Goal: Task Accomplishment & Management: Use online tool/utility

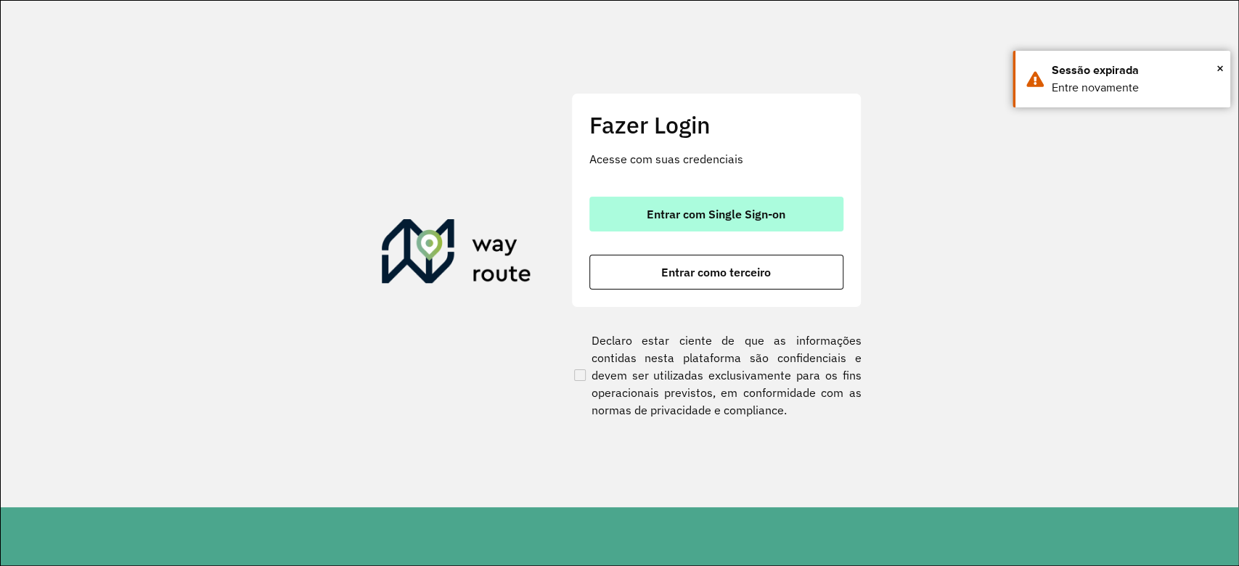
click at [699, 212] on span "Entrar com Single Sign-on" at bounding box center [716, 214] width 139 height 12
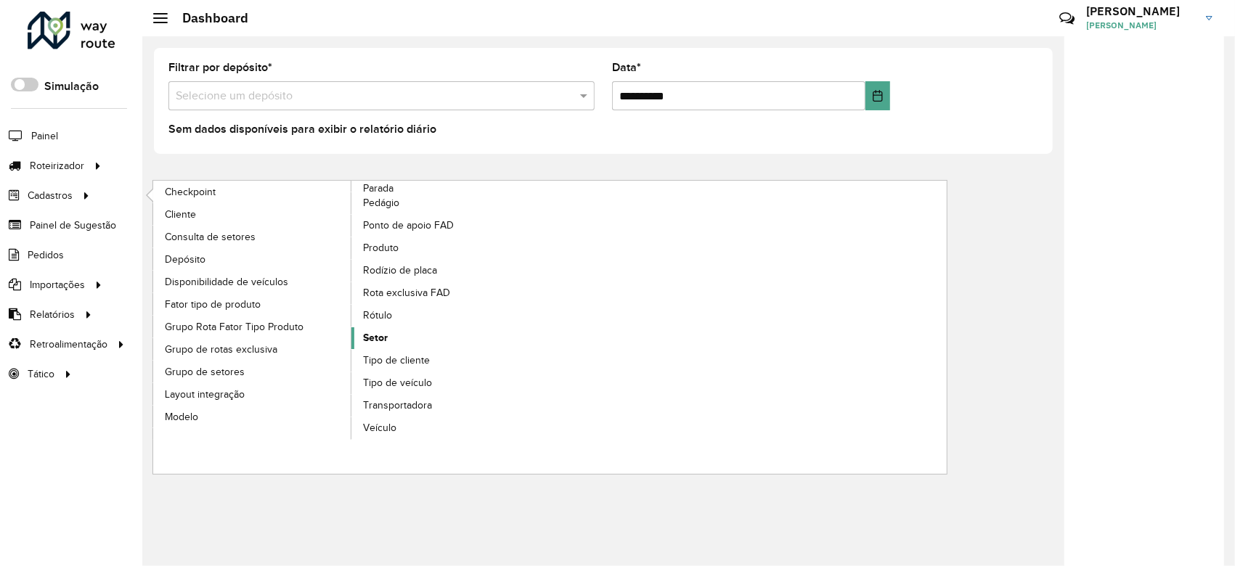
click at [378, 340] on span "Setor" at bounding box center [375, 337] width 25 height 15
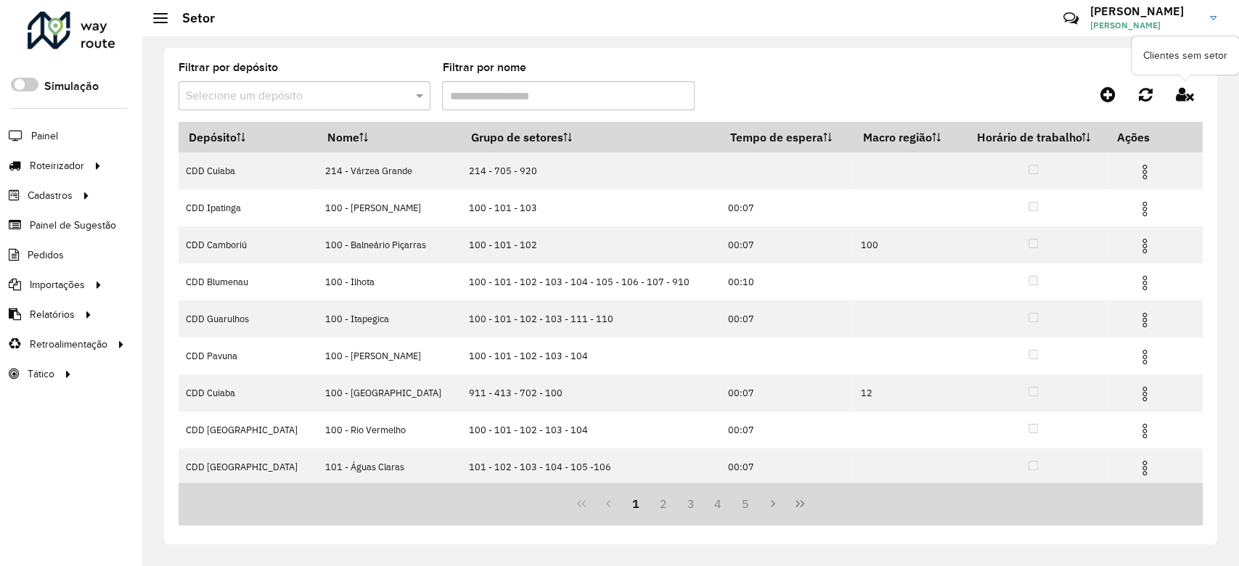
click at [1183, 94] on icon at bounding box center [1185, 94] width 18 height 16
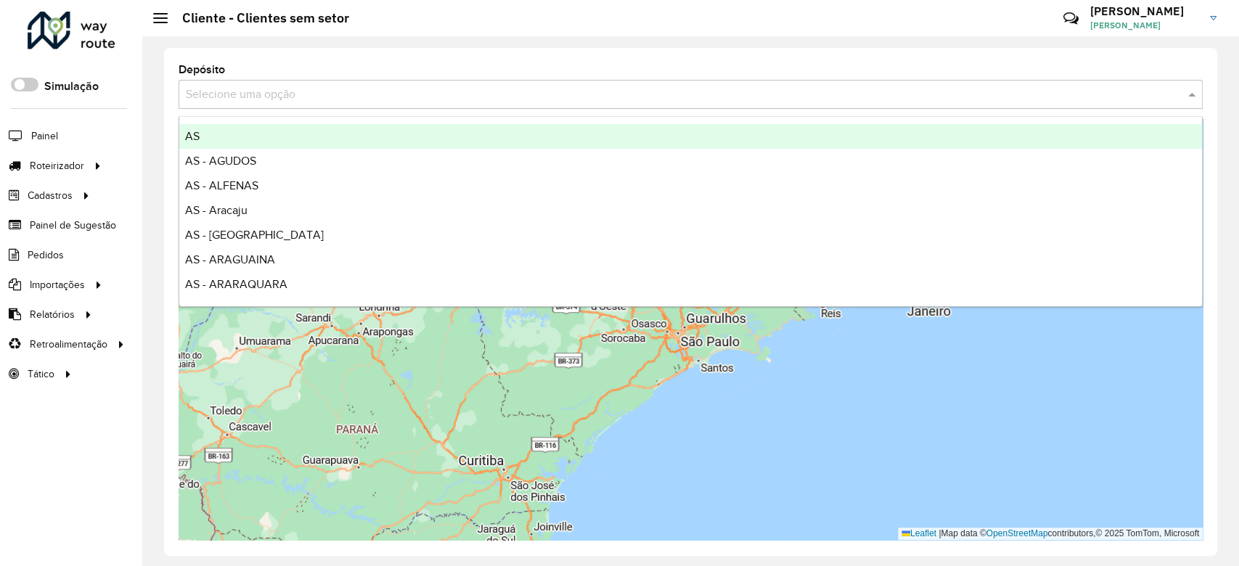
click at [358, 102] on input "text" at bounding box center [676, 94] width 981 height 17
type input "****"
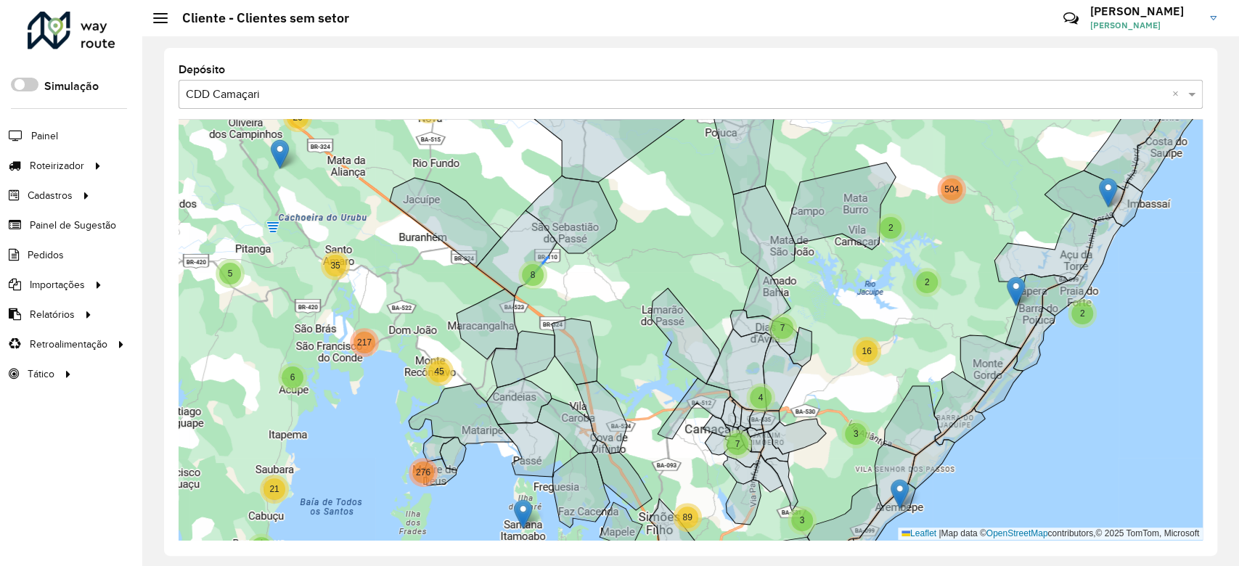
click at [531, 274] on span "8" at bounding box center [533, 275] width 5 height 10
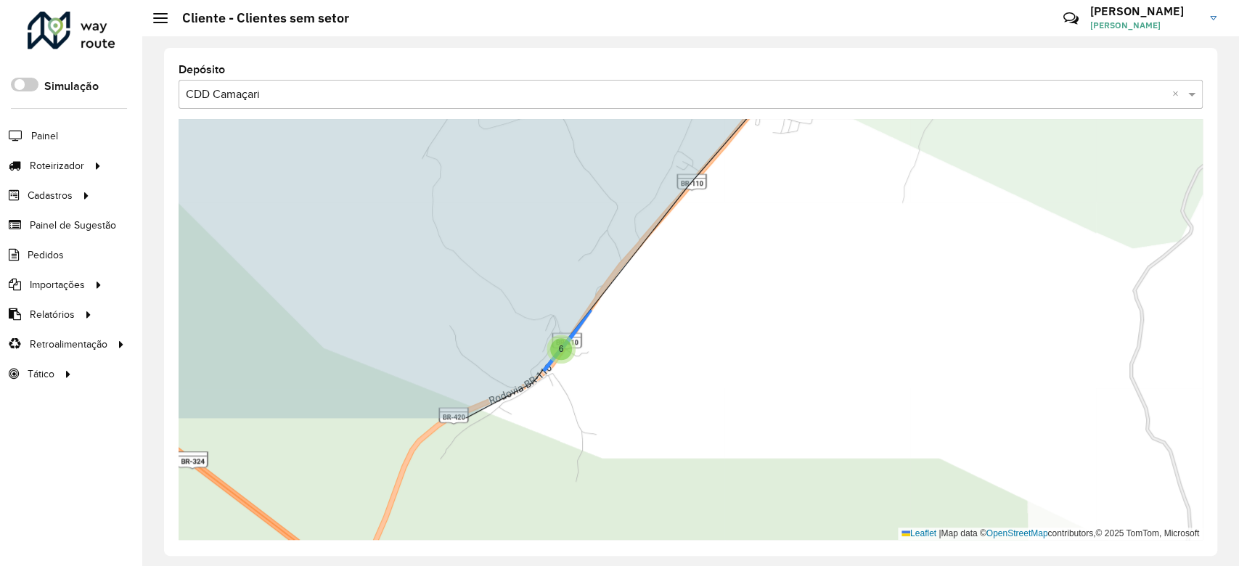
drag, startPoint x: 524, startPoint y: 512, endPoint x: 552, endPoint y: 351, distance: 162.8
click at [552, 351] on div "6" at bounding box center [561, 349] width 29 height 29
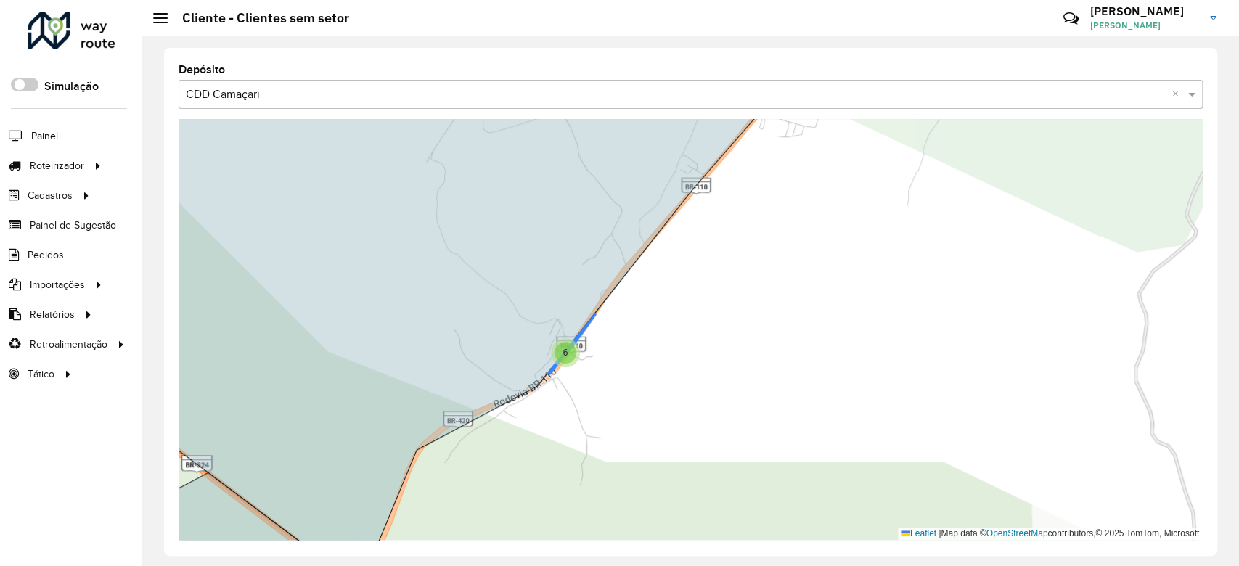
click at [566, 356] on span "6" at bounding box center [565, 353] width 5 height 10
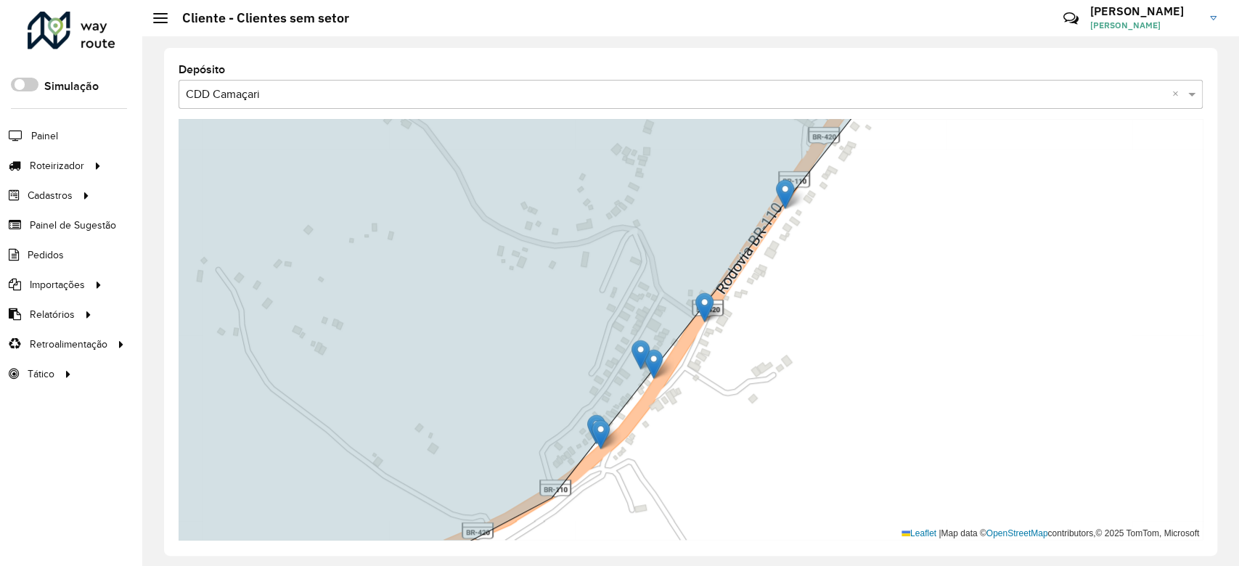
drag, startPoint x: 656, startPoint y: 367, endPoint x: 639, endPoint y: 357, distance: 20.2
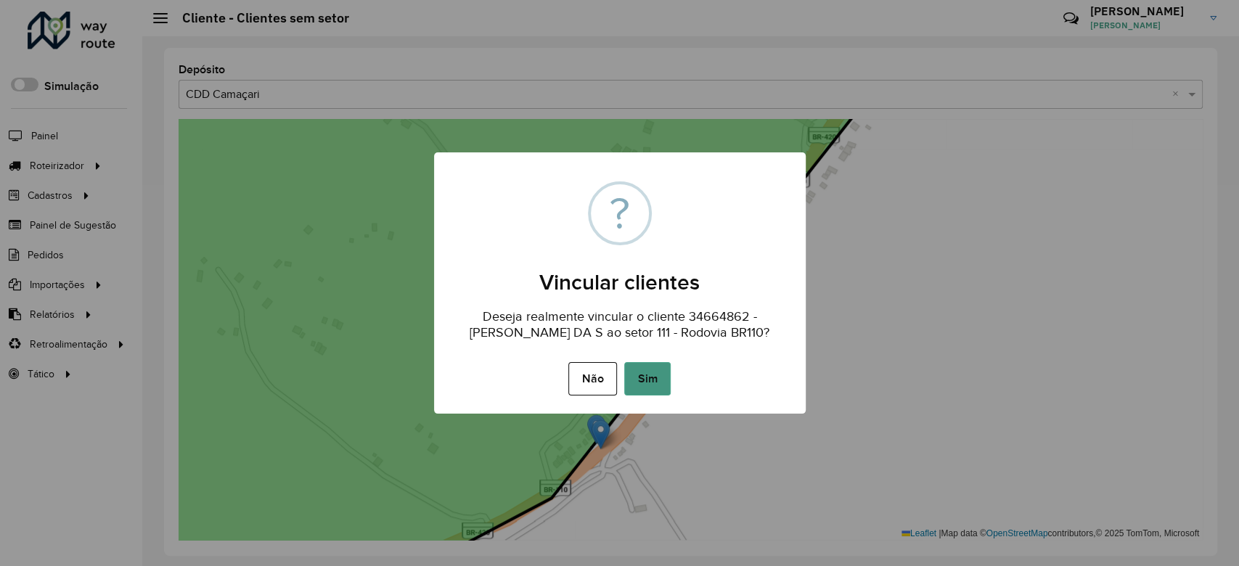
click at [639, 370] on button "Sim" at bounding box center [647, 378] width 46 height 33
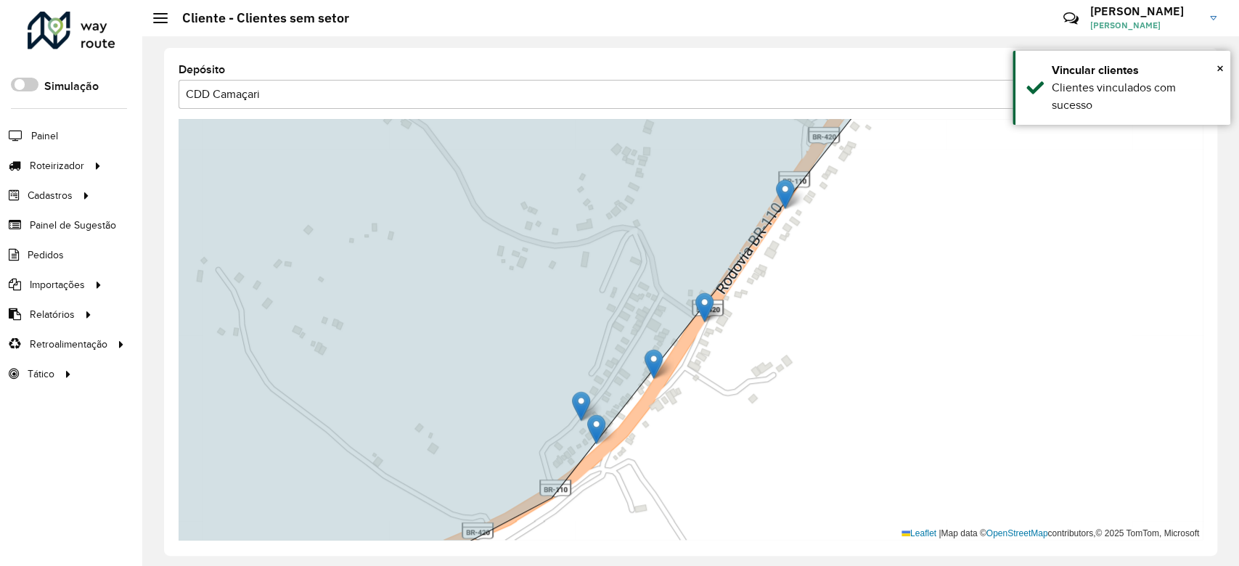
drag, startPoint x: 600, startPoint y: 431, endPoint x: 580, endPoint y: 401, distance: 36.7
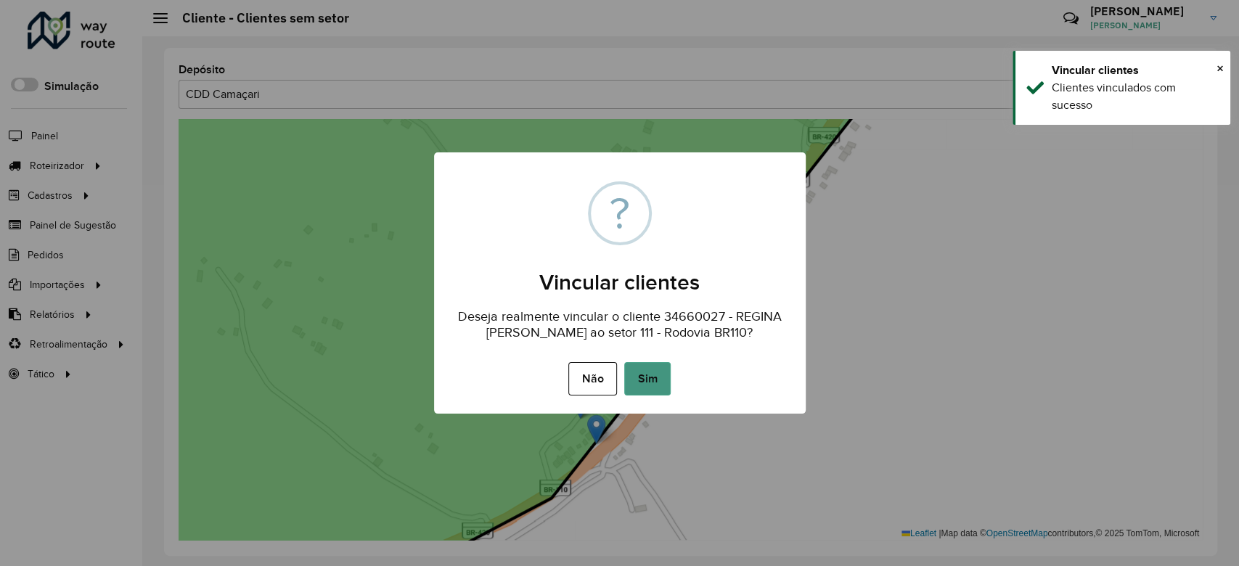
click at [643, 386] on button "Sim" at bounding box center [647, 378] width 46 height 33
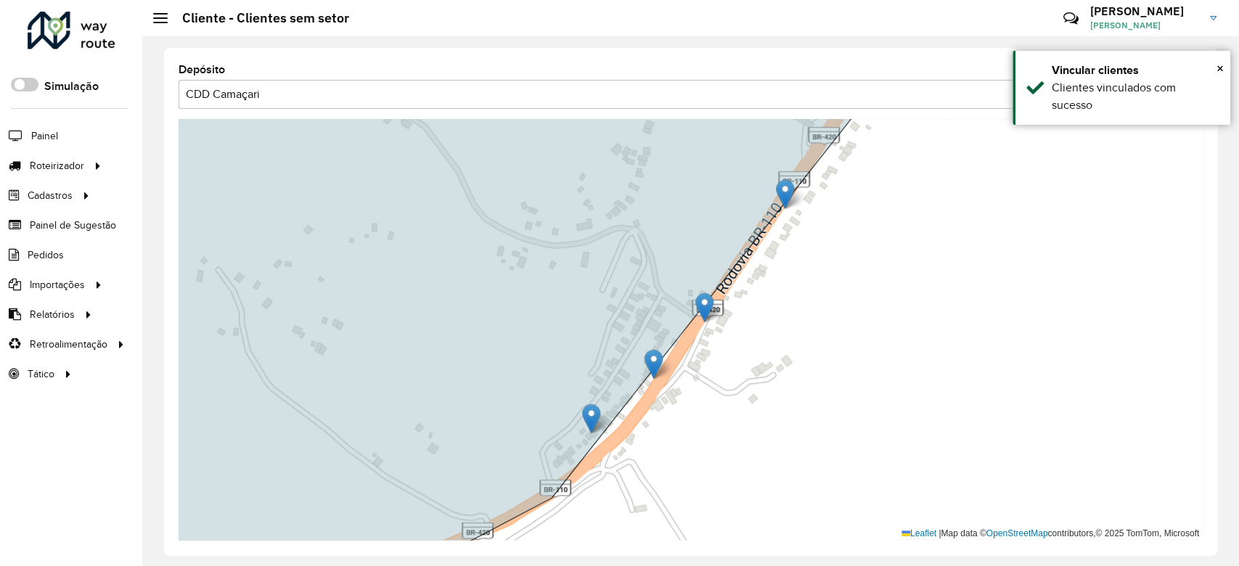
drag, startPoint x: 598, startPoint y: 424, endPoint x: 587, endPoint y: 405, distance: 21.4
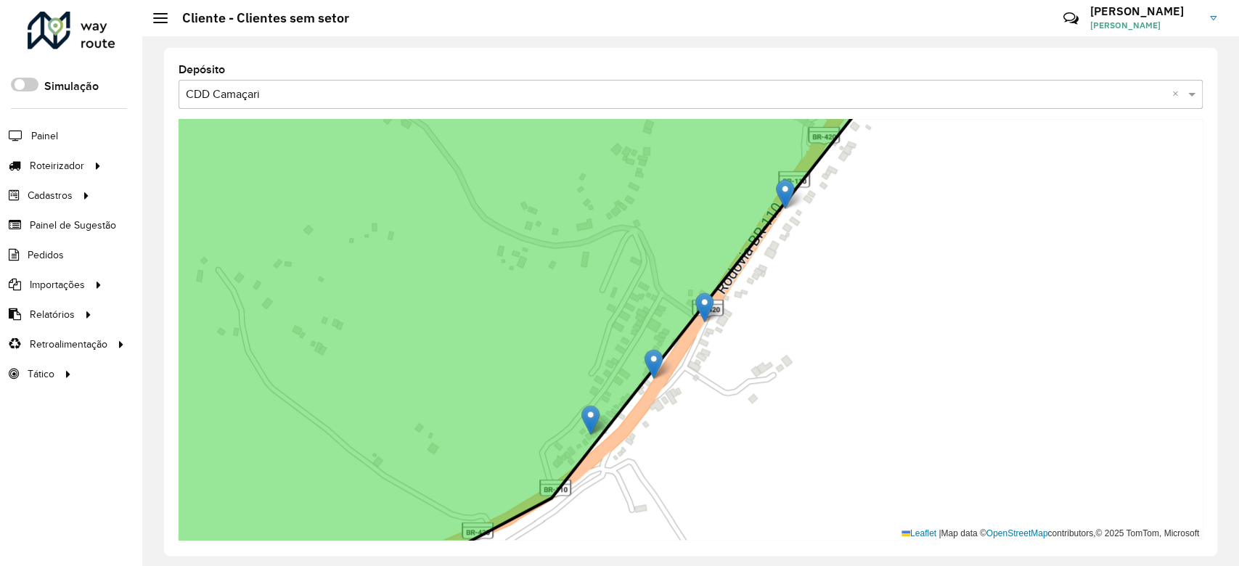
drag, startPoint x: 593, startPoint y: 418, endPoint x: 587, endPoint y: 409, distance: 11.1
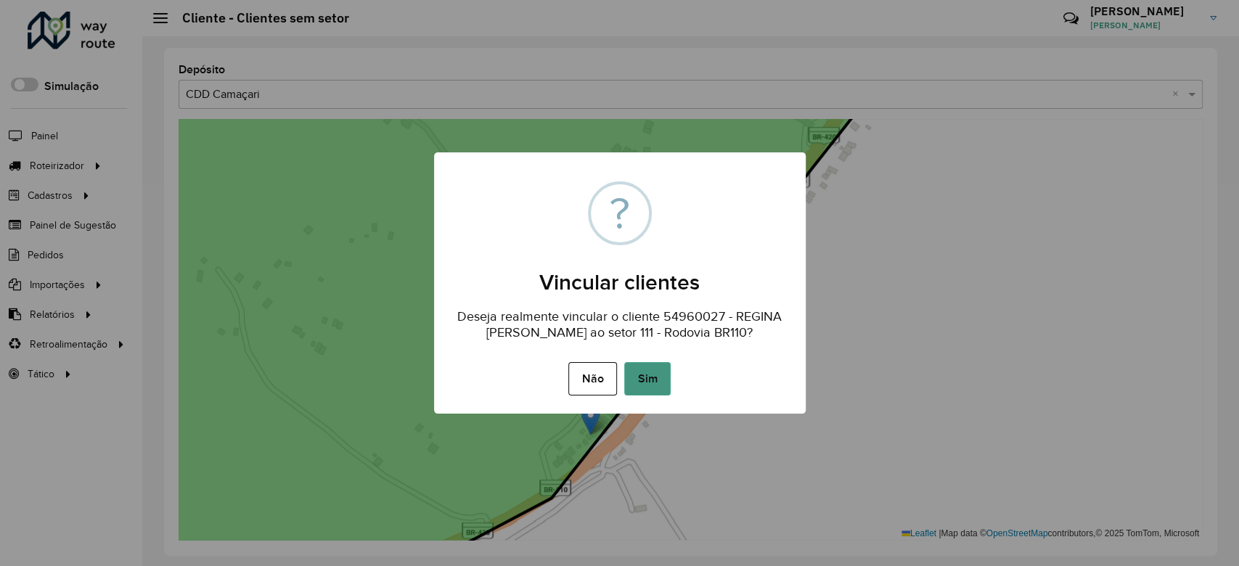
click at [645, 375] on button "Sim" at bounding box center [647, 378] width 46 height 33
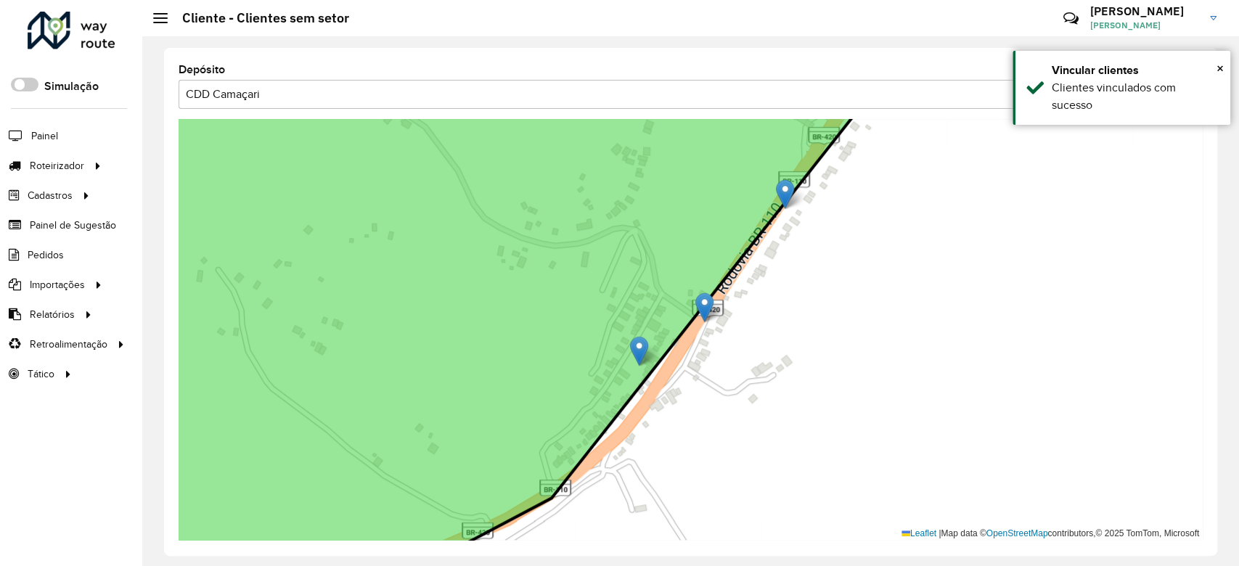
drag, startPoint x: 653, startPoint y: 354, endPoint x: 639, endPoint y: 341, distance: 19.5
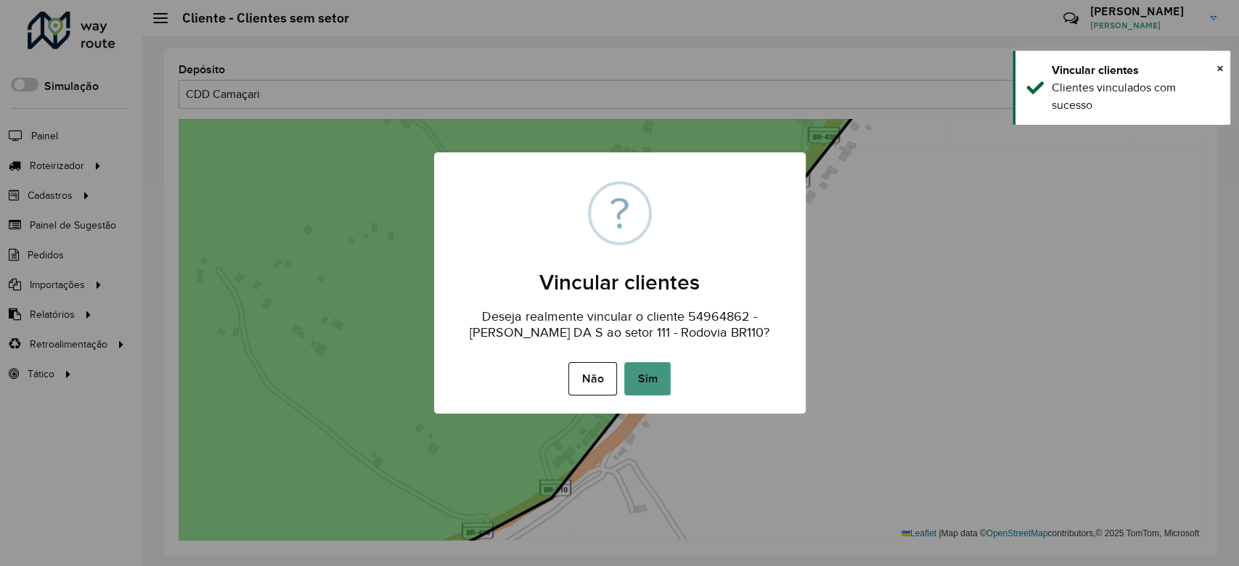
click at [664, 373] on button "Sim" at bounding box center [647, 378] width 46 height 33
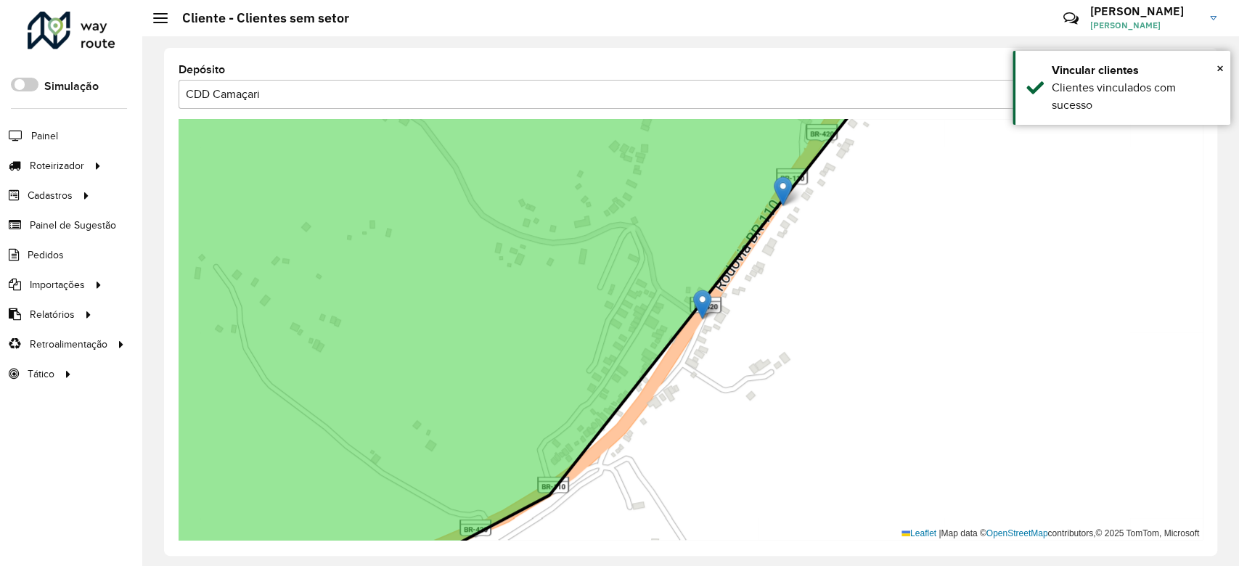
click at [693, 298] on icon at bounding box center [477, 326] width 813 height 511
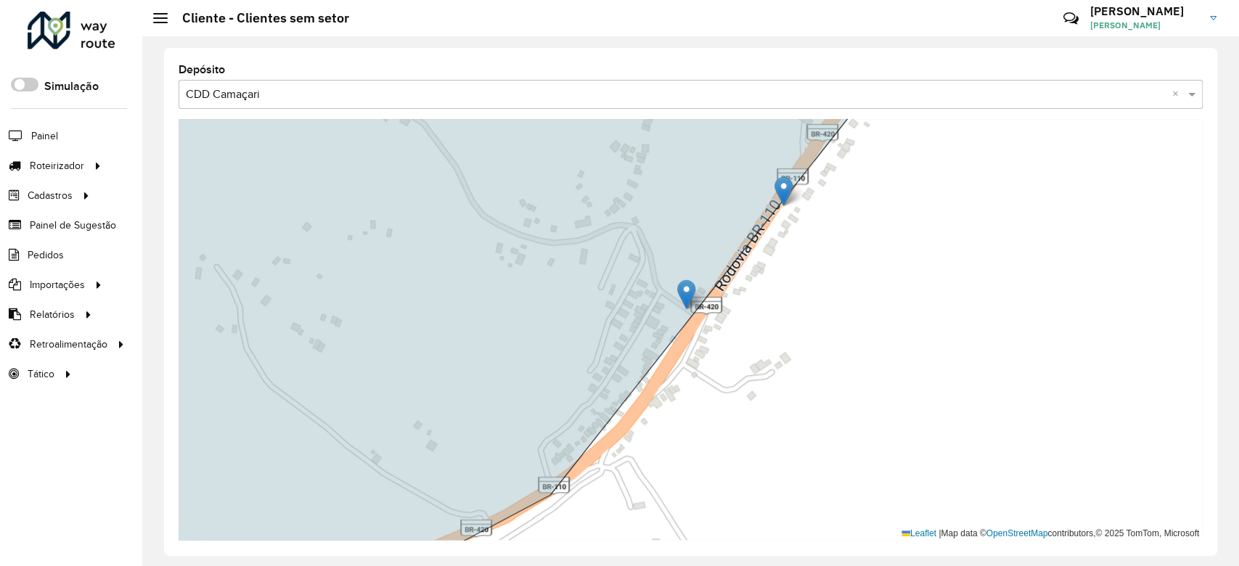
drag, startPoint x: 706, startPoint y: 303, endPoint x: 690, endPoint y: 293, distance: 18.9
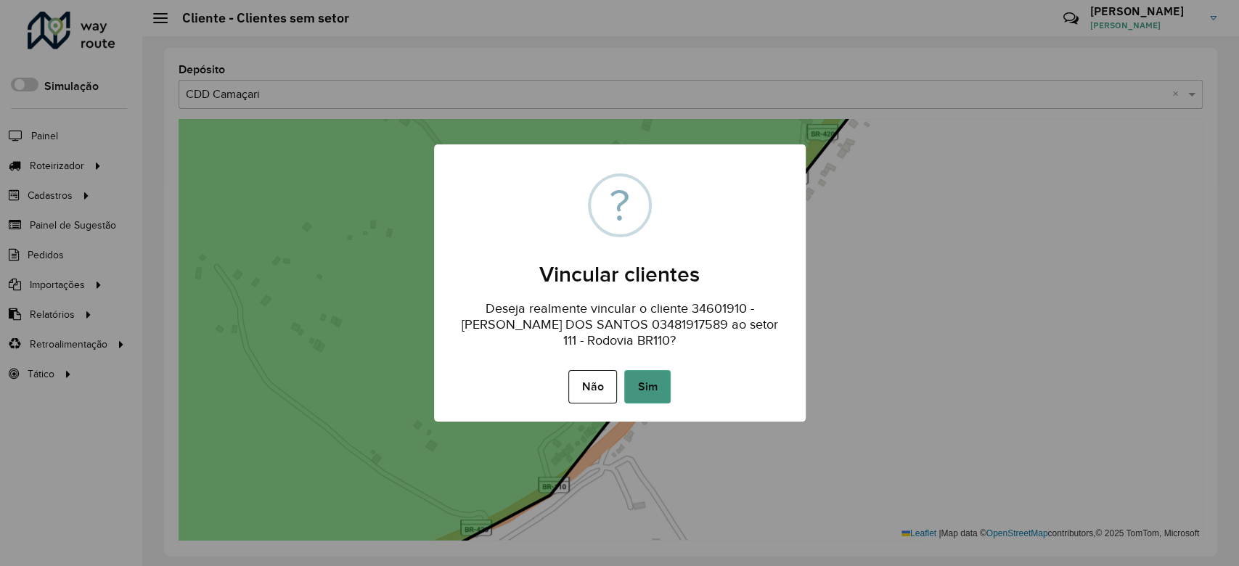
click at [659, 379] on button "Sim" at bounding box center [647, 386] width 46 height 33
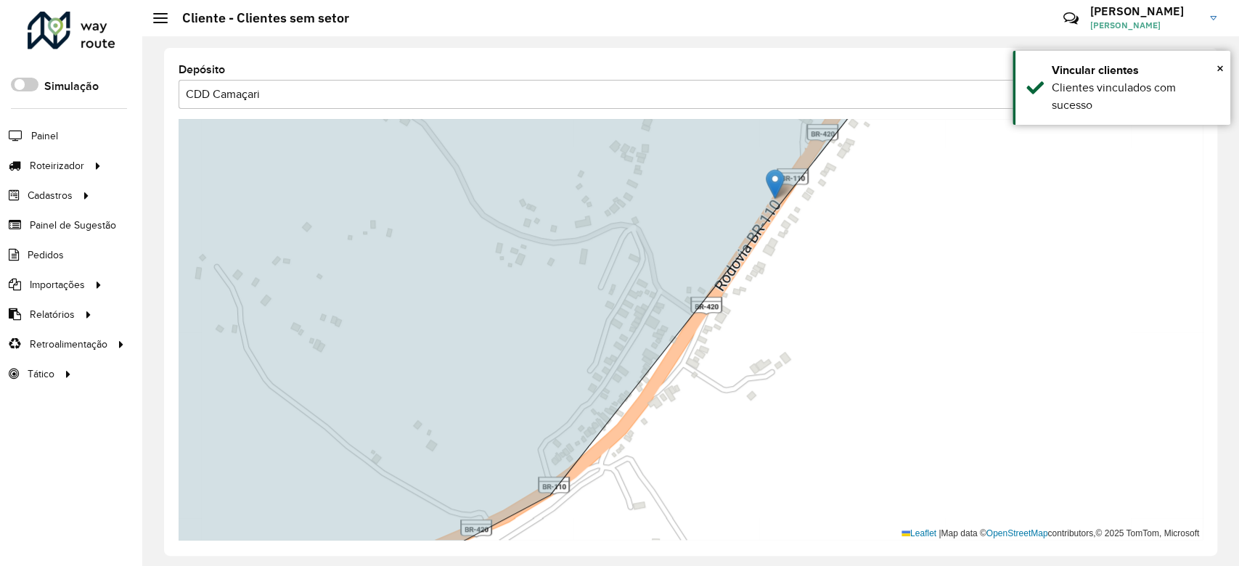
drag, startPoint x: 781, startPoint y: 191, endPoint x: 767, endPoint y: 182, distance: 16.9
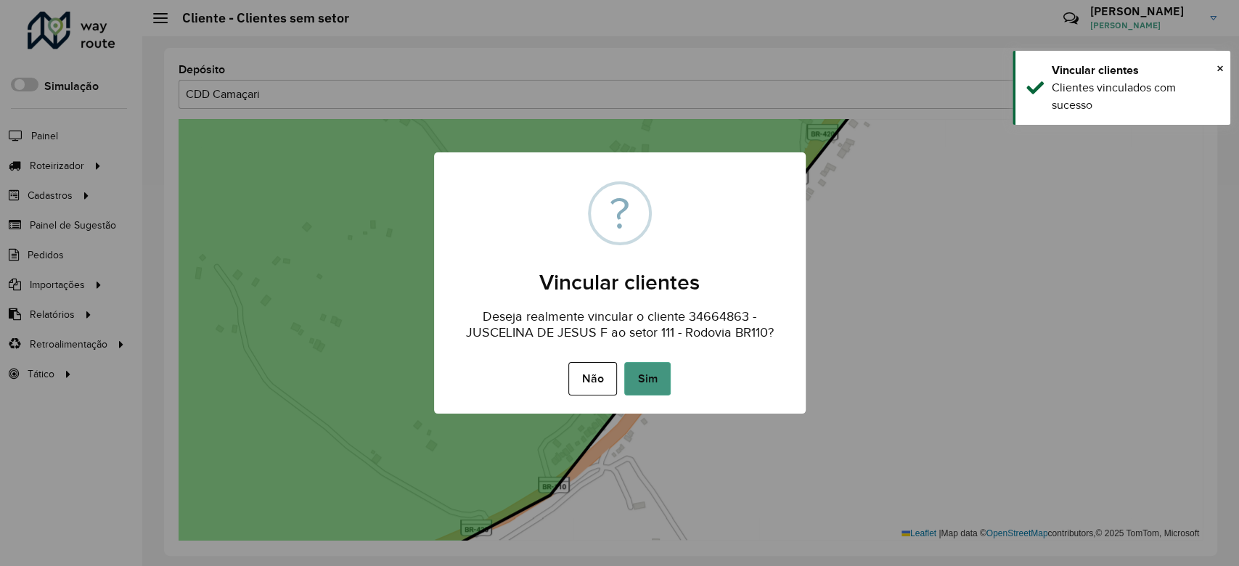
click at [634, 364] on button "Sim" at bounding box center [647, 378] width 46 height 33
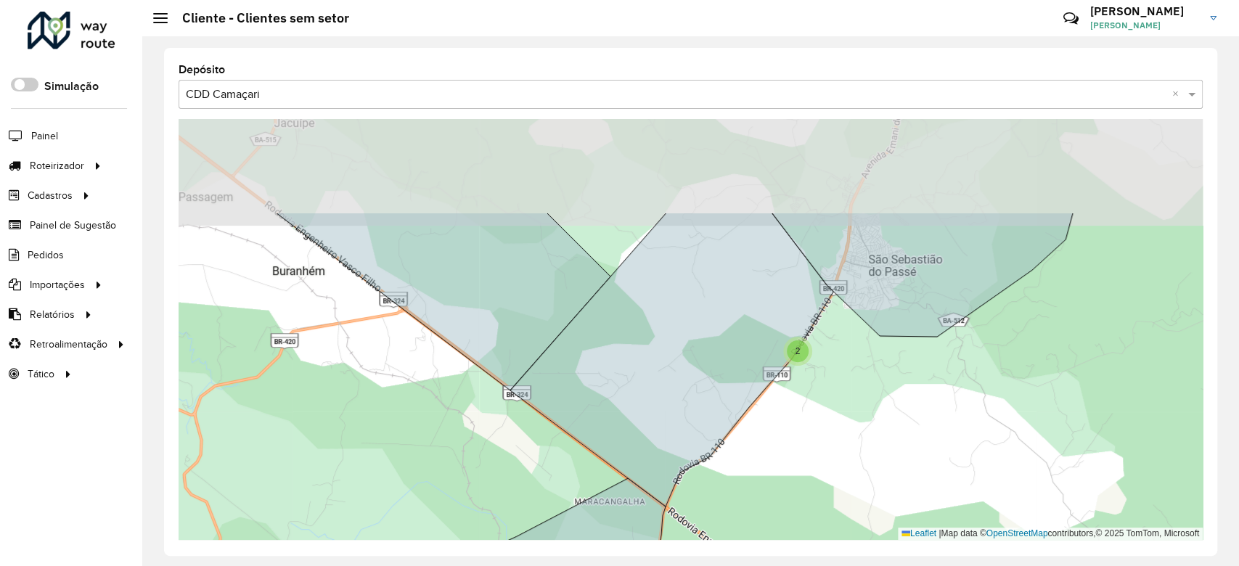
drag, startPoint x: 929, startPoint y: 266, endPoint x: 804, endPoint y: 399, distance: 182.4
click at [804, 399] on div "2 2 2 2 2 4 2 2 3 3 2 2 16 2 4 19 13 2 21 48 144 3 5 27 8 Leaflet | Map data © …" at bounding box center [691, 329] width 1024 height 421
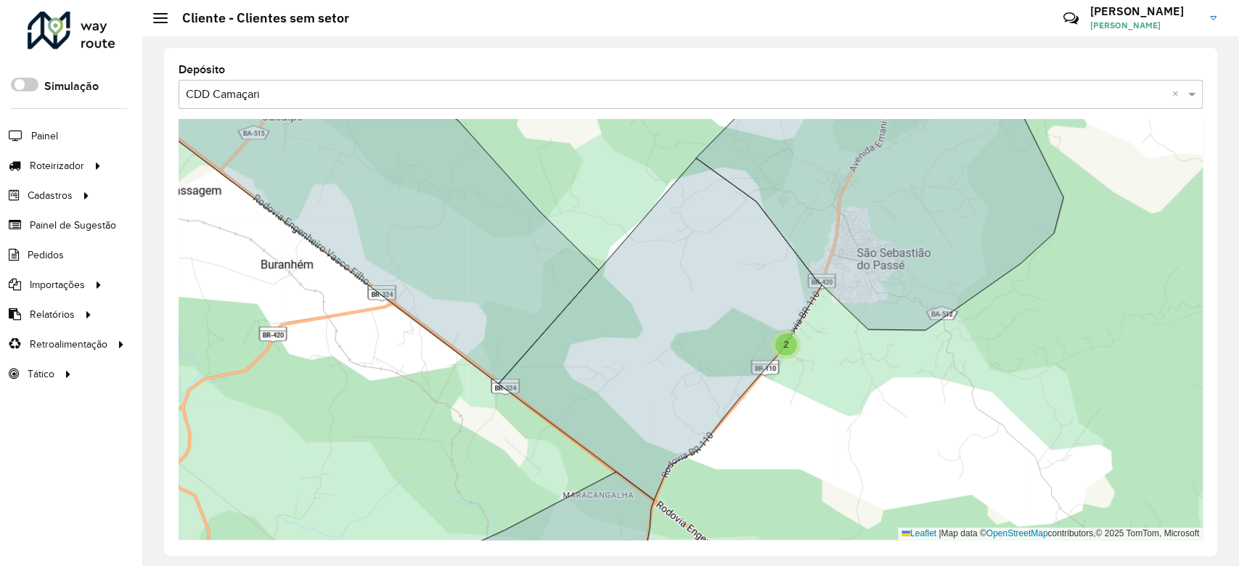
click at [790, 341] on div "2" at bounding box center [786, 345] width 22 height 22
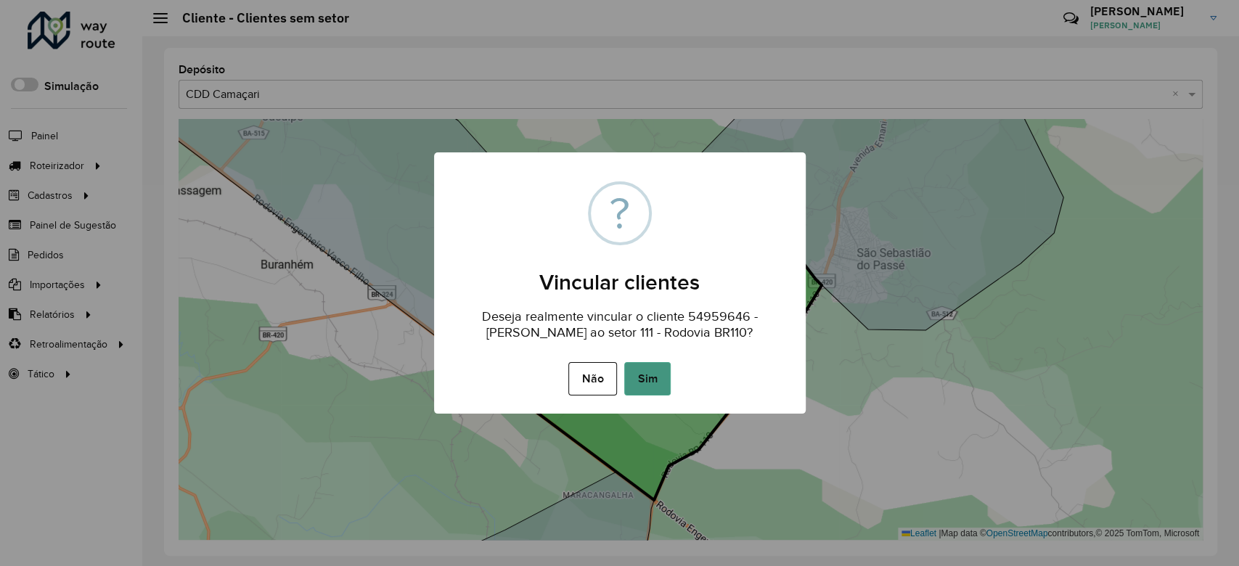
click at [643, 389] on button "Sim" at bounding box center [647, 378] width 46 height 33
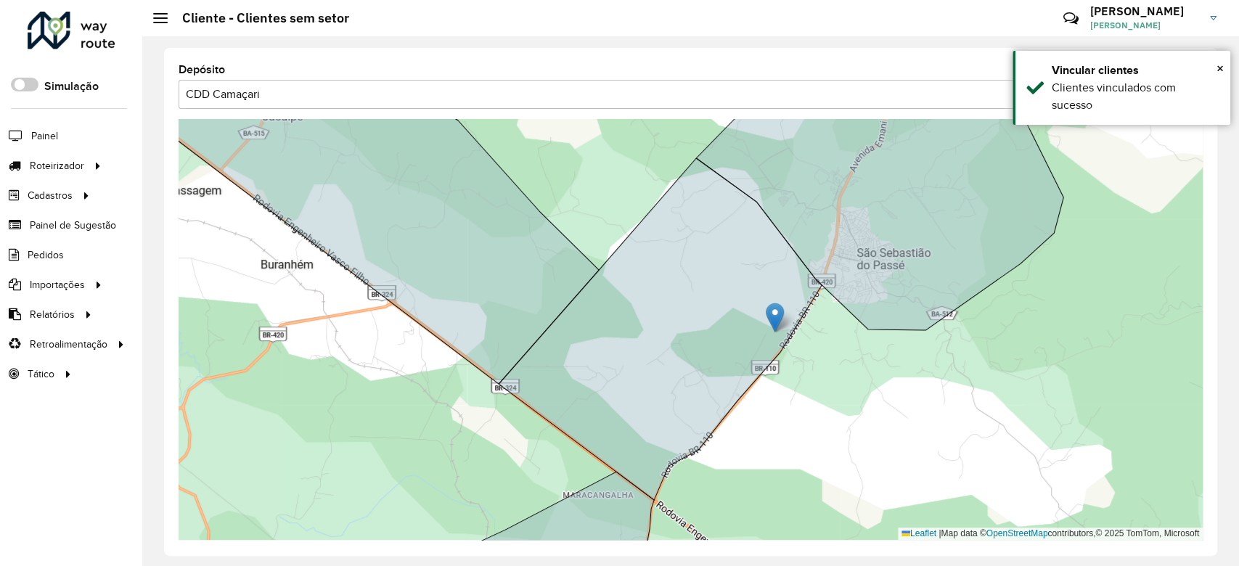
drag, startPoint x: 780, startPoint y: 327, endPoint x: 767, endPoint y: 316, distance: 17.0
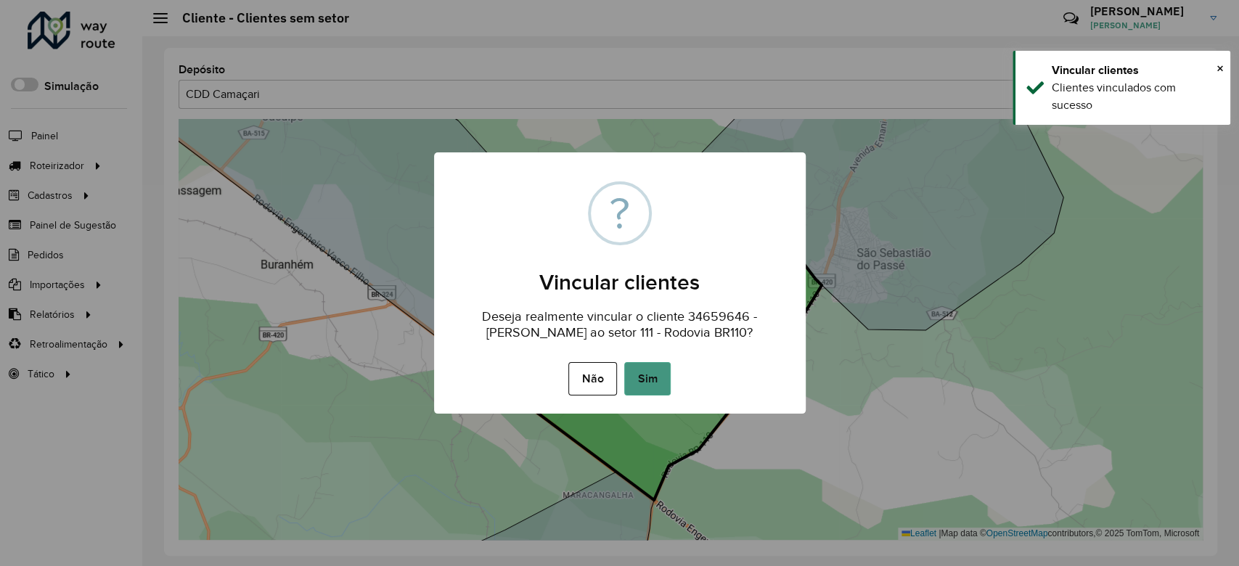
click at [643, 386] on button "Sim" at bounding box center [647, 378] width 46 height 33
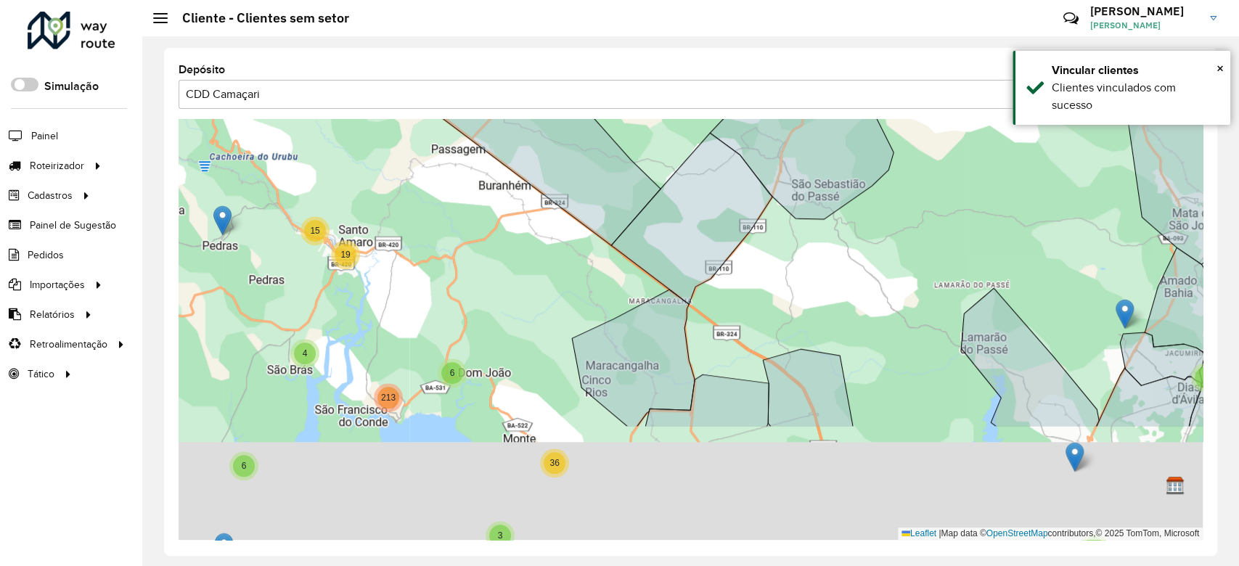
drag, startPoint x: 757, startPoint y: 417, endPoint x: 736, endPoint y: 235, distance: 184.2
click at [736, 235] on div "2 6 29 4 5 20 58 16 7 4 4 46 446 38 5 3 3 57 3 9 13 2 3 2 4 4 8 25 2 13 2 7 6 7…" at bounding box center [691, 329] width 1024 height 421
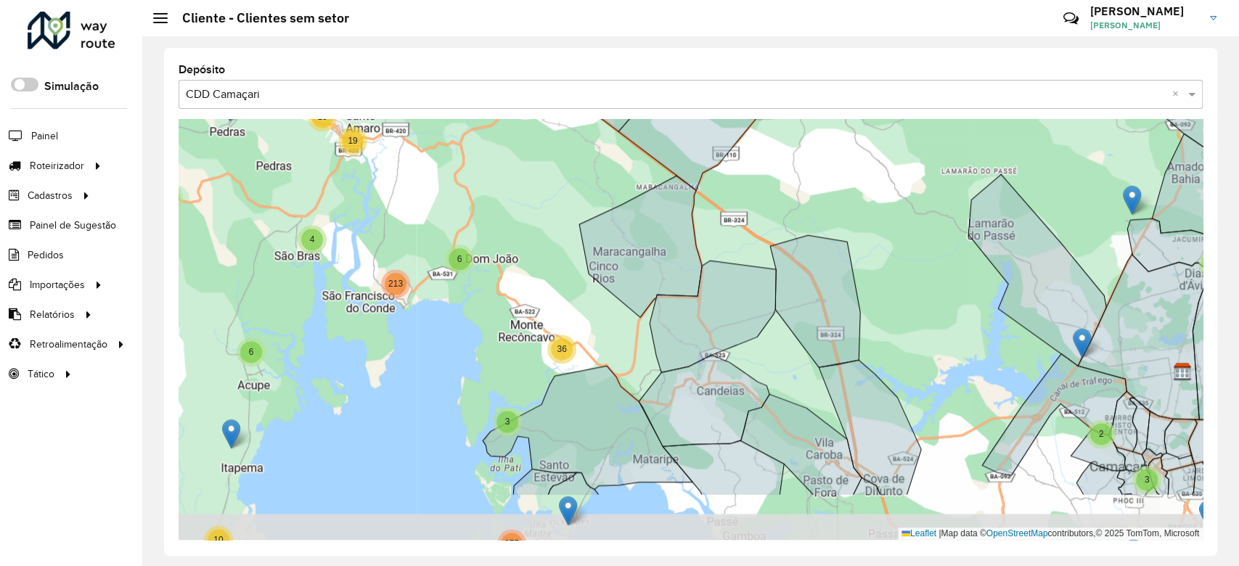
drag, startPoint x: 709, startPoint y: 340, endPoint x: 725, endPoint y: 253, distance: 88.6
click at [725, 253] on div "29 5 446 38 5 3 3 57 3 9 13 2 3 2 4 4 8 25 2 13 2 7 6 7 5 18 67 43 2 28 4 8 20 …" at bounding box center [691, 329] width 1024 height 421
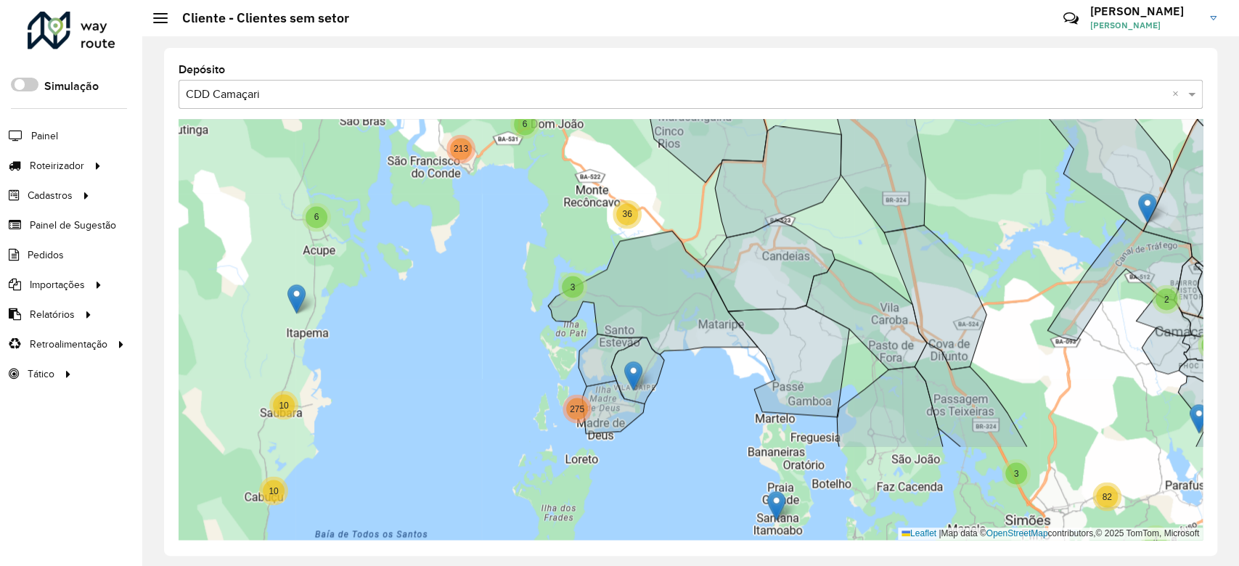
drag, startPoint x: 481, startPoint y: 367, endPoint x: 542, endPoint y: 233, distance: 147.8
click at [542, 233] on div "29 446 38 5 3 3 9 13 2 3 2 4 4 8 25 2 13 2 7 6 7 5 18 67 43 2 28 4 8 20 31 4 3 …" at bounding box center [691, 329] width 1024 height 421
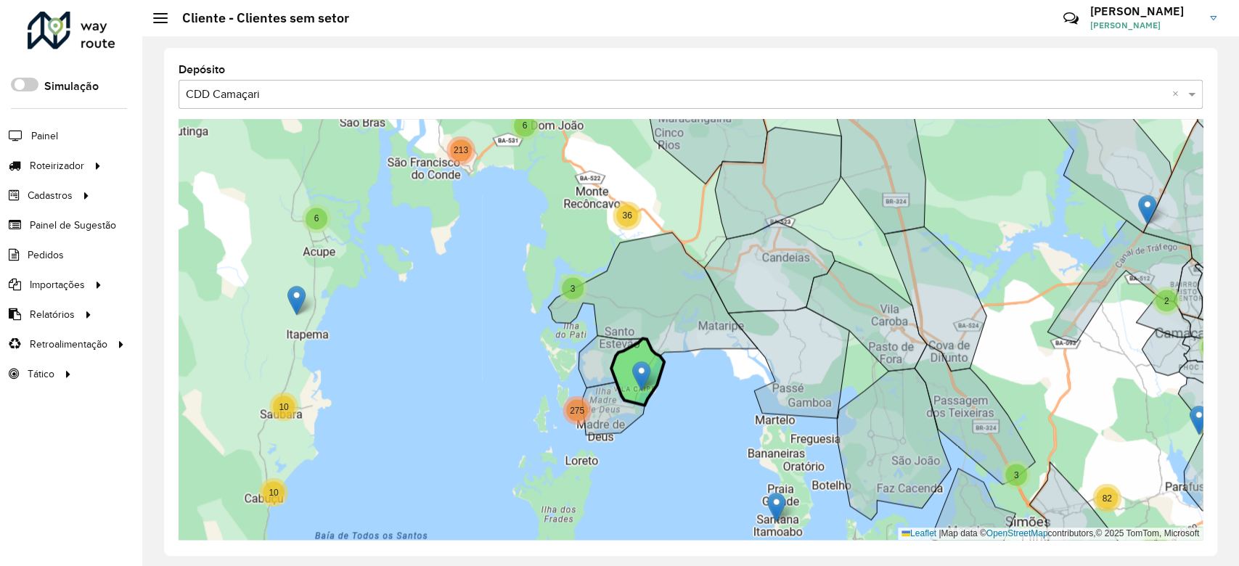
drag, startPoint x: 631, startPoint y: 380, endPoint x: 638, endPoint y: 379, distance: 7.4
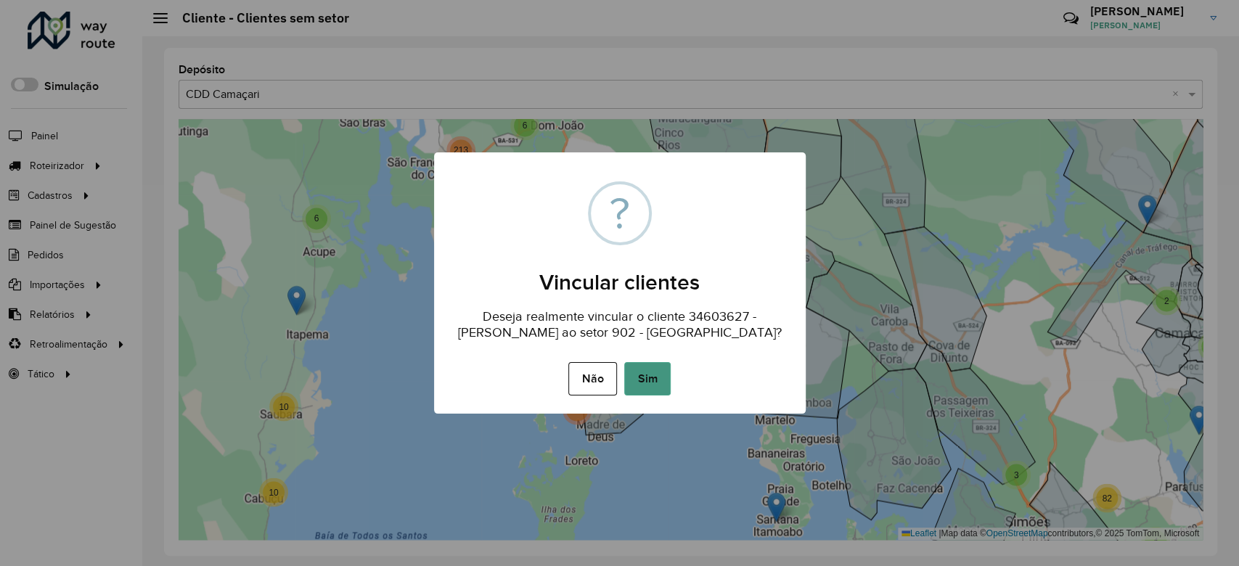
click at [632, 388] on button "Sim" at bounding box center [647, 378] width 46 height 33
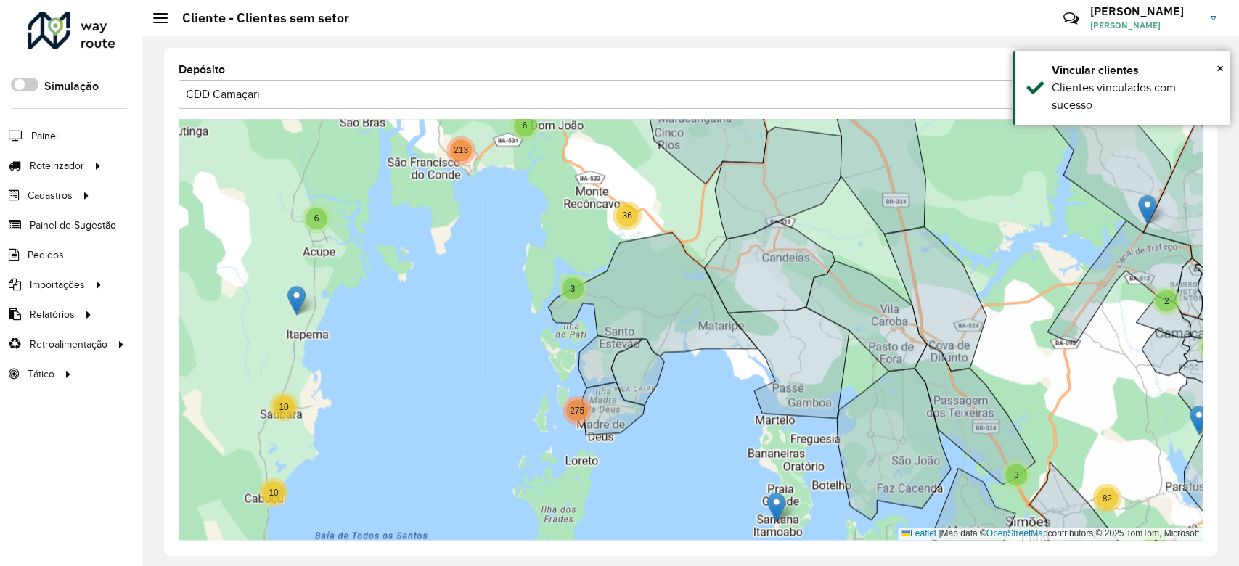
click at [579, 294] on div "3" at bounding box center [573, 288] width 22 height 22
drag, startPoint x: 554, startPoint y: 293, endPoint x: 561, endPoint y: 299, distance: 8.7
click at [566, 286] on div "3" at bounding box center [573, 288] width 22 height 22
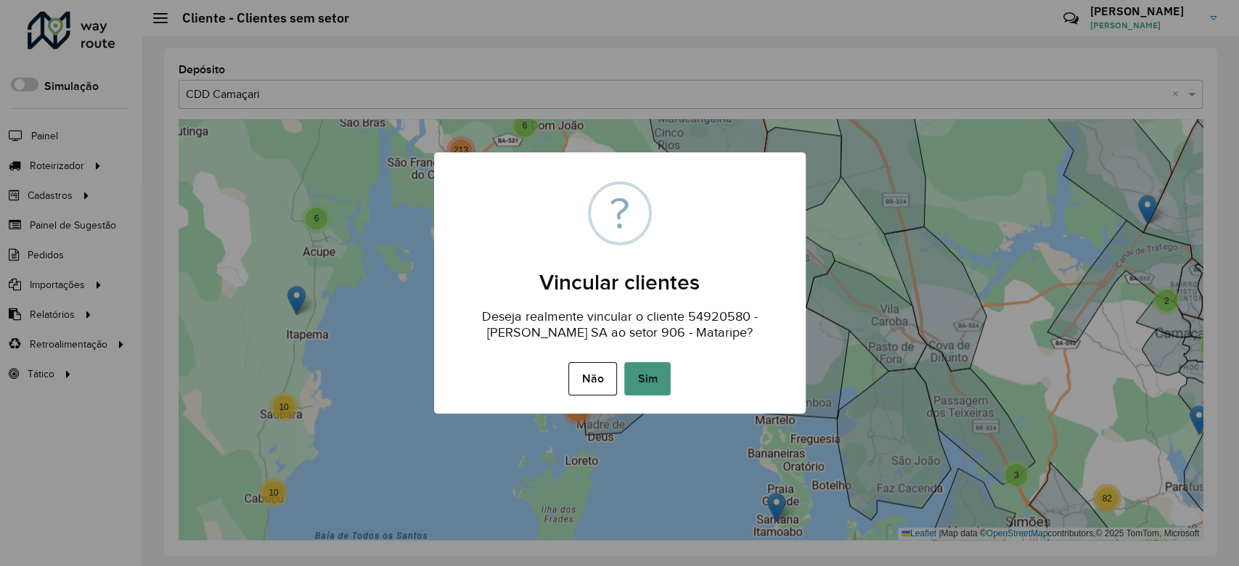
click at [643, 383] on button "Sim" at bounding box center [647, 378] width 46 height 33
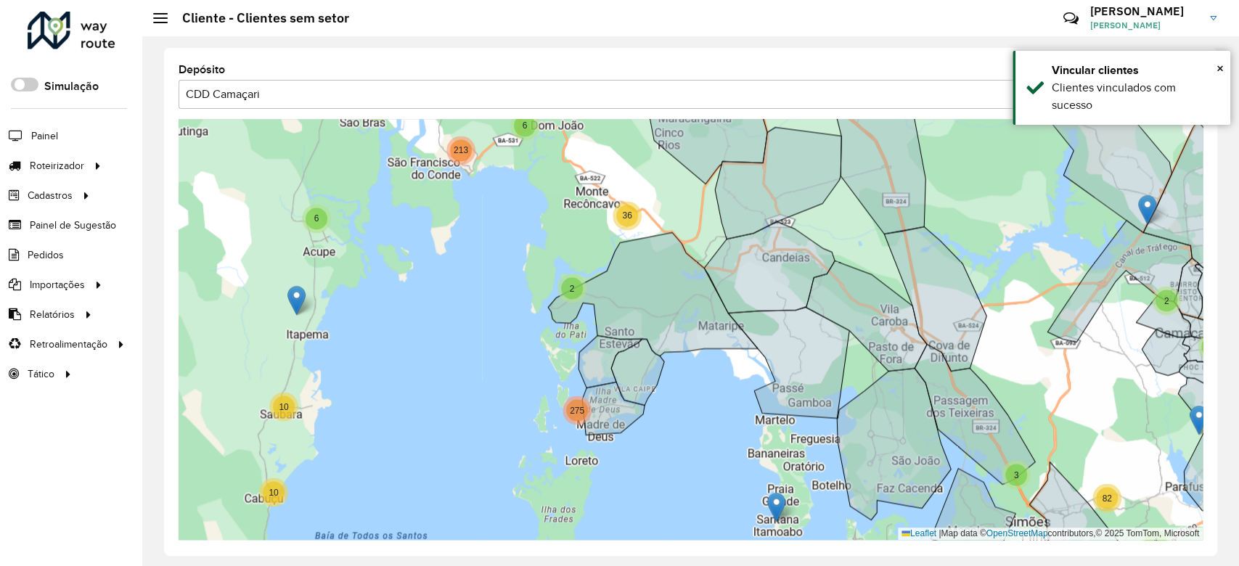
click at [569, 285] on div "2" at bounding box center [572, 288] width 22 height 22
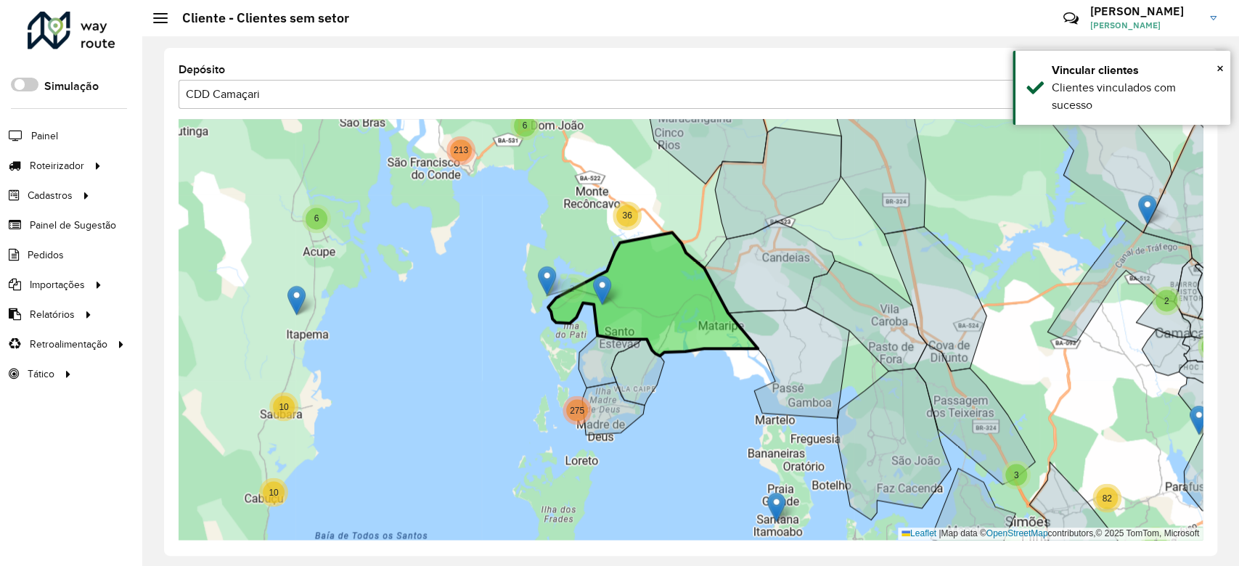
drag, startPoint x: 601, startPoint y: 275, endPoint x: 608, endPoint y: 293, distance: 19.3
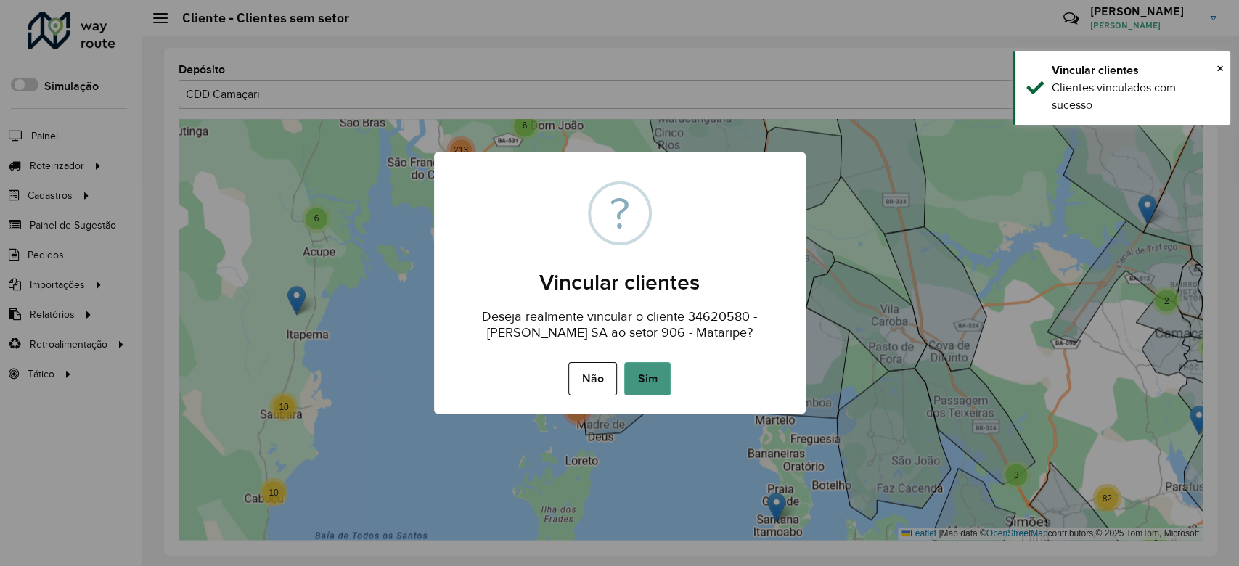
click at [643, 386] on button "Sim" at bounding box center [647, 378] width 46 height 33
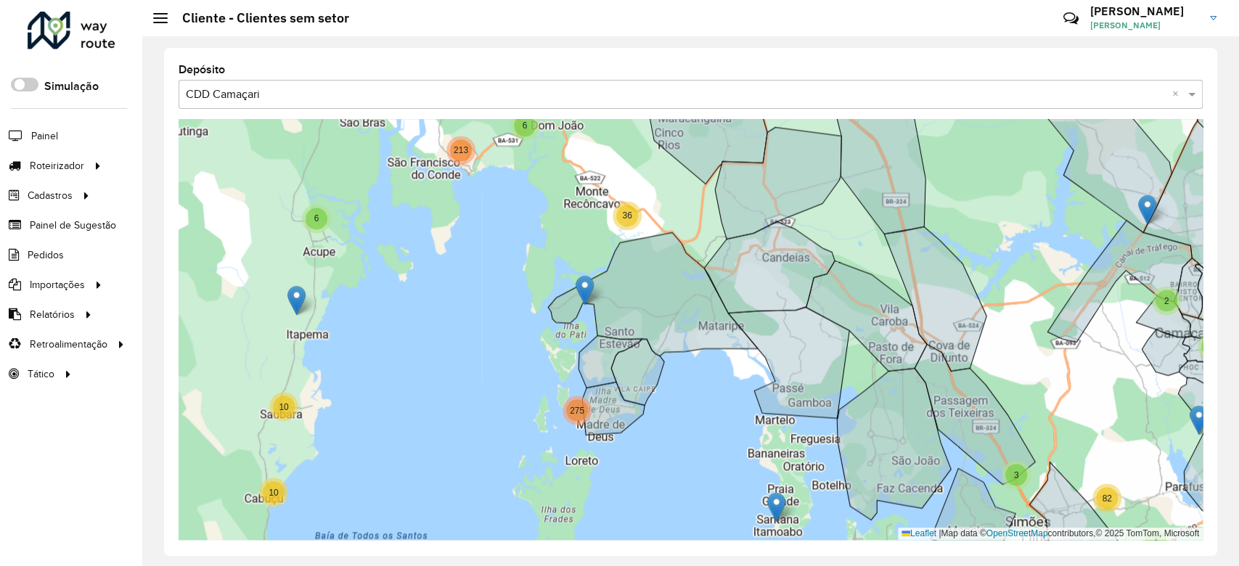
drag, startPoint x: 566, startPoint y: 274, endPoint x: 581, endPoint y: 291, distance: 22.7
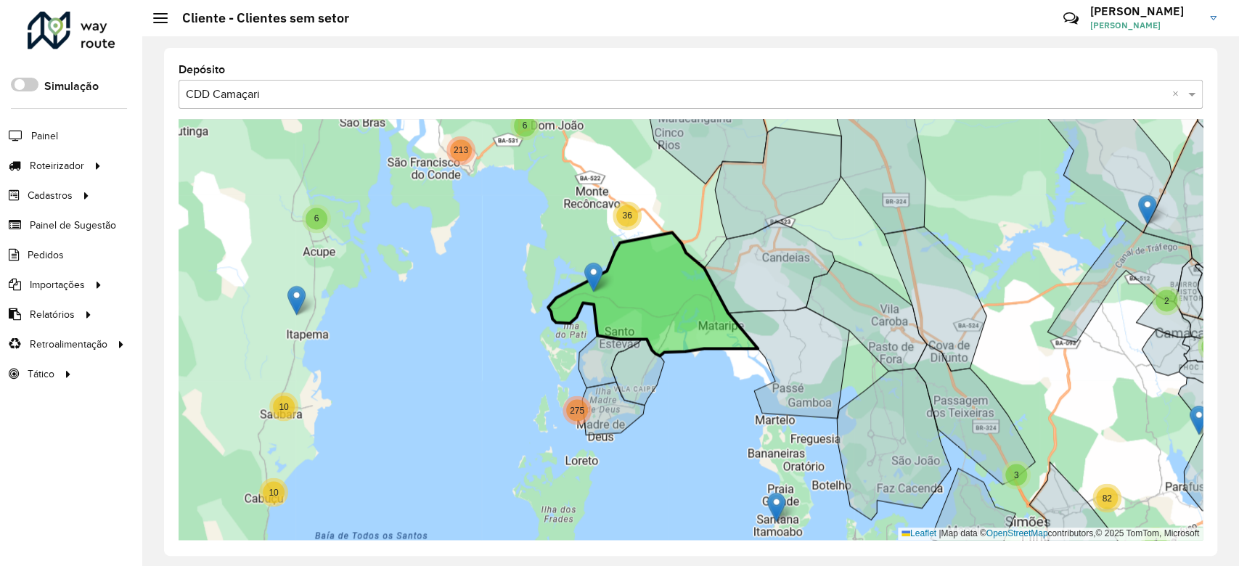
drag, startPoint x: 573, startPoint y: 272, endPoint x: 595, endPoint y: 275, distance: 22.7
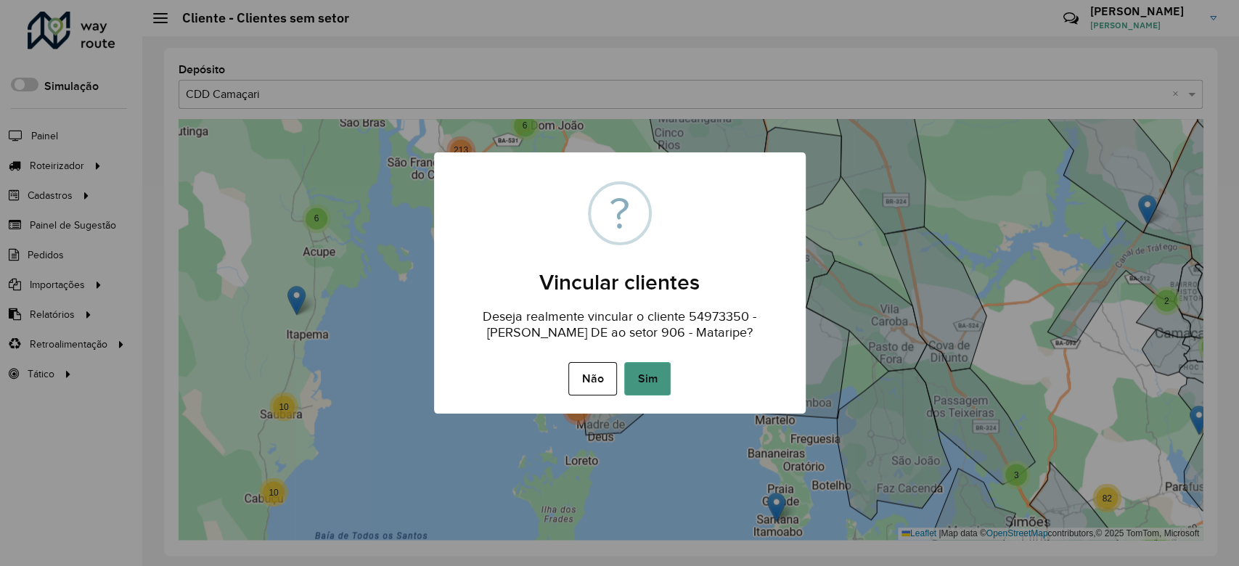
click at [630, 375] on button "Sim" at bounding box center [647, 378] width 46 height 33
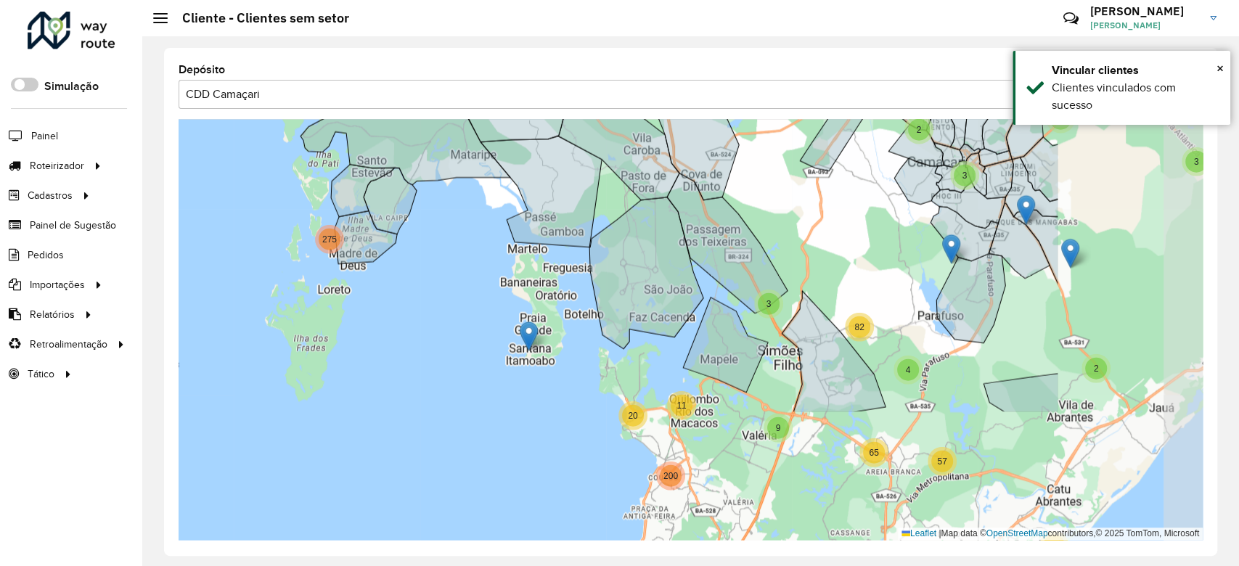
drag, startPoint x: 754, startPoint y: 472, endPoint x: 545, endPoint y: 306, distance: 266.7
click at [545, 306] on div "3 9 2 3 2 4 4 8 25 2 13 2 7 6 7 5 18 67 43 2 28 4 8 20 31 4 3 2 2 12 38 23 2 2 …" at bounding box center [691, 329] width 1024 height 421
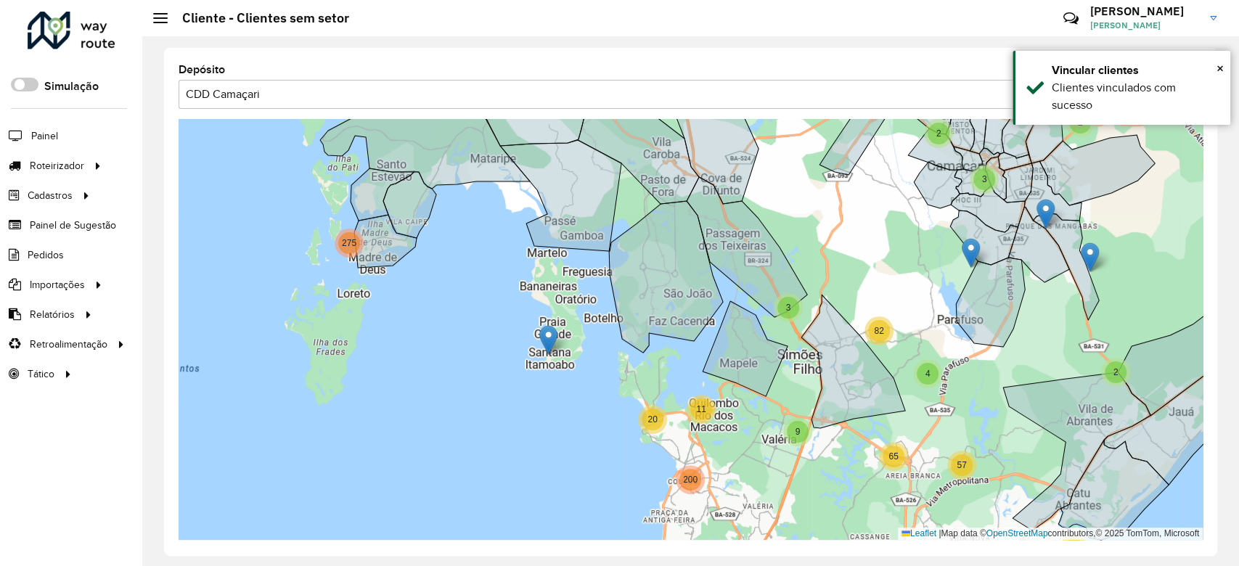
drag, startPoint x: 492, startPoint y: 291, endPoint x: 463, endPoint y: 287, distance: 30.1
click at [463, 287] on div "2 3 2 4 4 8 25 13 2 7 6 7 5 18 67 43 2 28 4 8 20 31 3 2 2 2 3 3 3 2 3 16 11 3 4…" at bounding box center [691, 329] width 1024 height 421
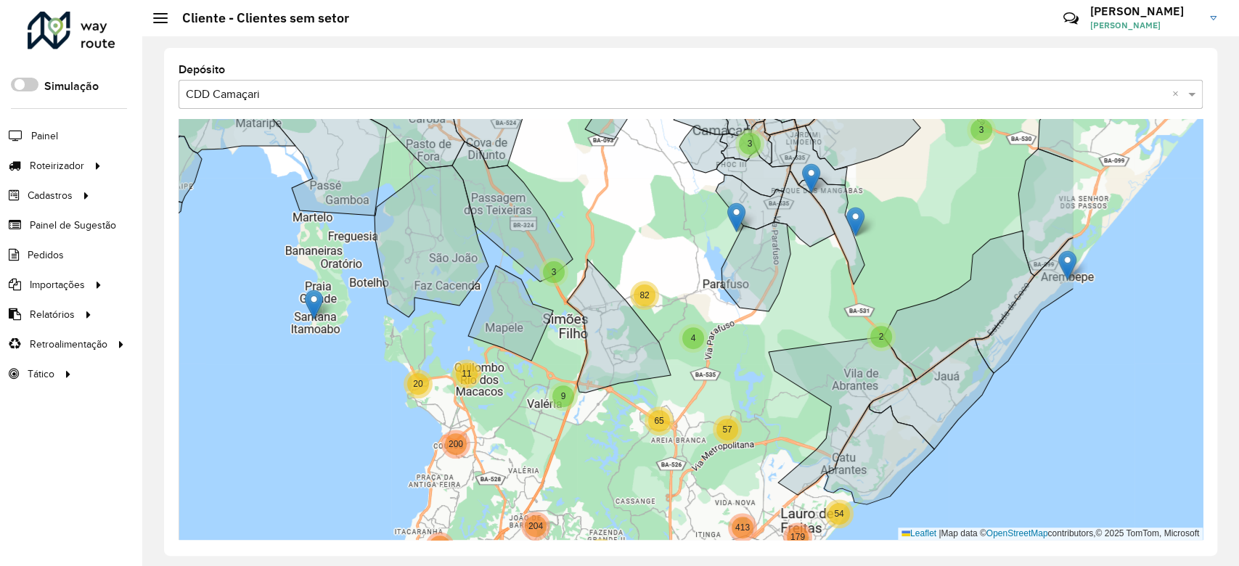
drag, startPoint x: 771, startPoint y: 476, endPoint x: 539, endPoint y: 441, distance: 235.1
click at [539, 441] on div "2 3 2 4 4 8 25 13 2 7 6 7 5 18 67 43 2 28 4 8 20 31 2 2 2 3 3 3 2 3 16 11 3 4 8…" at bounding box center [691, 329] width 1024 height 421
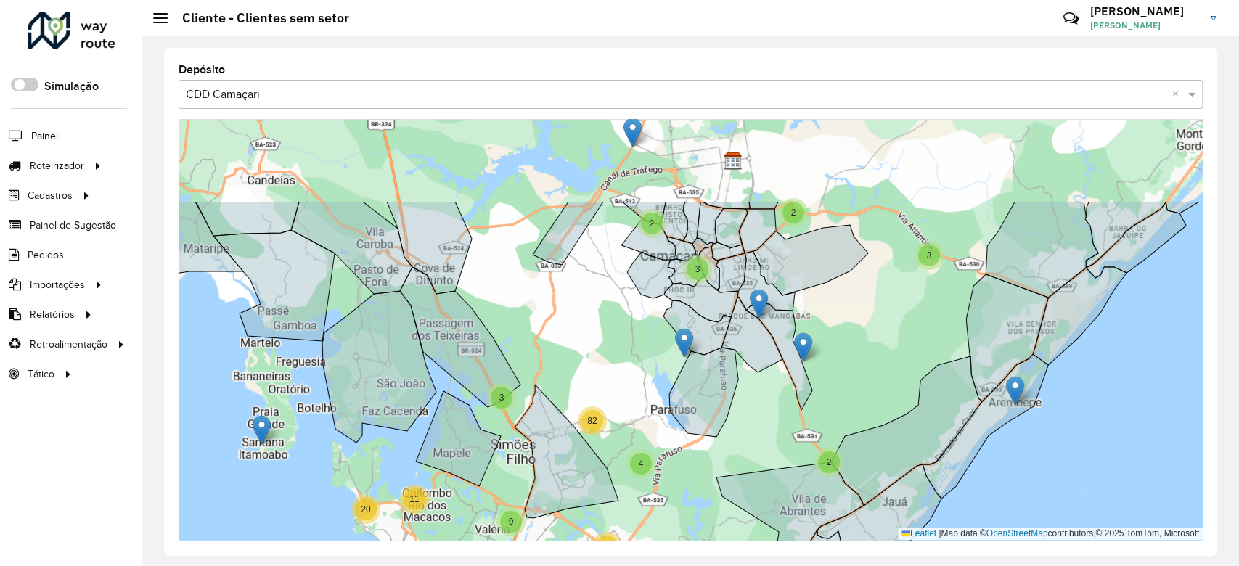
drag, startPoint x: 673, startPoint y: 262, endPoint x: 645, endPoint y: 334, distance: 77.3
click at [645, 334] on div "2 3 2 4 4 13 2 28 4 8 20 31 2 2 3 3 3 2 3 16 11 3 4 82 4 10 10 6 19 15 4 213 6 …" at bounding box center [691, 329] width 1024 height 421
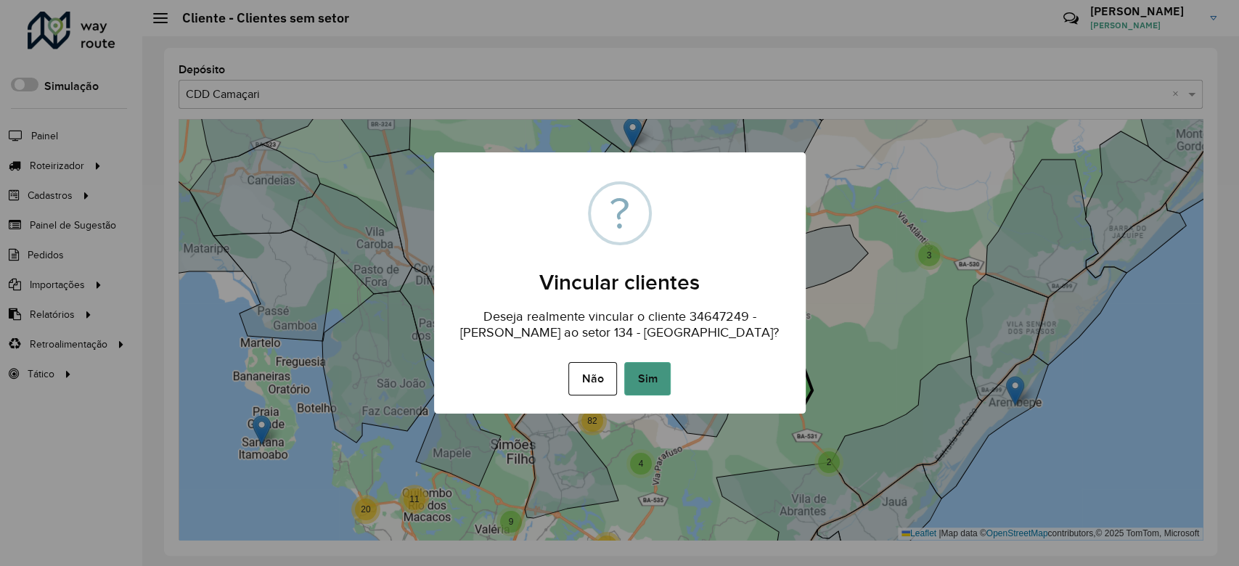
click at [658, 383] on button "Sim" at bounding box center [647, 378] width 46 height 33
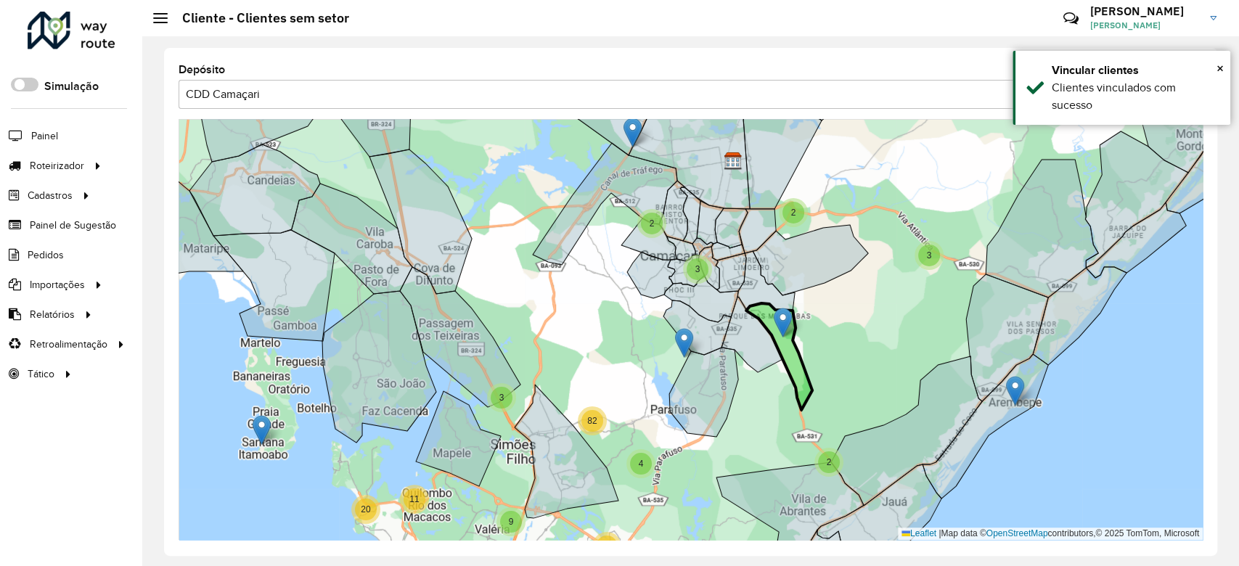
drag, startPoint x: 802, startPoint y: 346, endPoint x: 781, endPoint y: 321, distance: 32.0
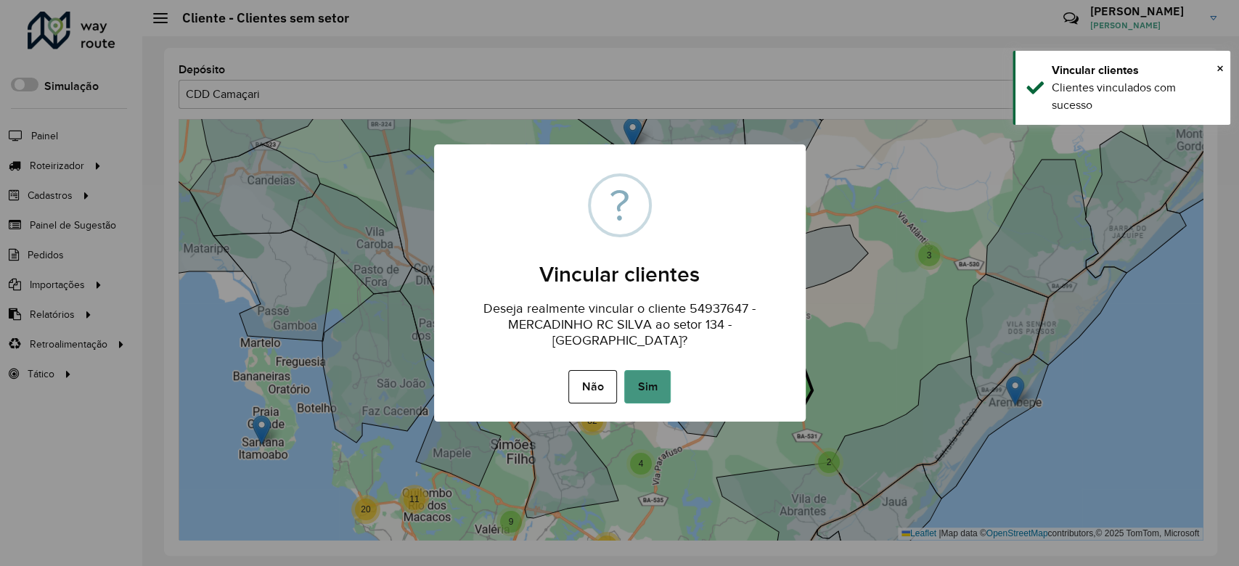
click at [647, 398] on button "Sim" at bounding box center [647, 386] width 46 height 33
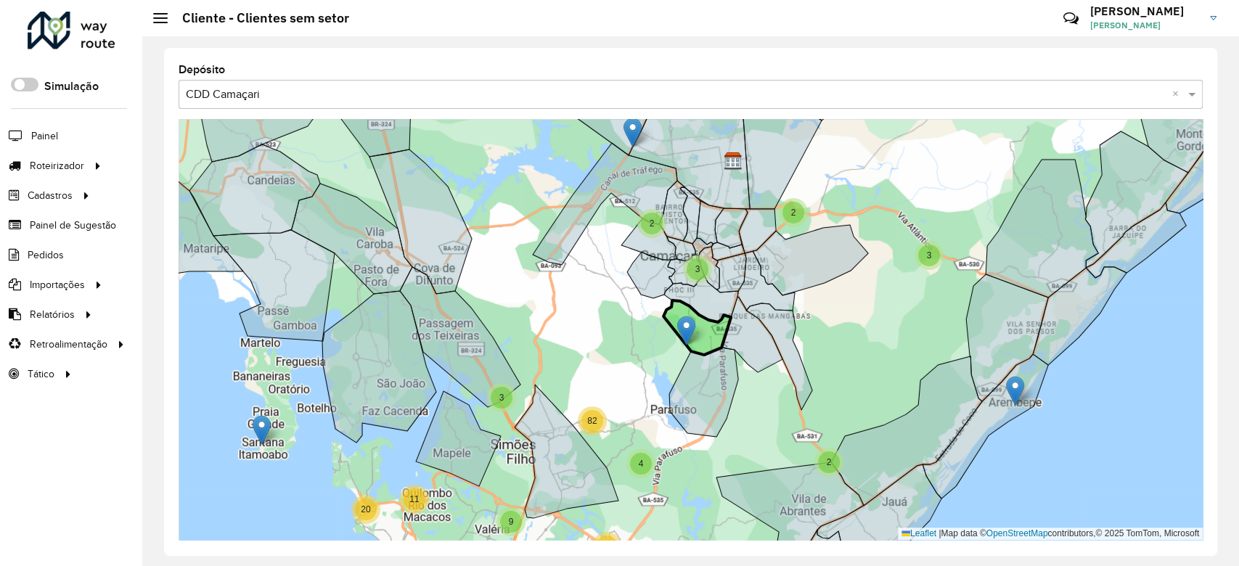
drag, startPoint x: 683, startPoint y: 336, endPoint x: 685, endPoint y: 324, distance: 12.5
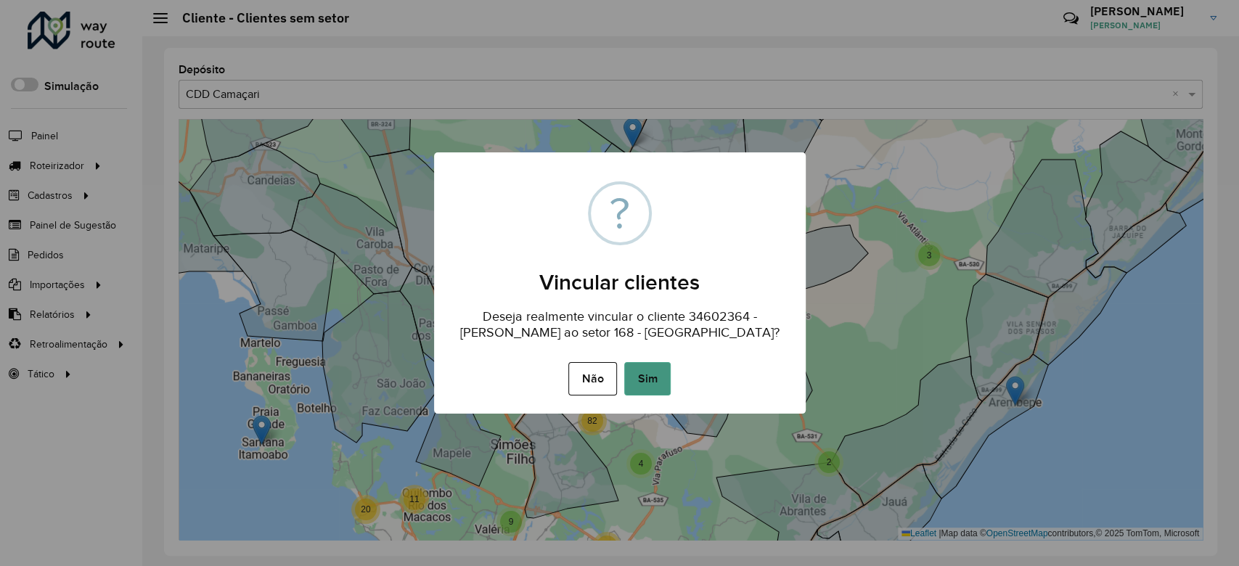
click at [635, 369] on button "Sim" at bounding box center [647, 378] width 46 height 33
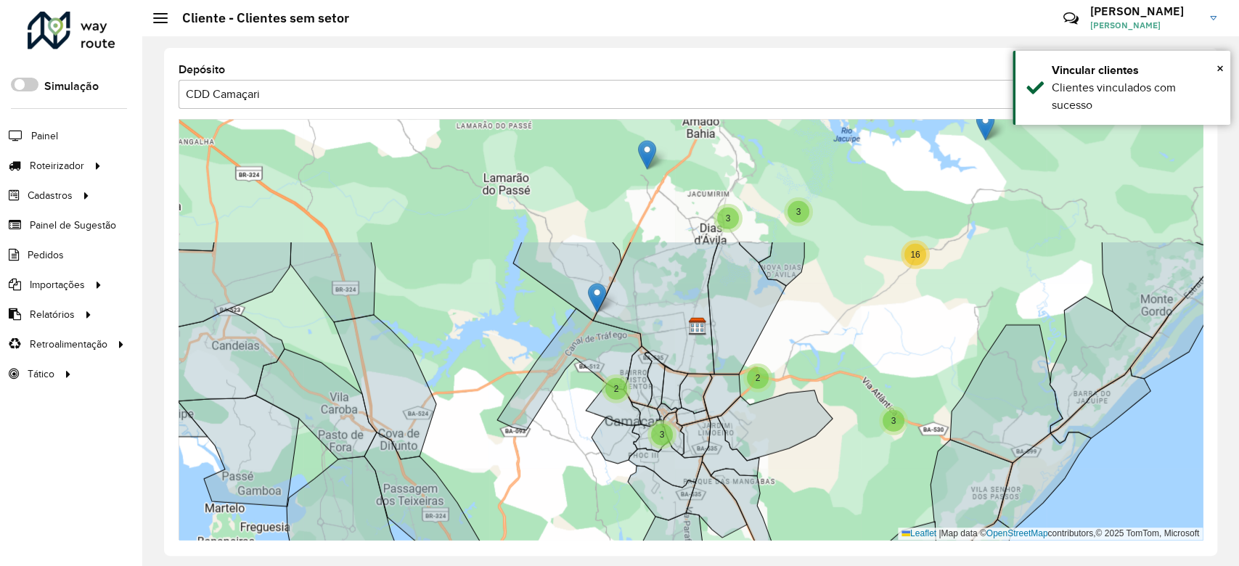
drag, startPoint x: 602, startPoint y: 308, endPoint x: 563, endPoint y: 486, distance: 182.7
click at [563, 486] on div "2 3 2 4 4 13 2 28 4 8 20 31 2 2 3 3 3 2 3 16 11 3 4 82 4 10 10 6 19 15 4 213 6 …" at bounding box center [691, 329] width 1024 height 421
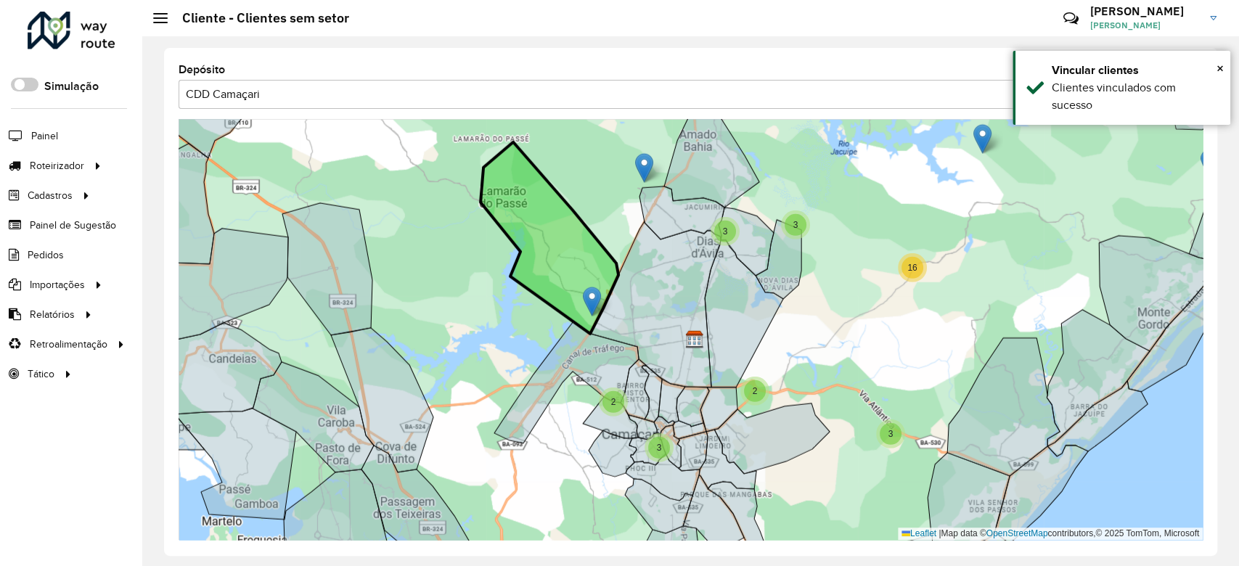
drag, startPoint x: 592, startPoint y: 309, endPoint x: 589, endPoint y: 300, distance: 10.1
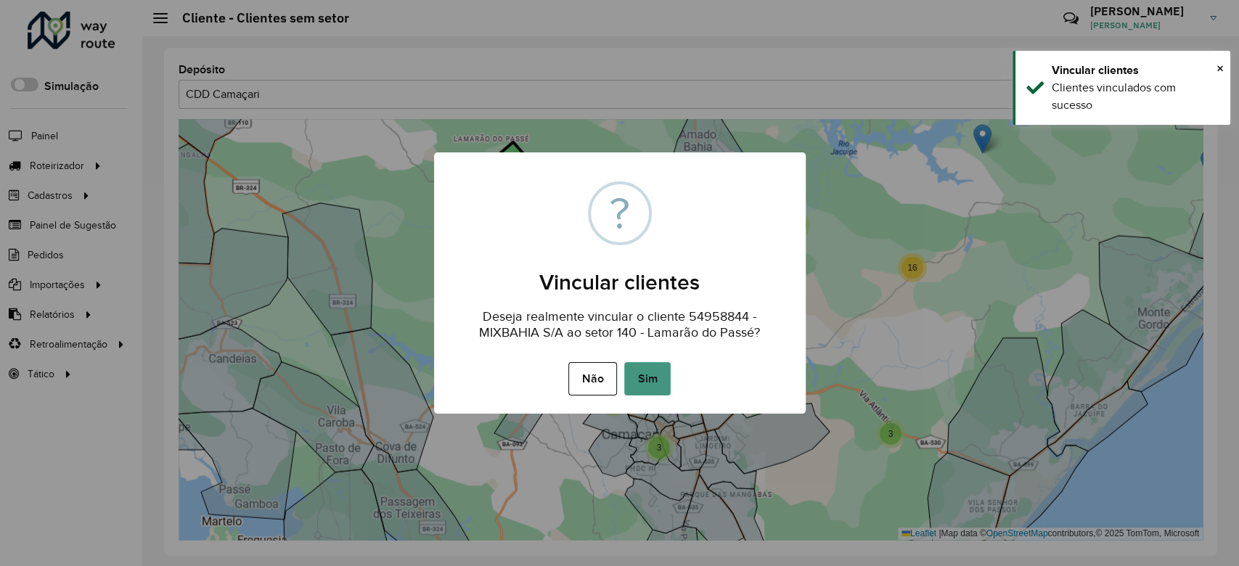
click at [648, 373] on button "Sim" at bounding box center [647, 378] width 46 height 33
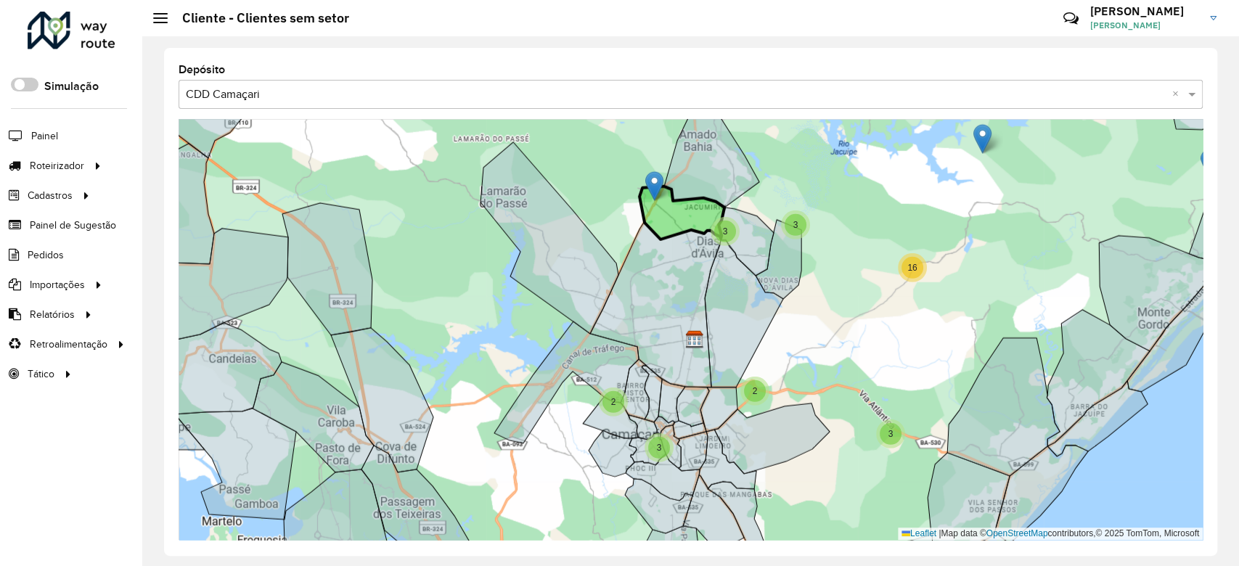
drag, startPoint x: 646, startPoint y: 162, endPoint x: 659, endPoint y: 183, distance: 24.8
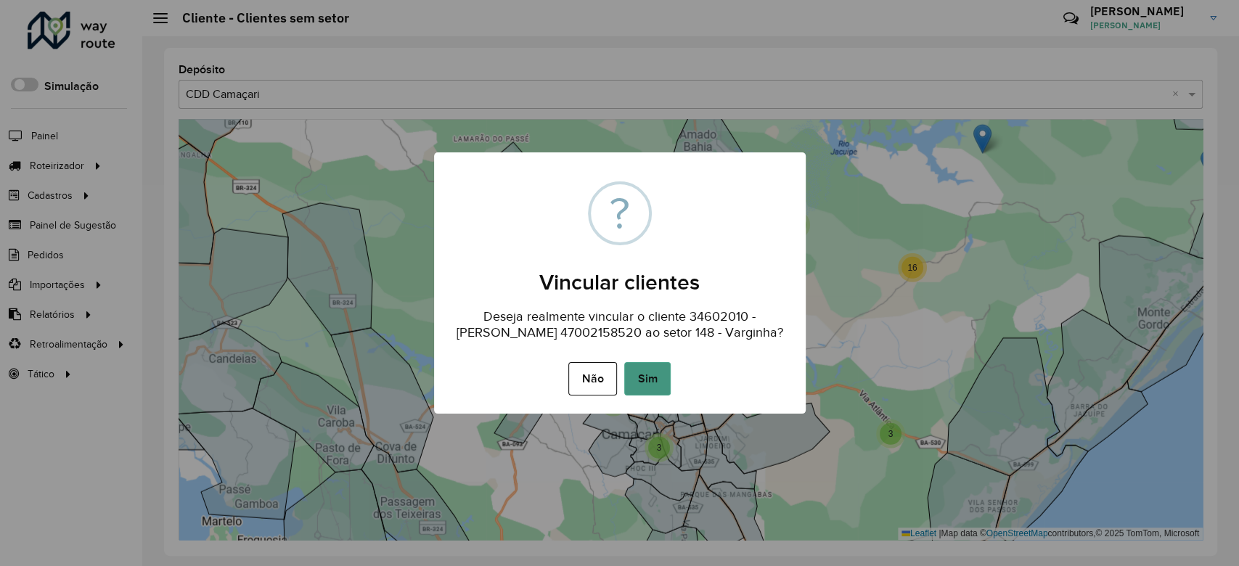
click at [641, 380] on button "Sim" at bounding box center [647, 378] width 46 height 33
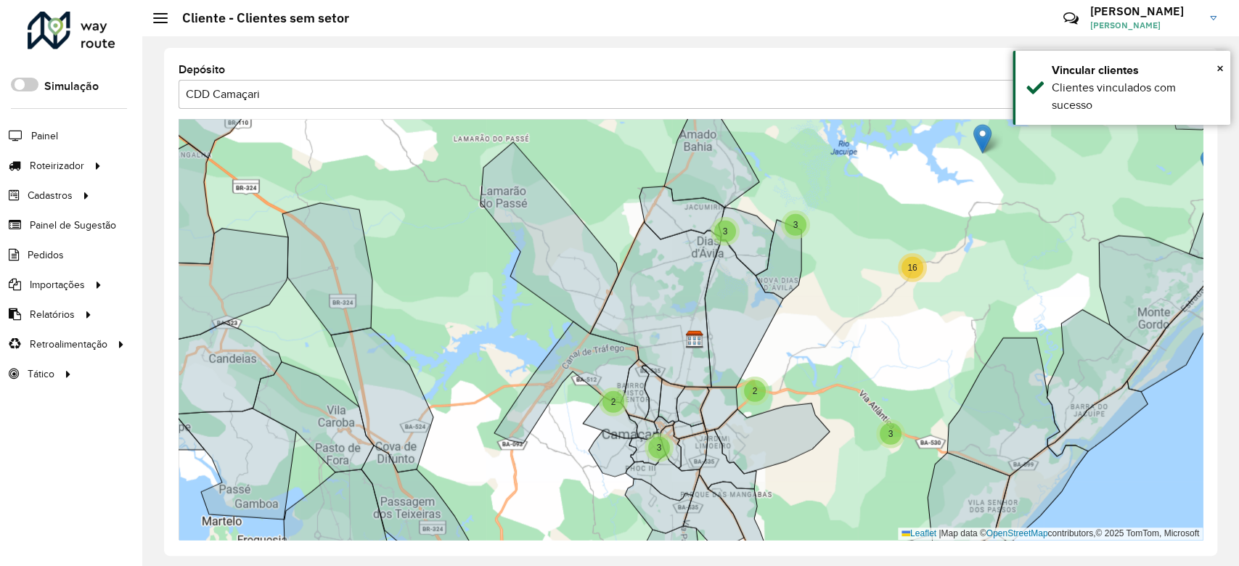
click at [794, 218] on div "3" at bounding box center [796, 225] width 22 height 22
click at [777, 237] on img at bounding box center [784, 239] width 18 height 30
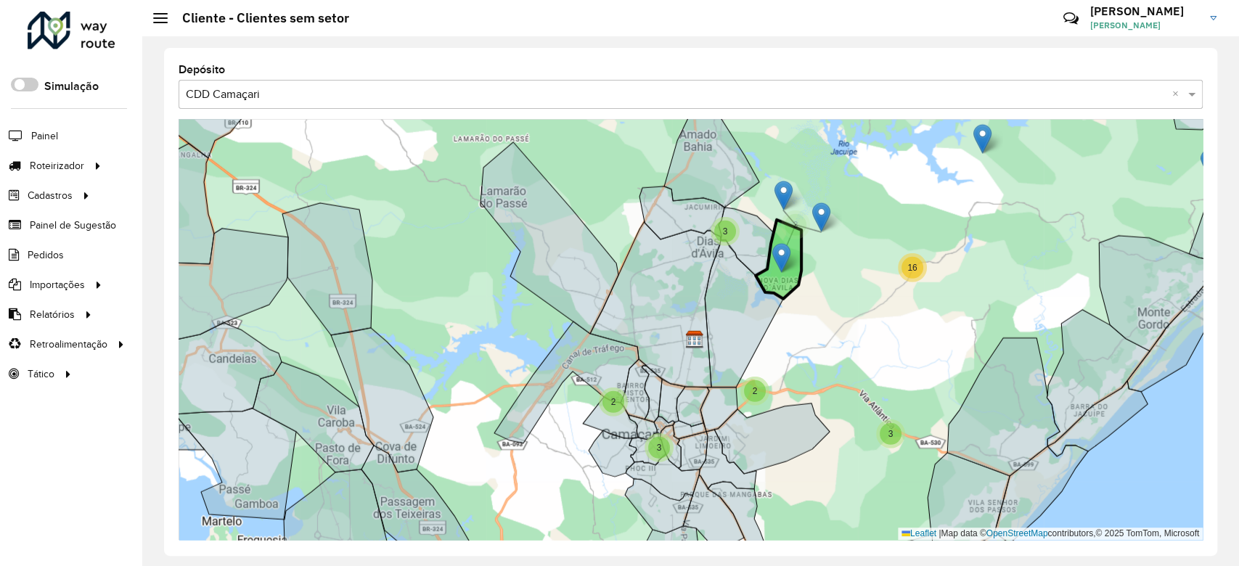
drag, startPoint x: 780, startPoint y: 235, endPoint x: 778, endPoint y: 254, distance: 18.9
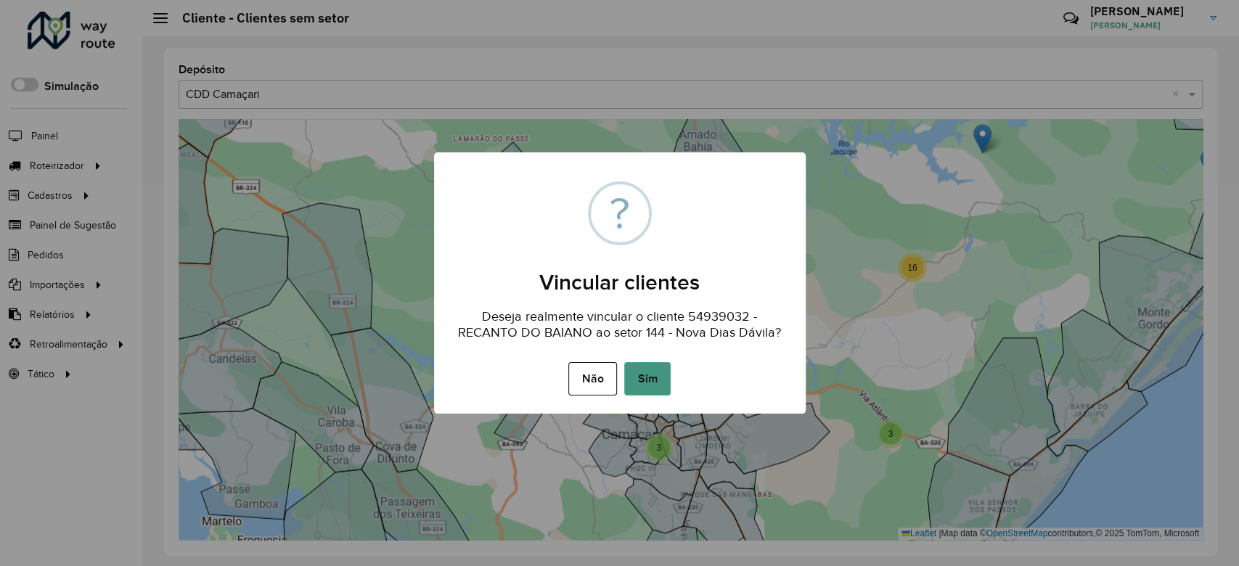
click at [652, 363] on button "Sim" at bounding box center [647, 378] width 46 height 33
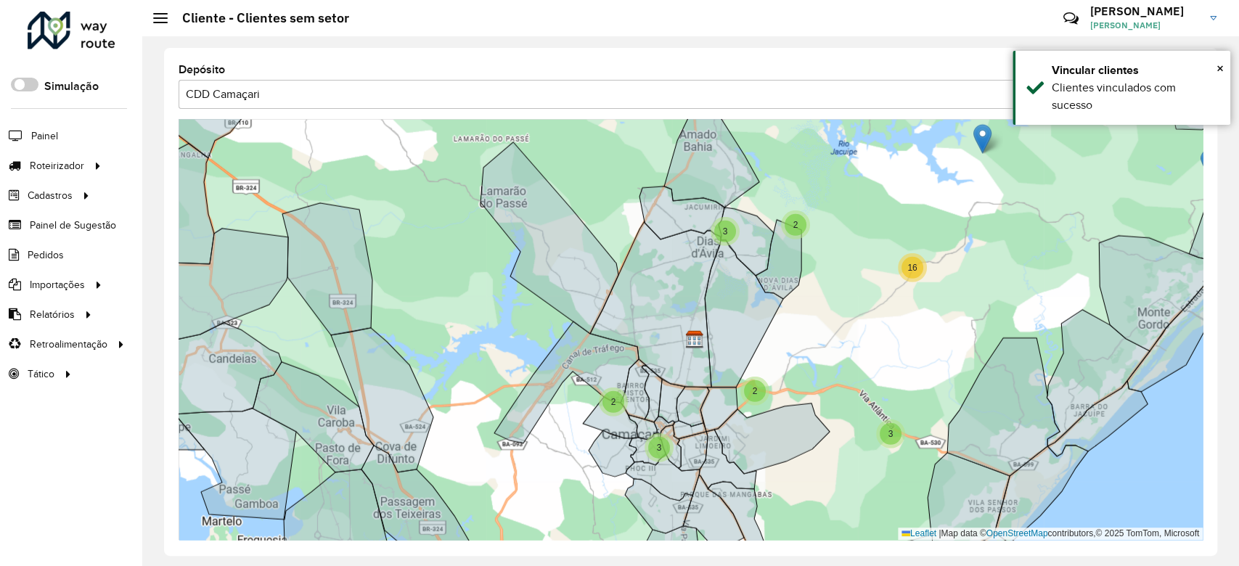
click at [799, 228] on div "2" at bounding box center [796, 225] width 22 height 22
drag, startPoint x: 818, startPoint y: 217, endPoint x: 780, endPoint y: 247, distance: 48.1
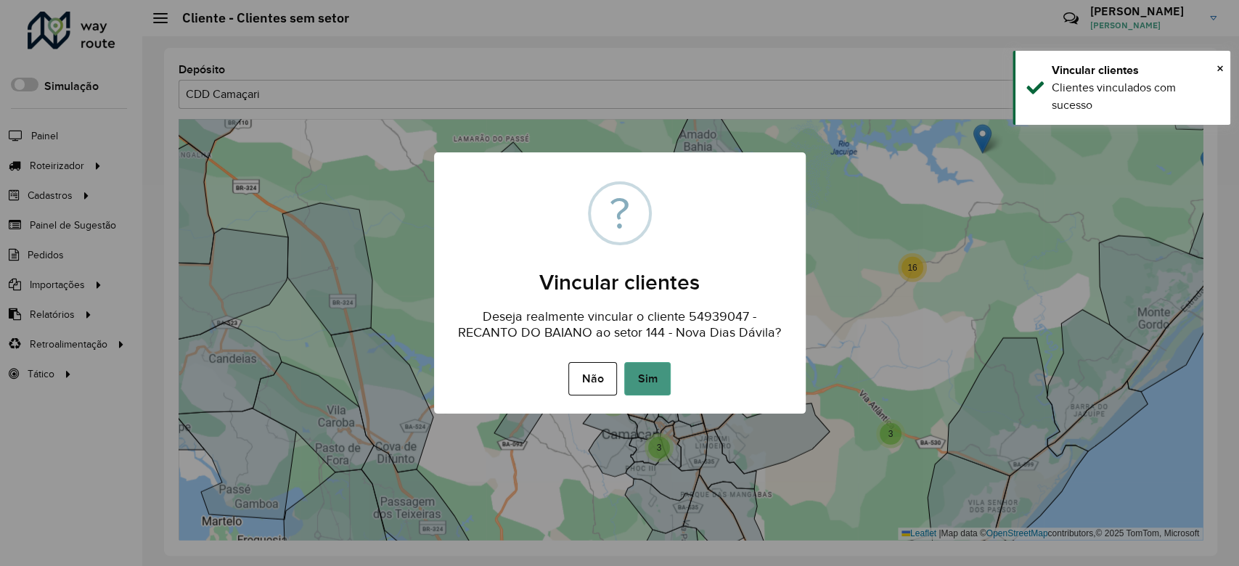
click at [642, 367] on button "Sim" at bounding box center [647, 378] width 46 height 33
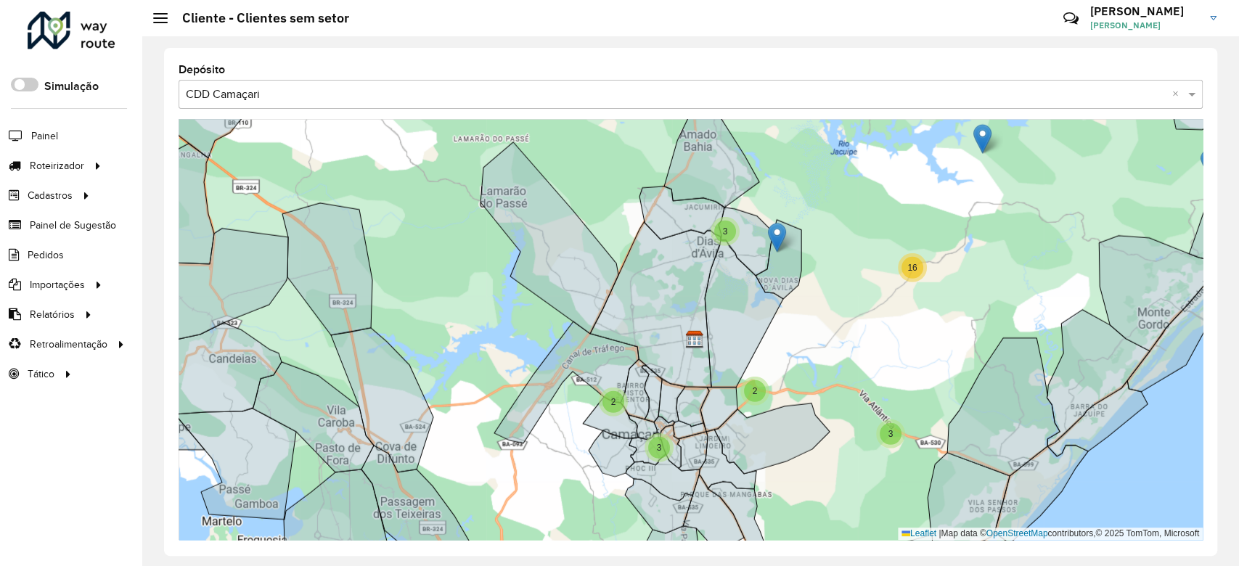
drag, startPoint x: 796, startPoint y: 205, endPoint x: 777, endPoint y: 233, distance: 33.4
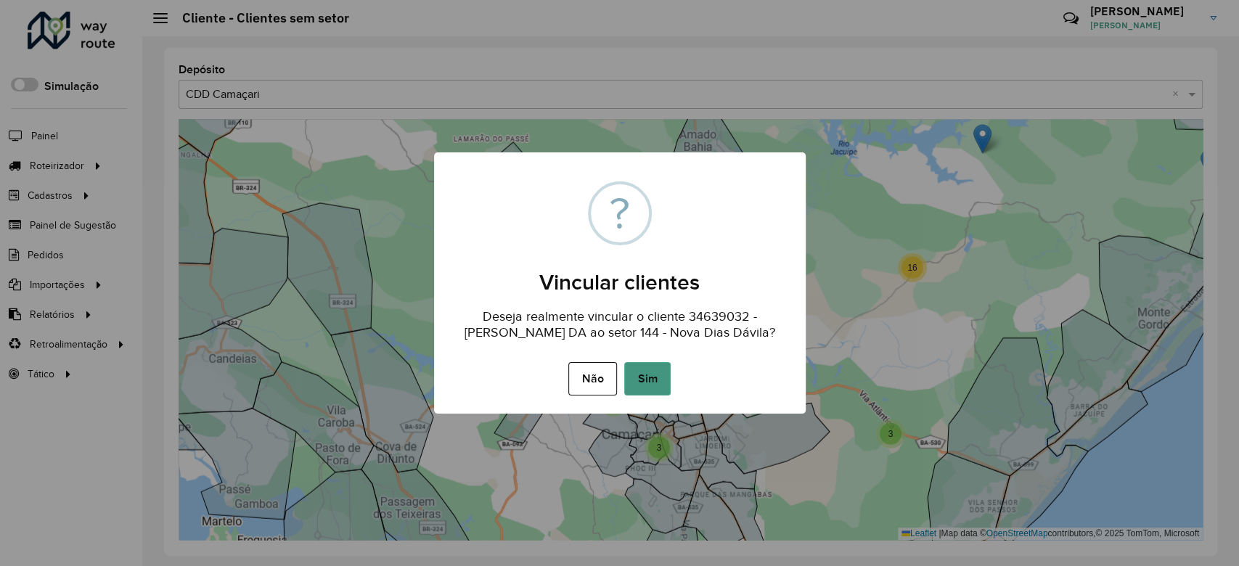
click at [639, 375] on button "Sim" at bounding box center [647, 378] width 46 height 33
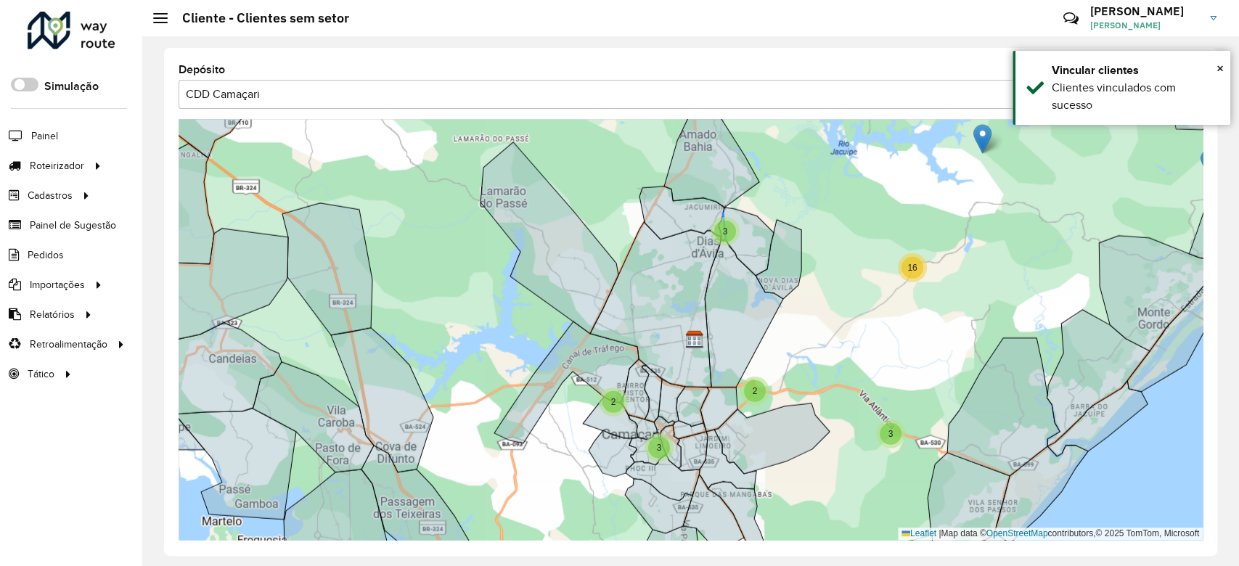
click at [725, 232] on span "3" at bounding box center [725, 232] width 5 height 10
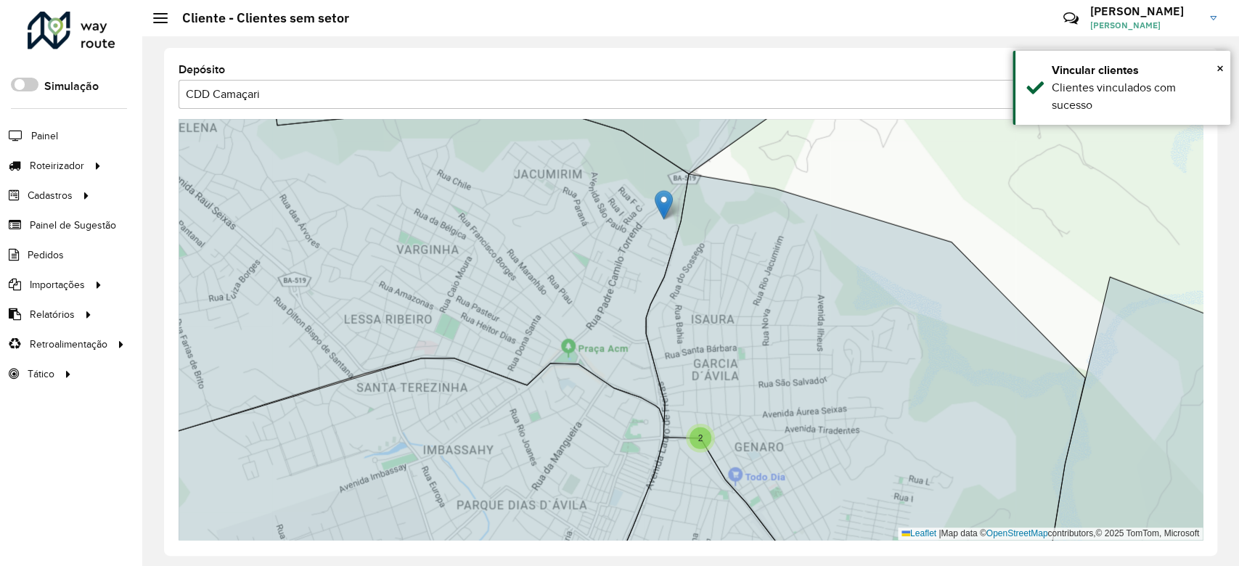
drag, startPoint x: 680, startPoint y: 202, endPoint x: 662, endPoint y: 200, distance: 18.2
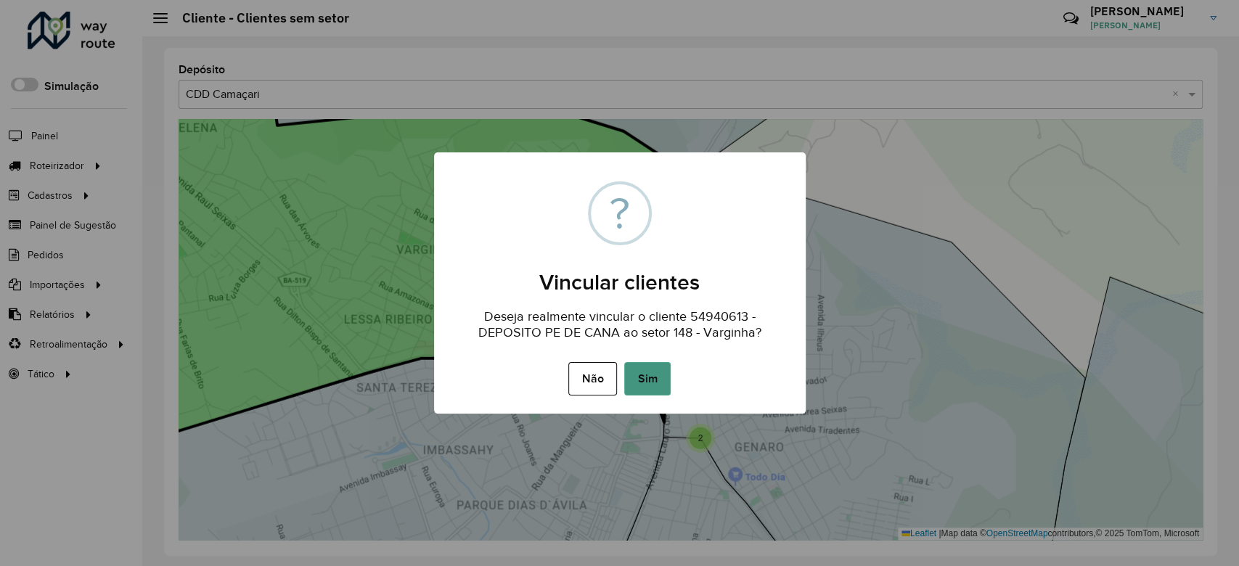
click at [651, 387] on button "Sim" at bounding box center [647, 378] width 46 height 33
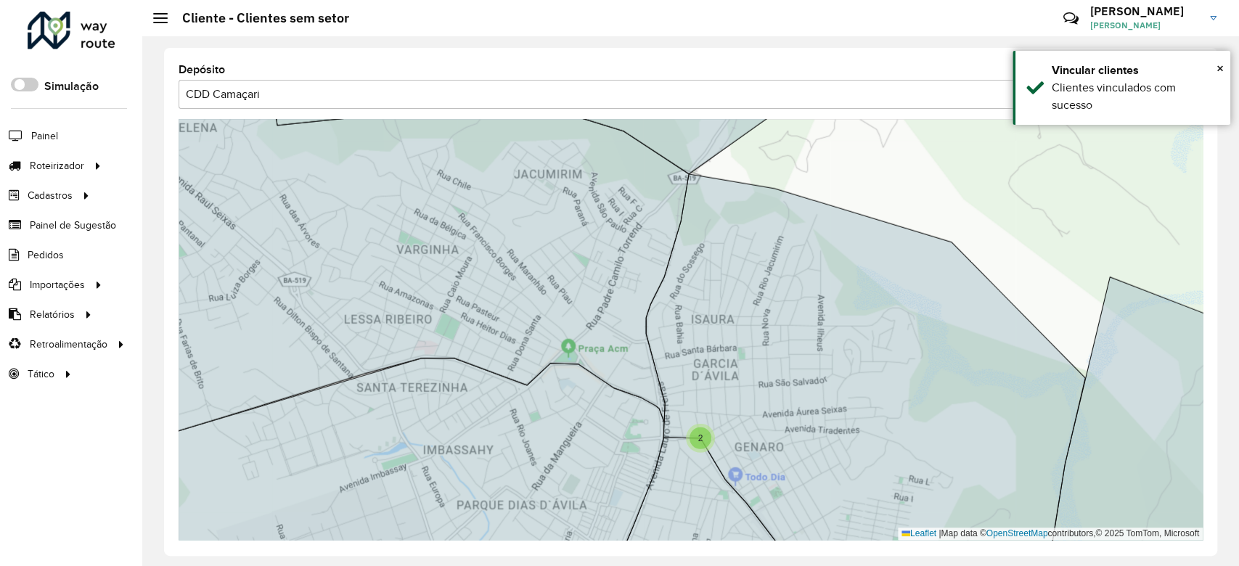
click at [698, 441] on span "2" at bounding box center [700, 438] width 5 height 10
drag, startPoint x: 727, startPoint y: 429, endPoint x: 742, endPoint y: 427, distance: 15.4
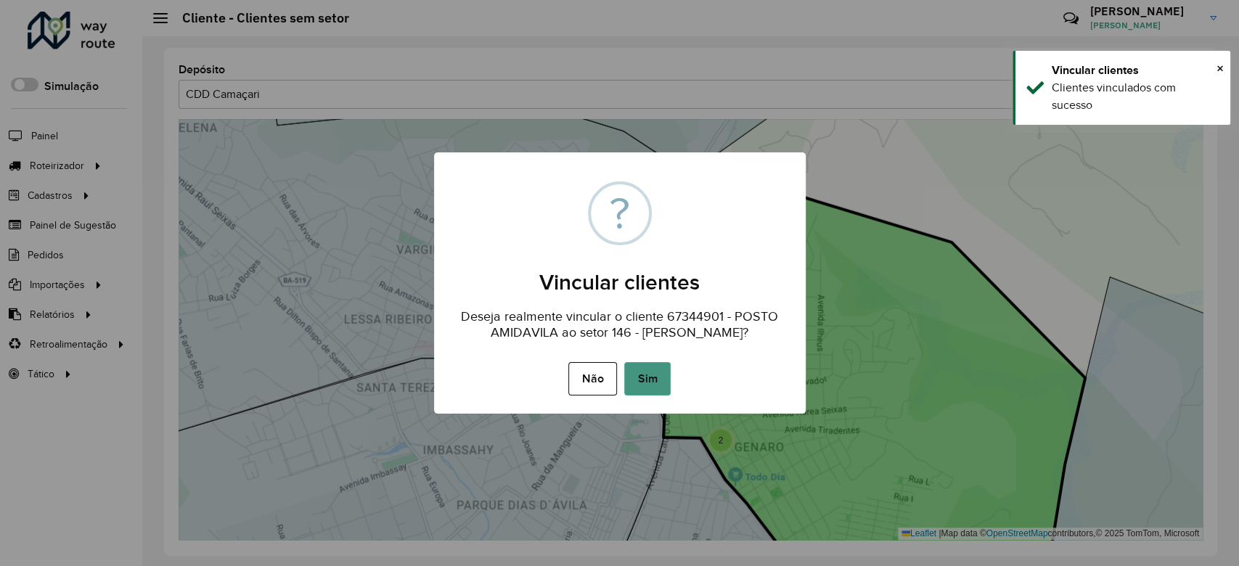
click at [658, 380] on button "Sim" at bounding box center [647, 378] width 46 height 33
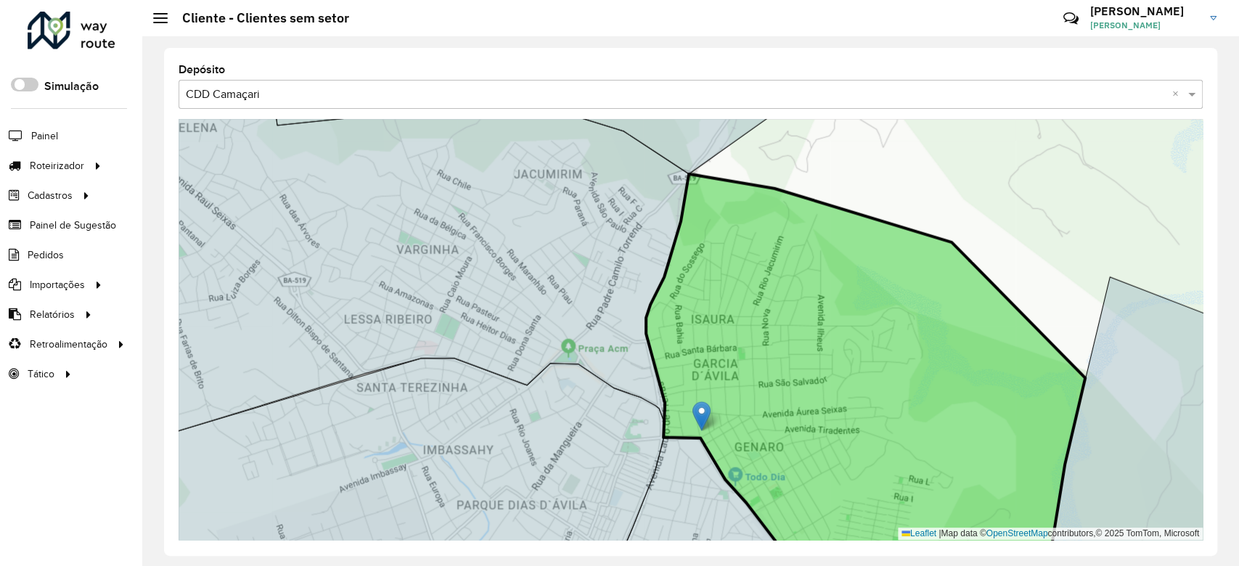
drag, startPoint x: 704, startPoint y: 415, endPoint x: 704, endPoint y: 402, distance: 13.1
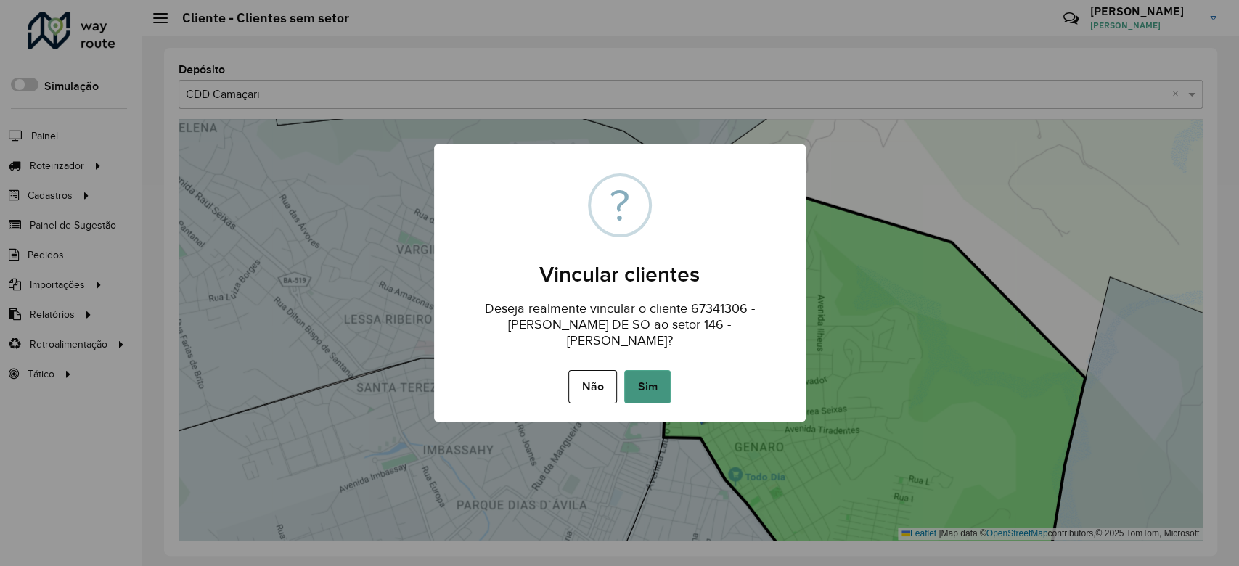
click at [658, 371] on button "Sim" at bounding box center [647, 386] width 46 height 33
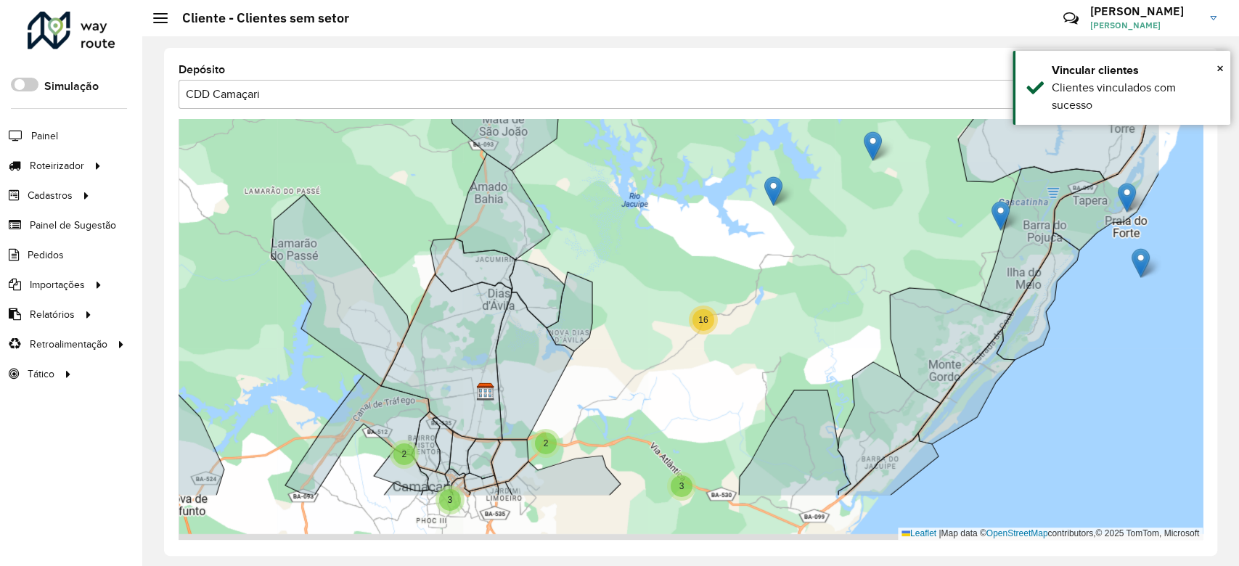
drag, startPoint x: 803, startPoint y: 366, endPoint x: 610, endPoint y: 264, distance: 218.3
click at [610, 264] on div "29 5 20 46 446 38 5 3 3 57 3 9 13 2 3 2 4 4 25 2 2 13 2 4 8 20 31 24 6 23 4 11 …" at bounding box center [691, 329] width 1024 height 421
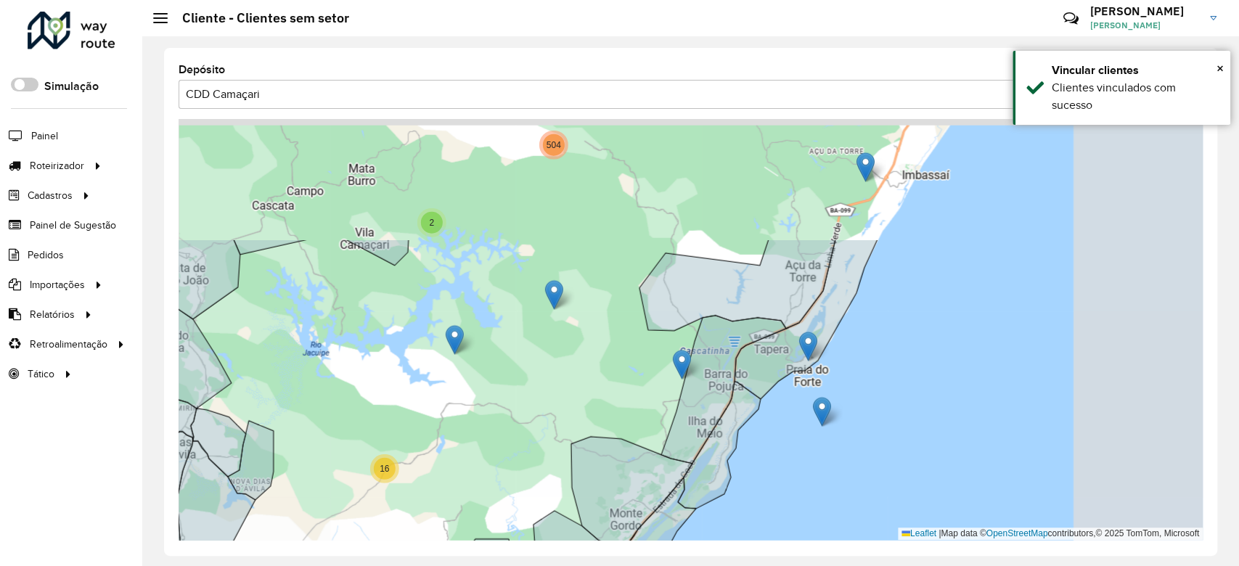
drag, startPoint x: 737, startPoint y: 272, endPoint x: 604, endPoint y: 386, distance: 175.1
click at [496, 418] on div "29 446 38 5 3 3 9 13 2 3 2 4 2 4 24 2 2 3 2 3 16 11 20 3 4 82 4 10 10 6 19 15 4…" at bounding box center [691, 329] width 1024 height 421
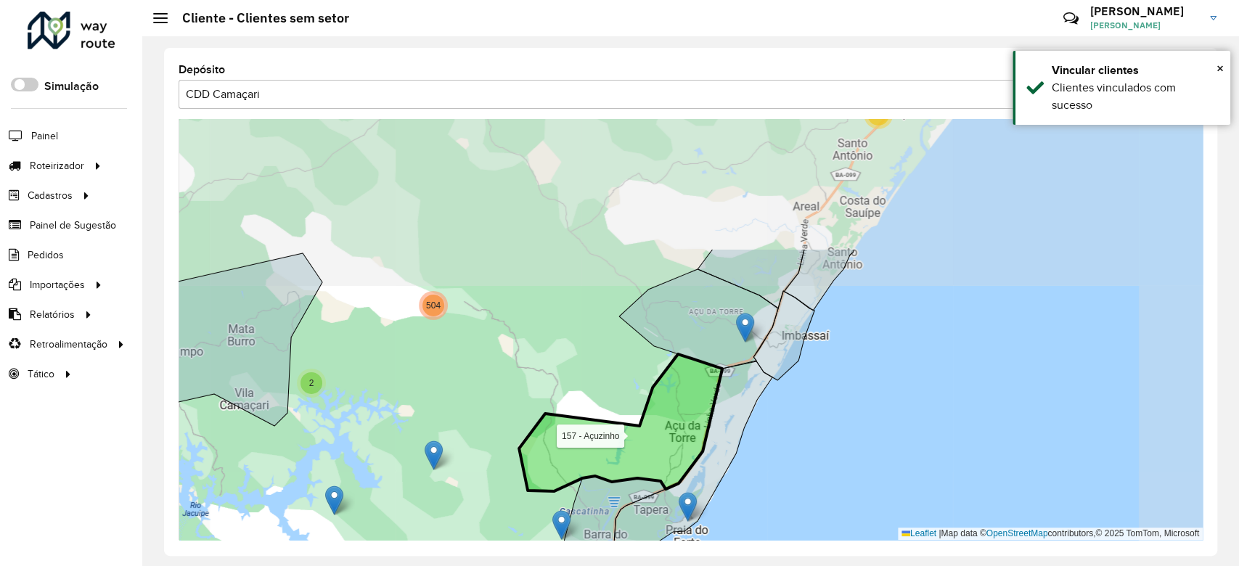
drag, startPoint x: 778, startPoint y: 274, endPoint x: 654, endPoint y: 447, distance: 212.8
click at [654, 447] on icon at bounding box center [620, 422] width 203 height 137
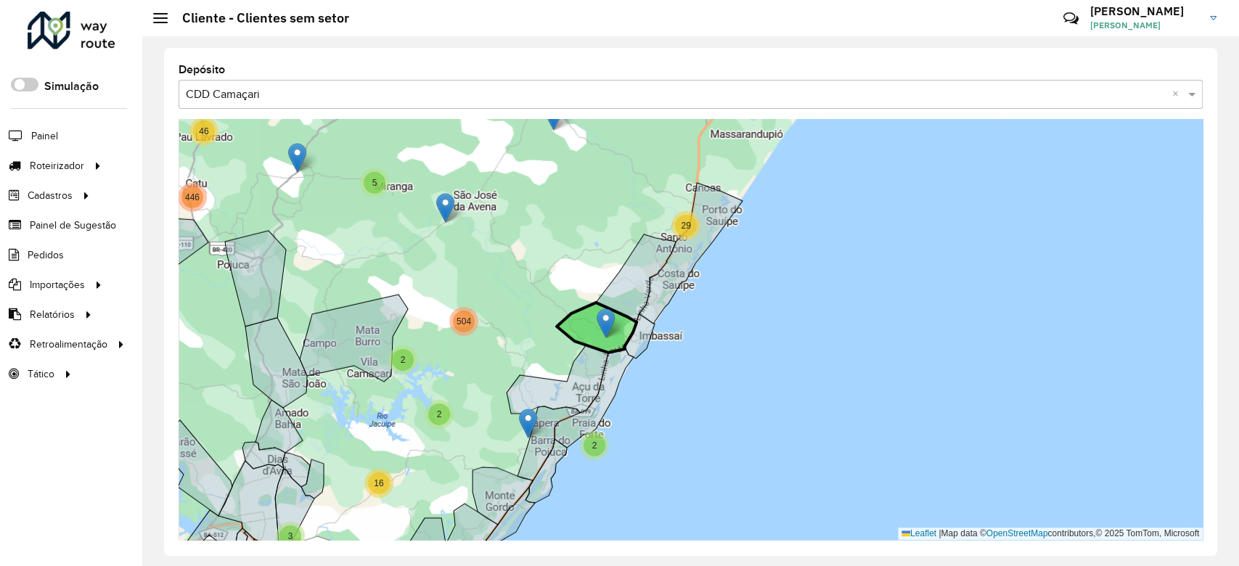
drag, startPoint x: 622, startPoint y: 323, endPoint x: 608, endPoint y: 322, distance: 14.6
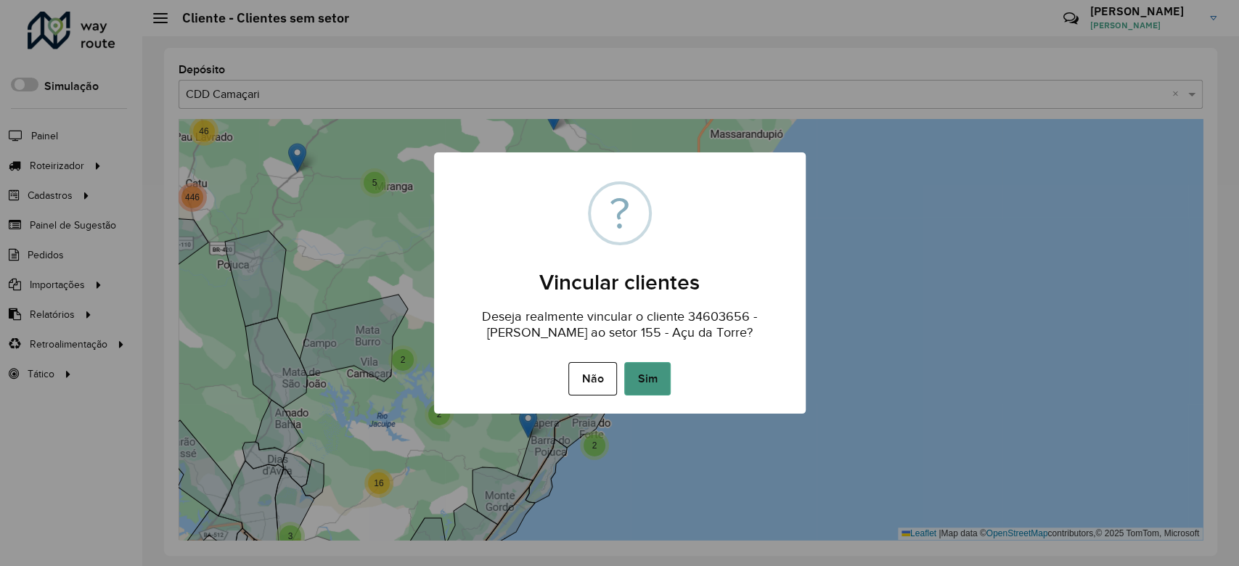
click at [640, 378] on button "Sim" at bounding box center [647, 378] width 46 height 33
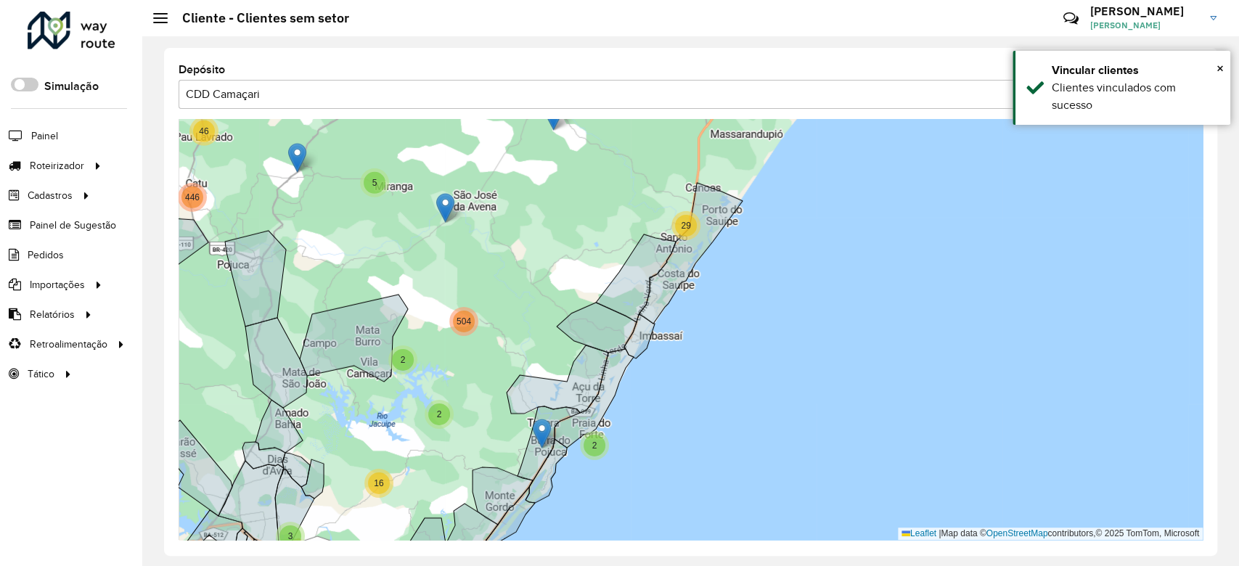
drag, startPoint x: 526, startPoint y: 420, endPoint x: 540, endPoint y: 431, distance: 17.1
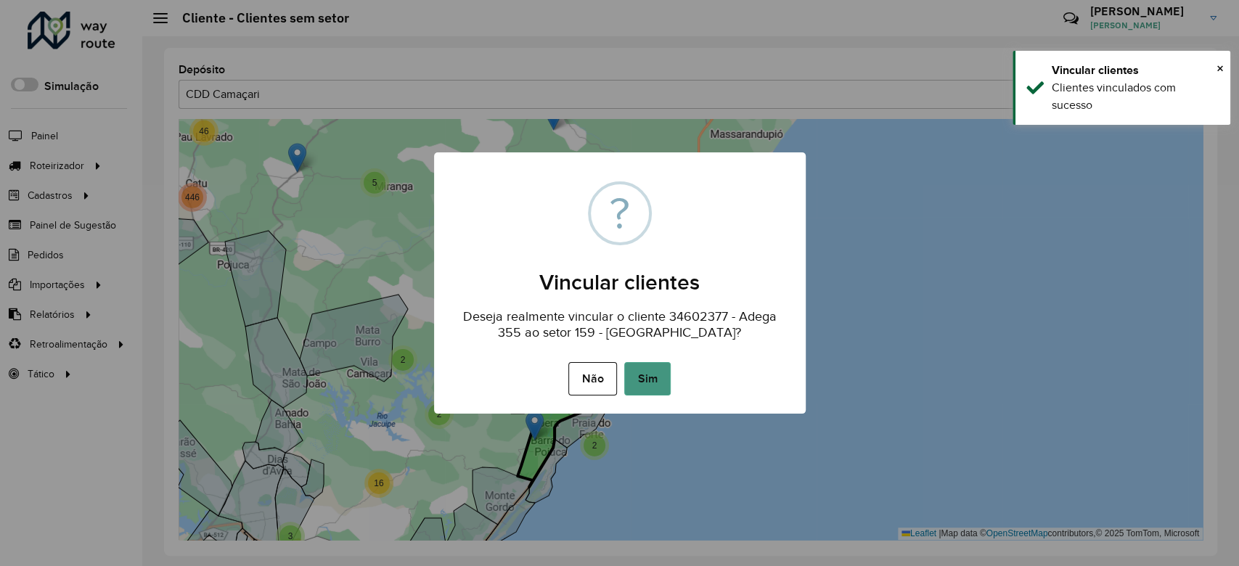
click at [643, 389] on button "Sim" at bounding box center [647, 378] width 46 height 33
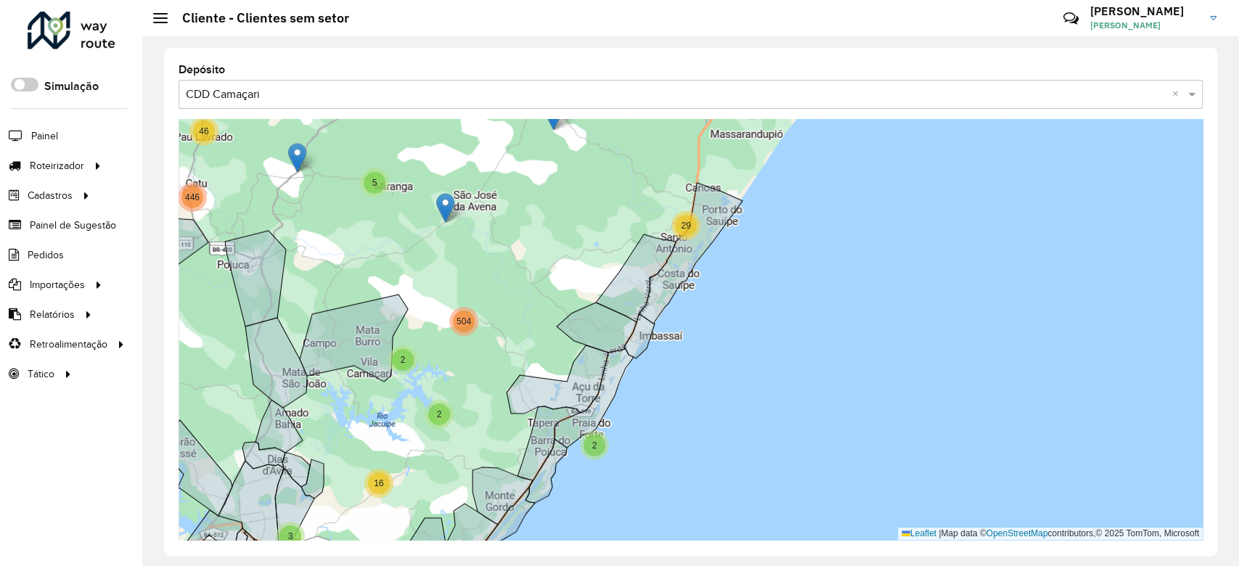
click at [597, 439] on div "2" at bounding box center [595, 446] width 22 height 22
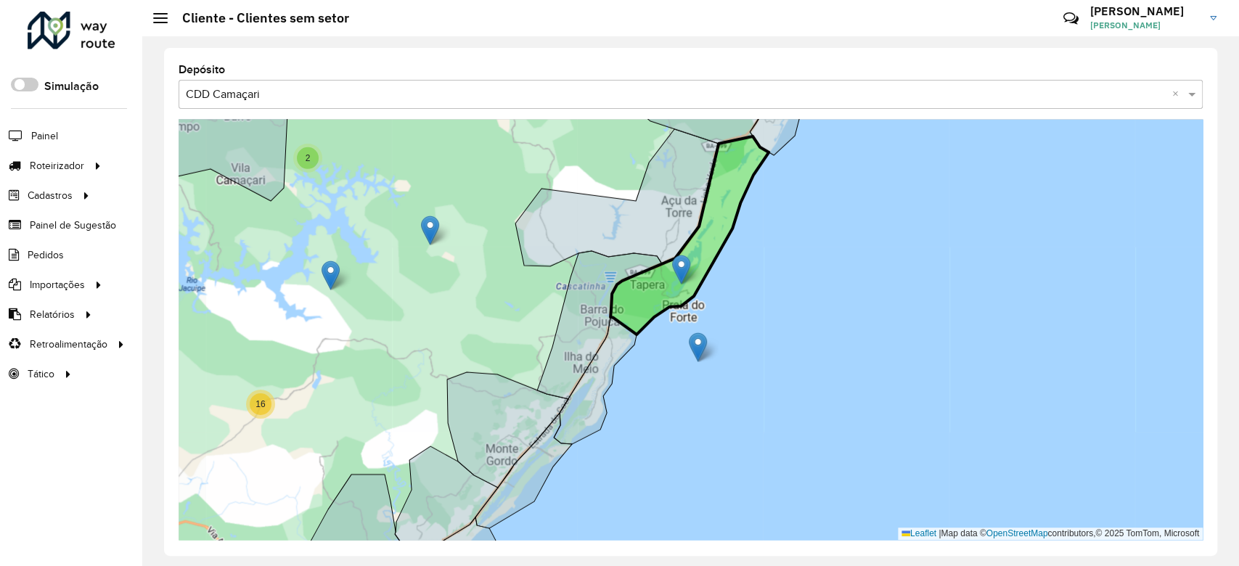
drag, startPoint x: 683, startPoint y: 283, endPoint x: 680, endPoint y: 271, distance: 12.7
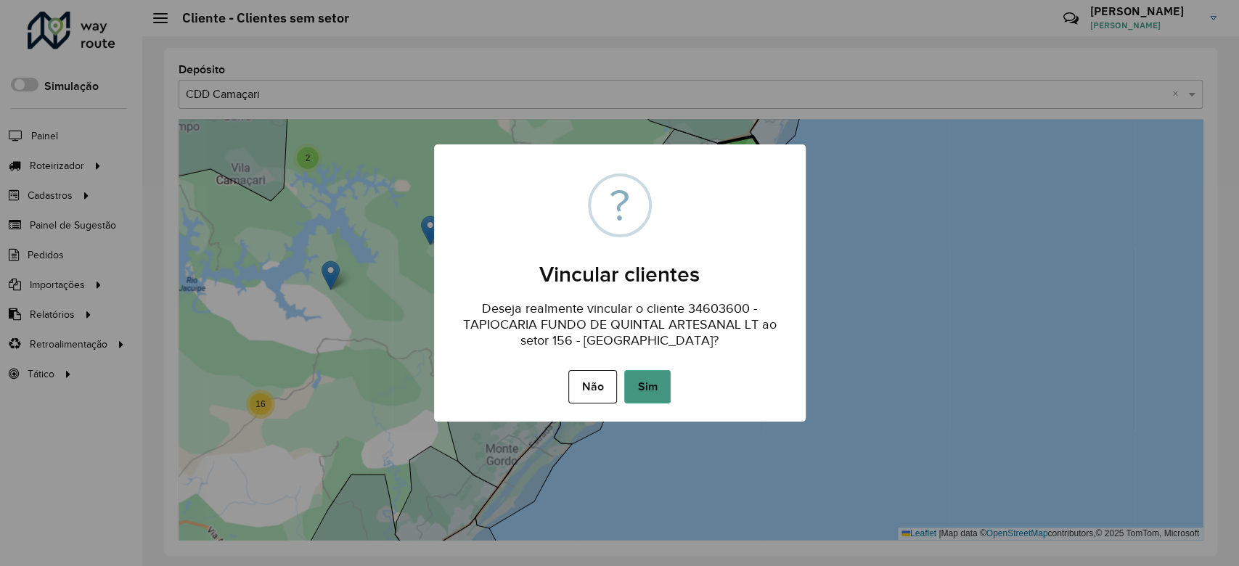
click at [643, 394] on button "Sim" at bounding box center [647, 386] width 46 height 33
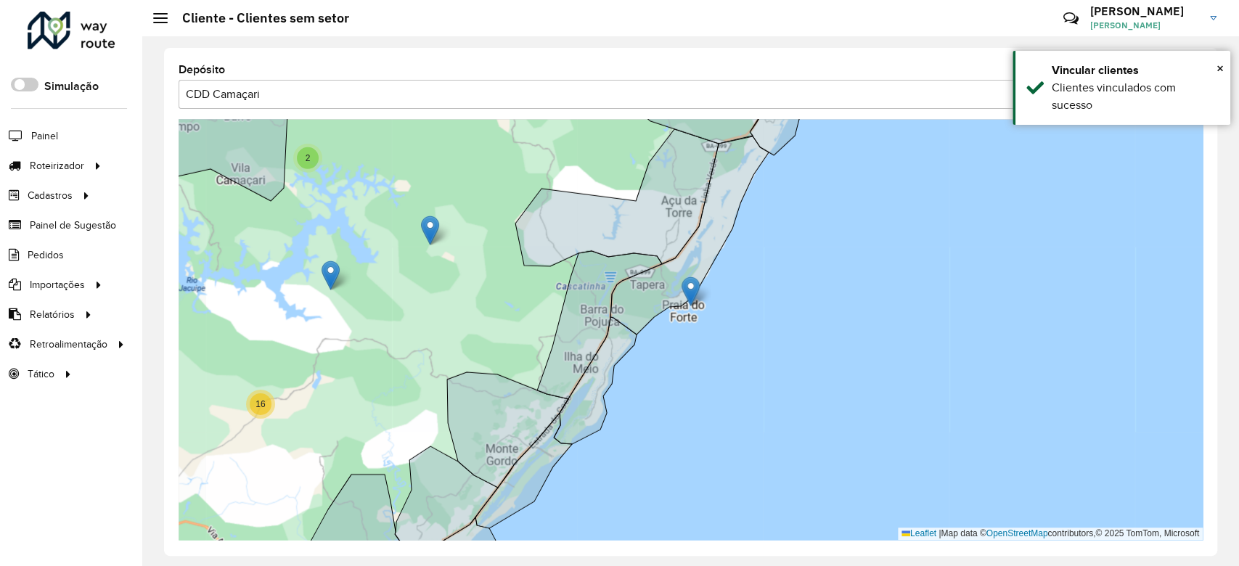
drag, startPoint x: 697, startPoint y: 340, endPoint x: 686, endPoint y: 276, distance: 64.8
click at [686, 276] on icon at bounding box center [690, 236] width 158 height 198
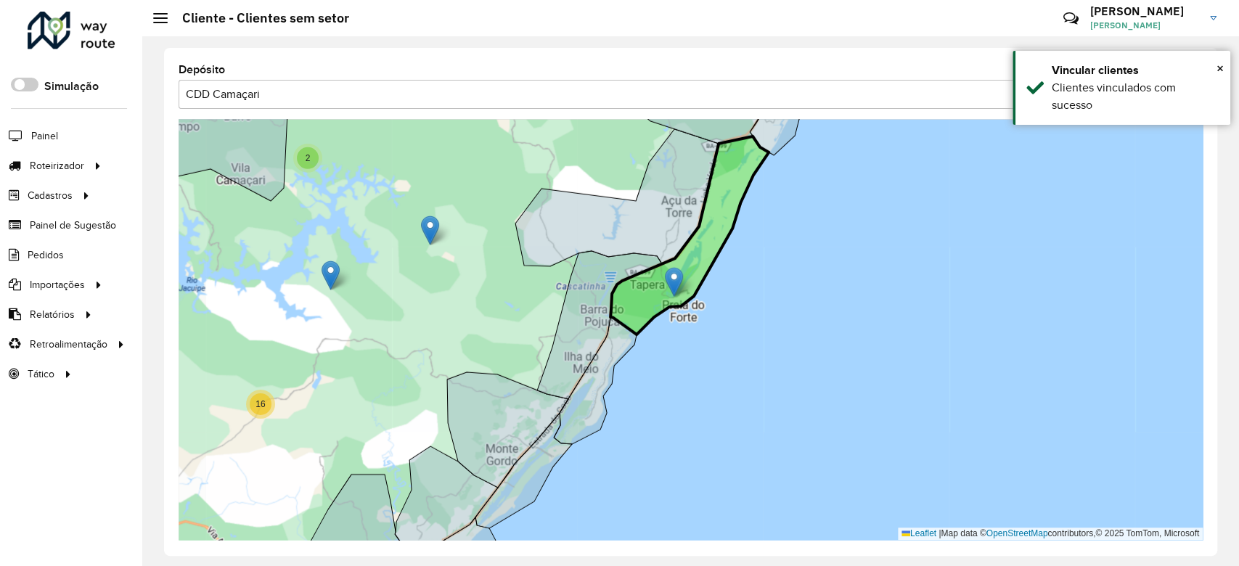
drag, startPoint x: 703, startPoint y: 349, endPoint x: 677, endPoint y: 283, distance: 70.1
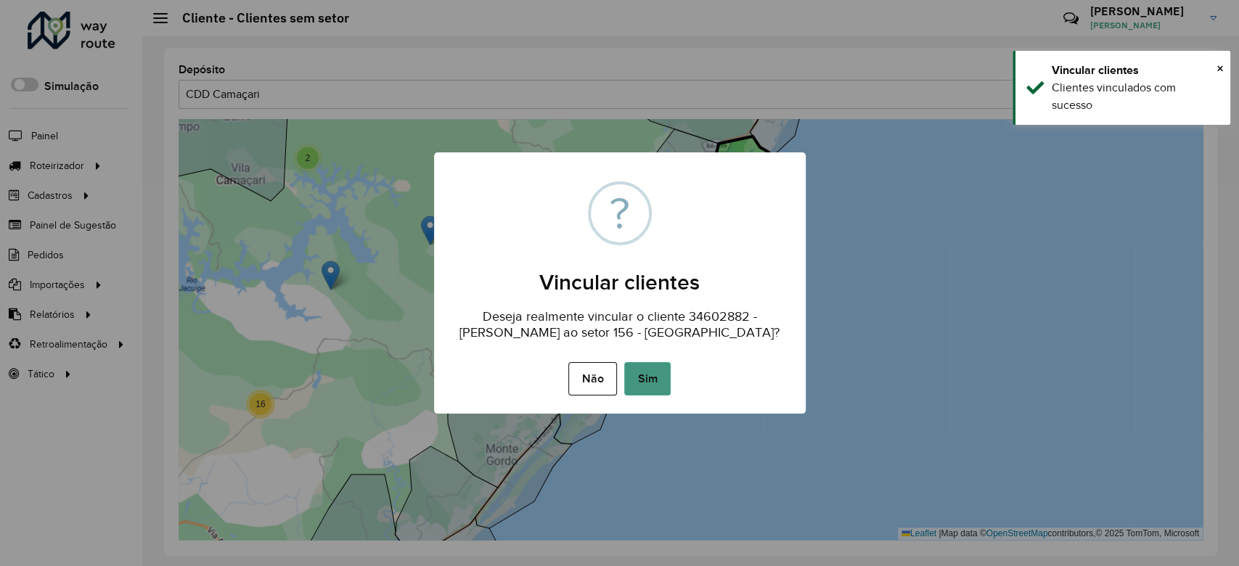
click at [649, 375] on button "Sim" at bounding box center [647, 378] width 46 height 33
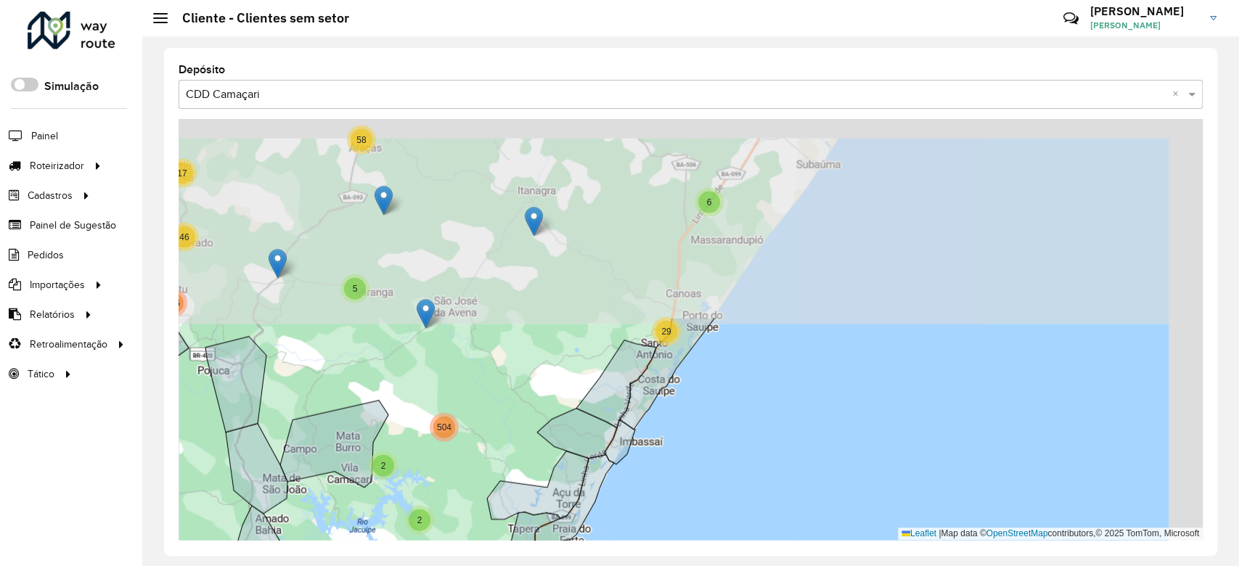
drag, startPoint x: 847, startPoint y: 208, endPoint x: 691, endPoint y: 450, distance: 287.8
click at [691, 450] on div "2 4 2 2 9 2 28 5 11 3 6 29 4 5 25 26 11 3 58 3 44 17 7 17 33 1061 46 446 38 5 6…" at bounding box center [691, 329] width 1024 height 421
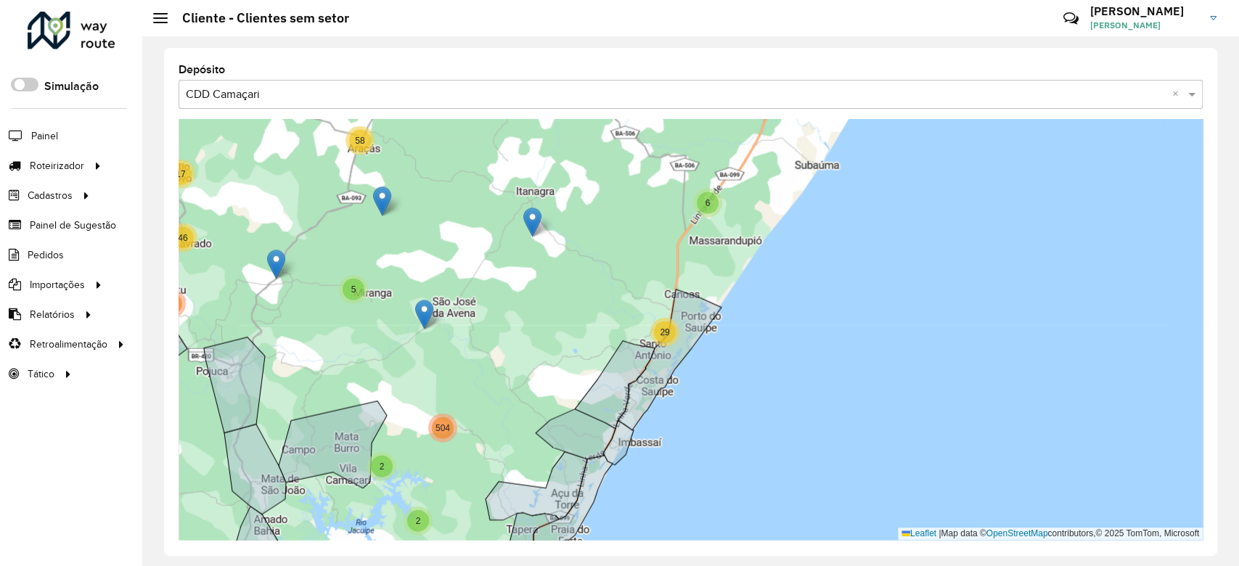
click at [662, 333] on span "29" at bounding box center [664, 332] width 9 height 10
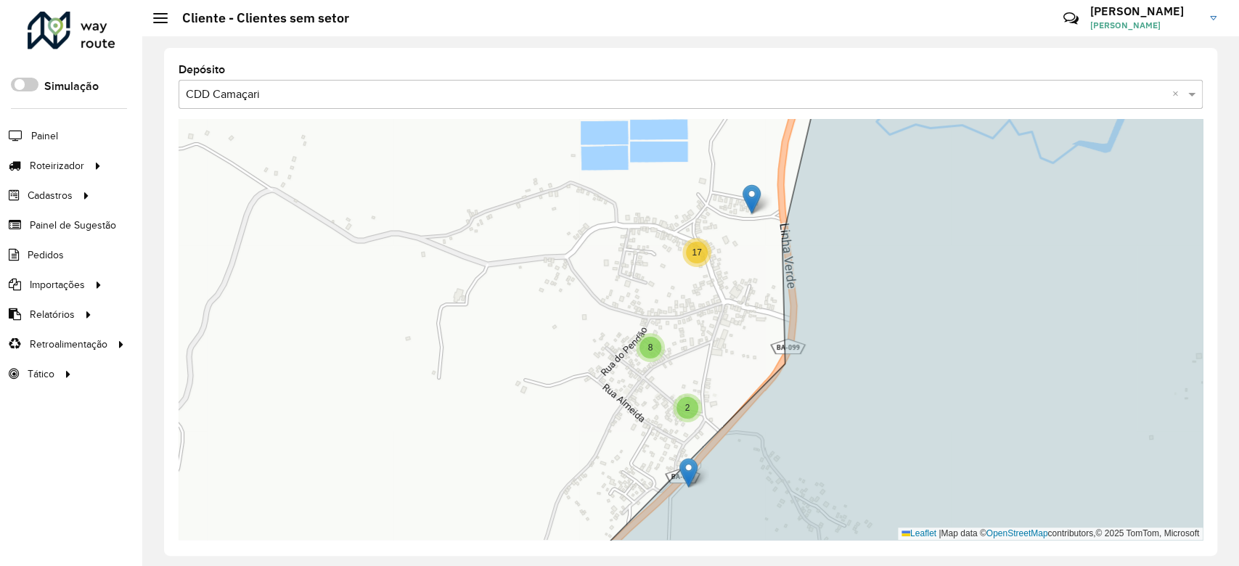
drag, startPoint x: 634, startPoint y: 429, endPoint x: 691, endPoint y: 472, distance: 71.6
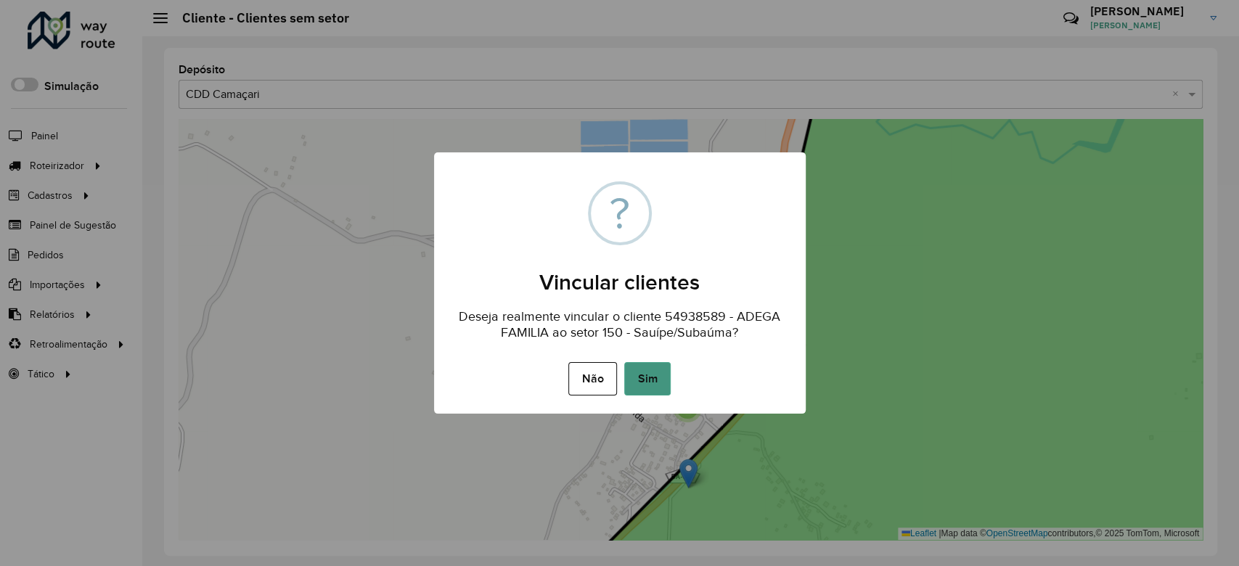
click at [645, 378] on button "Sim" at bounding box center [647, 378] width 46 height 33
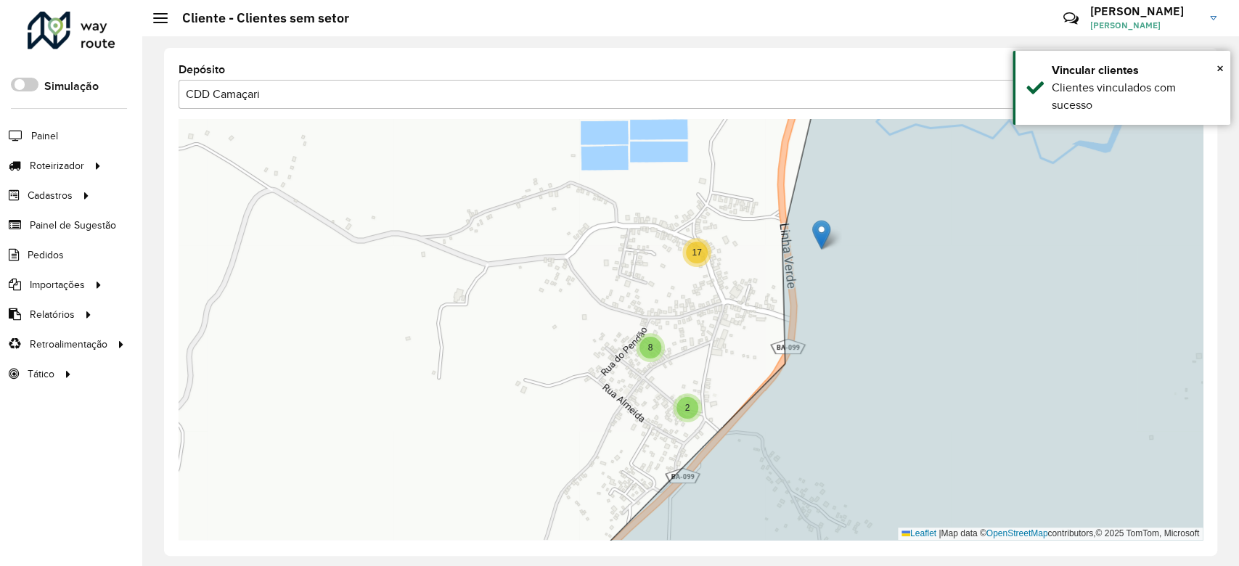
drag, startPoint x: 777, startPoint y: 212, endPoint x: 818, endPoint y: 237, distance: 48.2
click at [818, 237] on icon at bounding box center [937, 329] width 737 height 507
drag, startPoint x: 754, startPoint y: 192, endPoint x: 823, endPoint y: 219, distance: 73.6
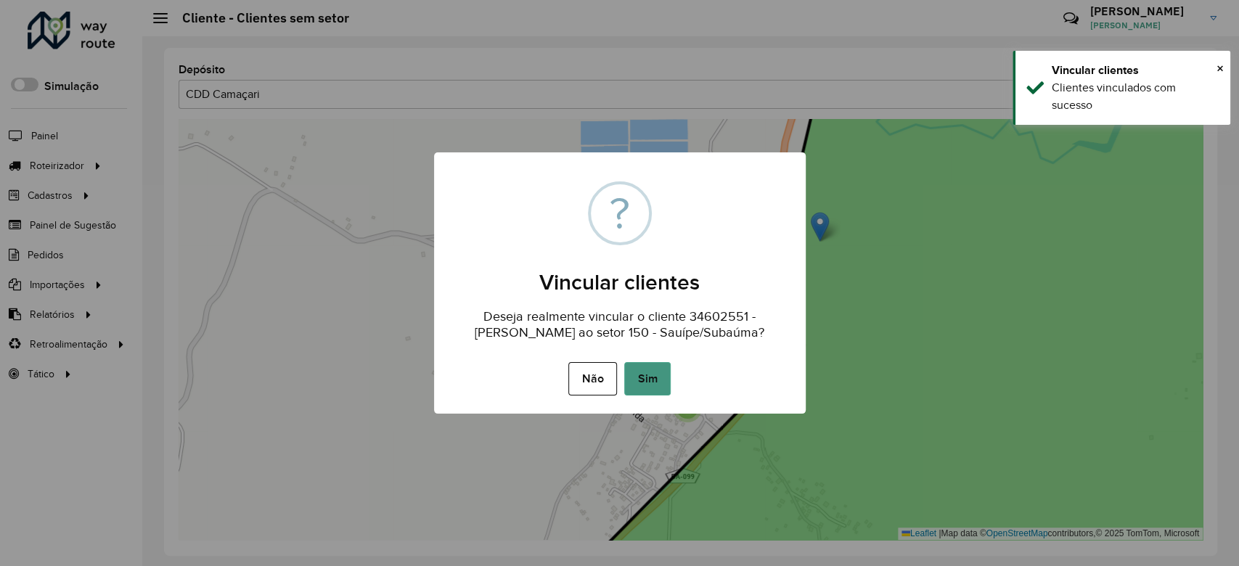
click at [632, 380] on button "Sim" at bounding box center [647, 378] width 46 height 33
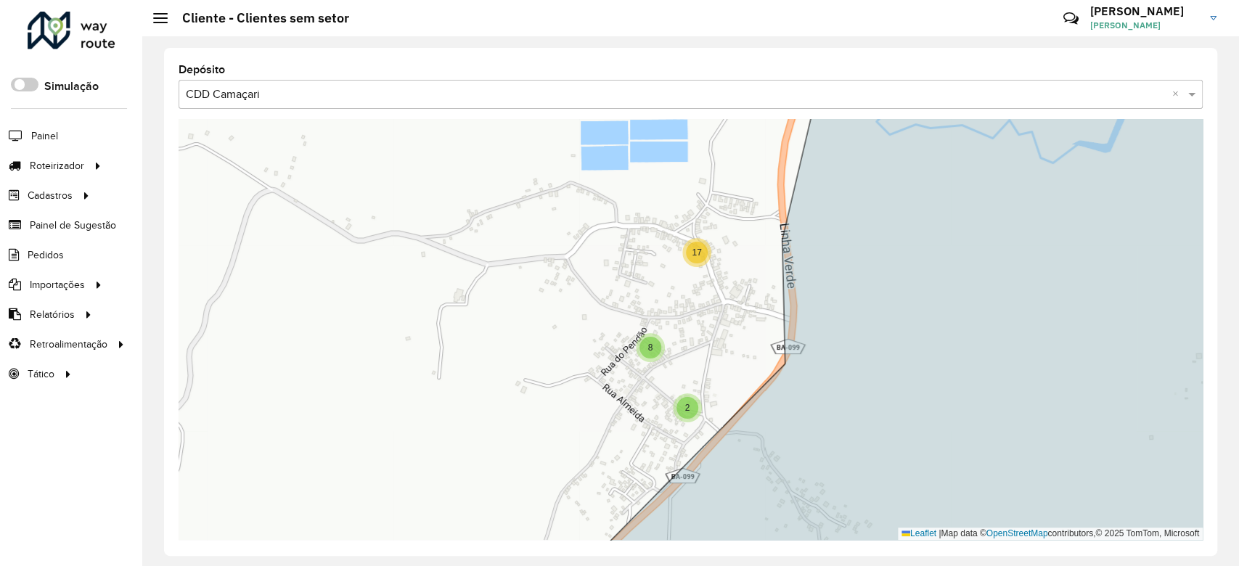
click at [690, 418] on div "2" at bounding box center [687, 408] width 29 height 29
drag, startPoint x: 710, startPoint y: 394, endPoint x: 724, endPoint y: 423, distance: 32.2
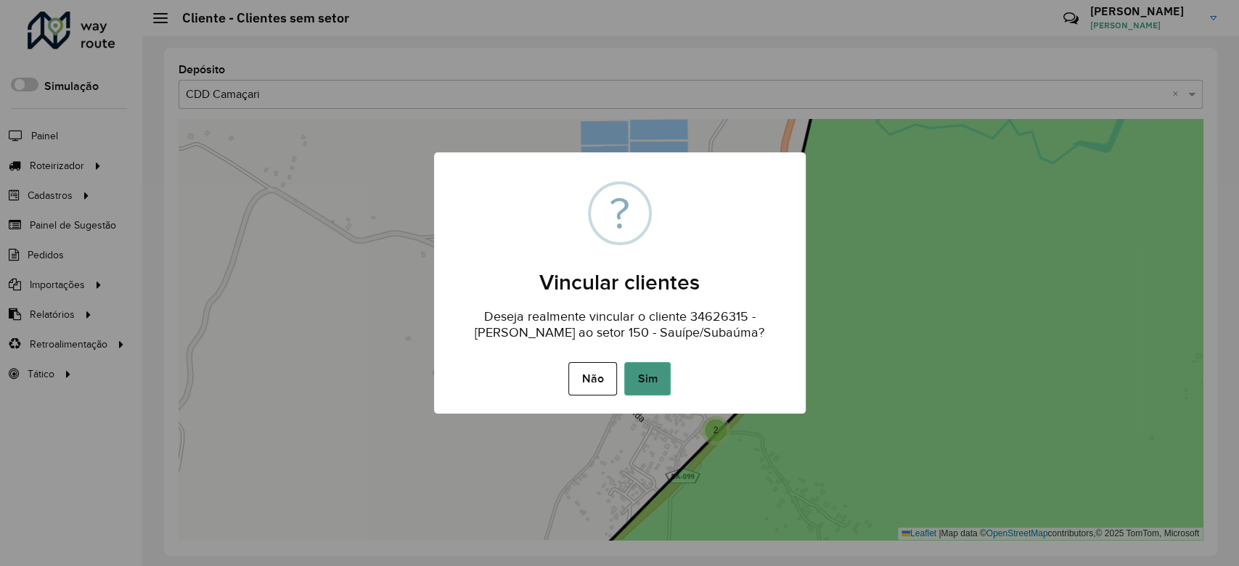
click at [668, 386] on button "Sim" at bounding box center [647, 378] width 46 height 33
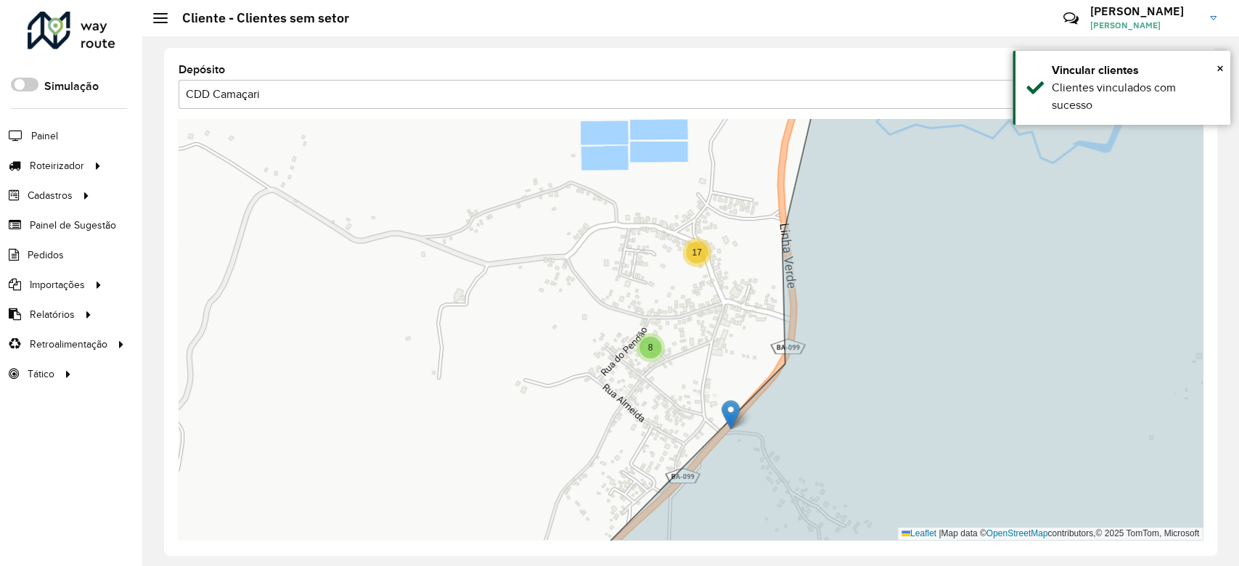
drag, startPoint x: 701, startPoint y: 405, endPoint x: 741, endPoint y: 435, distance: 49.8
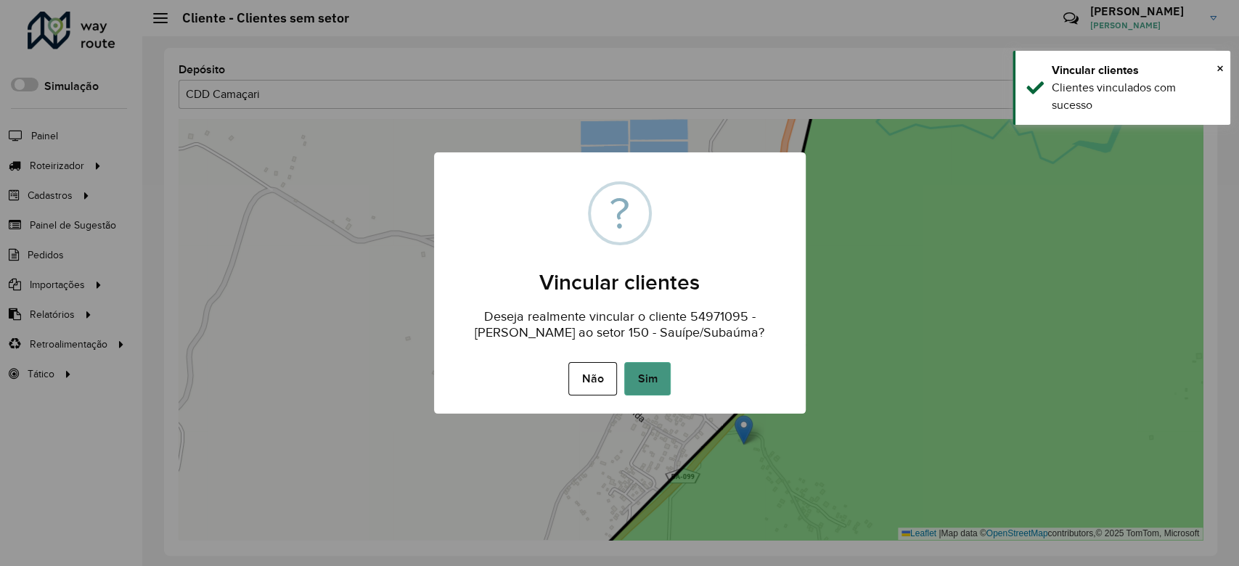
click at [655, 385] on button "Sim" at bounding box center [647, 378] width 46 height 33
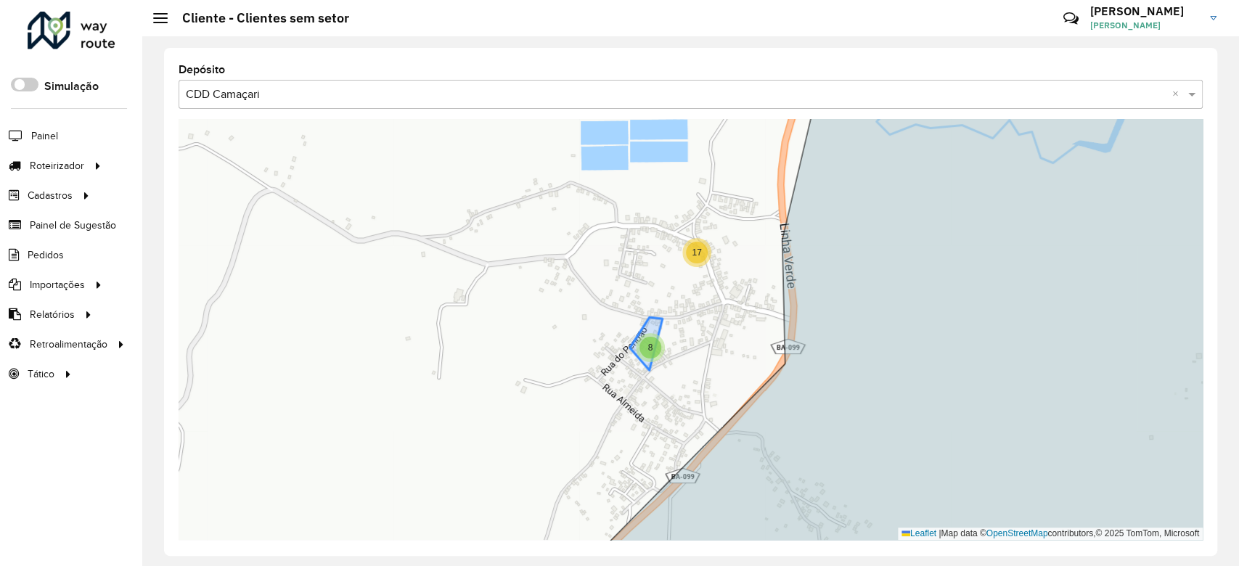
click at [647, 351] on div "8" at bounding box center [651, 348] width 22 height 22
drag, startPoint x: 673, startPoint y: 356, endPoint x: 767, endPoint y: 428, distance: 118.5
click at [767, 428] on icon at bounding box center [937, 329] width 737 height 507
click at [646, 345] on div "8" at bounding box center [651, 348] width 22 height 22
drag, startPoint x: 673, startPoint y: 356, endPoint x: 762, endPoint y: 444, distance: 125.3
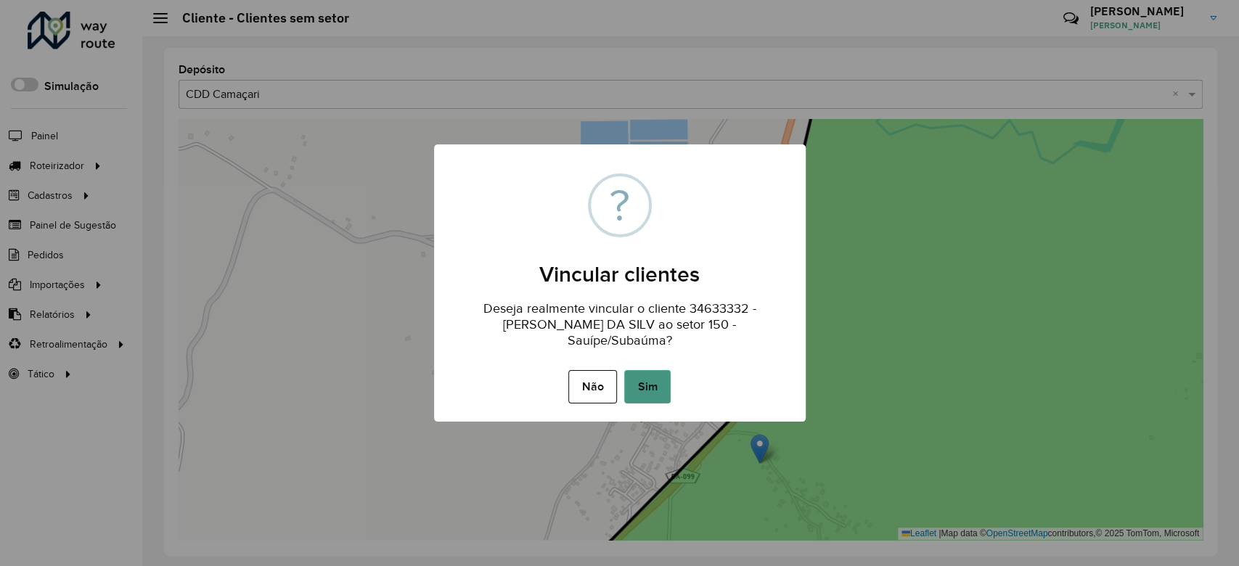
click at [656, 370] on button "Sim" at bounding box center [647, 386] width 46 height 33
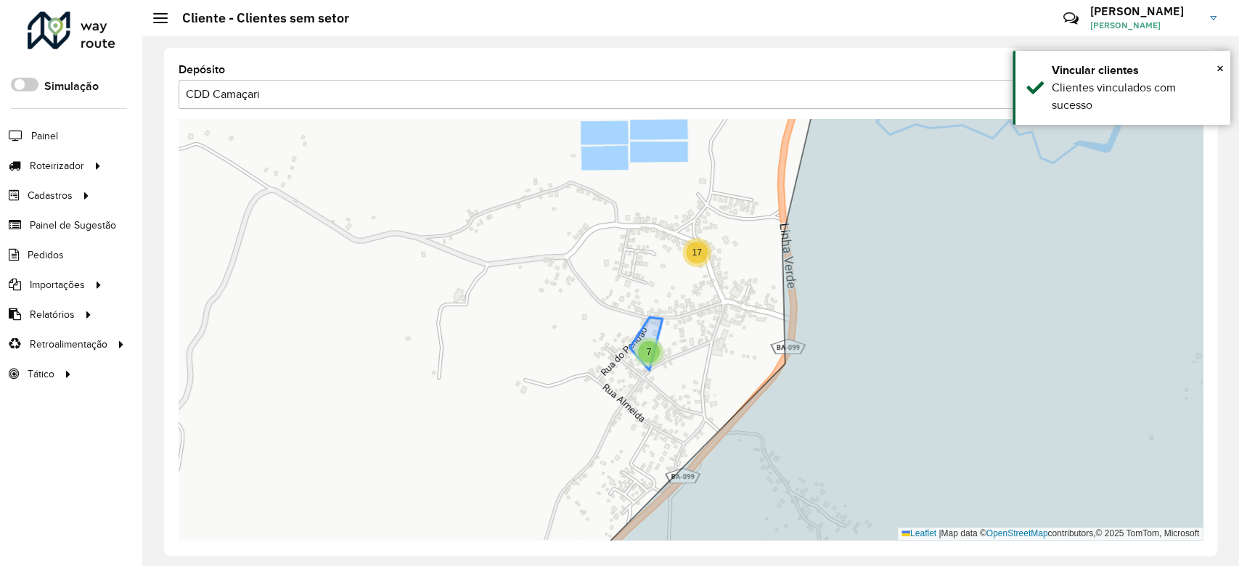
click at [646, 357] on div "7" at bounding box center [649, 352] width 22 height 22
drag, startPoint x: 664, startPoint y: 363, endPoint x: 739, endPoint y: 427, distance: 98.9
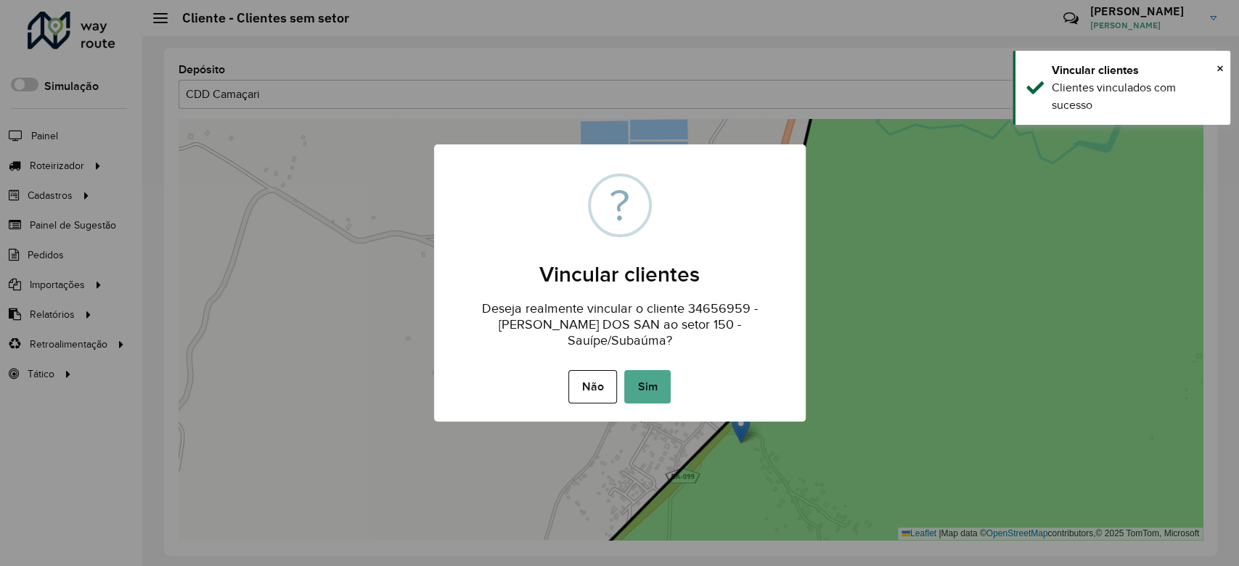
click at [739, 427] on div "× ? Vincular clientes Deseja realmente vincular o cliente 34656959 - MOISES ALV…" at bounding box center [619, 283] width 1239 height 566
click at [648, 378] on button "Sim" at bounding box center [647, 386] width 46 height 33
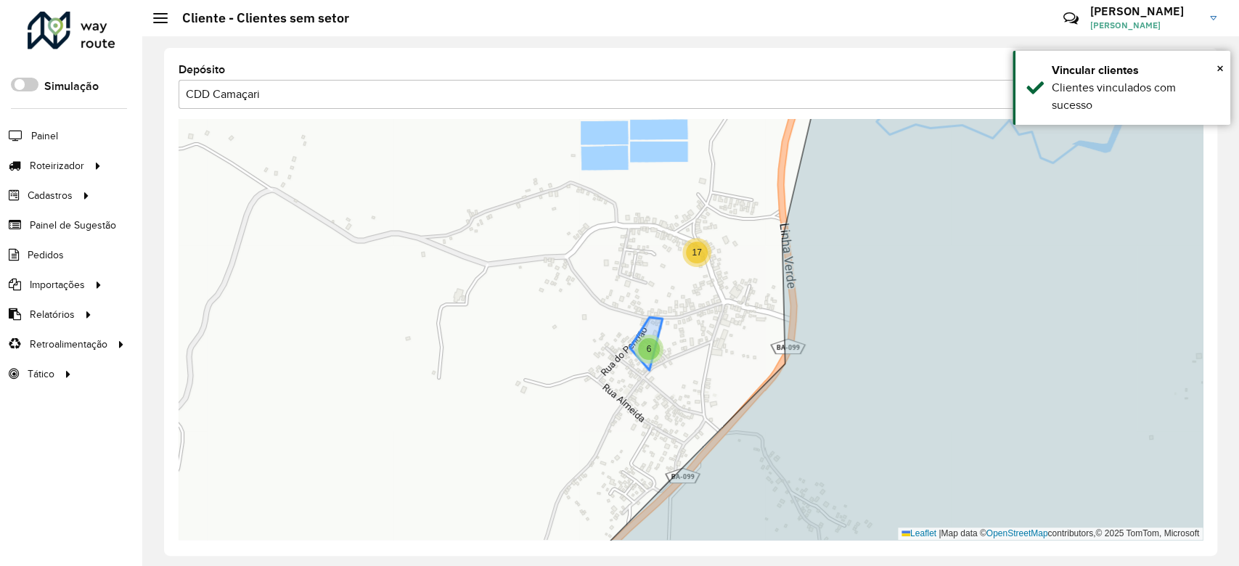
click at [648, 347] on span "6" at bounding box center [649, 349] width 5 height 10
drag, startPoint x: 663, startPoint y: 364, endPoint x: 729, endPoint y: 454, distance: 111.1
click at [729, 454] on icon at bounding box center [937, 329] width 737 height 507
click at [649, 356] on div "6" at bounding box center [649, 349] width 22 height 22
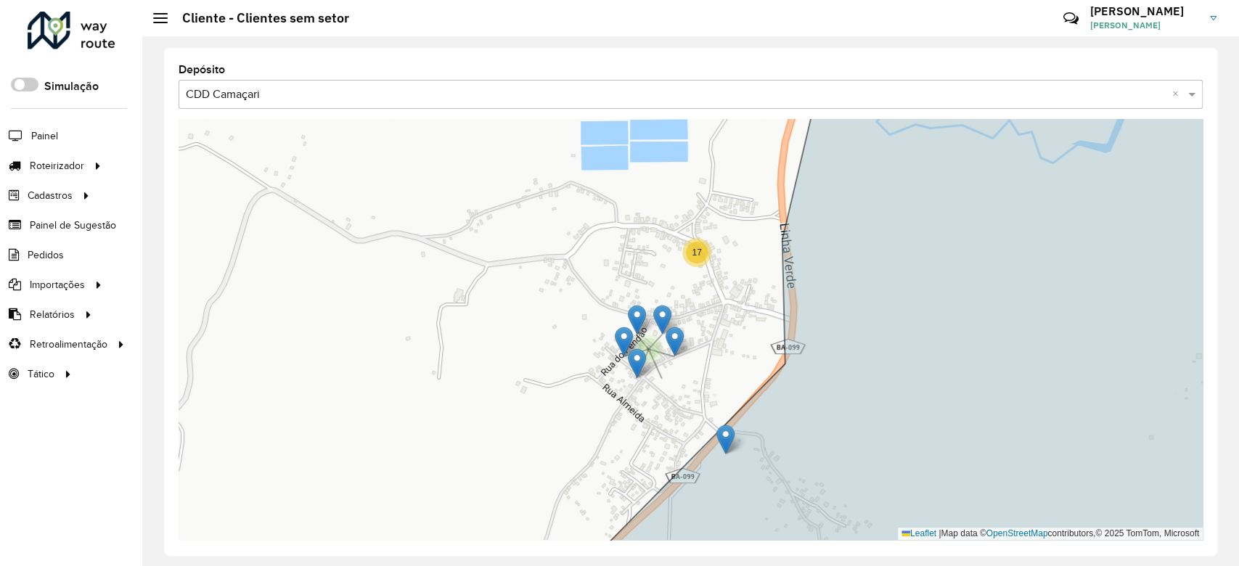
drag, startPoint x: 663, startPoint y: 365, endPoint x: 736, endPoint y: 447, distance: 109.6
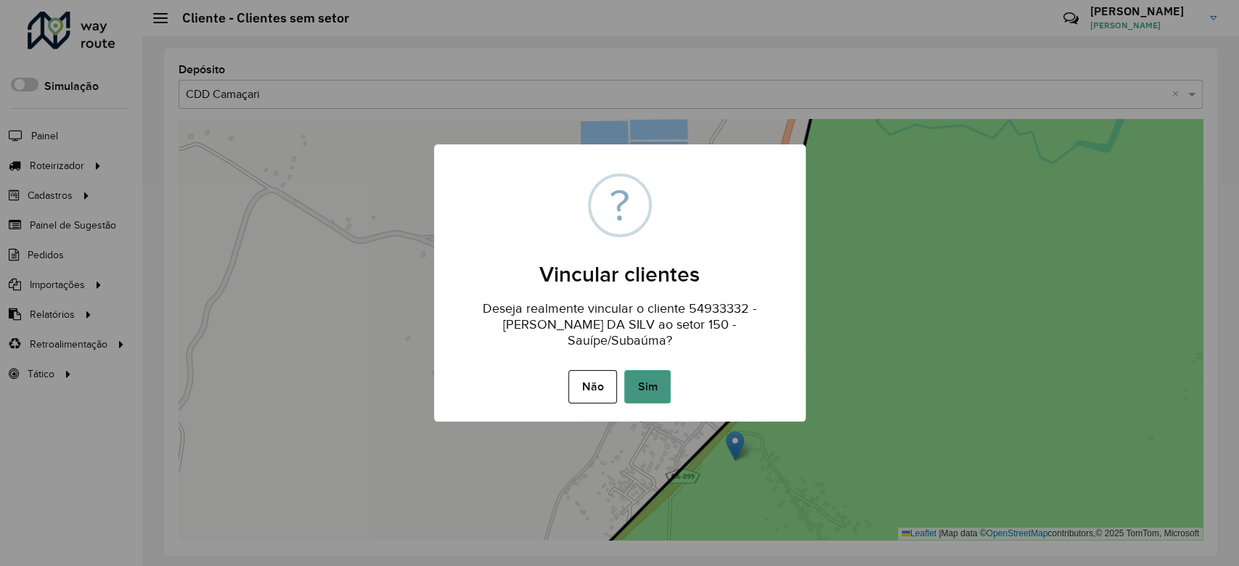
click at [651, 374] on button "Sim" at bounding box center [647, 386] width 46 height 33
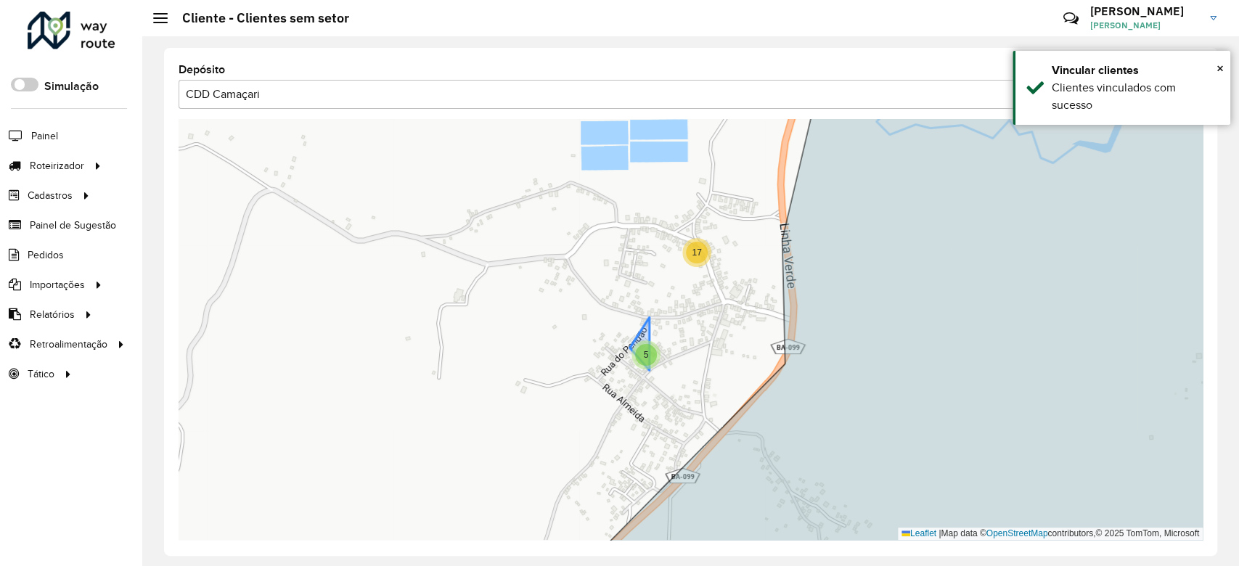
click at [644, 351] on span "5" at bounding box center [646, 355] width 5 height 10
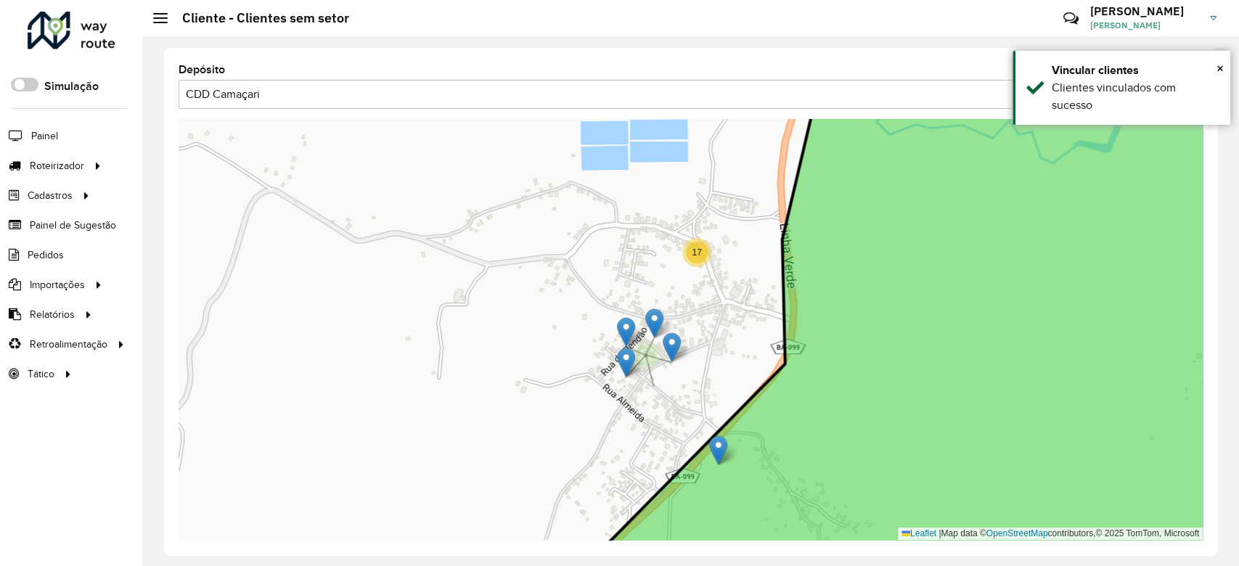
drag, startPoint x: 654, startPoint y: 370, endPoint x: 718, endPoint y: 449, distance: 101.7
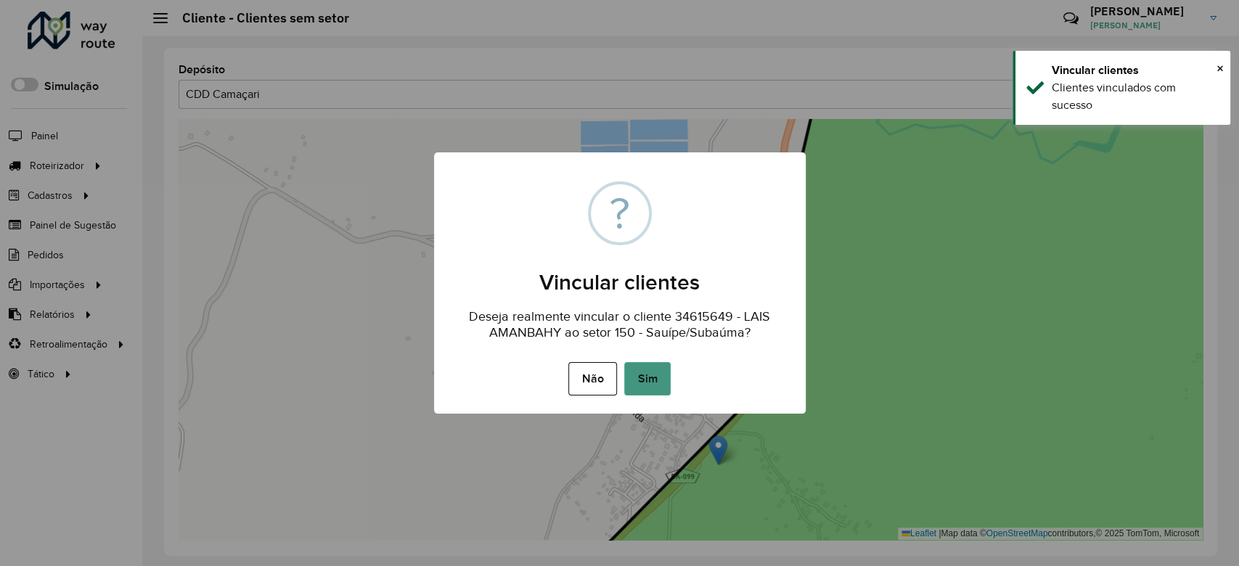
click at [648, 383] on button "Sim" at bounding box center [647, 378] width 46 height 33
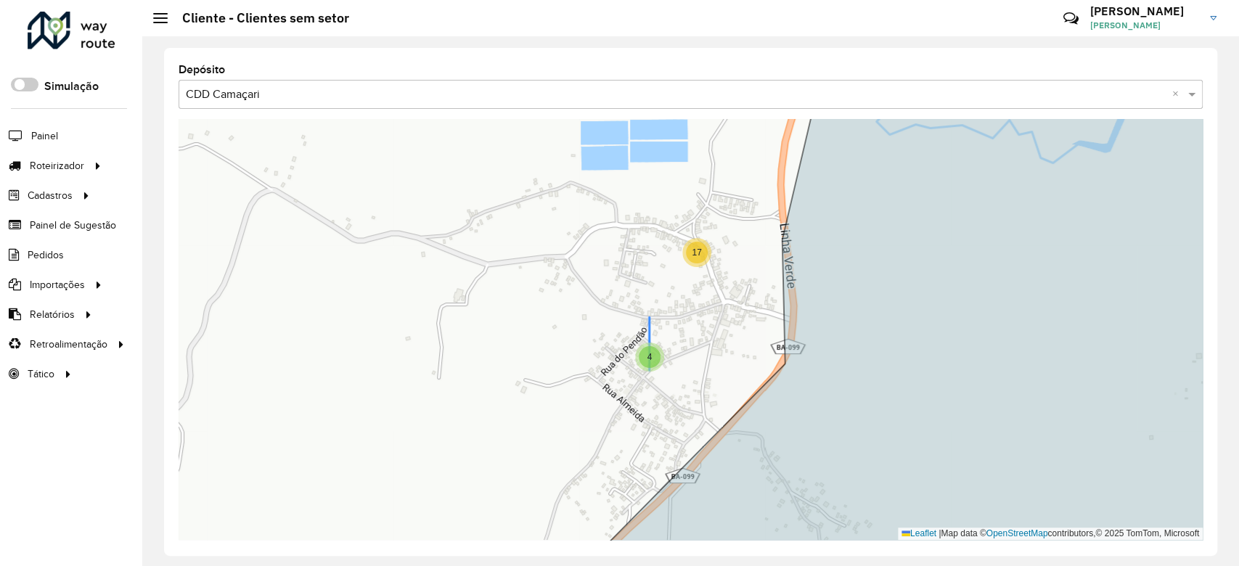
click at [644, 360] on div "4" at bounding box center [650, 357] width 22 height 22
drag, startPoint x: 651, startPoint y: 371, endPoint x: 757, endPoint y: 476, distance: 148.9
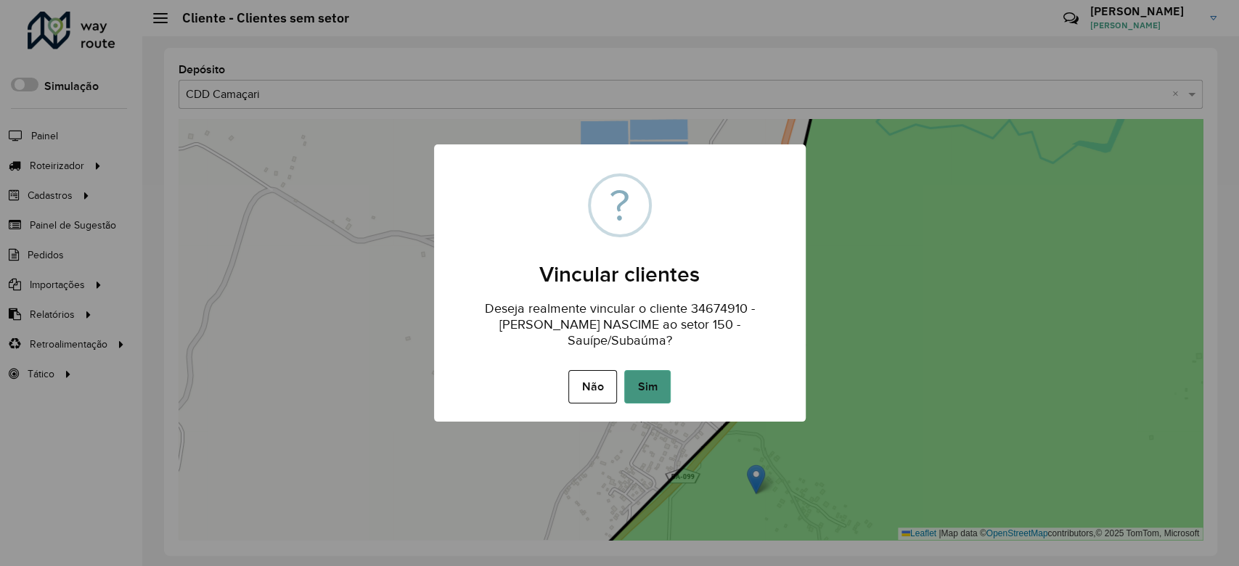
click at [646, 370] on button "Sim" at bounding box center [647, 386] width 46 height 33
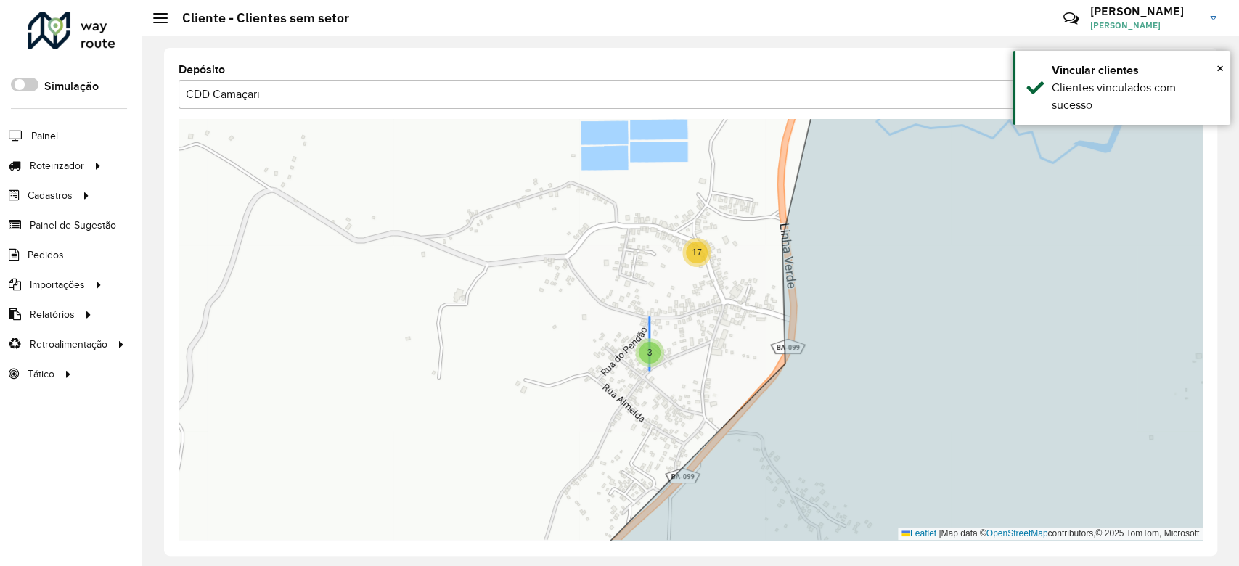
click at [650, 349] on span "3" at bounding box center [650, 353] width 5 height 10
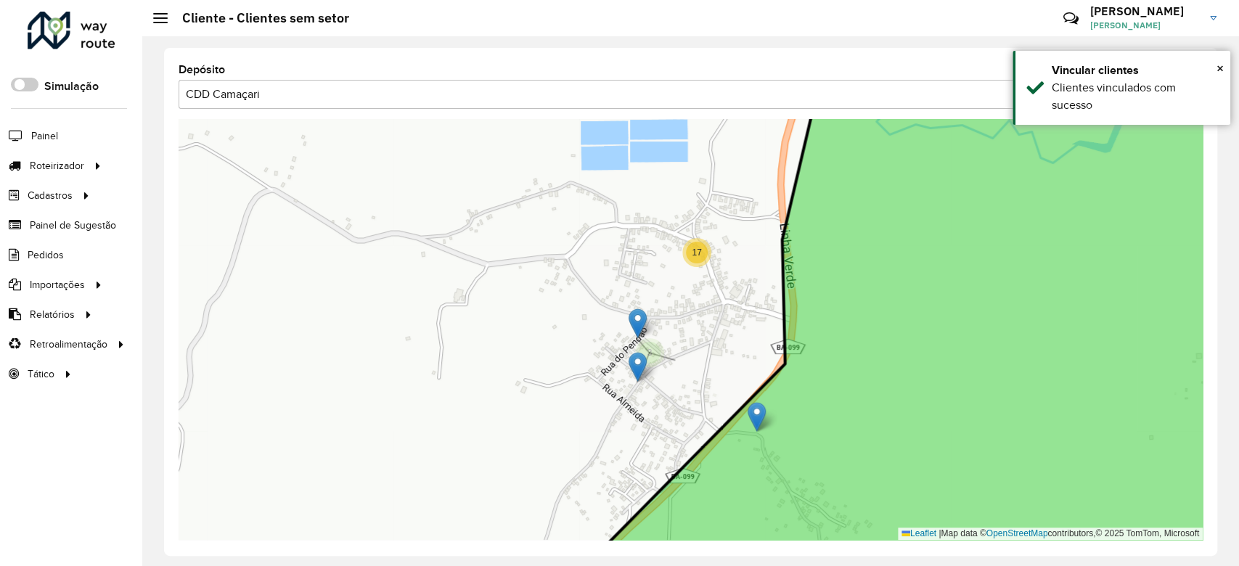
drag, startPoint x: 674, startPoint y: 343, endPoint x: 755, endPoint y: 415, distance: 108.5
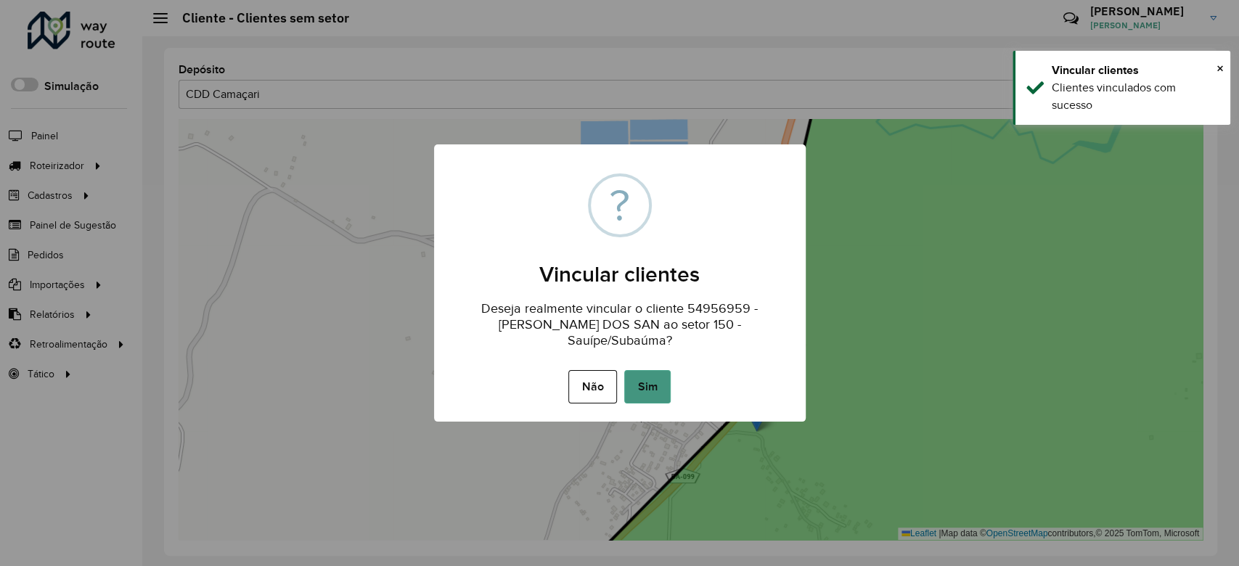
click at [650, 374] on button "Sim" at bounding box center [647, 386] width 46 height 33
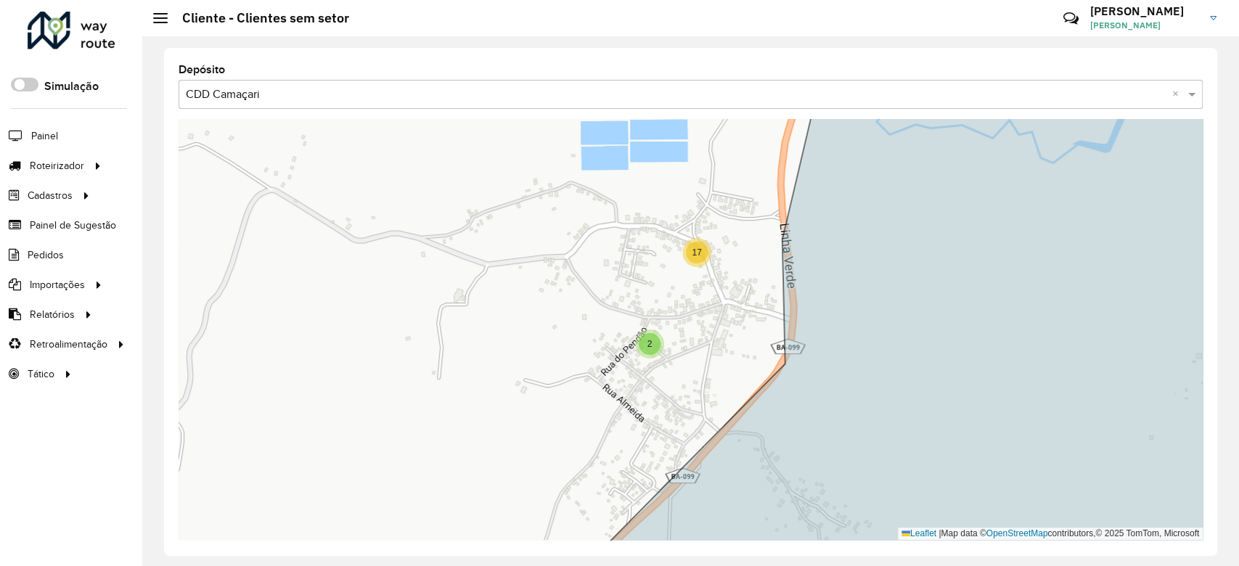
click at [648, 346] on span "2" at bounding box center [650, 344] width 5 height 10
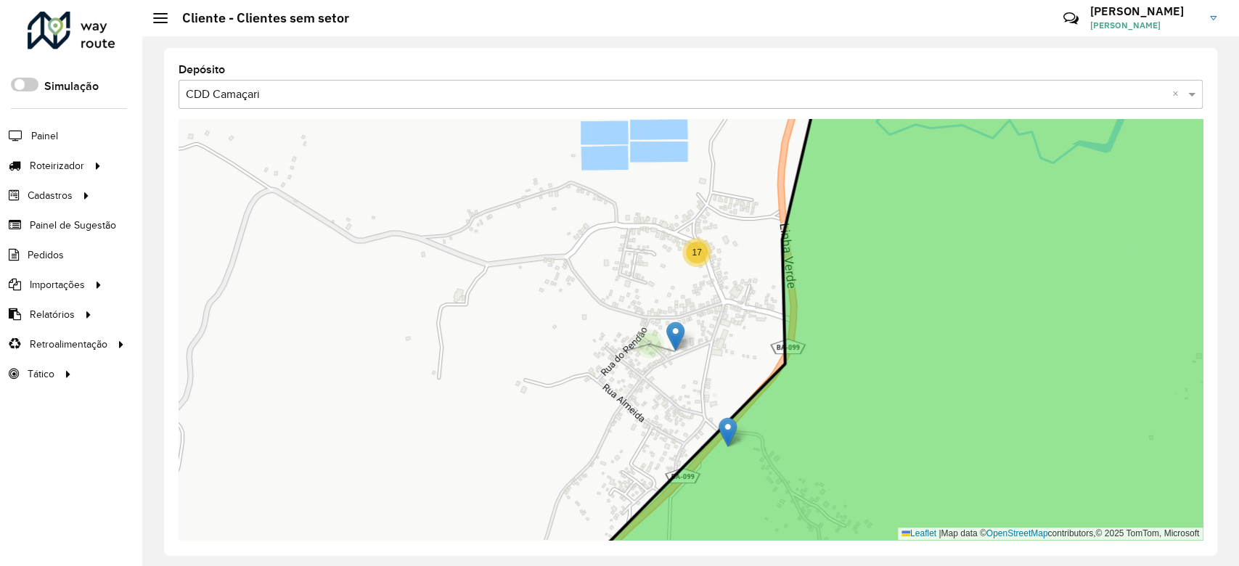
drag, startPoint x: 624, startPoint y: 331, endPoint x: 726, endPoint y: 427, distance: 140.2
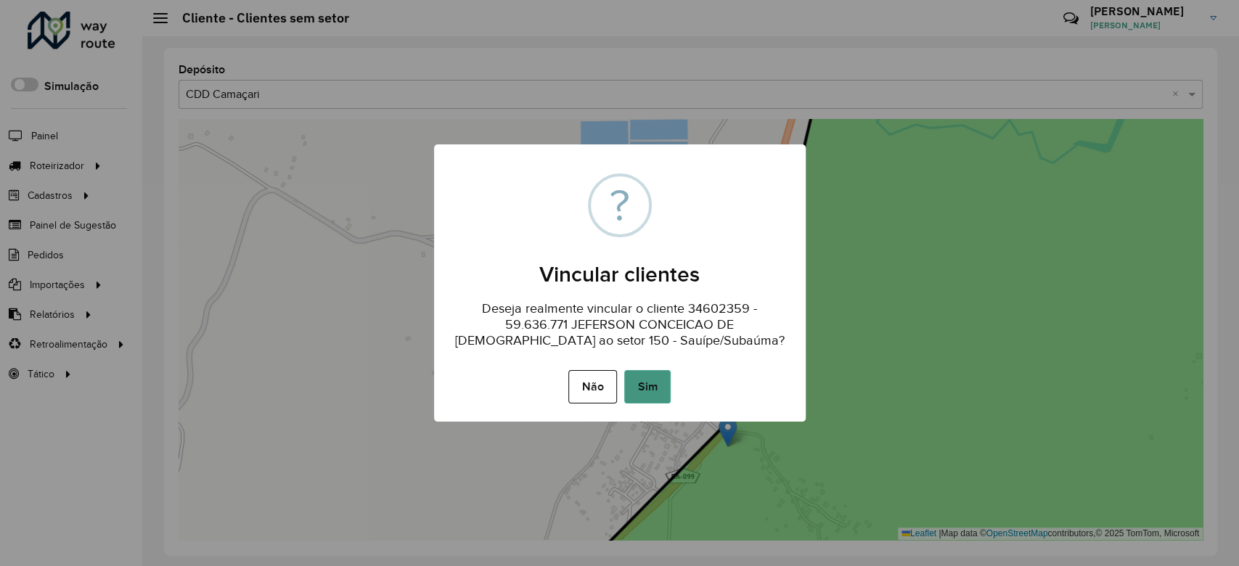
click at [649, 399] on button "Sim" at bounding box center [647, 386] width 46 height 33
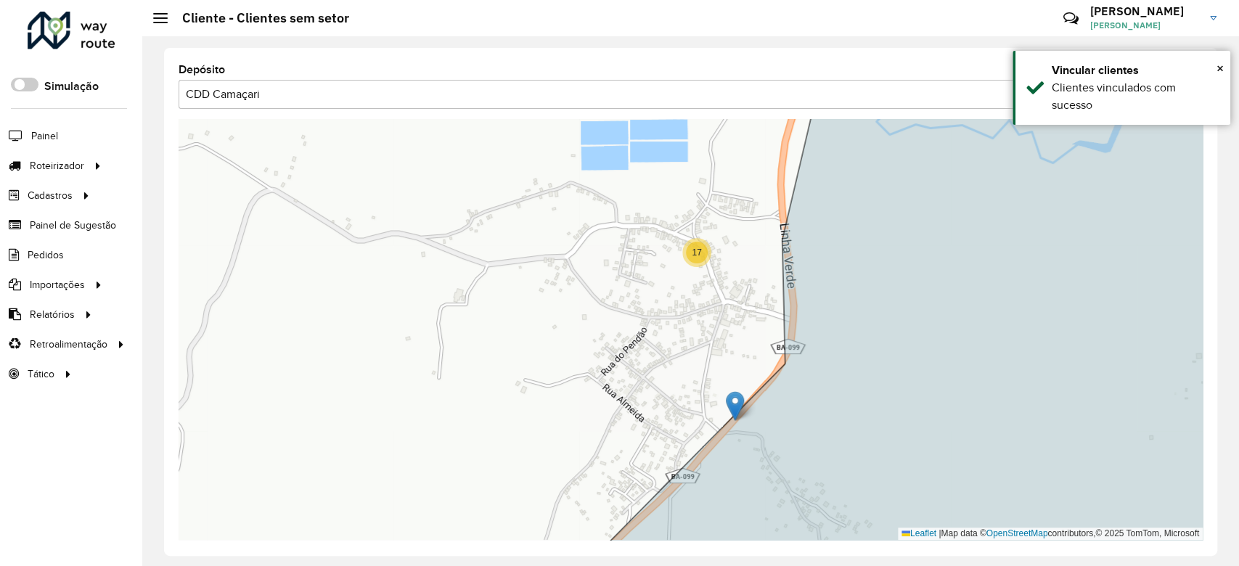
drag, startPoint x: 650, startPoint y: 350, endPoint x: 750, endPoint y: 417, distance: 120.4
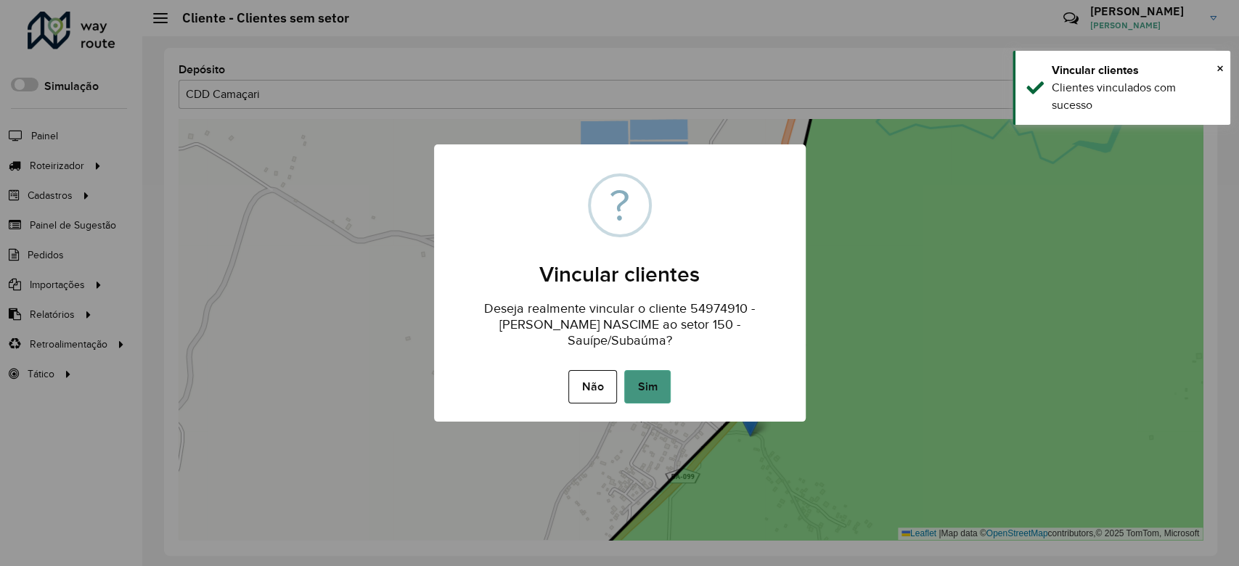
click at [651, 388] on button "Sim" at bounding box center [647, 386] width 46 height 33
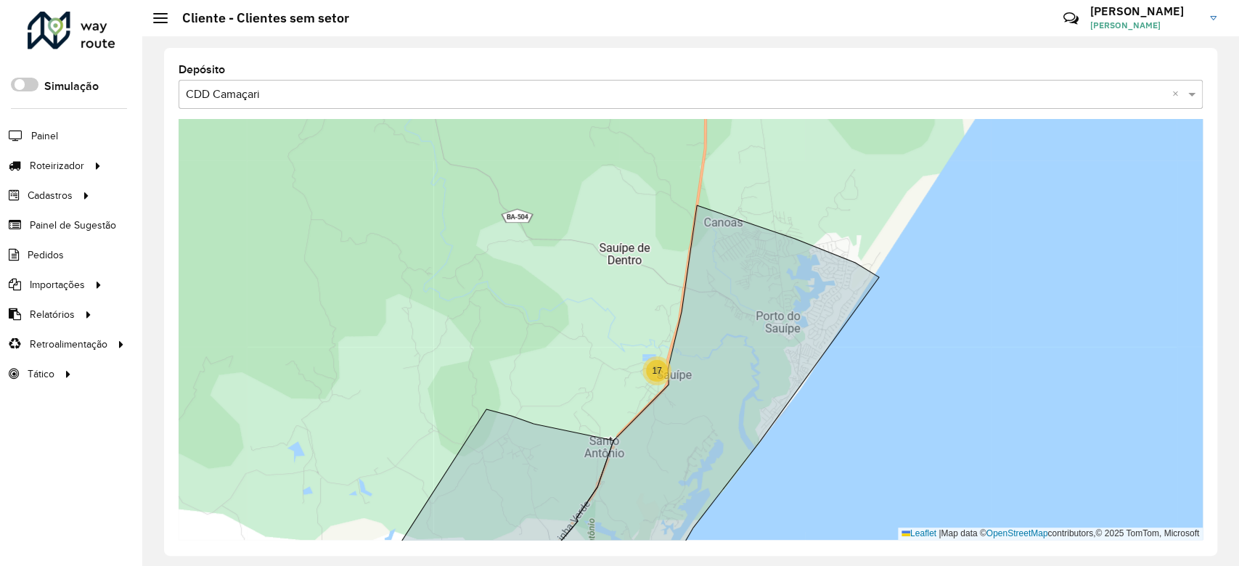
click at [661, 375] on span "17" at bounding box center [656, 371] width 9 height 10
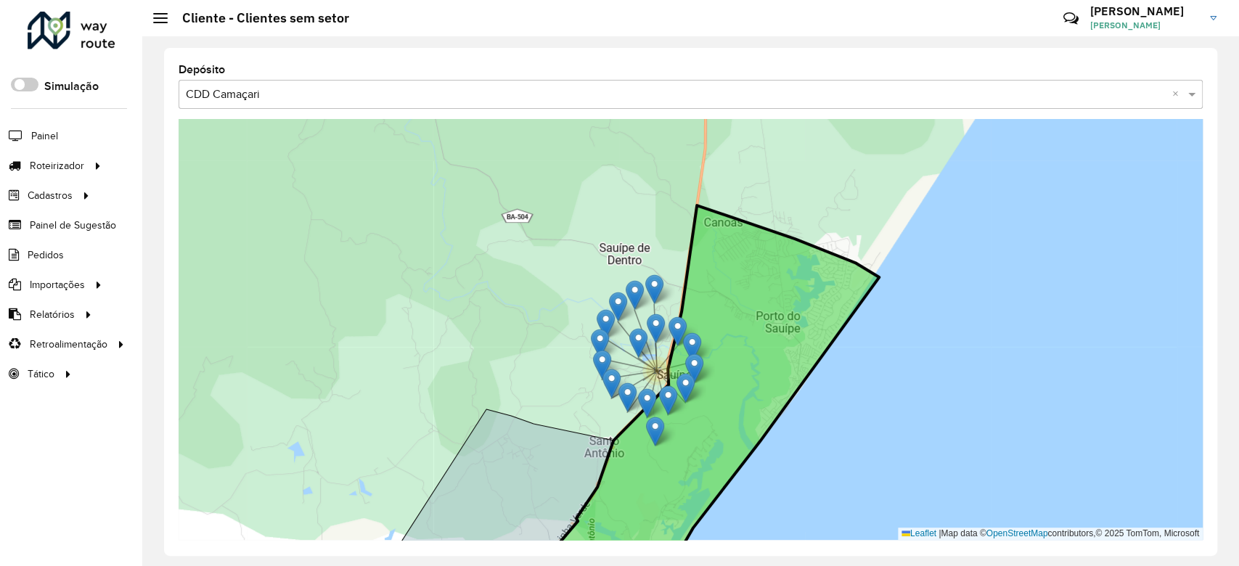
drag, startPoint x: 645, startPoint y: 360, endPoint x: 656, endPoint y: 426, distance: 67.1
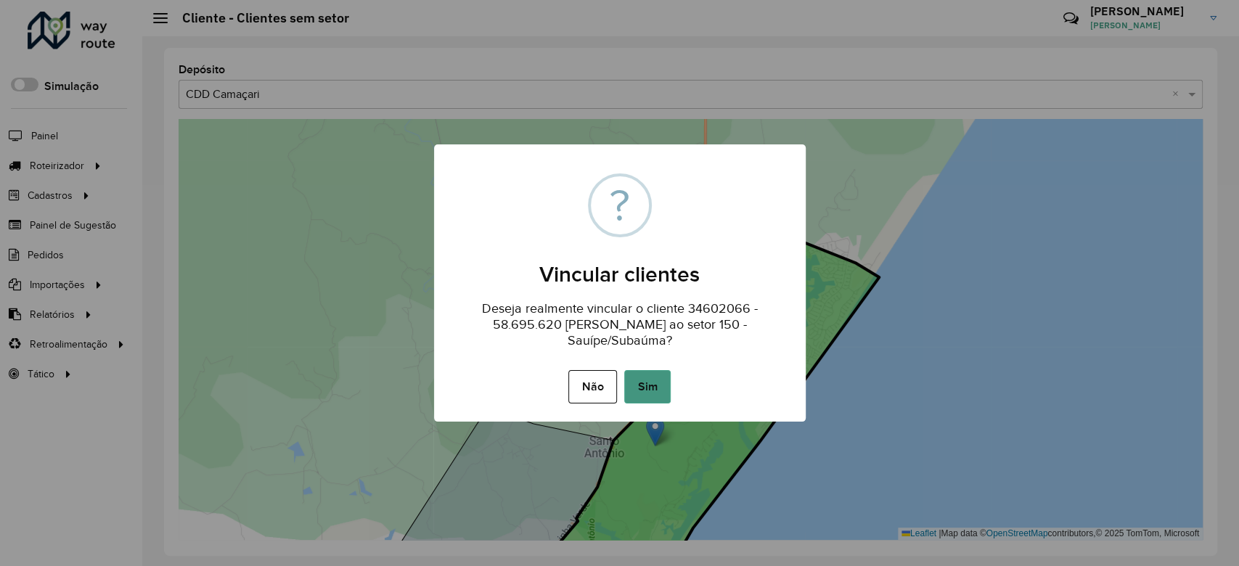
click at [655, 389] on button "Sim" at bounding box center [647, 386] width 46 height 33
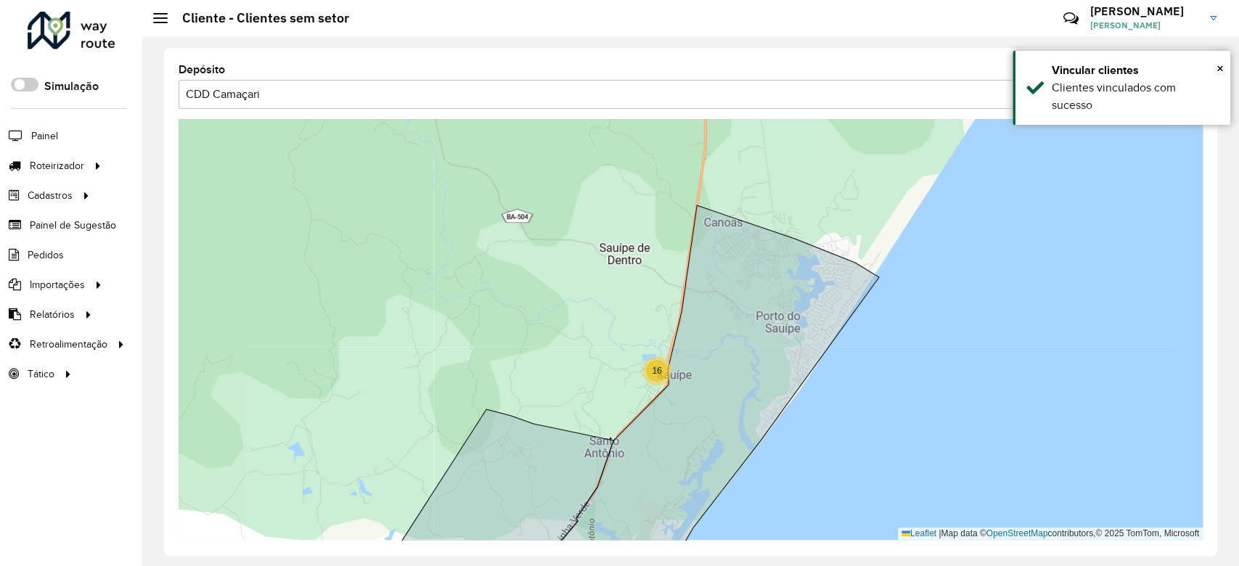
click at [658, 372] on span "16" at bounding box center [656, 371] width 9 height 10
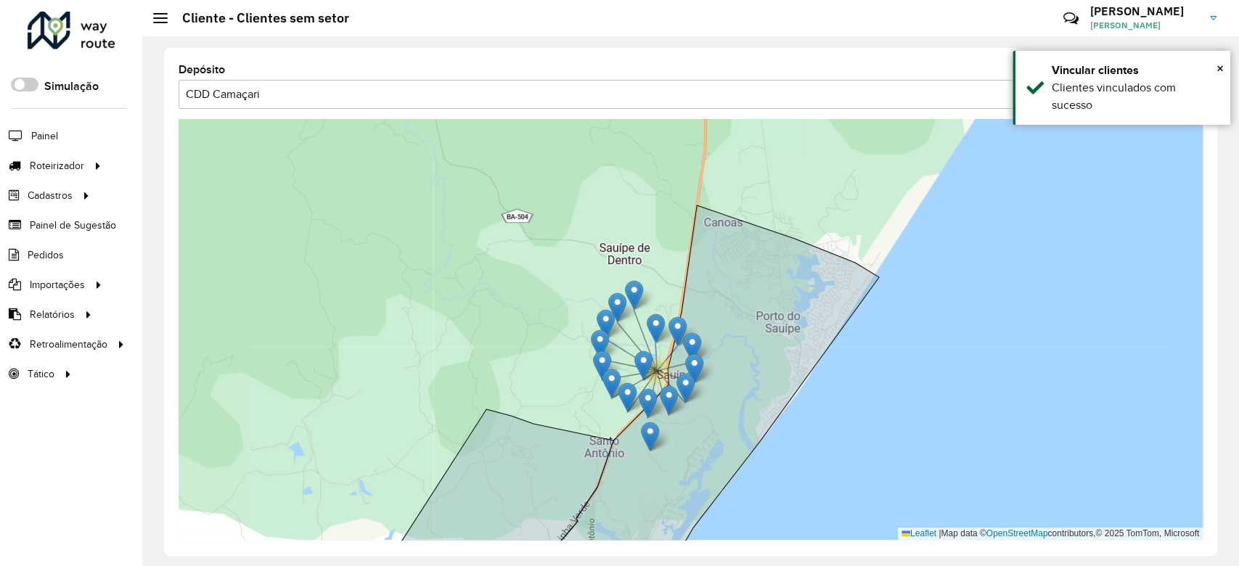
drag, startPoint x: 637, startPoint y: 337, endPoint x: 649, endPoint y: 431, distance: 95.1
click at [649, 431] on icon at bounding box center [696, 394] width 367 height 378
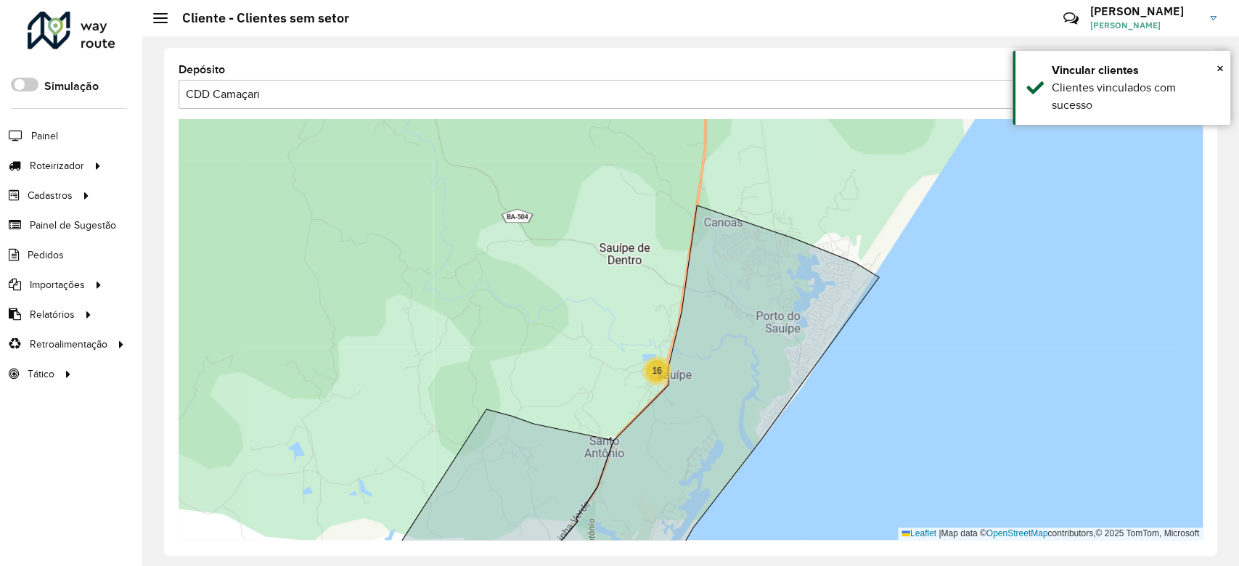
click at [653, 366] on span "16" at bounding box center [656, 371] width 9 height 10
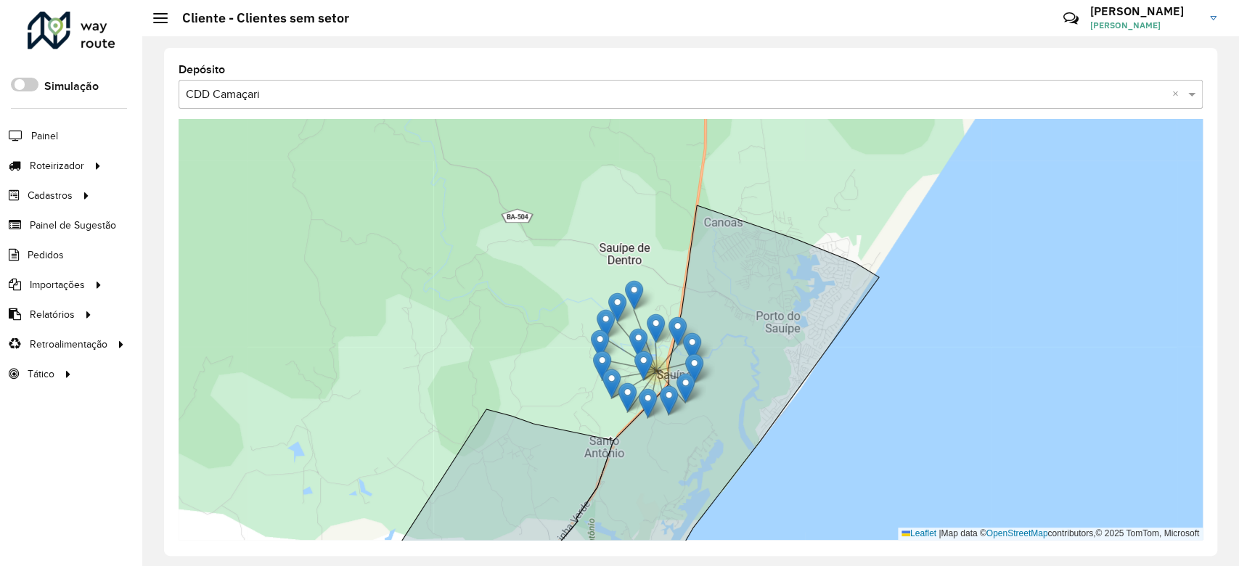
click at [581, 363] on div "6 5 2 504 16 Leaflet | Map data © OpenStreetMap contributors,© 2025 TomTom, Mic…" at bounding box center [691, 329] width 1024 height 421
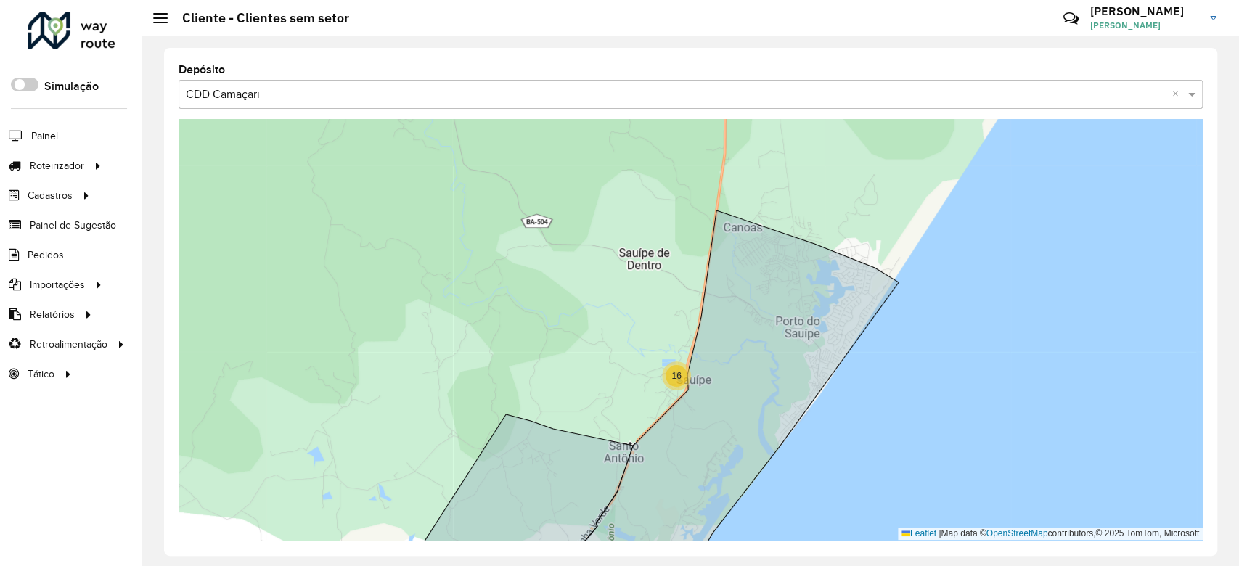
drag, startPoint x: 656, startPoint y: 372, endPoint x: 676, endPoint y: 378, distance: 20.3
click at [676, 378] on span "16" at bounding box center [676, 376] width 9 height 10
click at [675, 378] on span "16" at bounding box center [676, 376] width 9 height 10
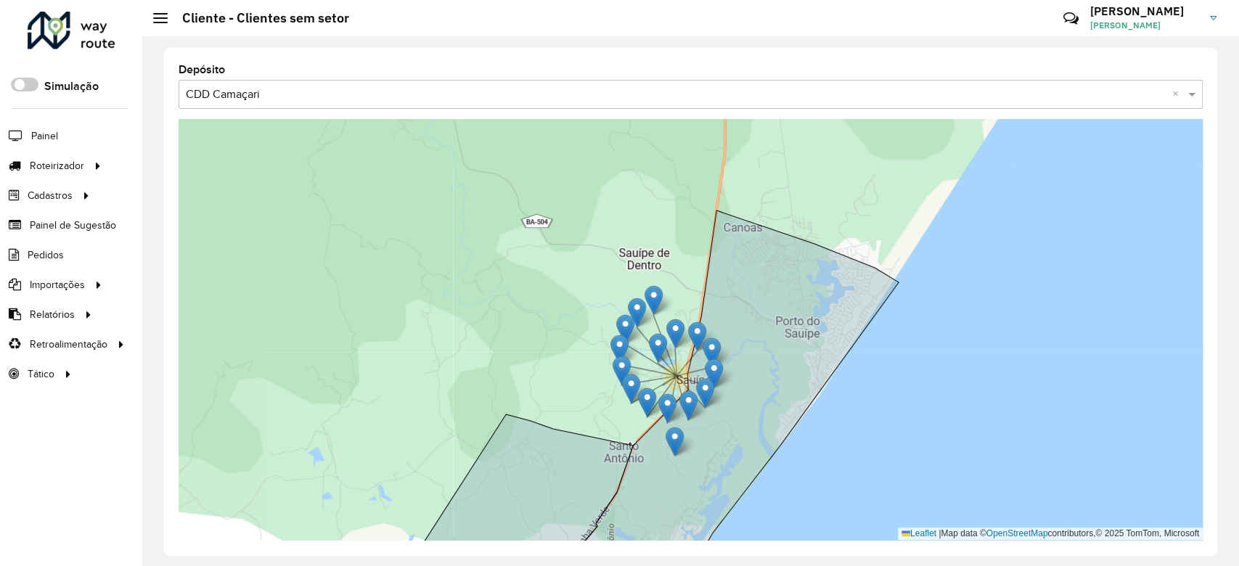
drag, startPoint x: 662, startPoint y: 367, endPoint x: 675, endPoint y: 444, distance: 77.2
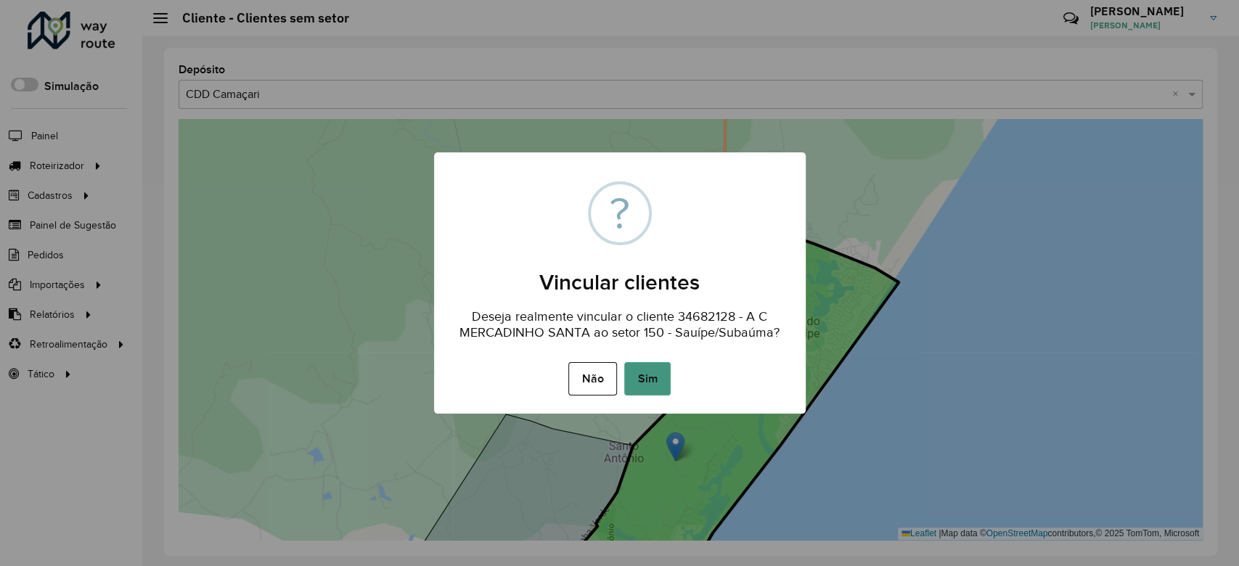
click at [653, 388] on button "Sim" at bounding box center [647, 378] width 46 height 33
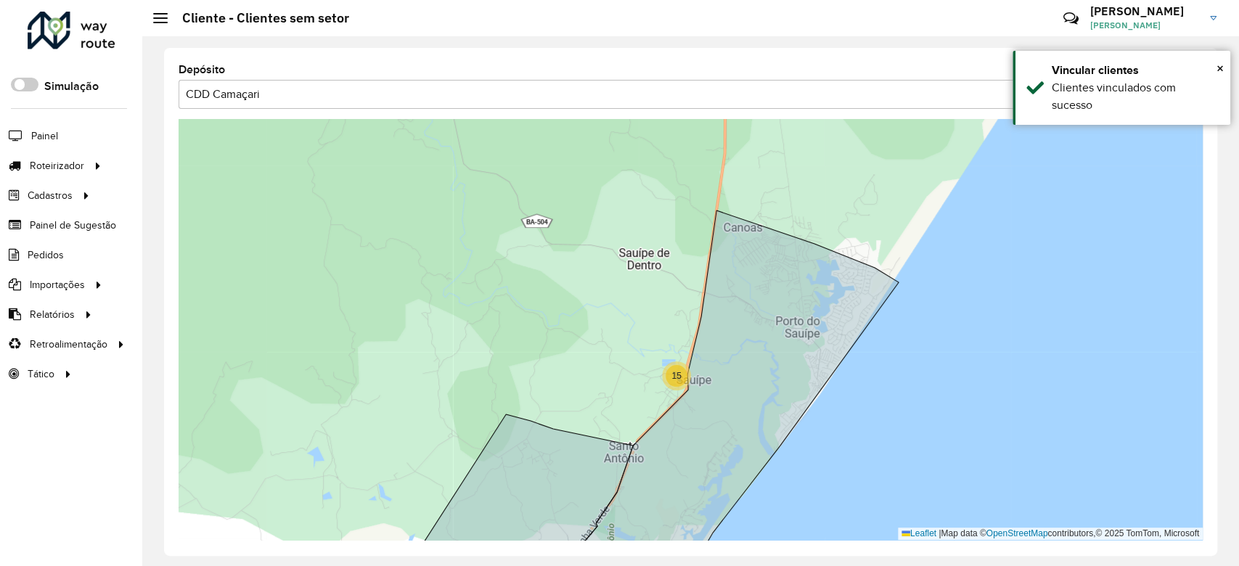
click at [678, 373] on span "15" at bounding box center [676, 376] width 9 height 10
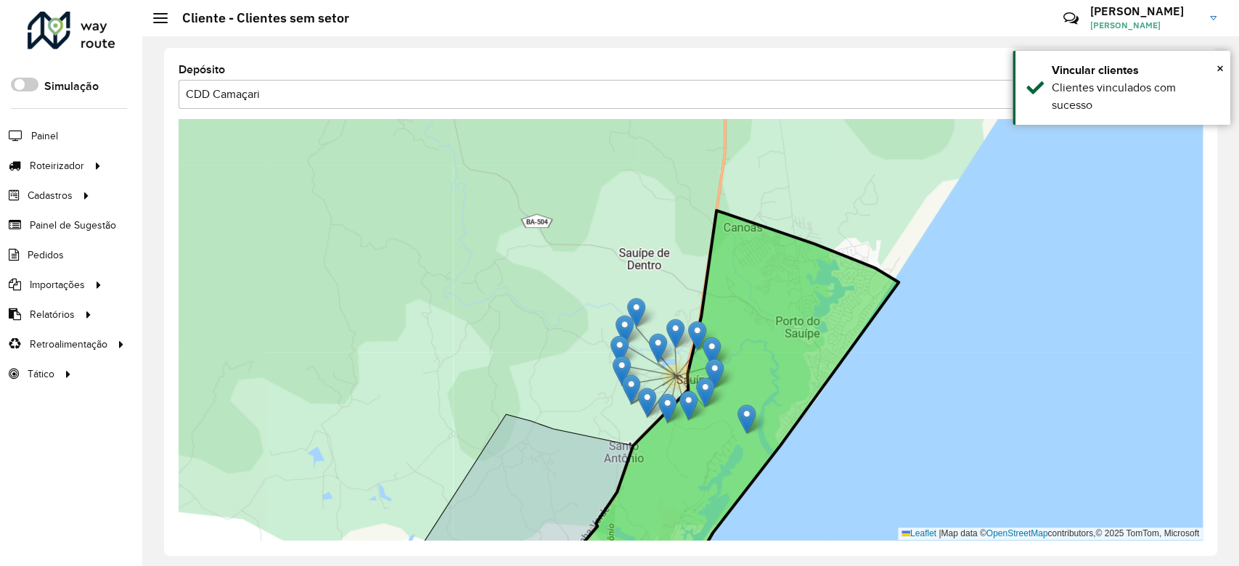
drag, startPoint x: 662, startPoint y: 366, endPoint x: 738, endPoint y: 404, distance: 84.4
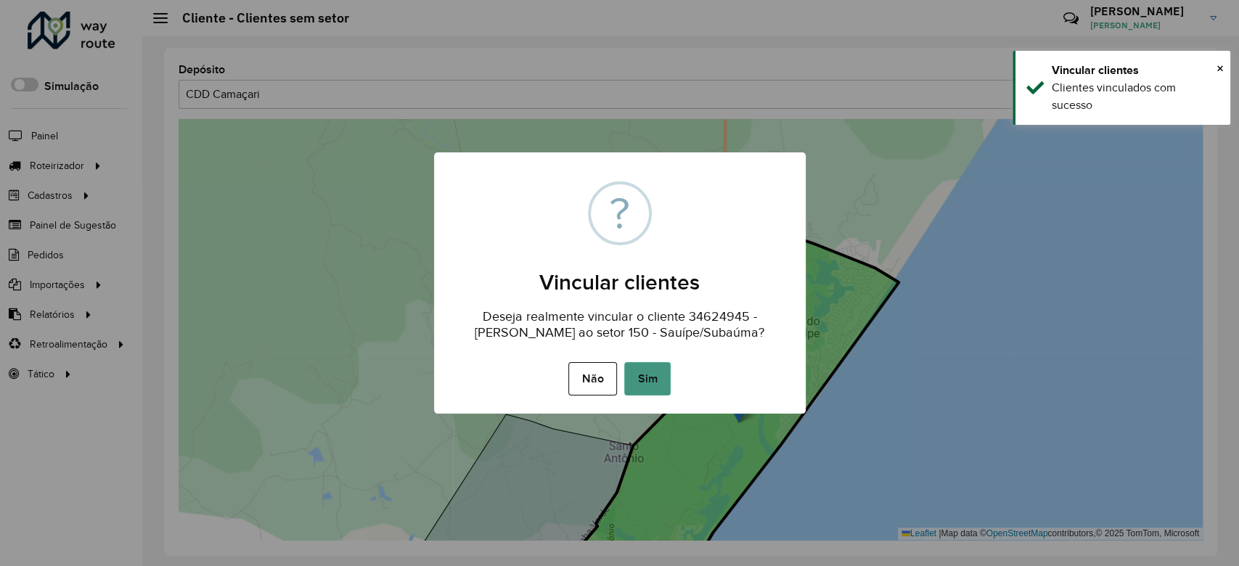
click at [651, 375] on button "Sim" at bounding box center [647, 378] width 46 height 33
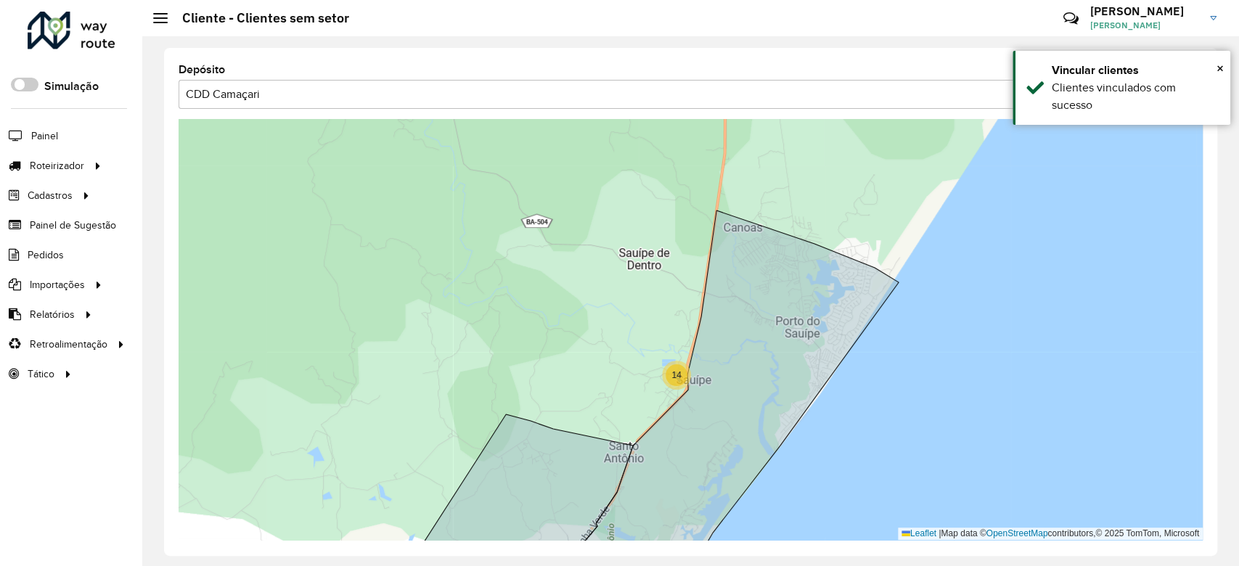
click at [672, 372] on hb-app "Aguarde... Pop-up bloqueado! Seu navegador bloqueou automáticamente a abertura …" at bounding box center [619, 283] width 1239 height 566
click at [672, 372] on span "14" at bounding box center [676, 375] width 9 height 10
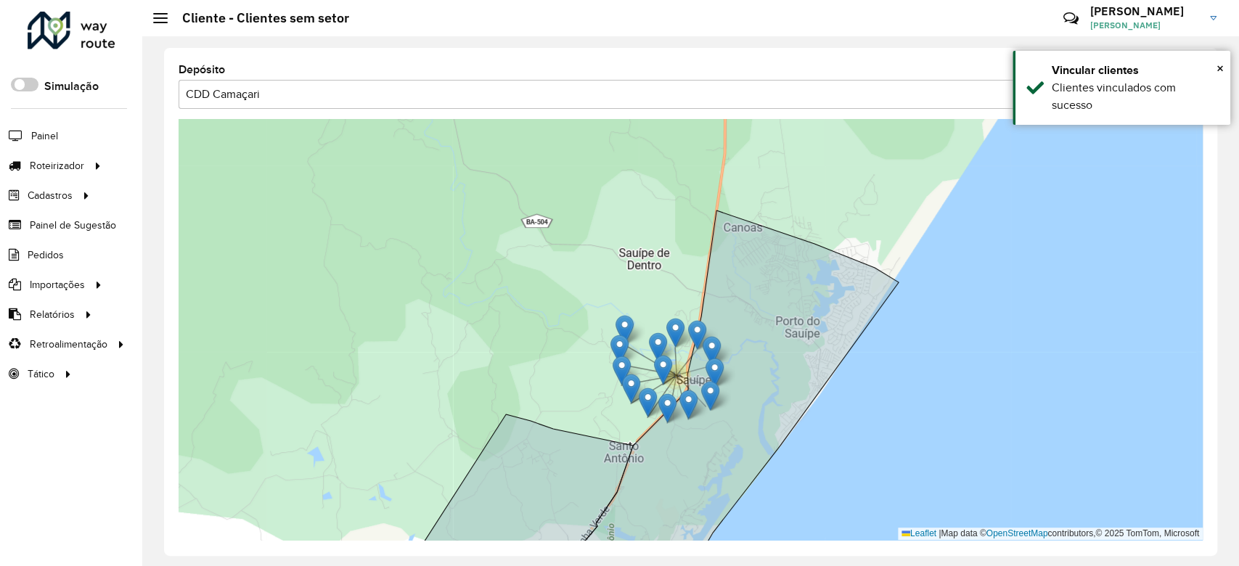
drag, startPoint x: 705, startPoint y: 389, endPoint x: 714, endPoint y: 398, distance: 12.8
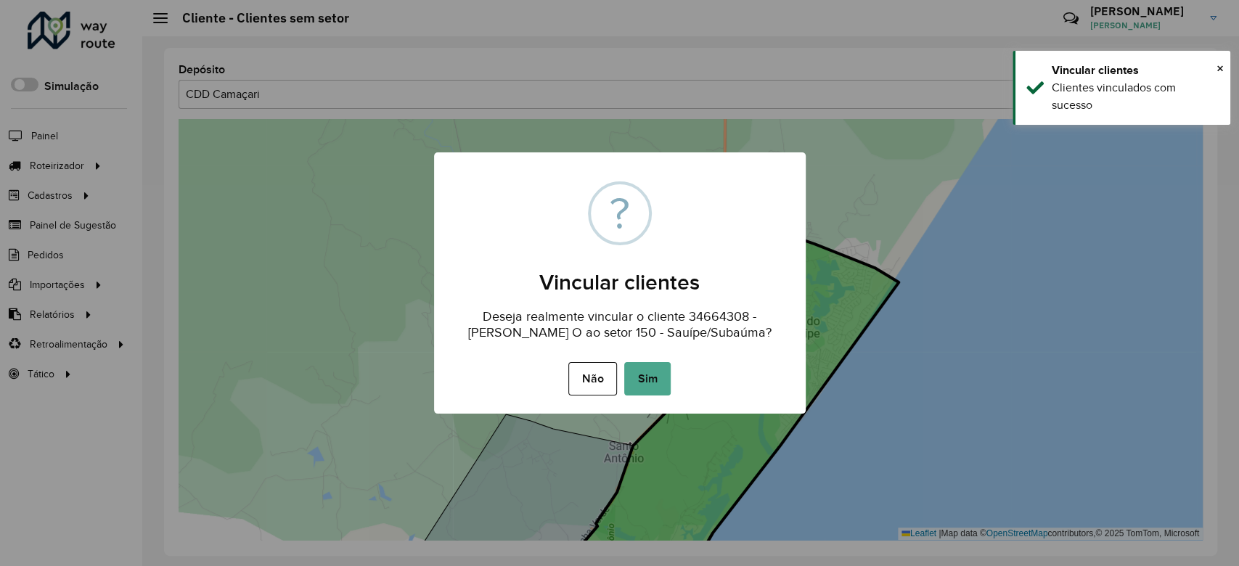
click at [714, 398] on div "Não No Sim" at bounding box center [620, 379] width 372 height 41
click at [637, 386] on button "Sim" at bounding box center [647, 378] width 46 height 33
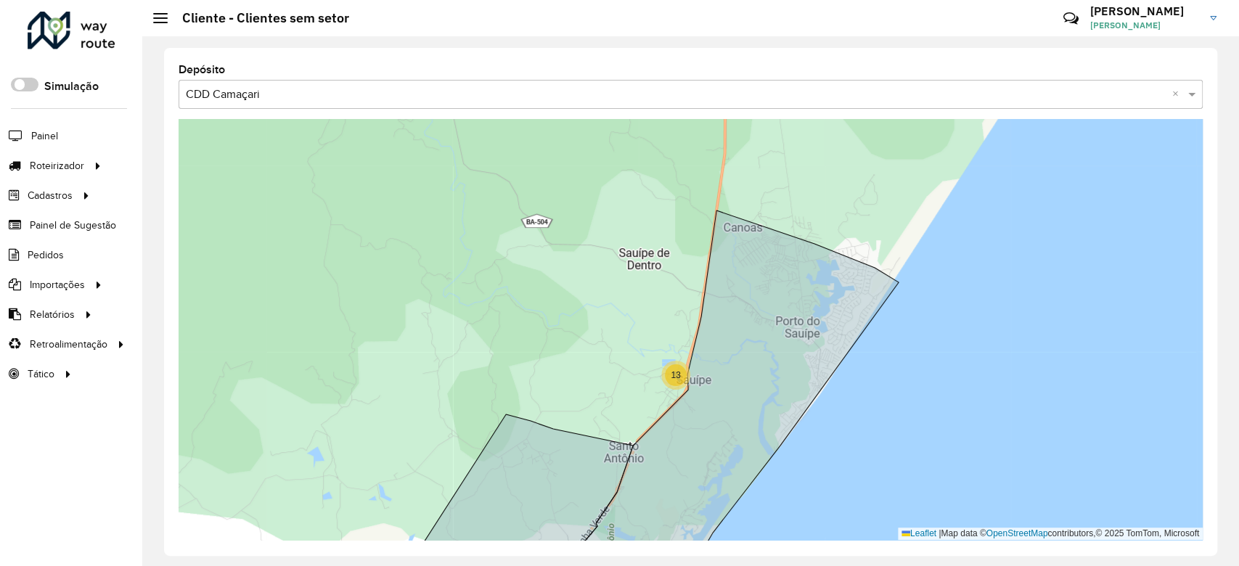
click at [675, 377] on span "13" at bounding box center [675, 375] width 9 height 10
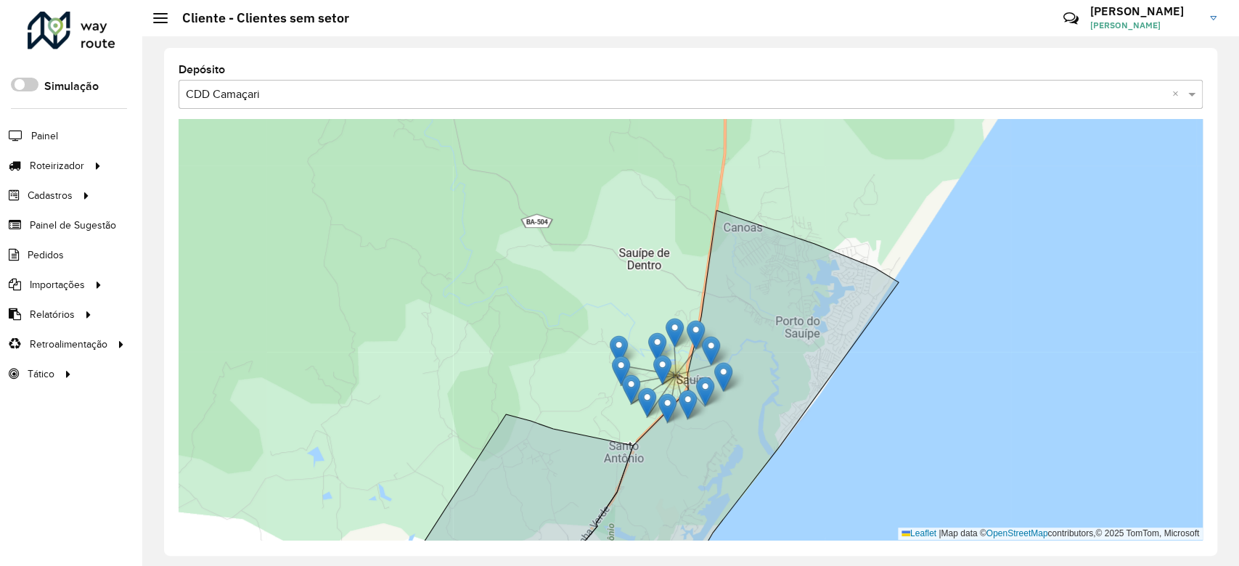
drag, startPoint x: 710, startPoint y: 367, endPoint x: 721, endPoint y: 375, distance: 13.5
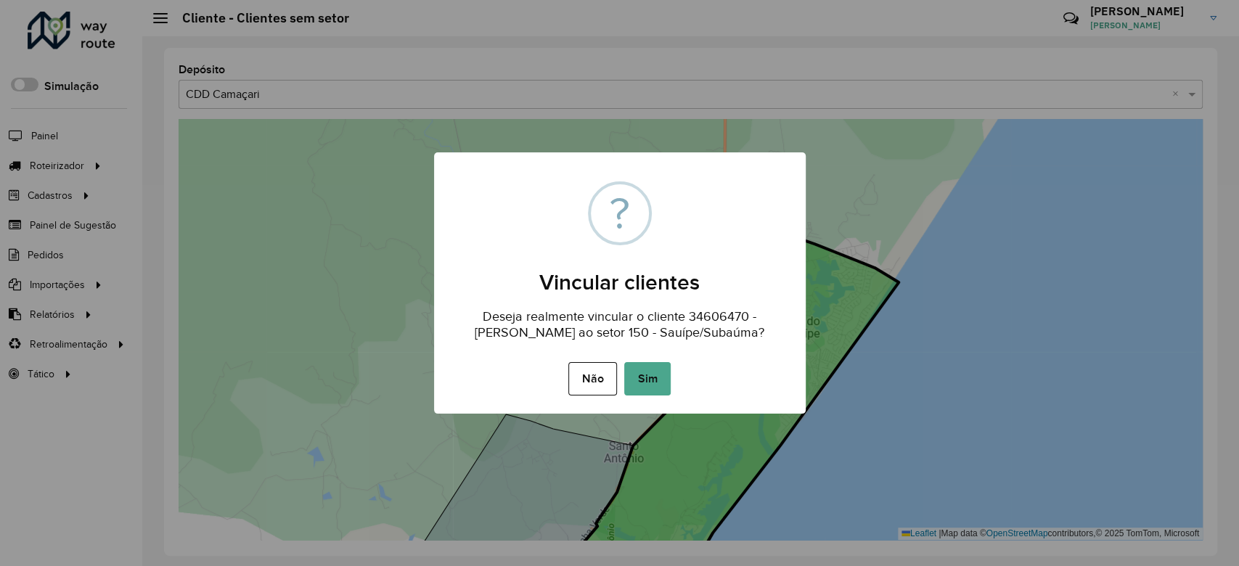
click at [622, 380] on div "Não No Sim" at bounding box center [620, 379] width 372 height 41
click at [630, 380] on button "Sim" at bounding box center [647, 378] width 46 height 33
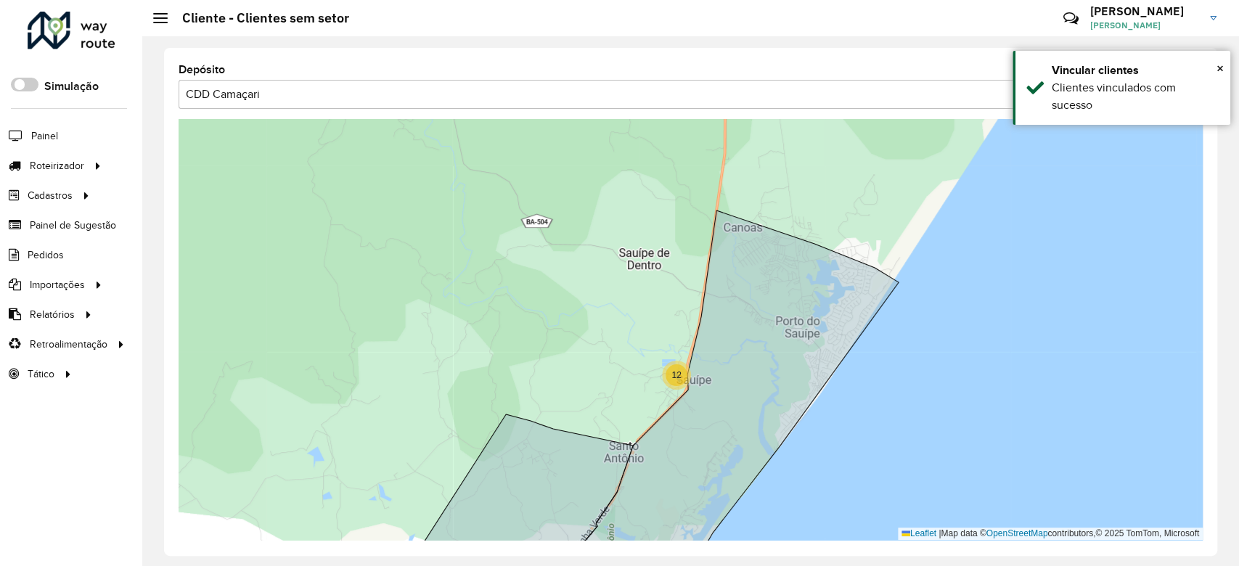
click at [680, 376] on span "12" at bounding box center [676, 375] width 9 height 10
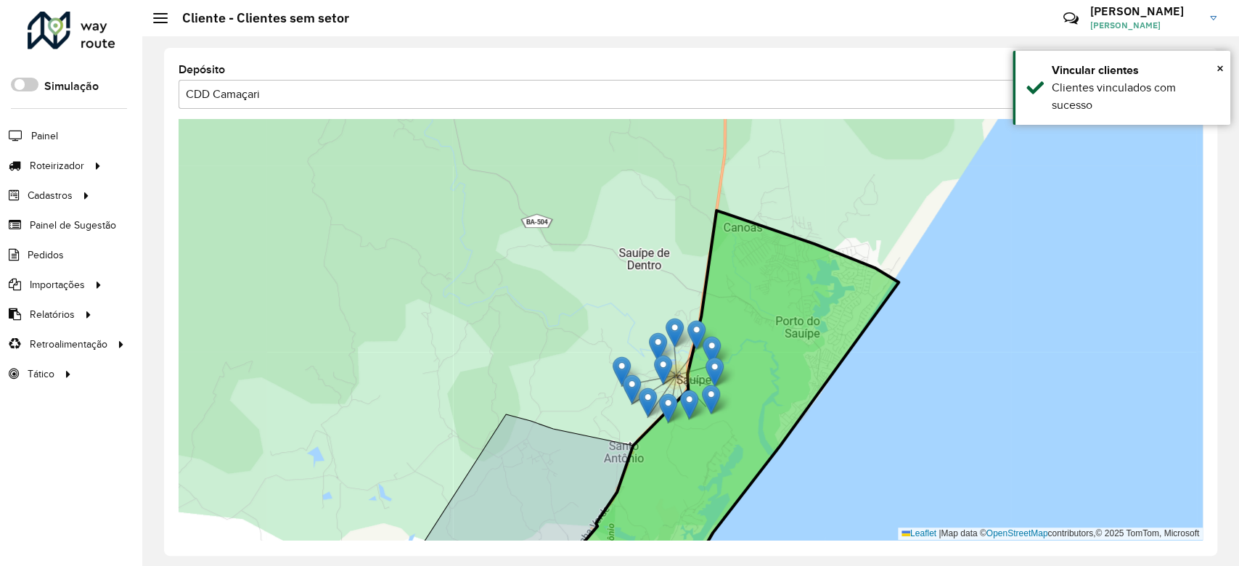
drag, startPoint x: 704, startPoint y: 392, endPoint x: 709, endPoint y: 400, distance: 9.5
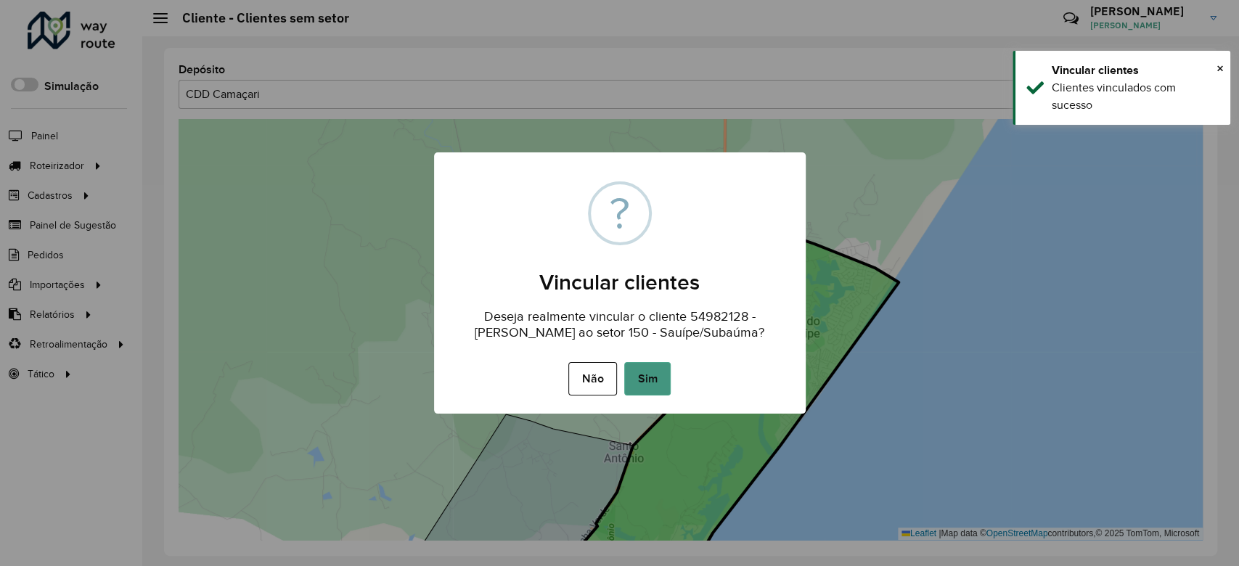
click at [651, 393] on button "Sim" at bounding box center [647, 378] width 46 height 33
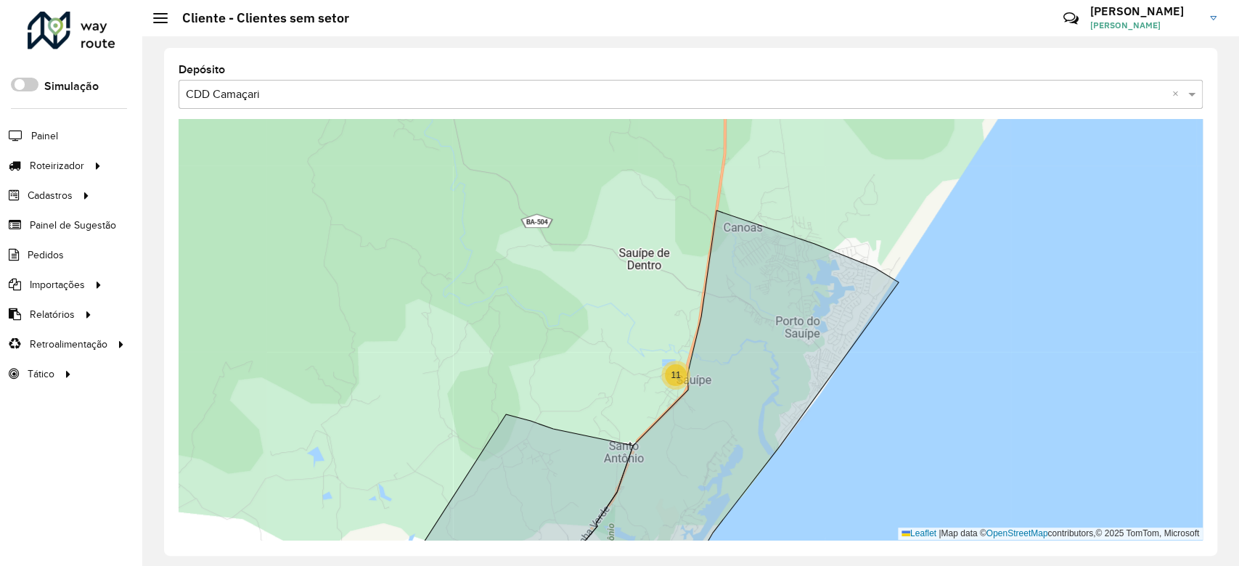
click at [671, 378] on span "11" at bounding box center [675, 375] width 9 height 10
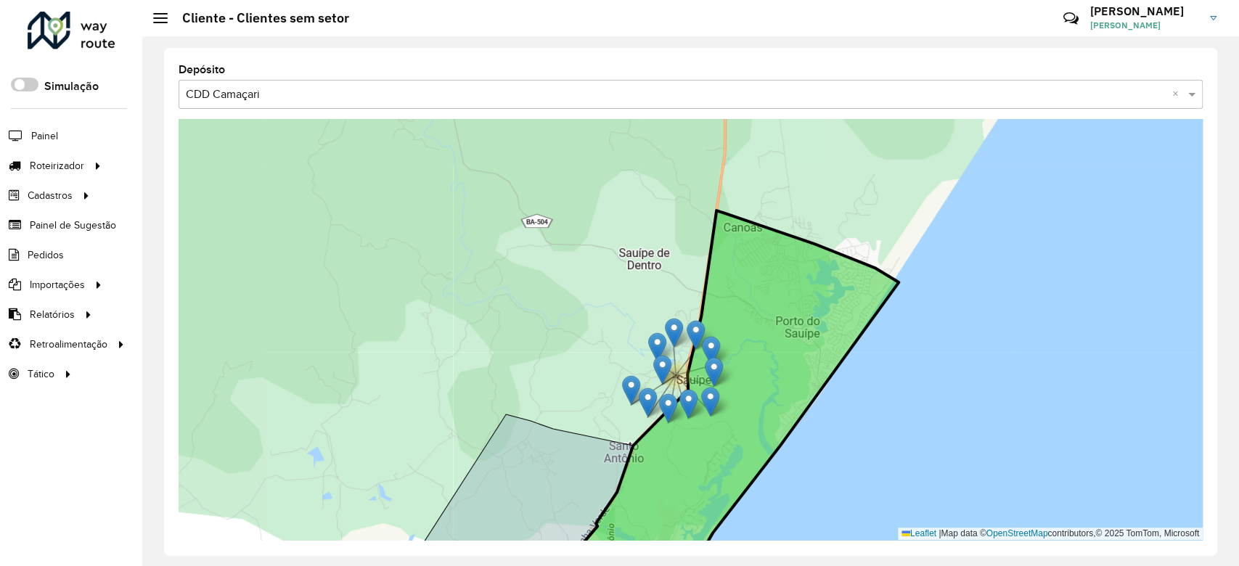
drag, startPoint x: 706, startPoint y: 390, endPoint x: 712, endPoint y: 401, distance: 12.0
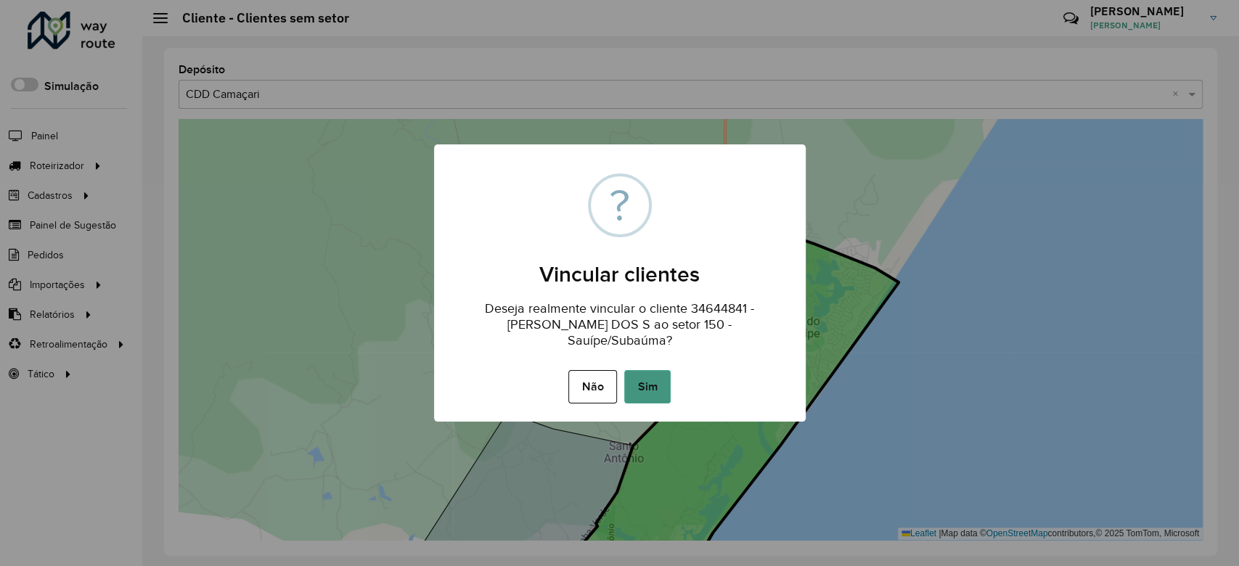
click at [662, 380] on button "Sim" at bounding box center [647, 386] width 46 height 33
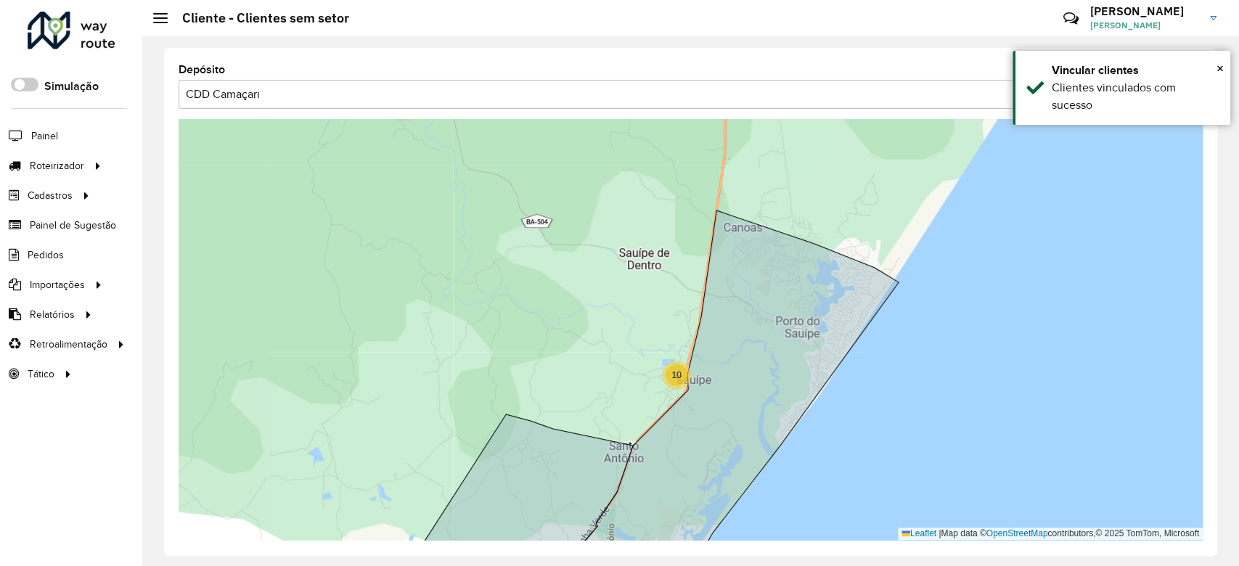
click at [673, 376] on span "10" at bounding box center [676, 375] width 9 height 10
drag, startPoint x: 709, startPoint y: 387, endPoint x: 718, endPoint y: 398, distance: 14.4
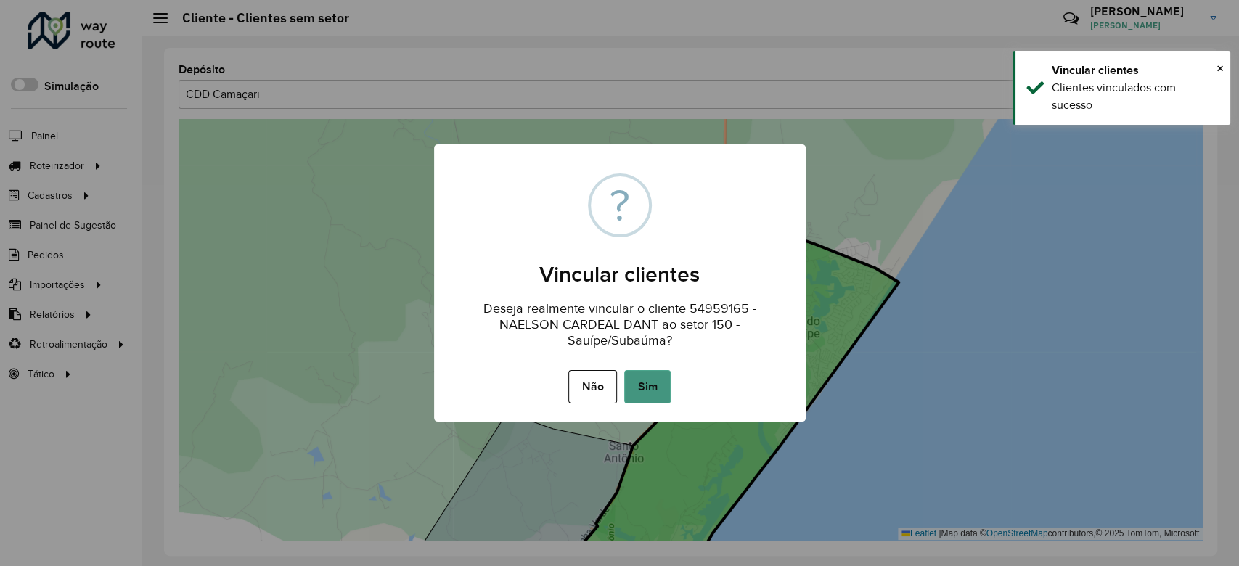
click at [651, 395] on button "Sim" at bounding box center [647, 386] width 46 height 33
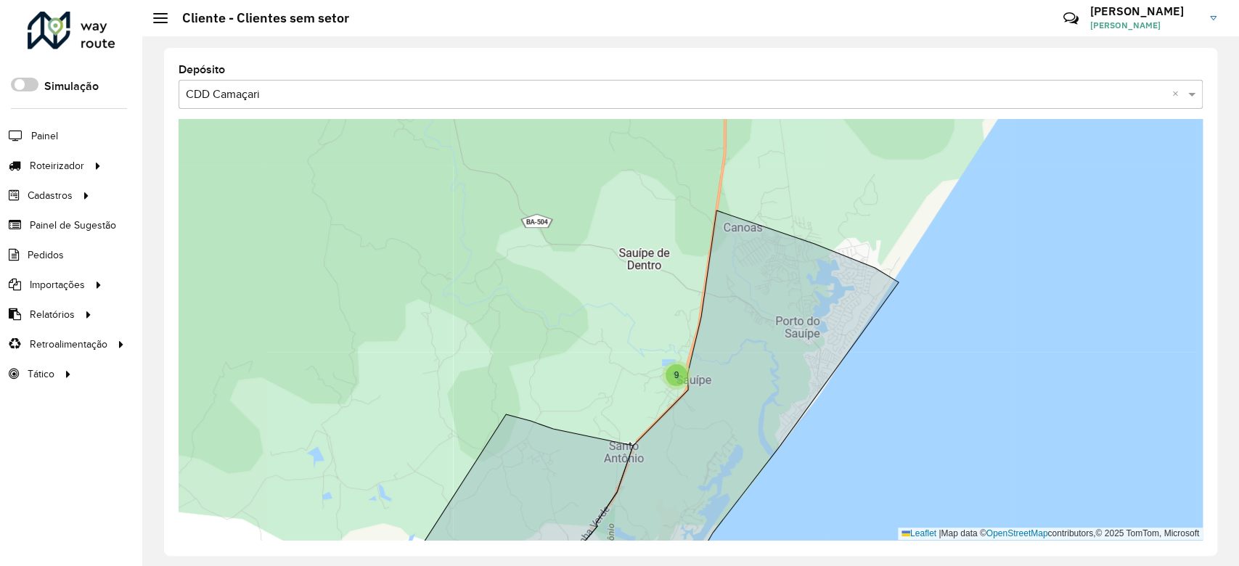
click at [675, 377] on span "9" at bounding box center [677, 375] width 5 height 10
drag, startPoint x: 662, startPoint y: 362, endPoint x: 682, endPoint y: 415, distance: 57.2
click at [682, 415] on icon at bounding box center [720, 397] width 357 height 372
click at [675, 372] on span "9" at bounding box center [677, 375] width 5 height 10
drag, startPoint x: 661, startPoint y: 363, endPoint x: 664, endPoint y: 433, distance: 69.7
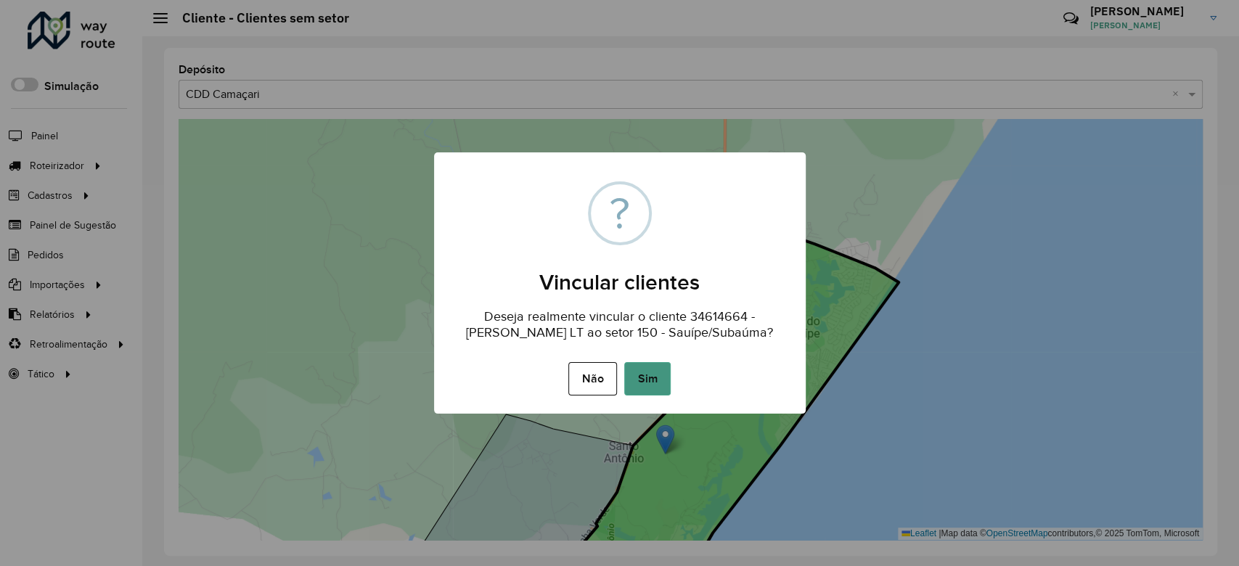
click at [647, 380] on button "Sim" at bounding box center [647, 378] width 46 height 33
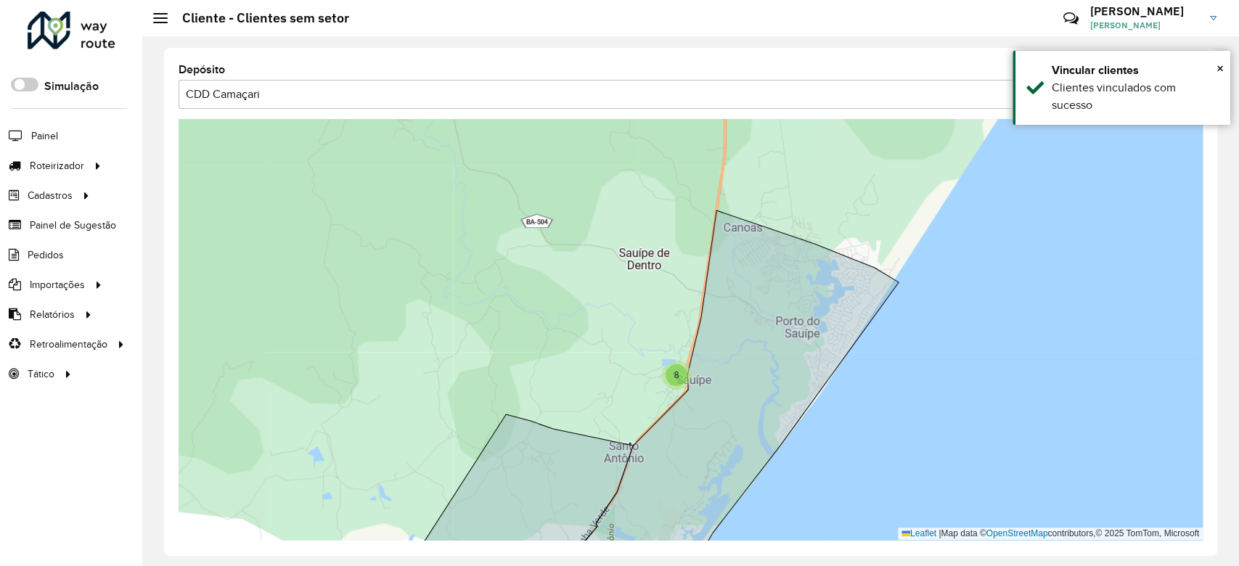
click at [667, 377] on div "8" at bounding box center [677, 375] width 22 height 22
drag, startPoint x: 645, startPoint y: 361, endPoint x: 685, endPoint y: 429, distance: 79.4
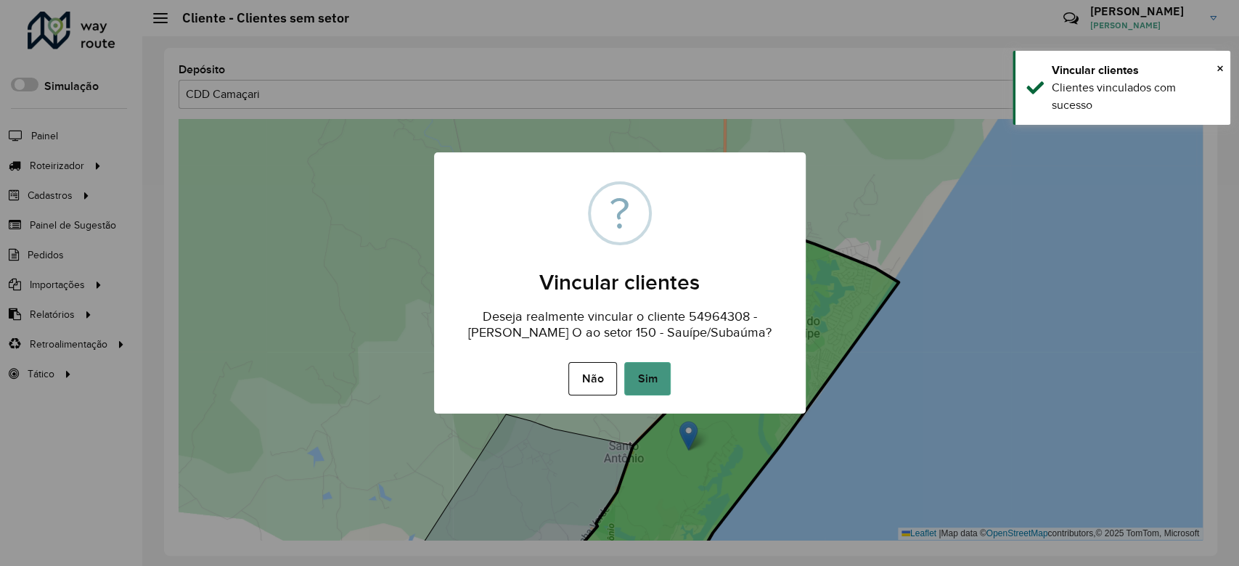
click at [658, 394] on button "Sim" at bounding box center [647, 378] width 46 height 33
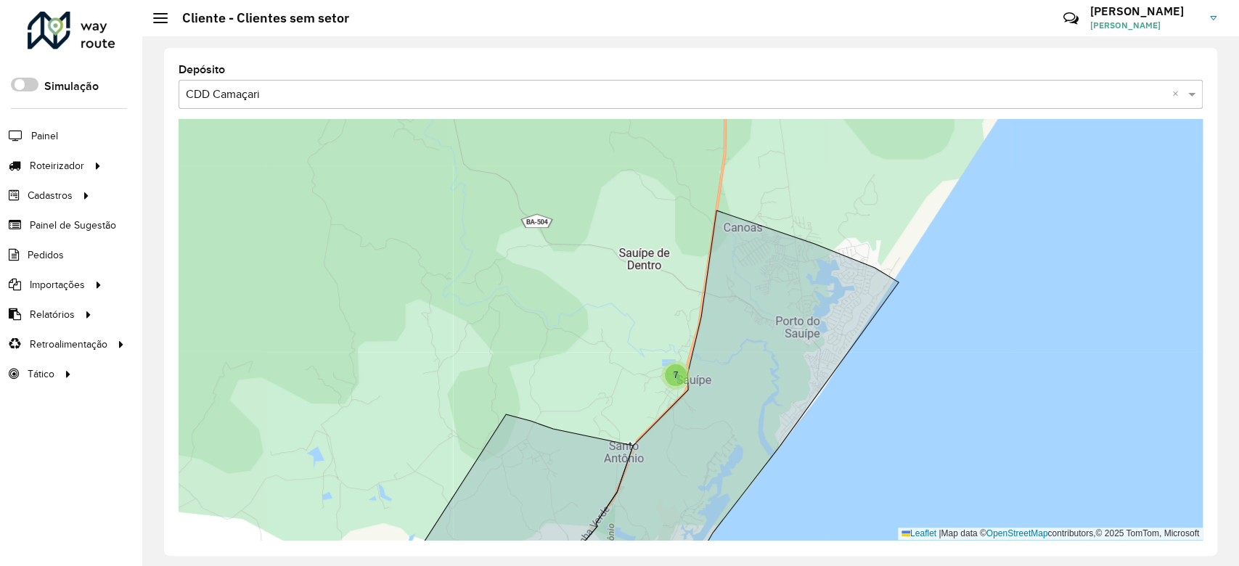
click at [670, 380] on div "7" at bounding box center [676, 375] width 22 height 22
drag, startPoint x: 668, startPoint y: 388, endPoint x: 680, endPoint y: 414, distance: 27.9
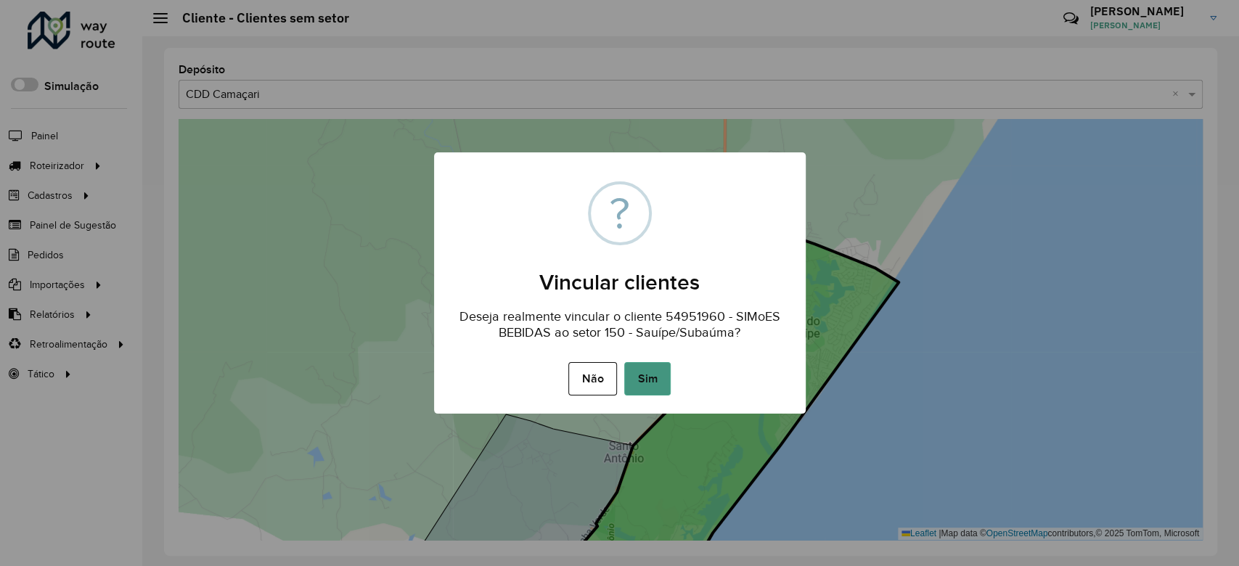
click at [661, 387] on button "Sim" at bounding box center [647, 378] width 46 height 33
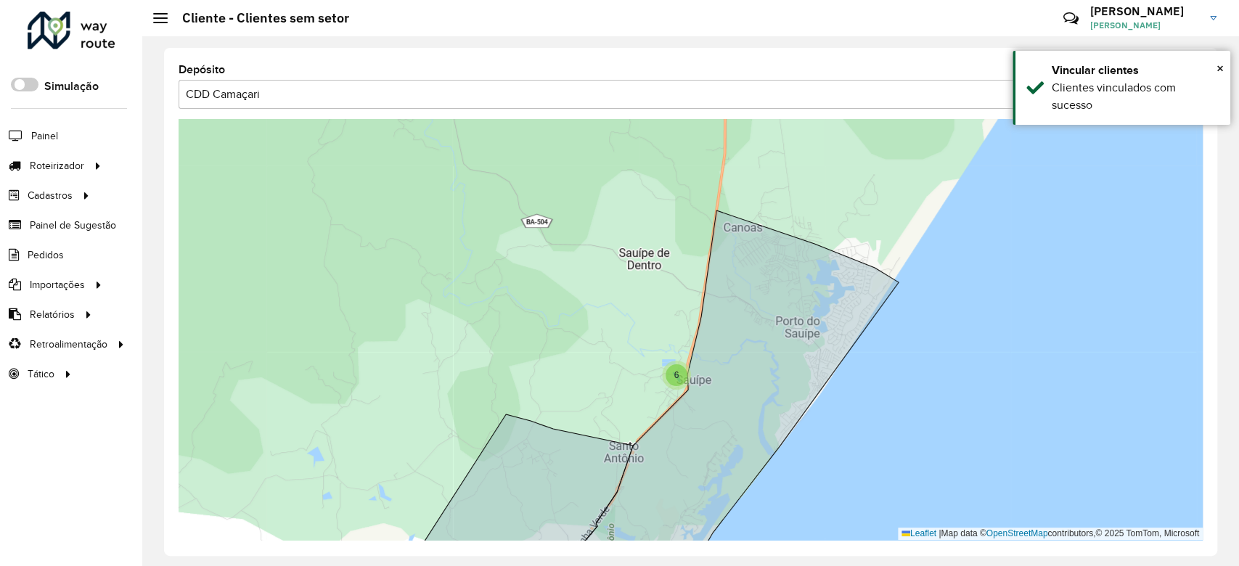
click at [672, 380] on div "6" at bounding box center [677, 375] width 22 height 22
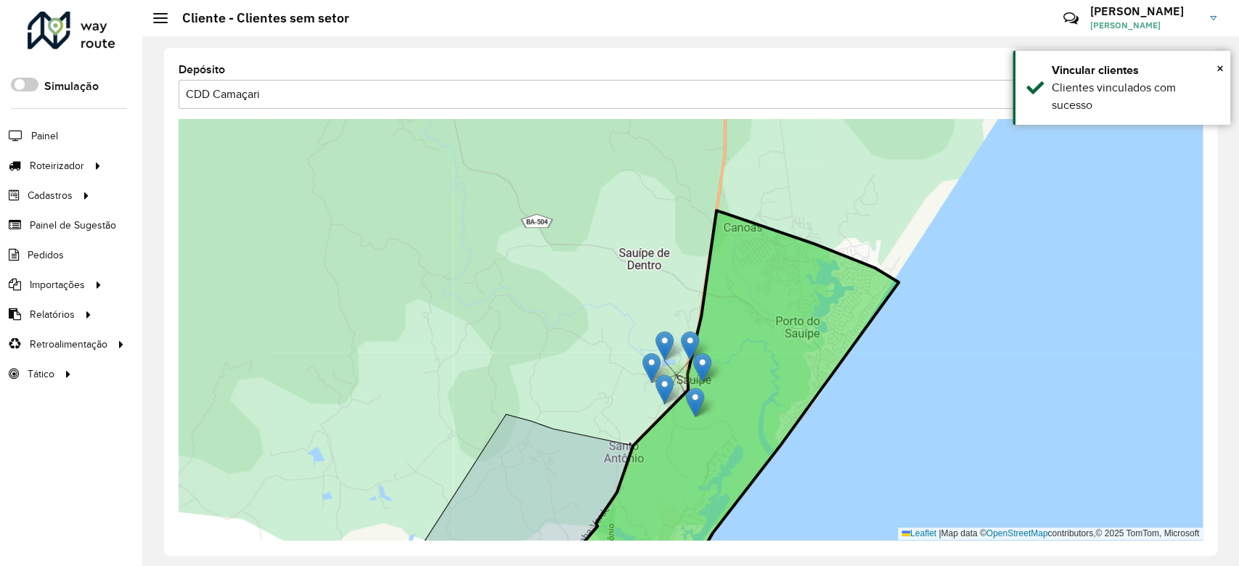
drag, startPoint x: 688, startPoint y: 391, endPoint x: 693, endPoint y: 404, distance: 14.0
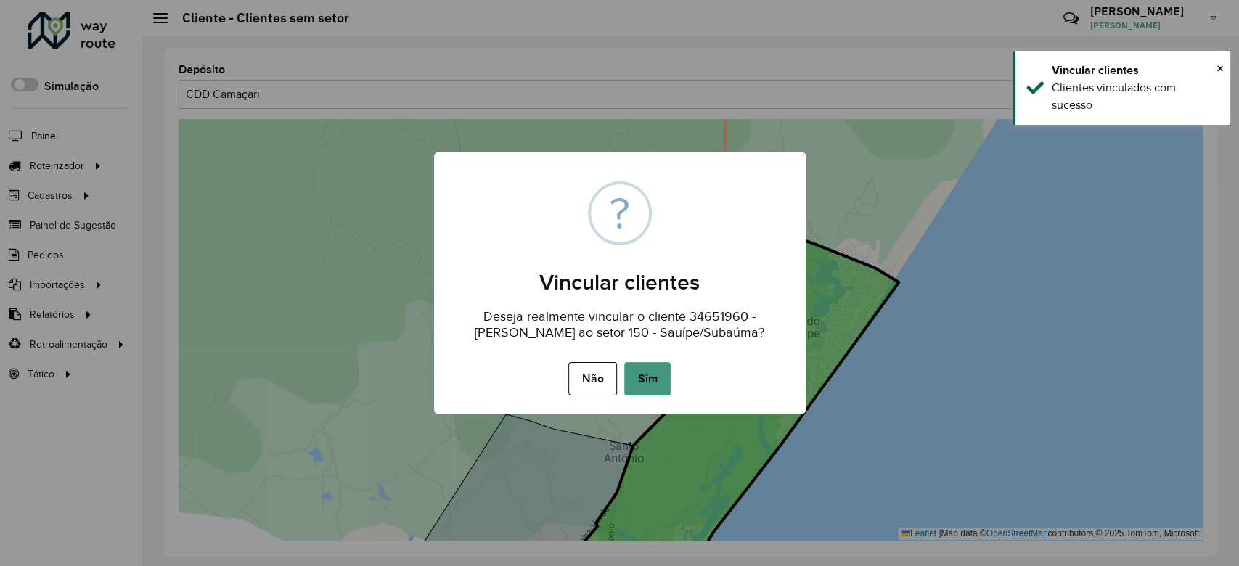
click at [652, 375] on button "Sim" at bounding box center [647, 378] width 46 height 33
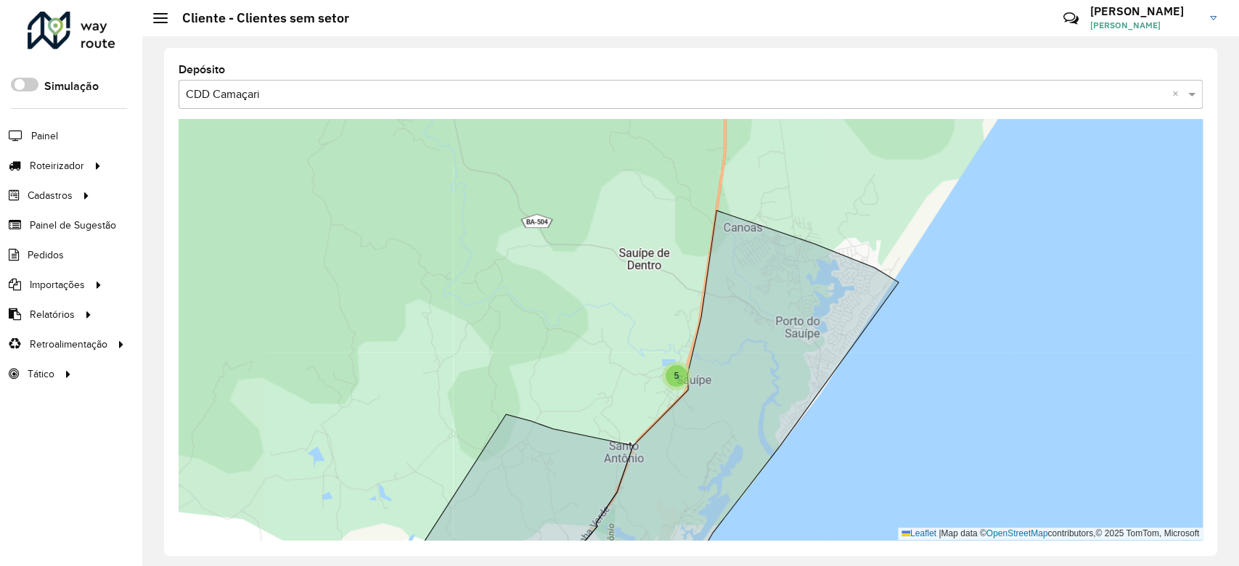
click at [677, 372] on span "5" at bounding box center [677, 376] width 5 height 10
drag, startPoint x: 698, startPoint y: 369, endPoint x: 713, endPoint y: 375, distance: 15.6
click at [713, 375] on icon at bounding box center [720, 397] width 357 height 372
click at [680, 370] on div "5" at bounding box center [677, 376] width 22 height 22
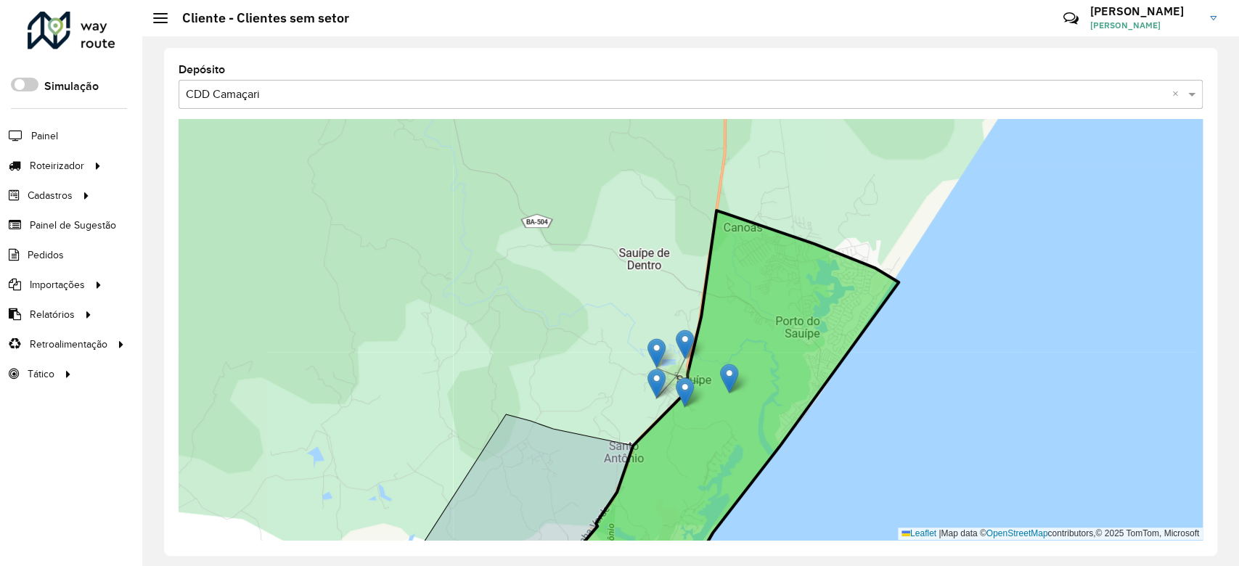
drag, startPoint x: 704, startPoint y: 361, endPoint x: 730, endPoint y: 371, distance: 28.7
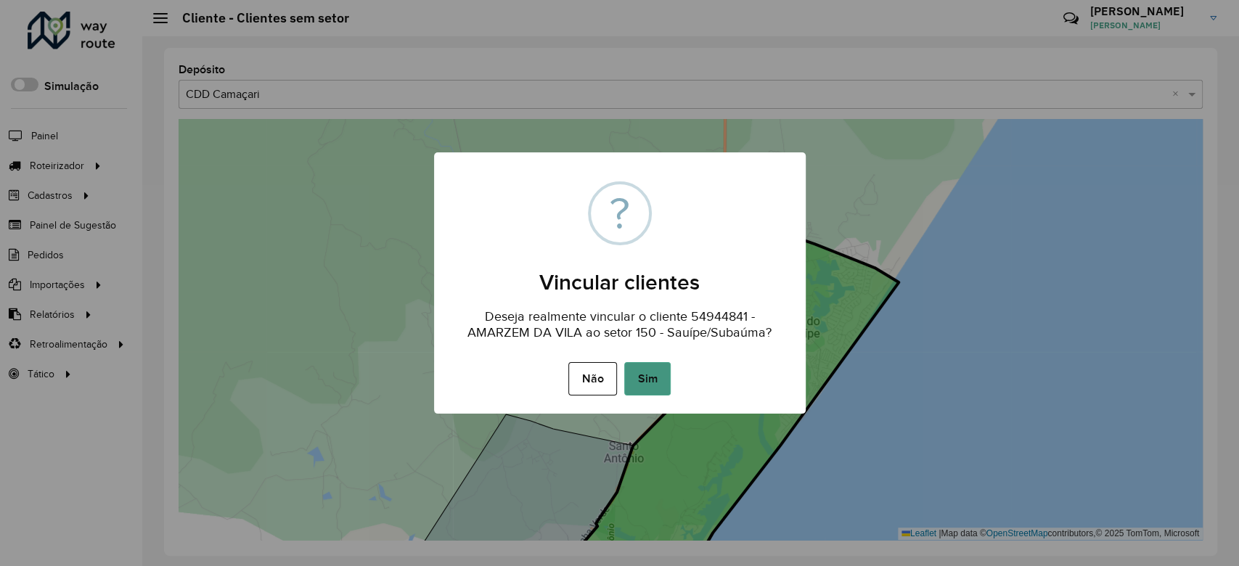
click at [654, 367] on button "Sim" at bounding box center [647, 378] width 46 height 33
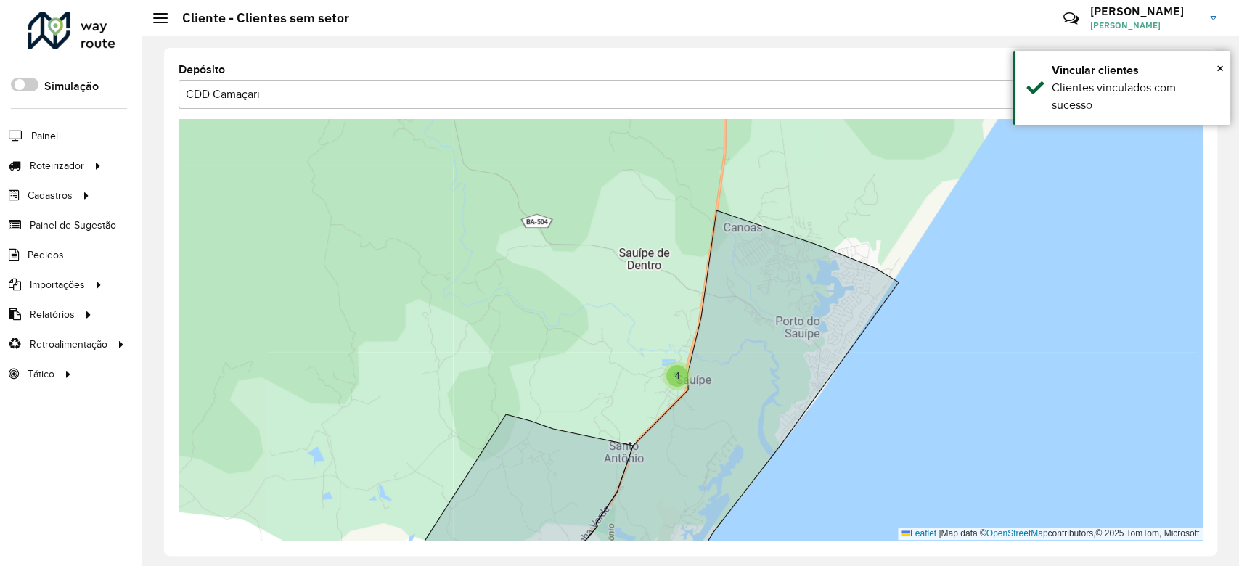
click at [672, 380] on div "4" at bounding box center [678, 376] width 22 height 22
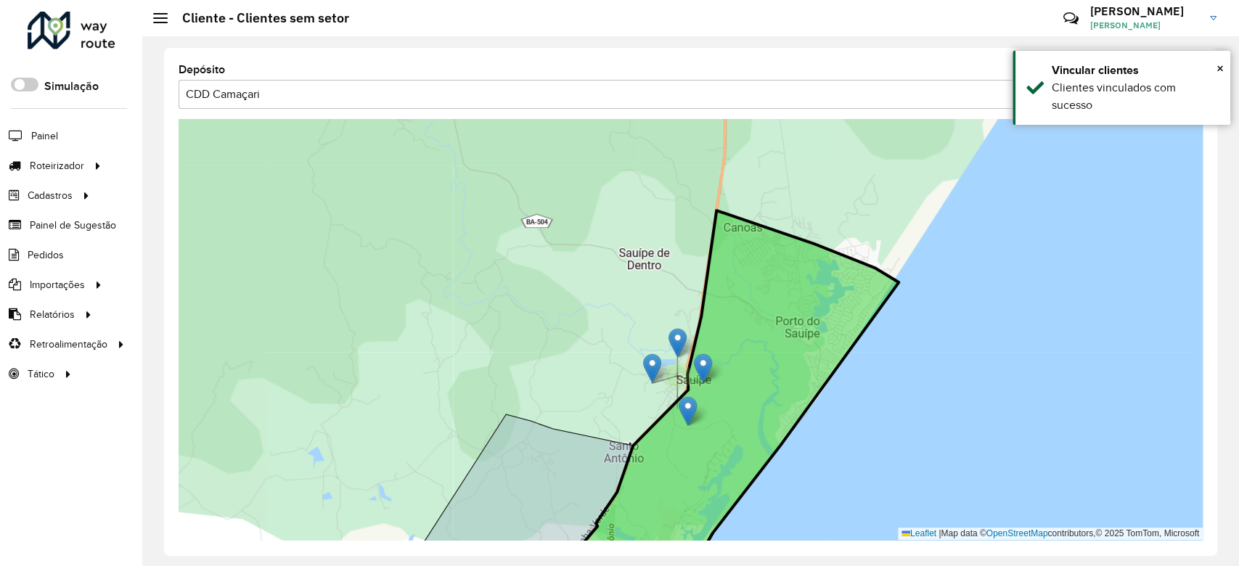
drag, startPoint x: 680, startPoint y: 392, endPoint x: 690, endPoint y: 410, distance: 20.2
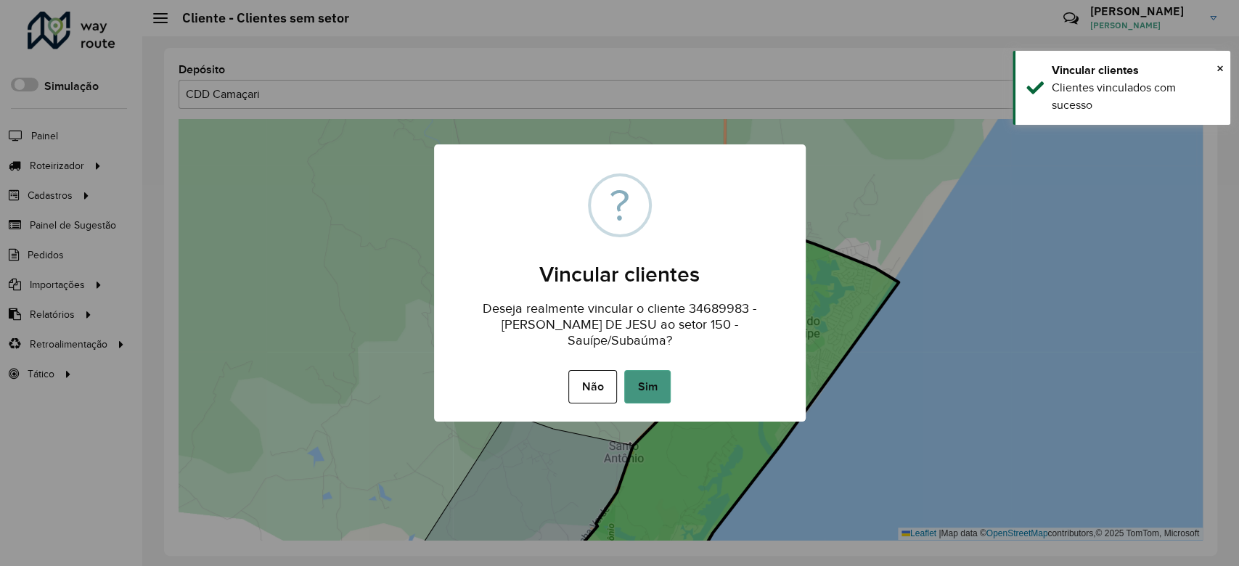
click at [648, 375] on button "Sim" at bounding box center [647, 386] width 46 height 33
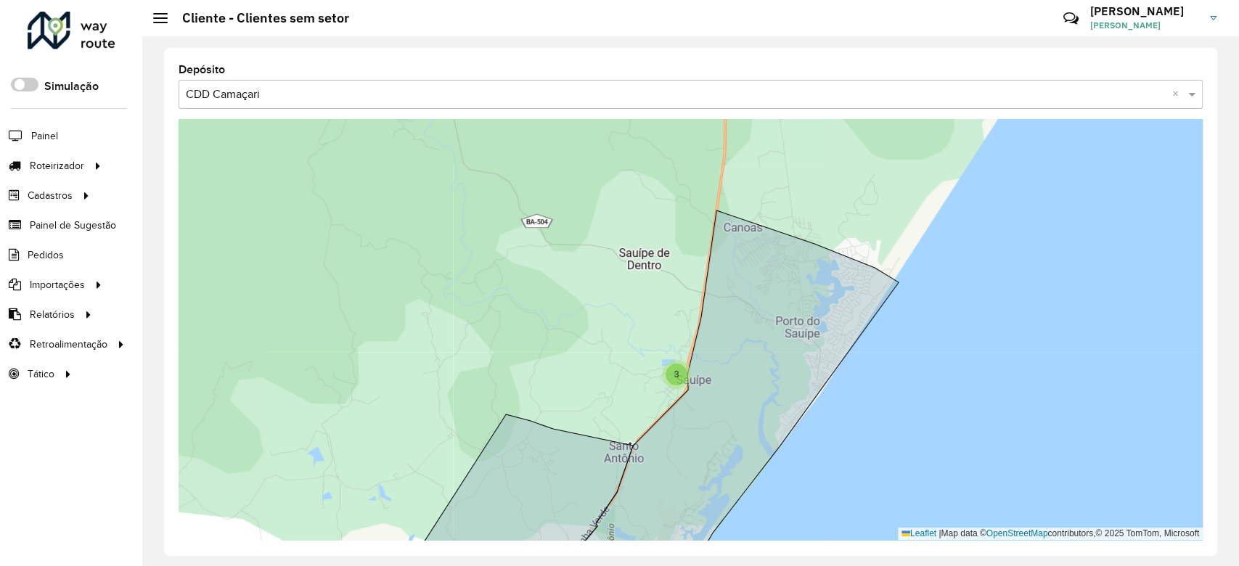
click at [668, 373] on div "3" at bounding box center [677, 375] width 22 height 22
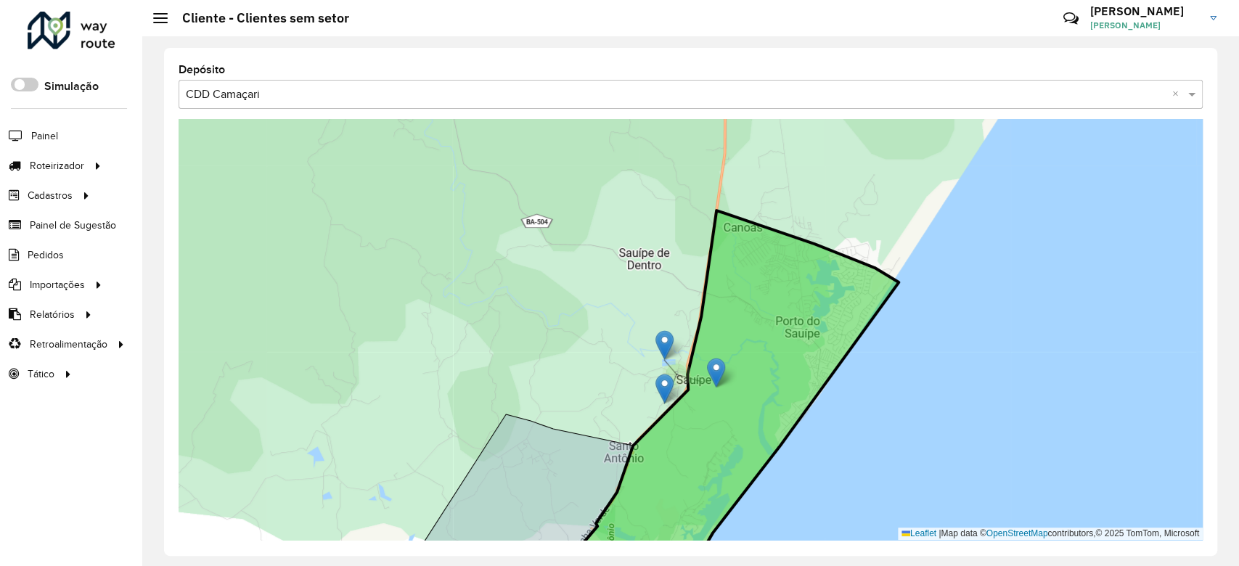
drag, startPoint x: 701, startPoint y: 367, endPoint x: 717, endPoint y: 375, distance: 18.5
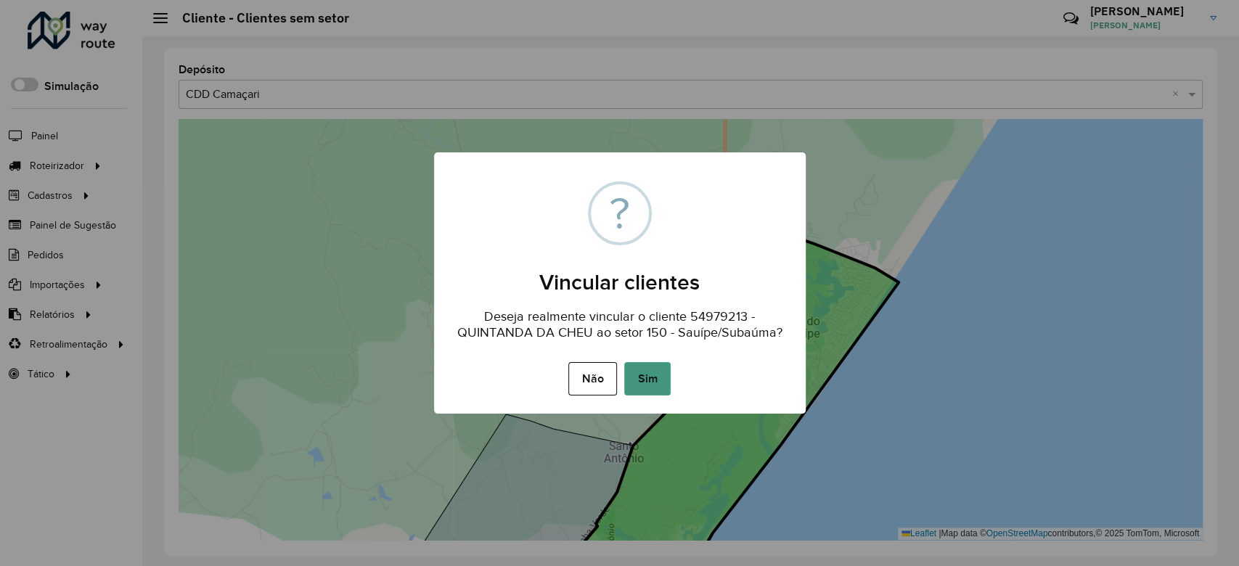
click at [644, 375] on button "Sim" at bounding box center [647, 378] width 46 height 33
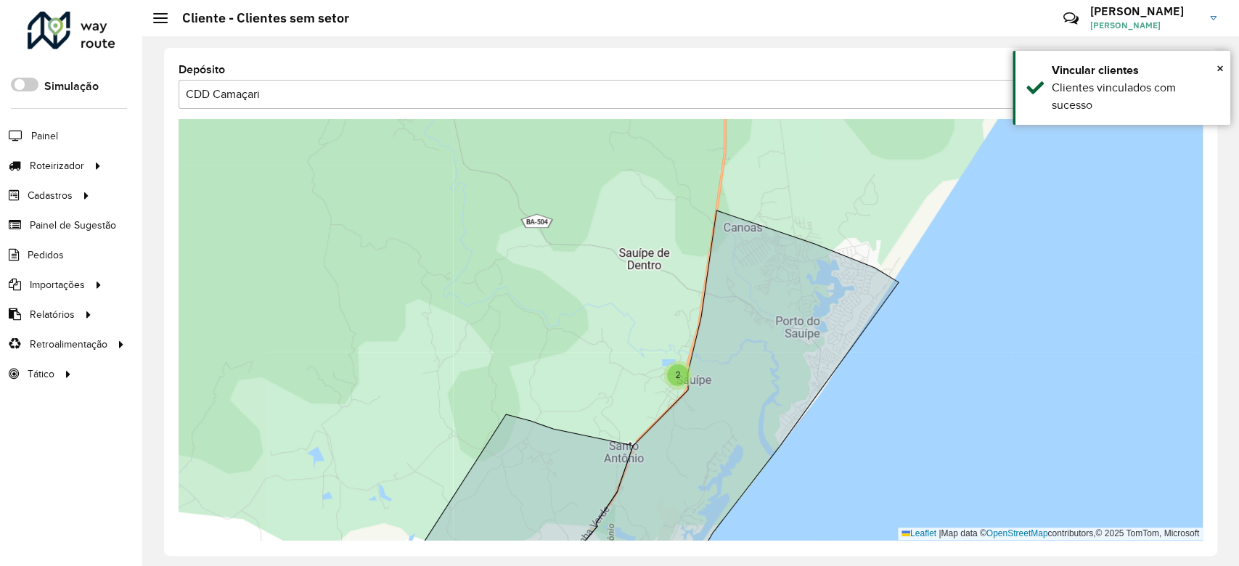
click at [671, 376] on div "2" at bounding box center [678, 375] width 22 height 22
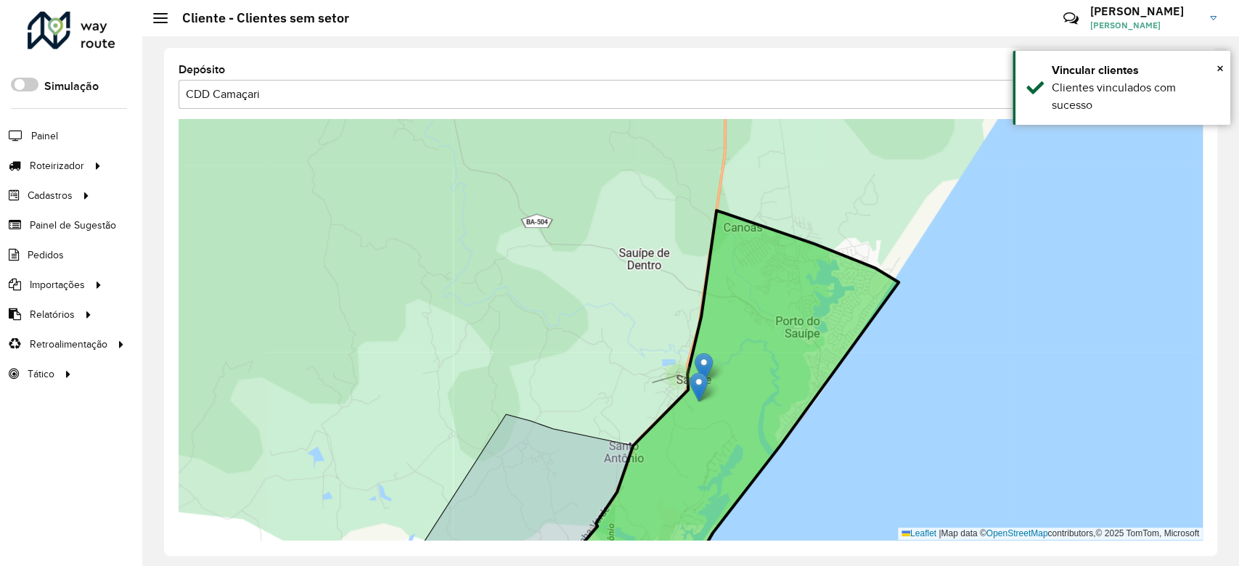
drag, startPoint x: 651, startPoint y: 364, endPoint x: 697, endPoint y: 384, distance: 49.8
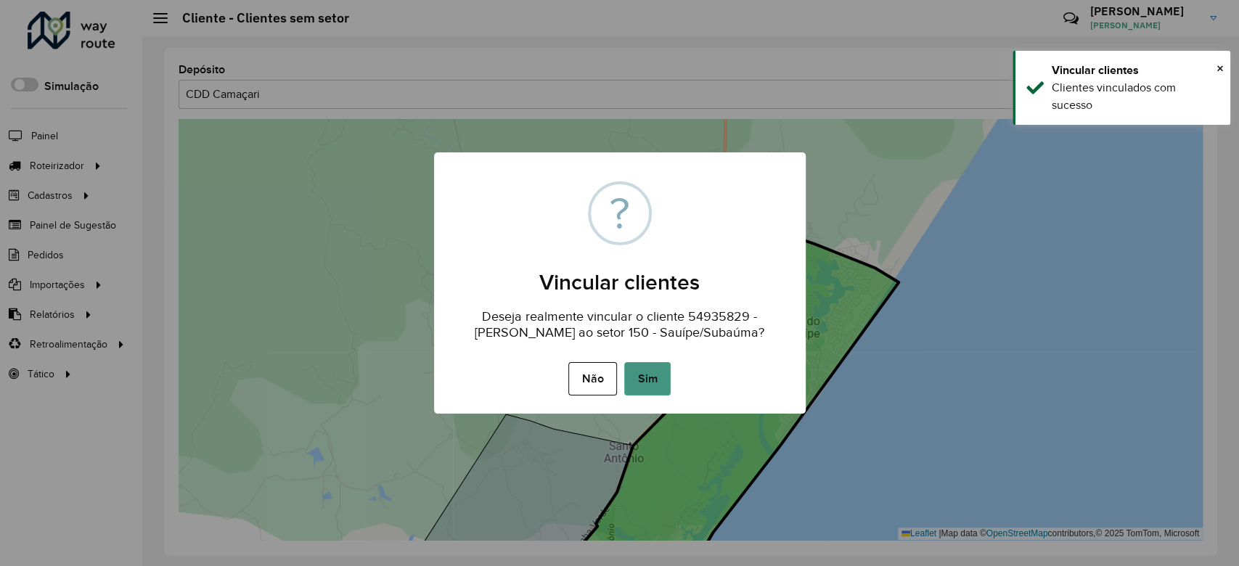
click at [669, 382] on button "Sim" at bounding box center [647, 378] width 46 height 33
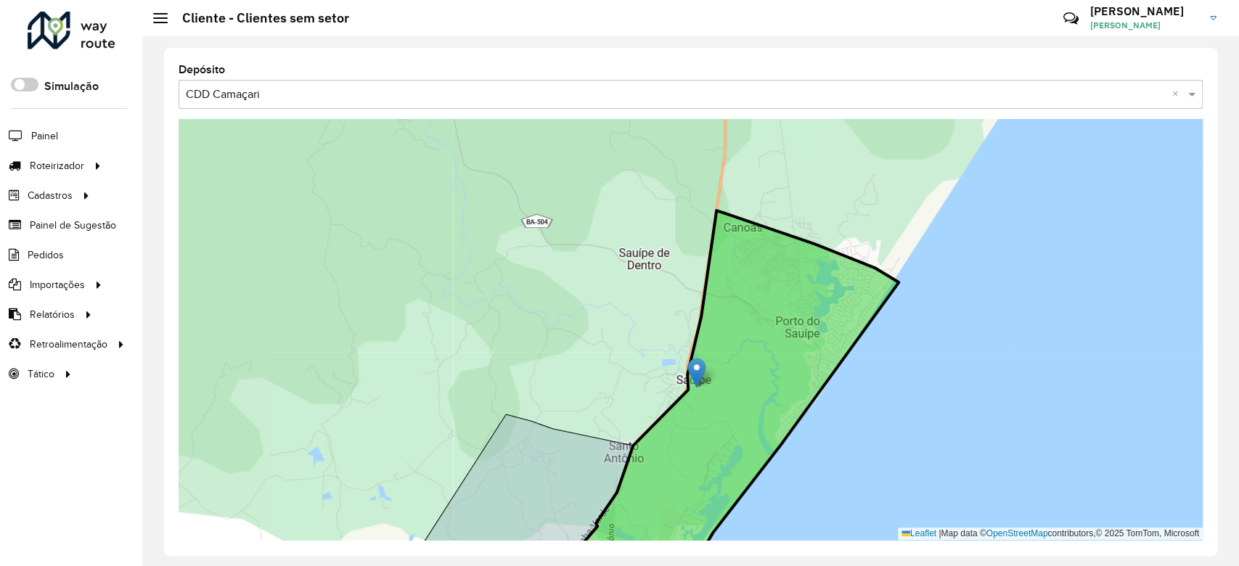
drag, startPoint x: 679, startPoint y: 362, endPoint x: 703, endPoint y: 381, distance: 30.5
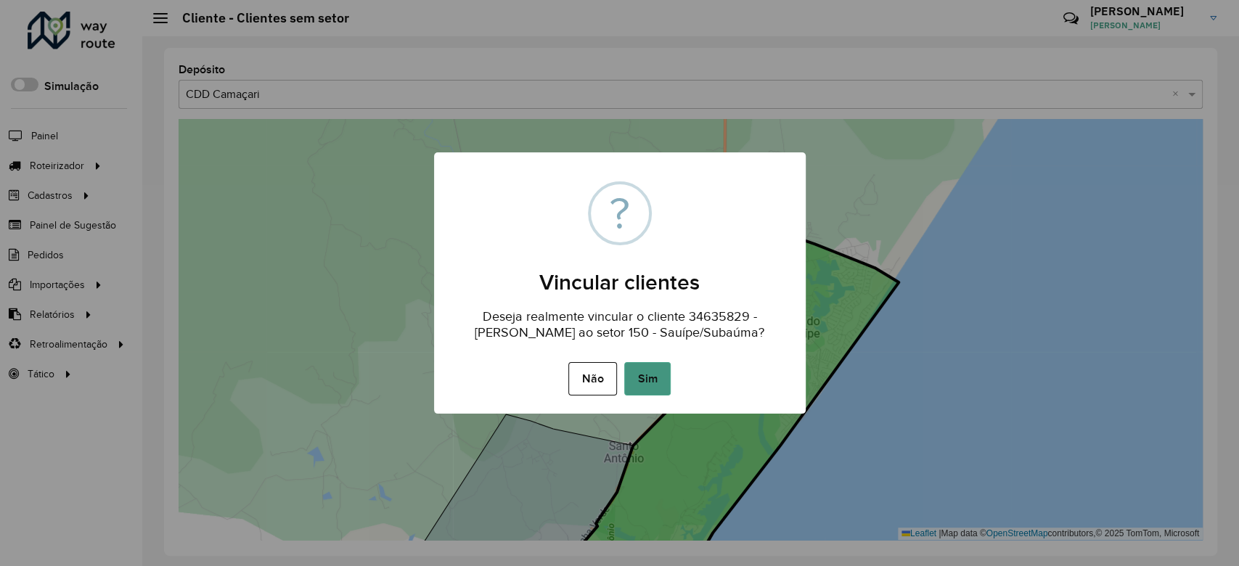
click at [667, 385] on button "Sim" at bounding box center [647, 378] width 46 height 33
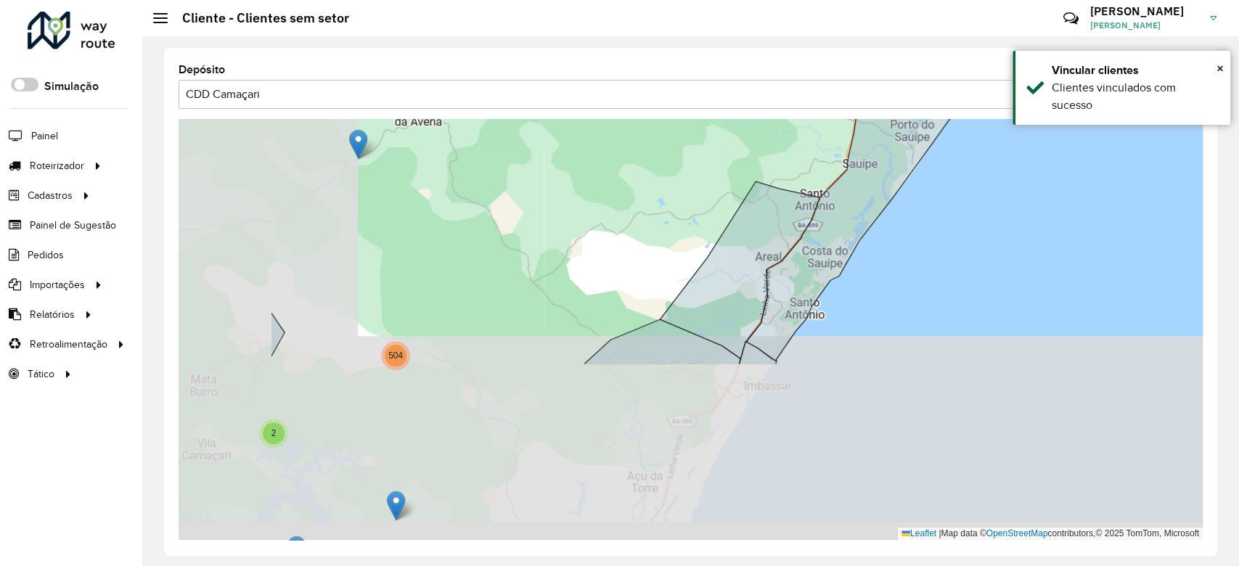
drag, startPoint x: 583, startPoint y: 354, endPoint x: 801, endPoint y: 119, distance: 320.6
click at [801, 119] on div "6 4 4 5 3 58 41 16 7 4 12 4 13 16 2 7 54 10 61 927 46 446 38 6 8 16 36 5 2 504 …" at bounding box center [691, 329] width 1024 height 421
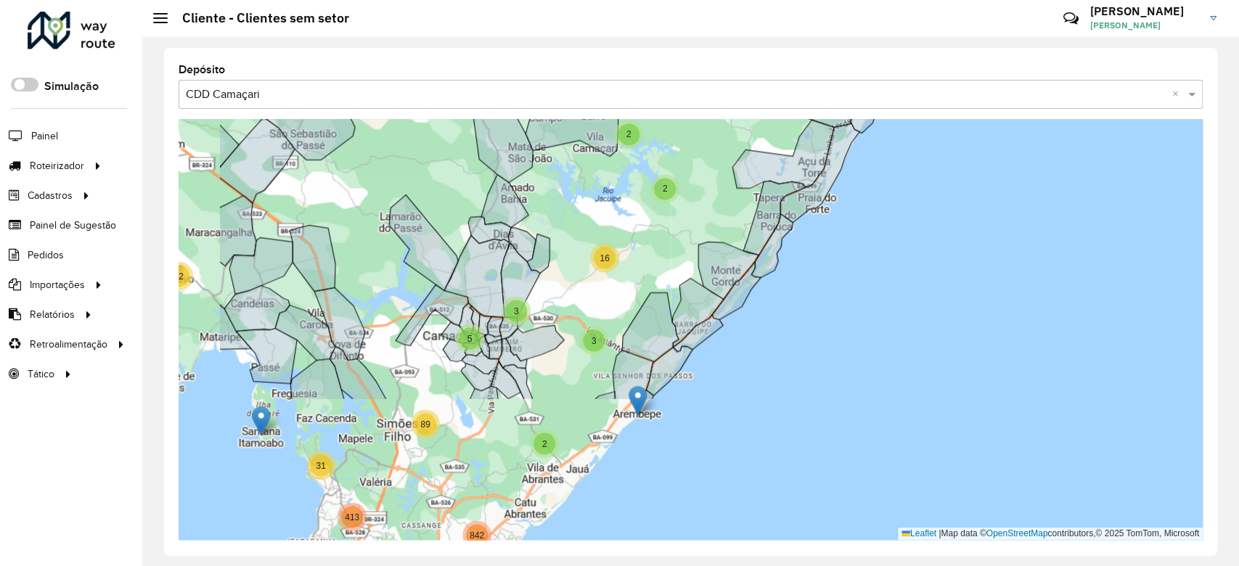
drag, startPoint x: 603, startPoint y: 296, endPoint x: 726, endPoint y: 131, distance: 205.5
click at [726, 131] on div "2 4 2 2 9 2 3 28 5 11 3 3 6 4 5 25 26 11 41 3 58 3 44 17 7 17 33 1061 46 446 87…" at bounding box center [691, 329] width 1024 height 421
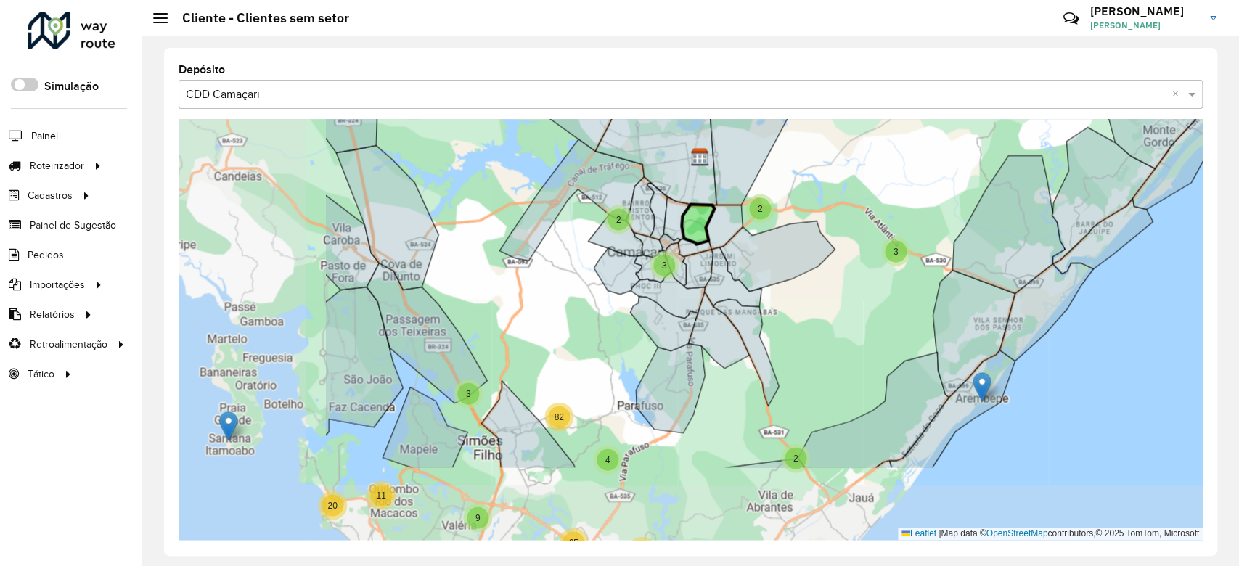
drag, startPoint x: 433, startPoint y: 330, endPoint x: 683, endPoint y: 216, distance: 274.6
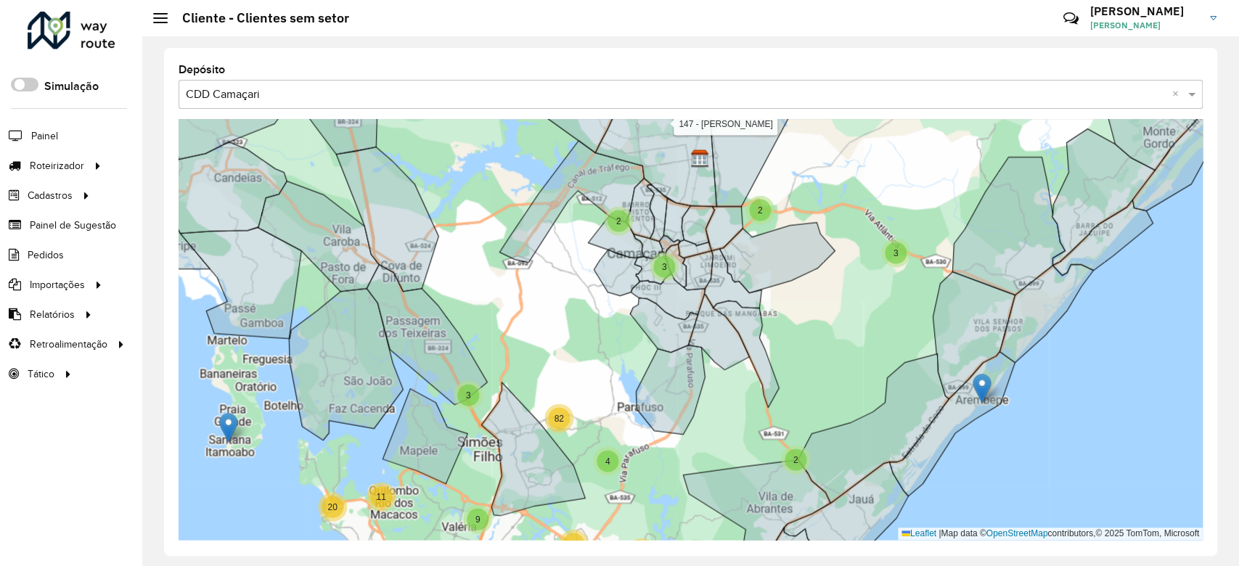
click at [614, 220] on div "2" at bounding box center [619, 222] width 22 height 22
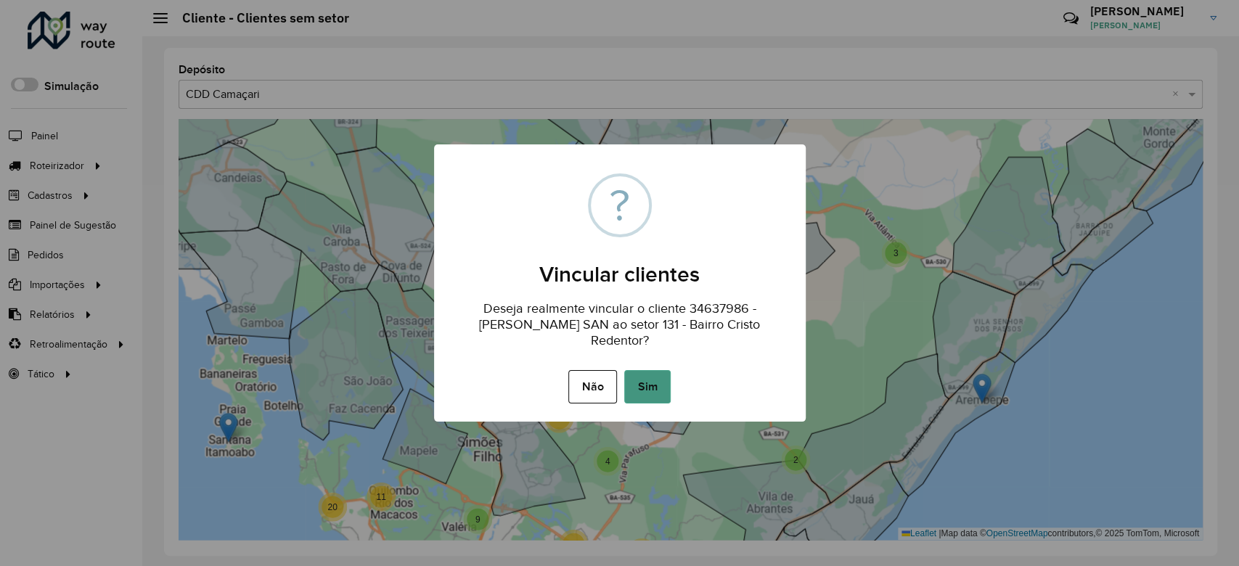
click at [637, 370] on button "Sim" at bounding box center [647, 386] width 46 height 33
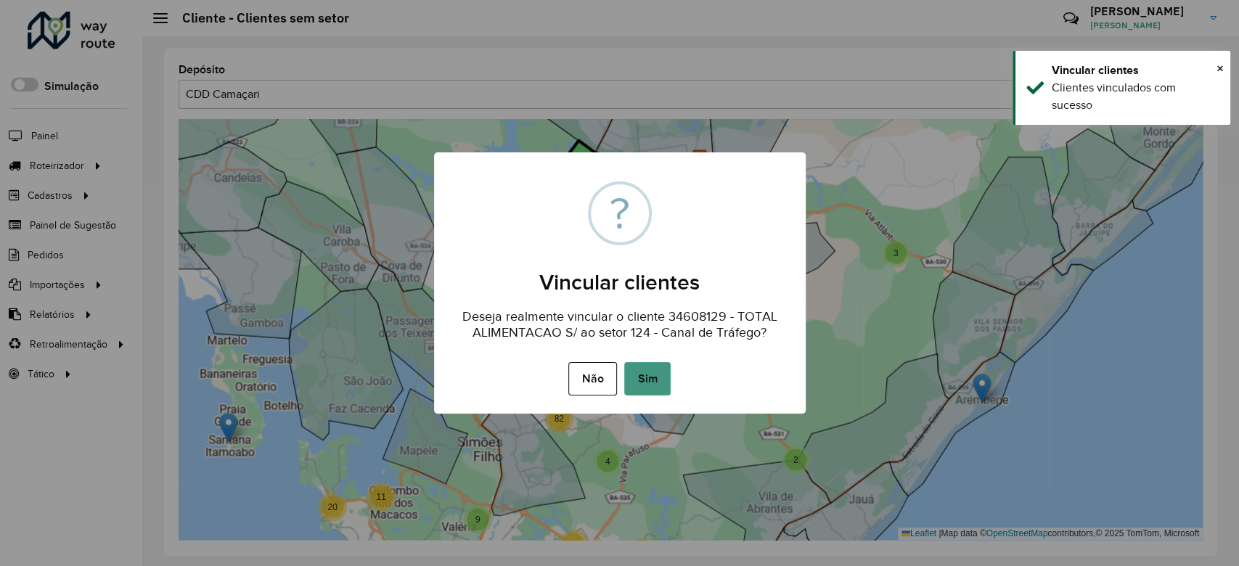
click at [655, 370] on button "Sim" at bounding box center [647, 378] width 46 height 33
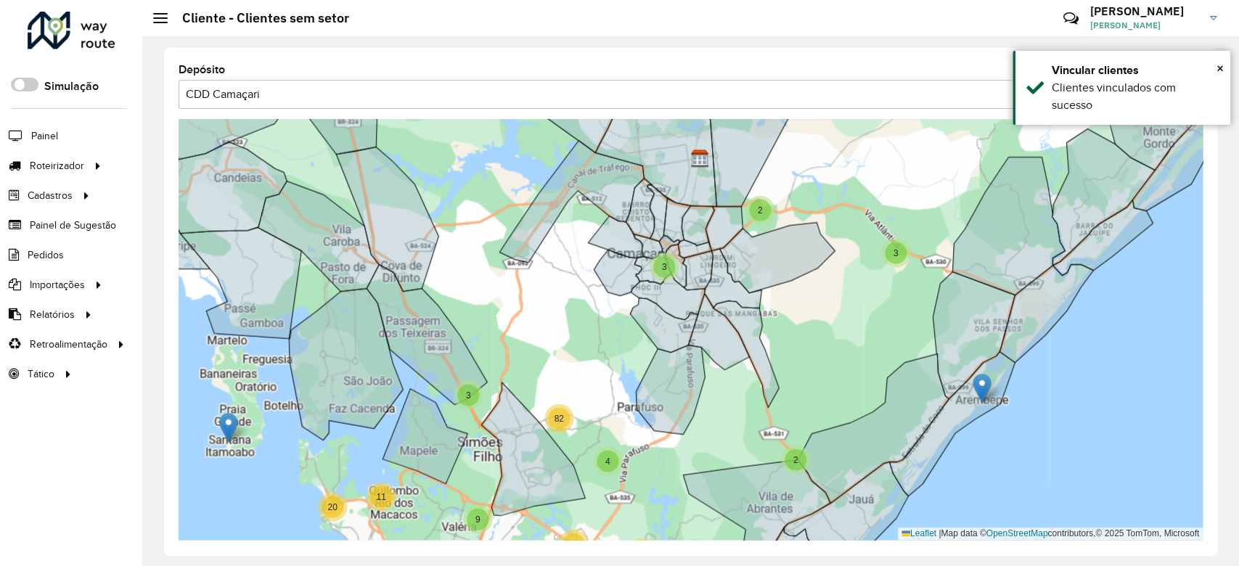
click at [763, 205] on div "2" at bounding box center [760, 211] width 22 height 22
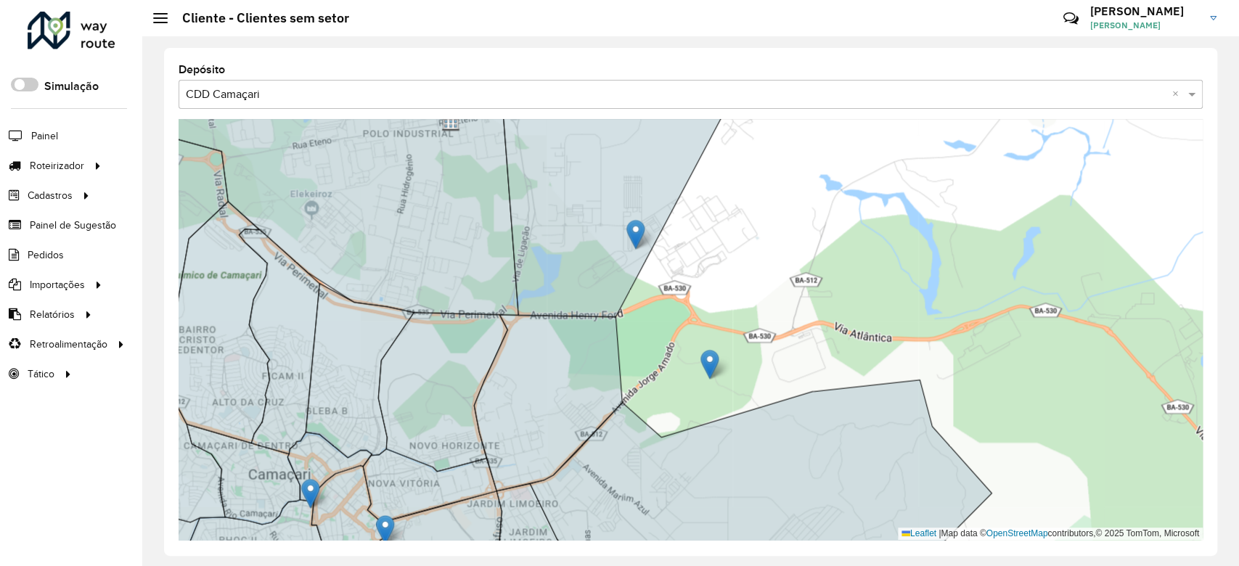
drag, startPoint x: 675, startPoint y: 264, endPoint x: 635, endPoint y: 232, distance: 51.6
click at [635, 232] on icon at bounding box center [621, 196] width 243 height 241
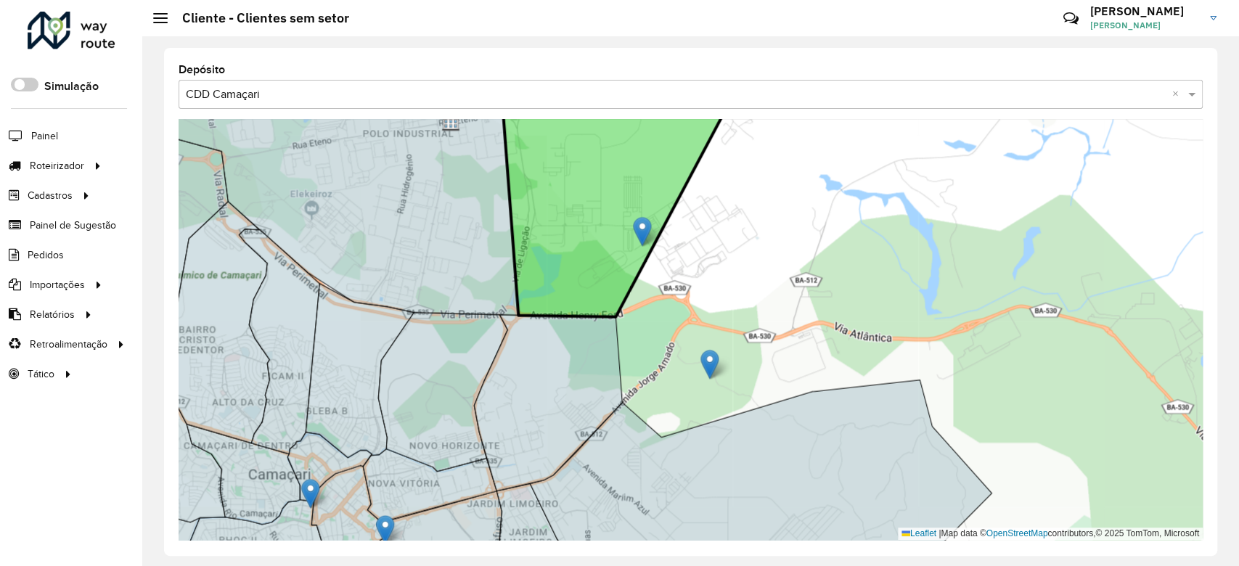
drag, startPoint x: 675, startPoint y: 264, endPoint x: 643, endPoint y: 229, distance: 46.8
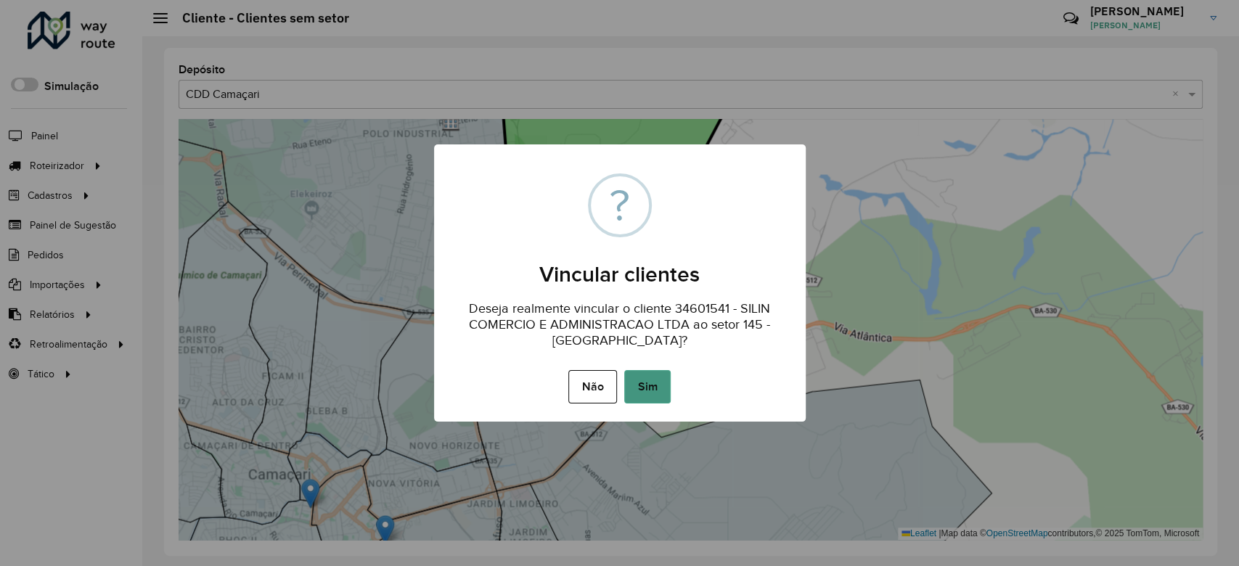
click at [645, 380] on button "Sim" at bounding box center [647, 386] width 46 height 33
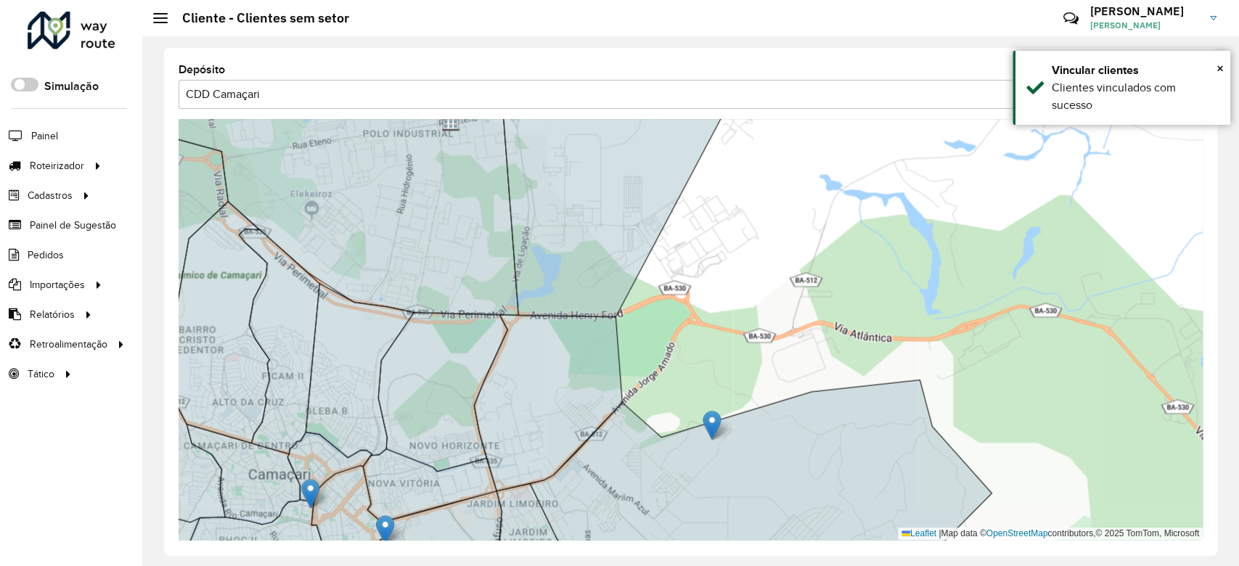
drag, startPoint x: 706, startPoint y: 364, endPoint x: 708, endPoint y: 426, distance: 62.5
click at [708, 426] on icon at bounding box center [761, 481] width 462 height 203
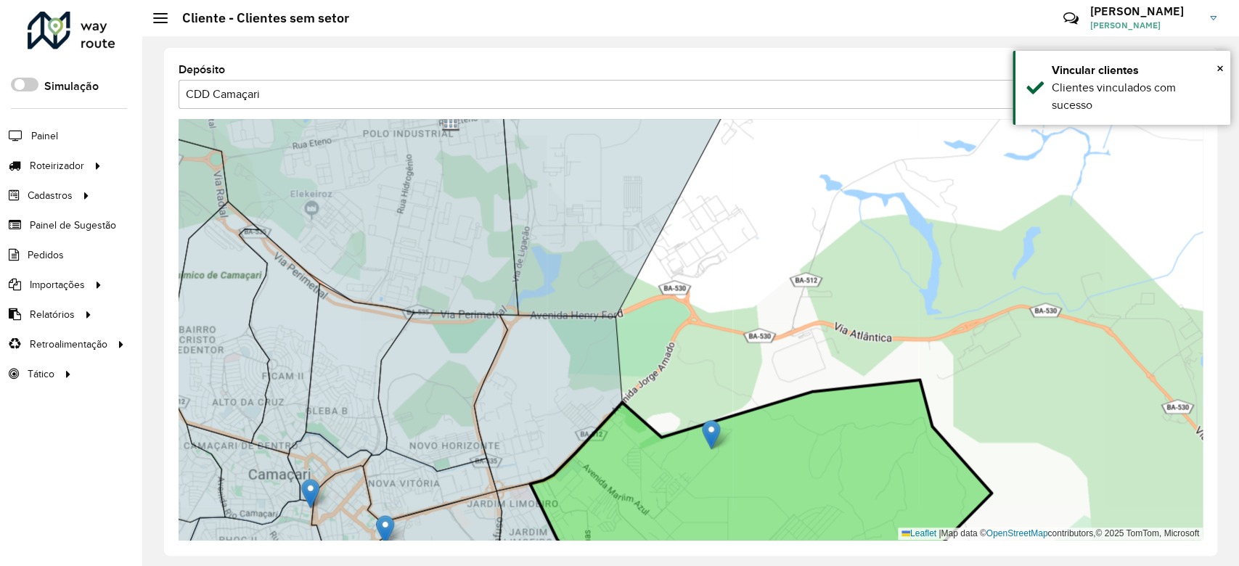
drag, startPoint x: 710, startPoint y: 368, endPoint x: 712, endPoint y: 439, distance: 70.4
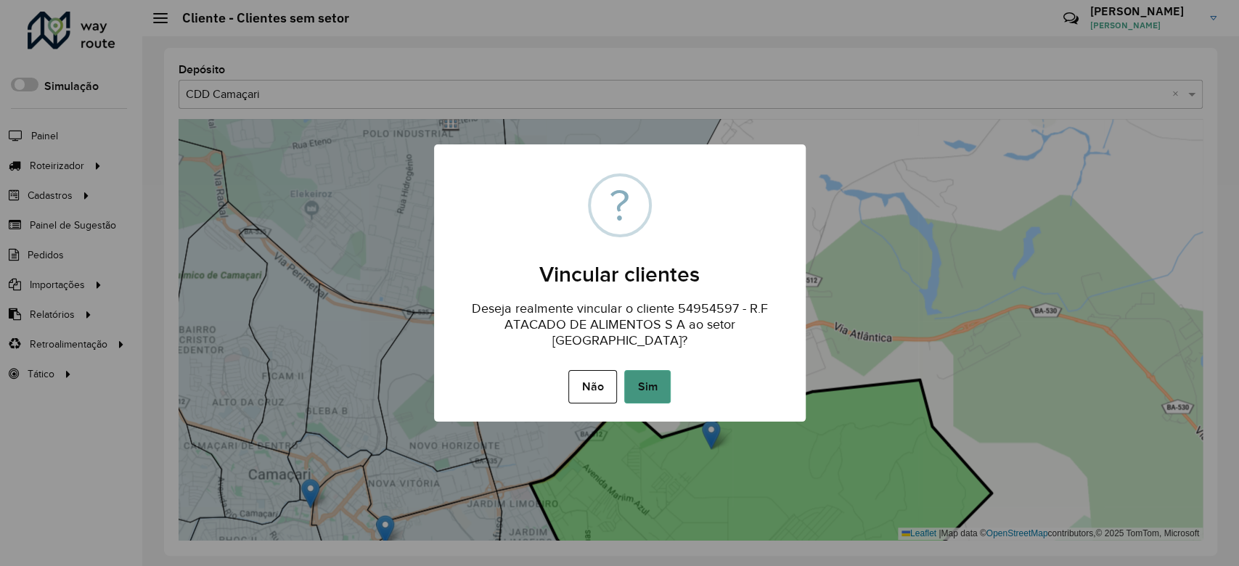
click at [659, 373] on button "Sim" at bounding box center [647, 386] width 46 height 33
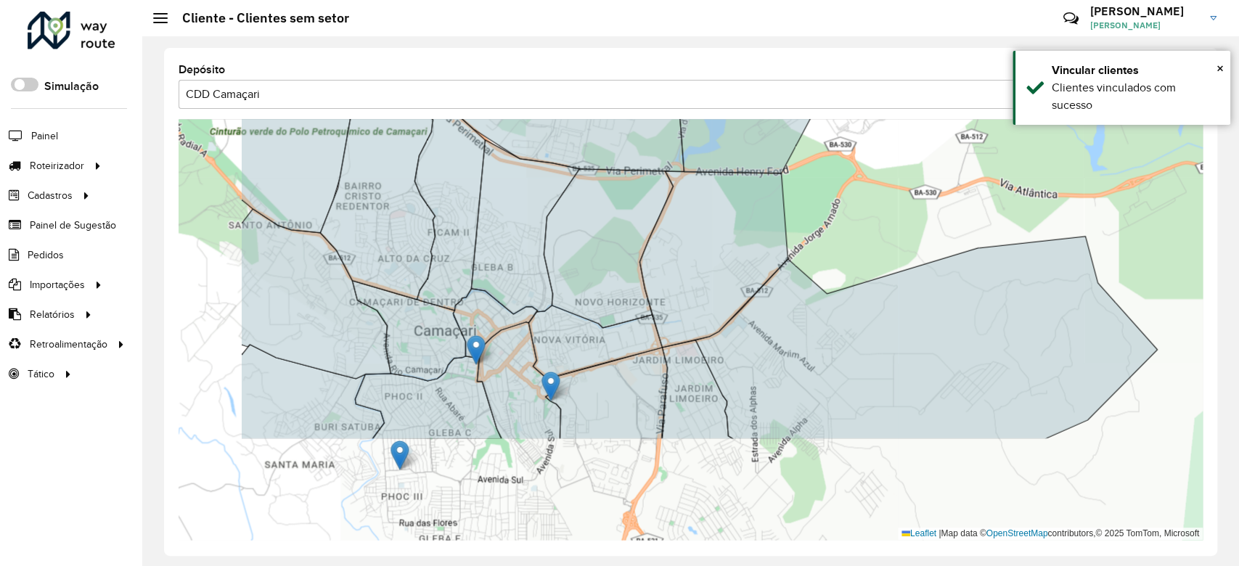
drag, startPoint x: 722, startPoint y: 298, endPoint x: 821, endPoint y: 218, distance: 128.0
click at [821, 218] on div "2 16 Leaflet | Map data © OpenStreetMap contributors,© 2025 TomTom, Microsoft" at bounding box center [691, 329] width 1024 height 421
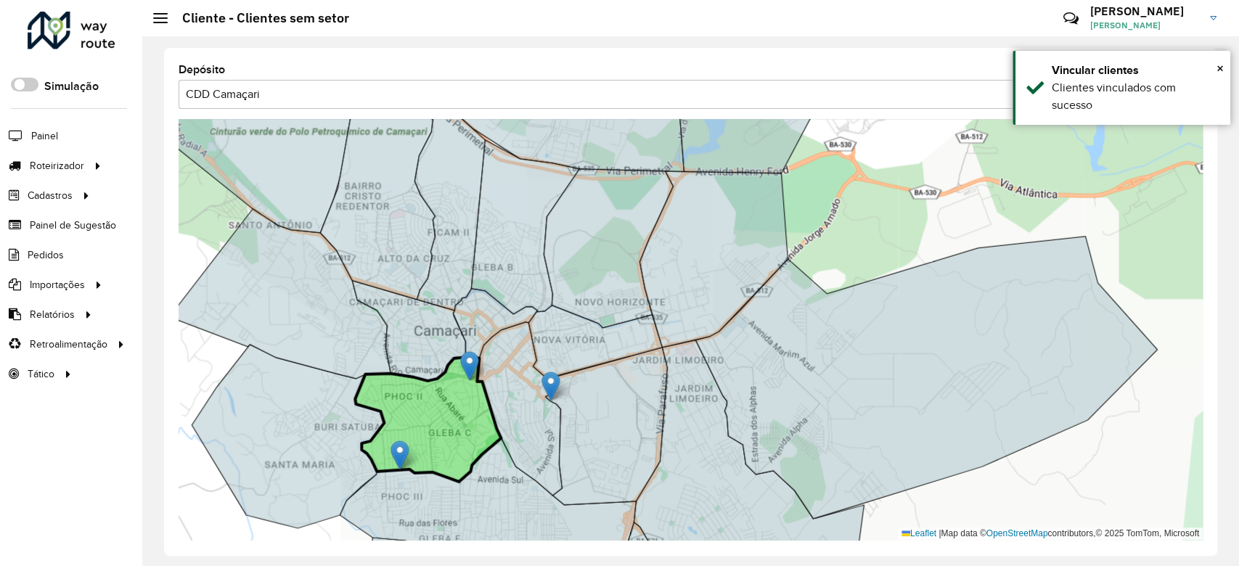
drag, startPoint x: 476, startPoint y: 347, endPoint x: 470, endPoint y: 362, distance: 15.9
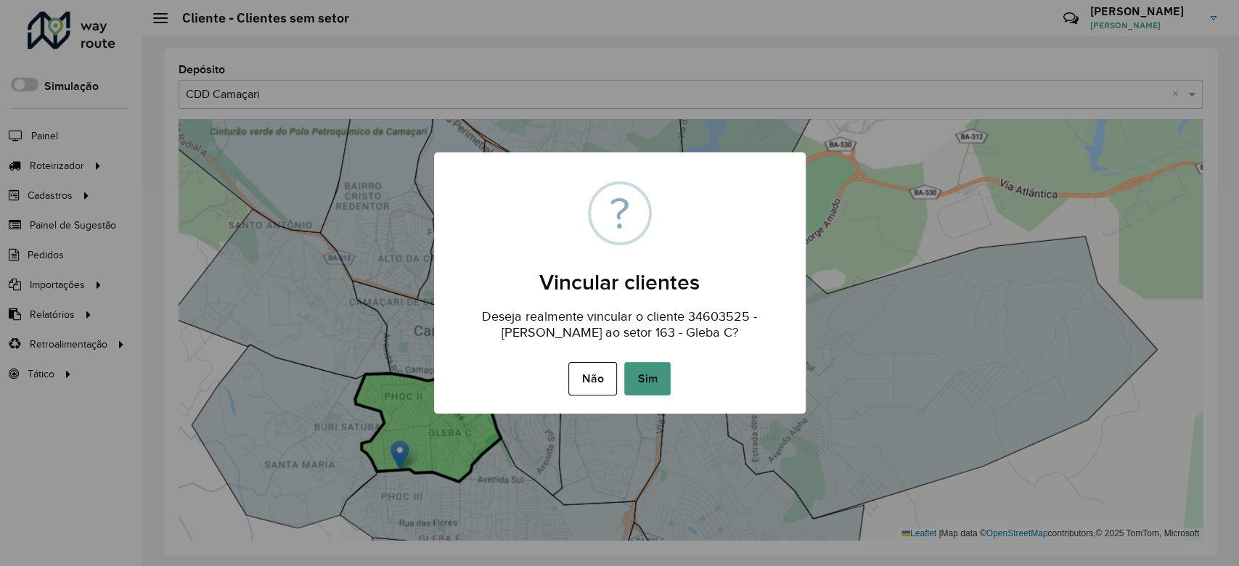
click at [645, 383] on button "Sim" at bounding box center [647, 378] width 46 height 33
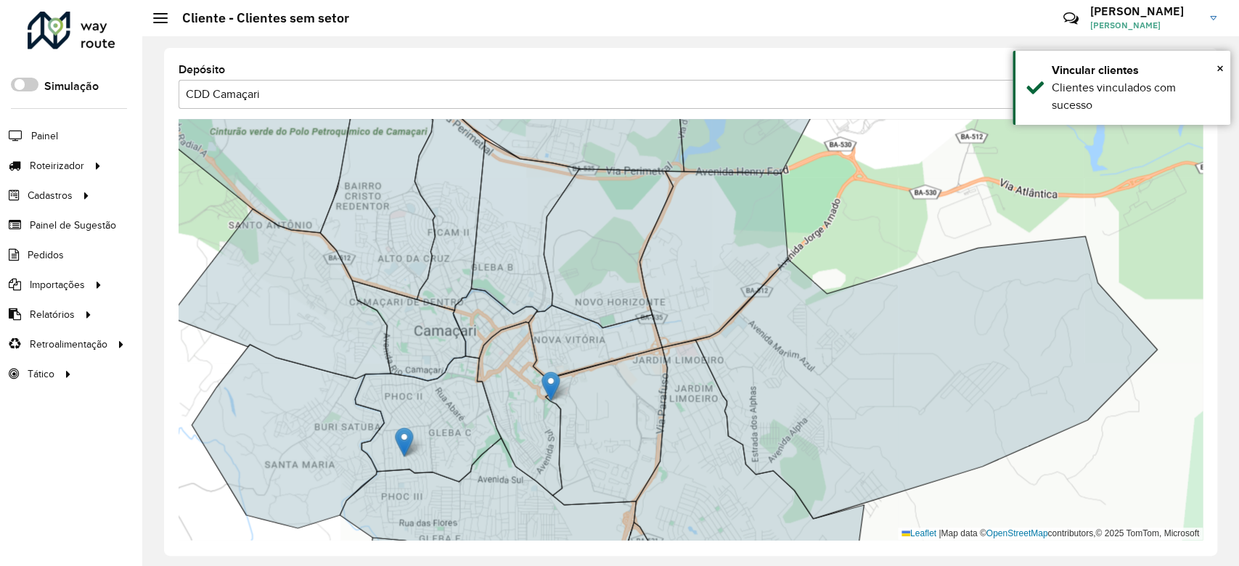
drag, startPoint x: 397, startPoint y: 450, endPoint x: 402, endPoint y: 436, distance: 14.5
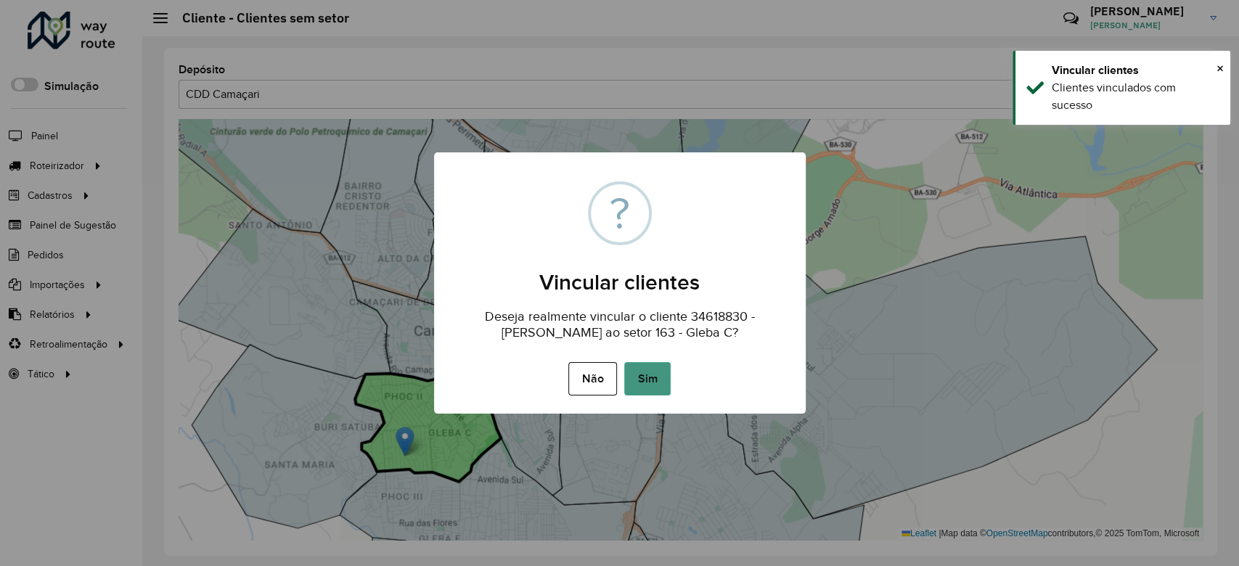
click at [633, 370] on button "Sim" at bounding box center [647, 378] width 46 height 33
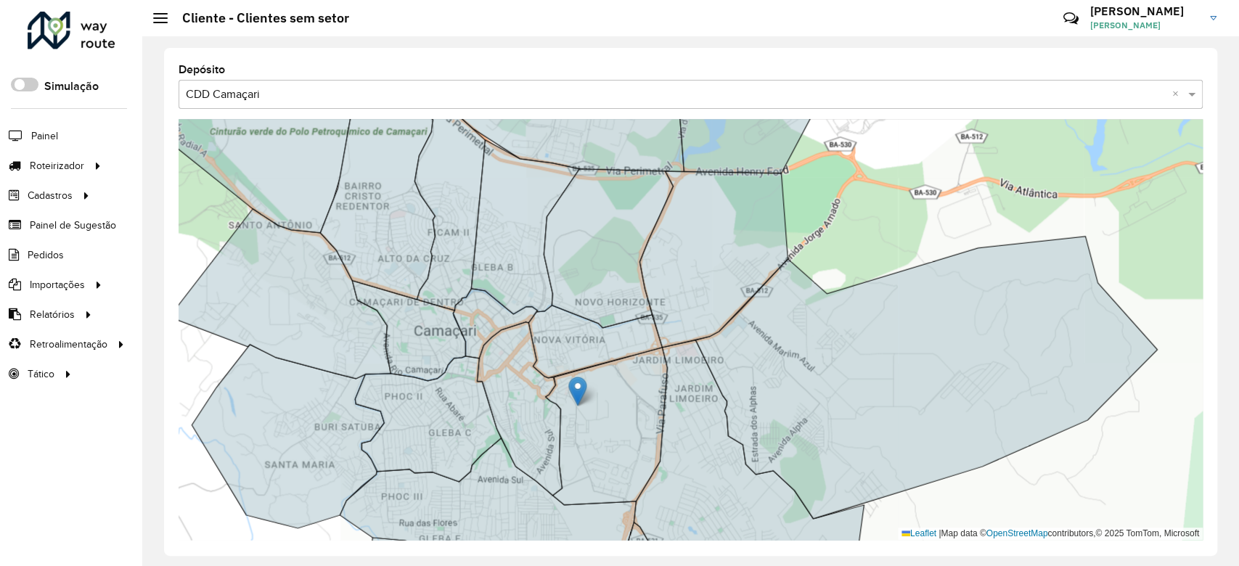
drag, startPoint x: 546, startPoint y: 382, endPoint x: 575, endPoint y: 387, distance: 29.5
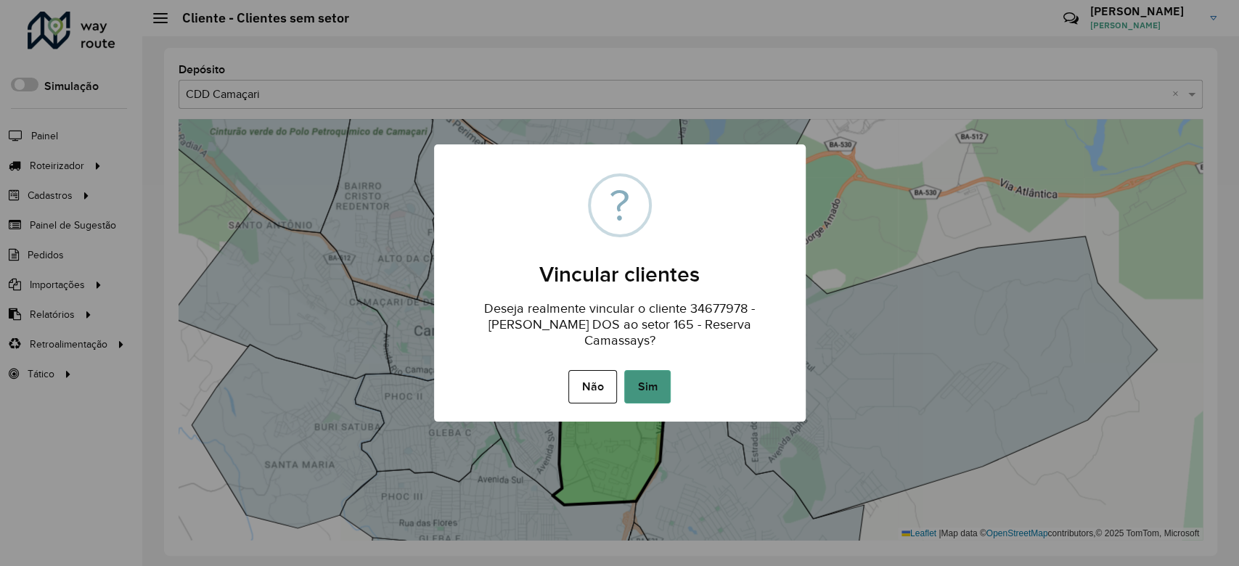
click at [632, 390] on button "Sim" at bounding box center [647, 386] width 46 height 33
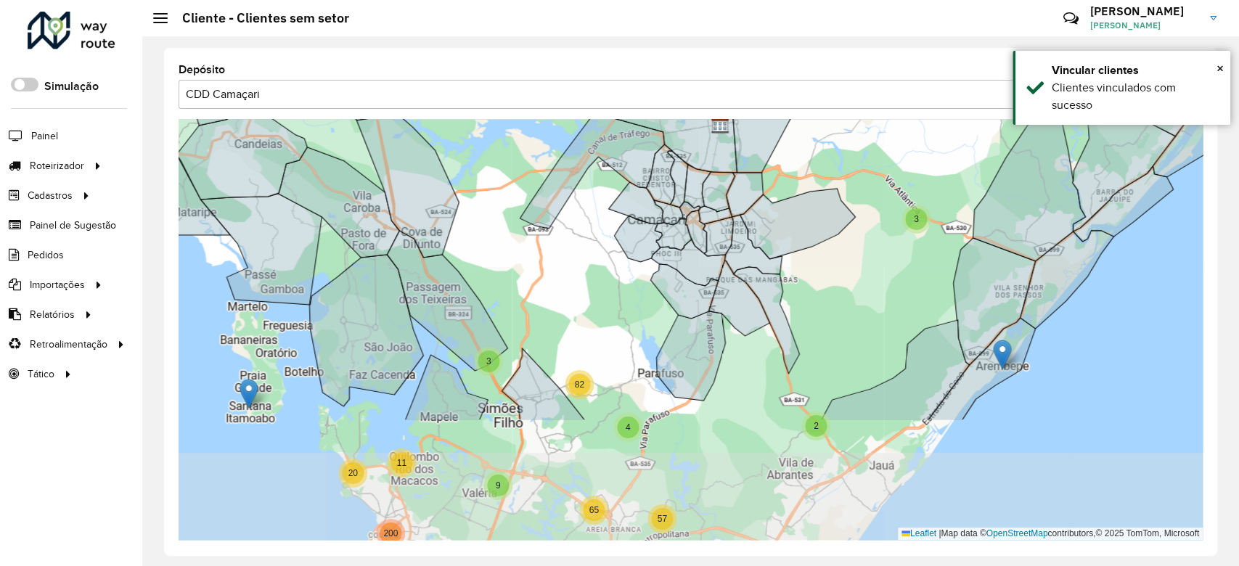
drag, startPoint x: 820, startPoint y: 323, endPoint x: 907, endPoint y: 162, distance: 183.2
click at [907, 162] on div "38 5 3 9 13 2 3 2 4 4 25 2 2 13 4 8 20 31 6 23 2 3 16 11 20 3 4 82 4 4 10 10 6 …" at bounding box center [691, 329] width 1024 height 421
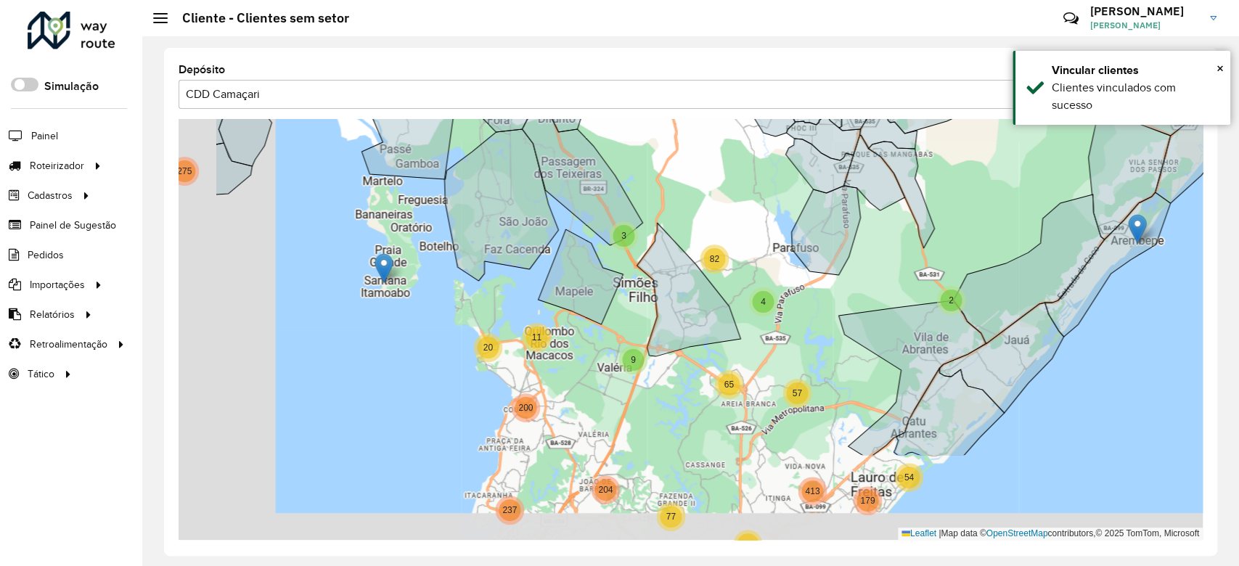
drag, startPoint x: 623, startPoint y: 311, endPoint x: 762, endPoint y: 182, distance: 189.6
click at [762, 182] on div "2 3 2 4 4 25 2 13 4 8 20 31 2 3 16 11 20 3 4 82 4 4 10 10 6 19 15 4 213 6 36 27…" at bounding box center [691, 329] width 1024 height 421
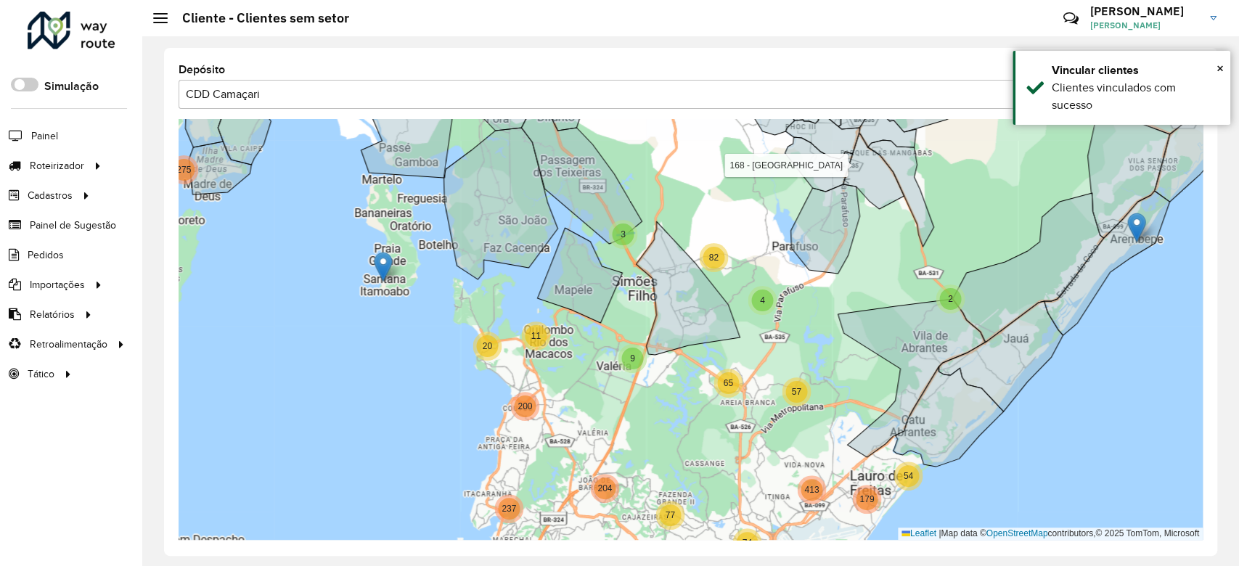
click at [622, 234] on span "3" at bounding box center [623, 234] width 5 height 10
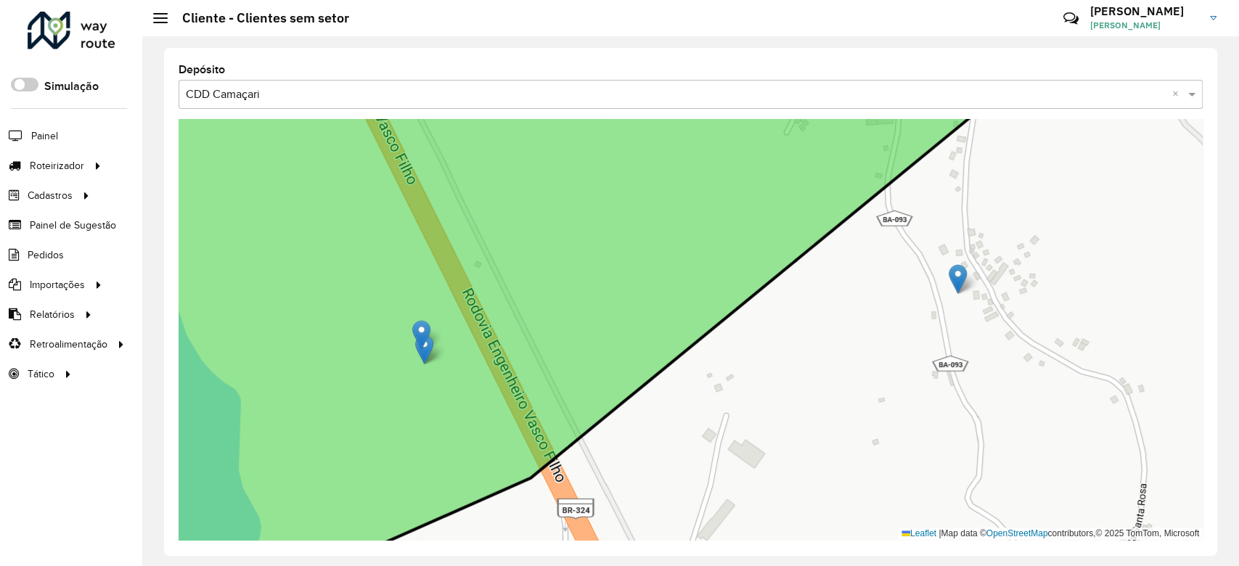
drag, startPoint x: 424, startPoint y: 345, endPoint x: 422, endPoint y: 333, distance: 11.8
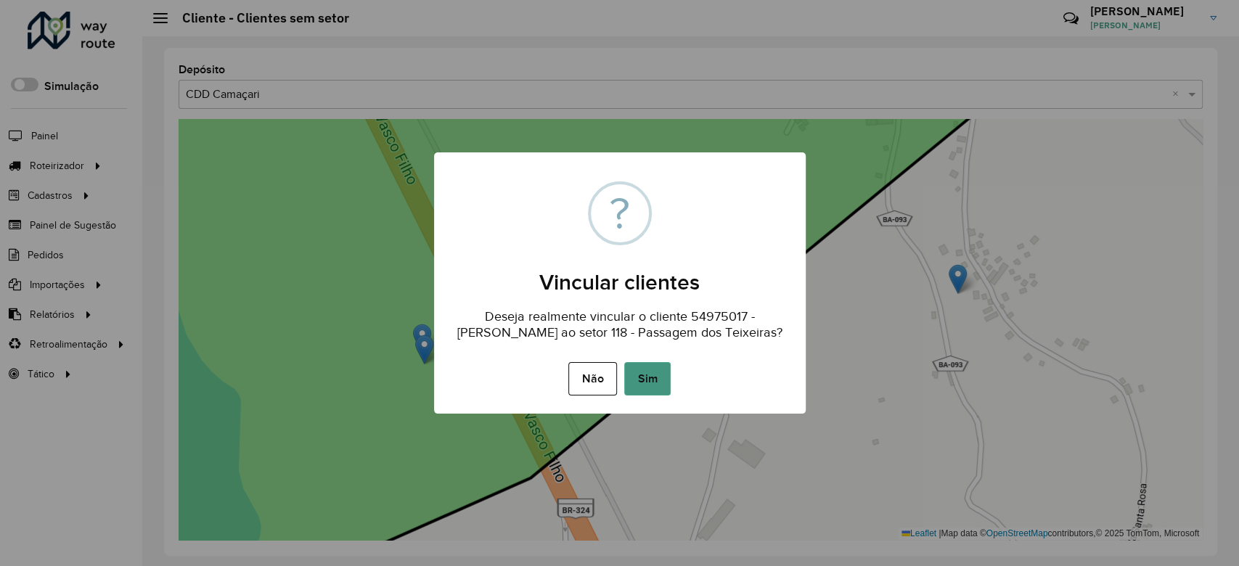
click at [639, 386] on button "Sim" at bounding box center [647, 378] width 46 height 33
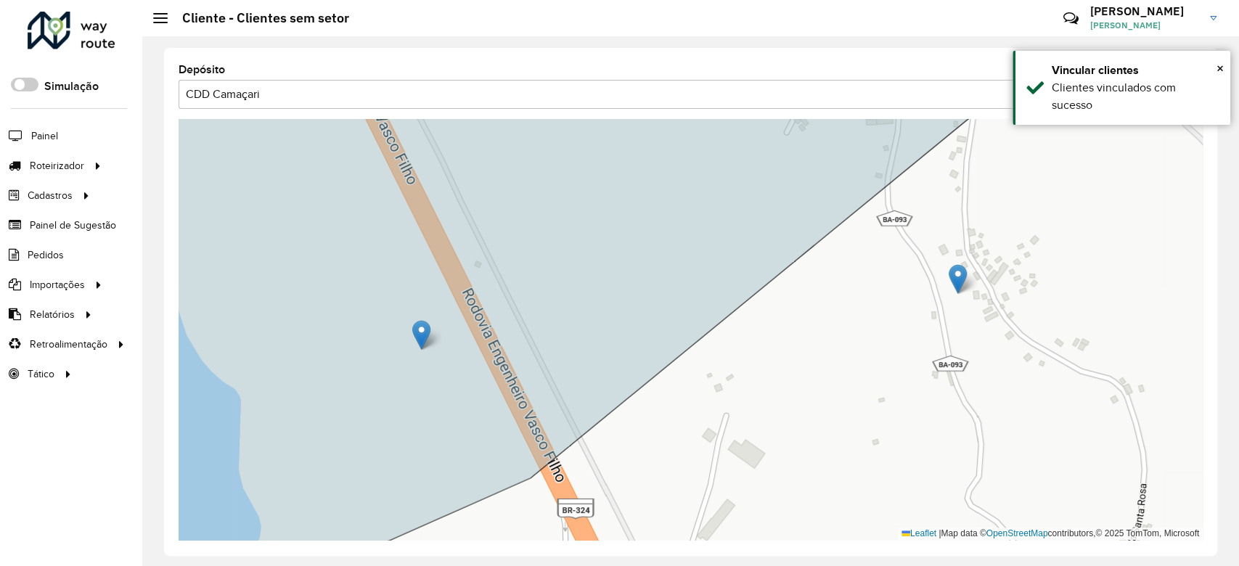
drag, startPoint x: 424, startPoint y: 343, endPoint x: 421, endPoint y: 327, distance: 15.5
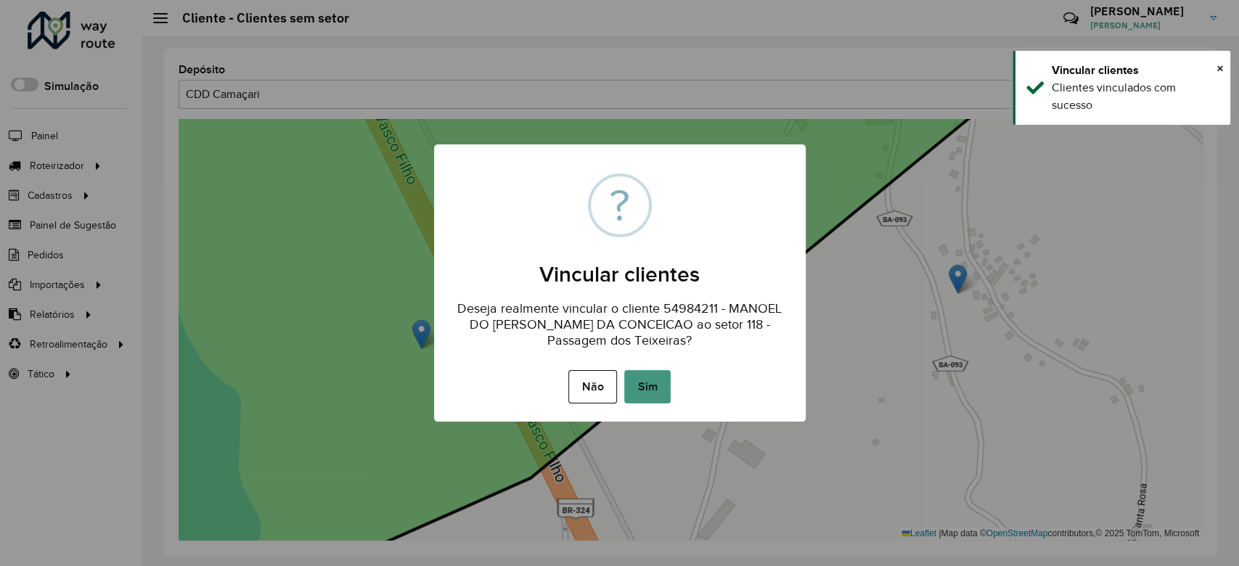
click at [644, 385] on button "Sim" at bounding box center [647, 386] width 46 height 33
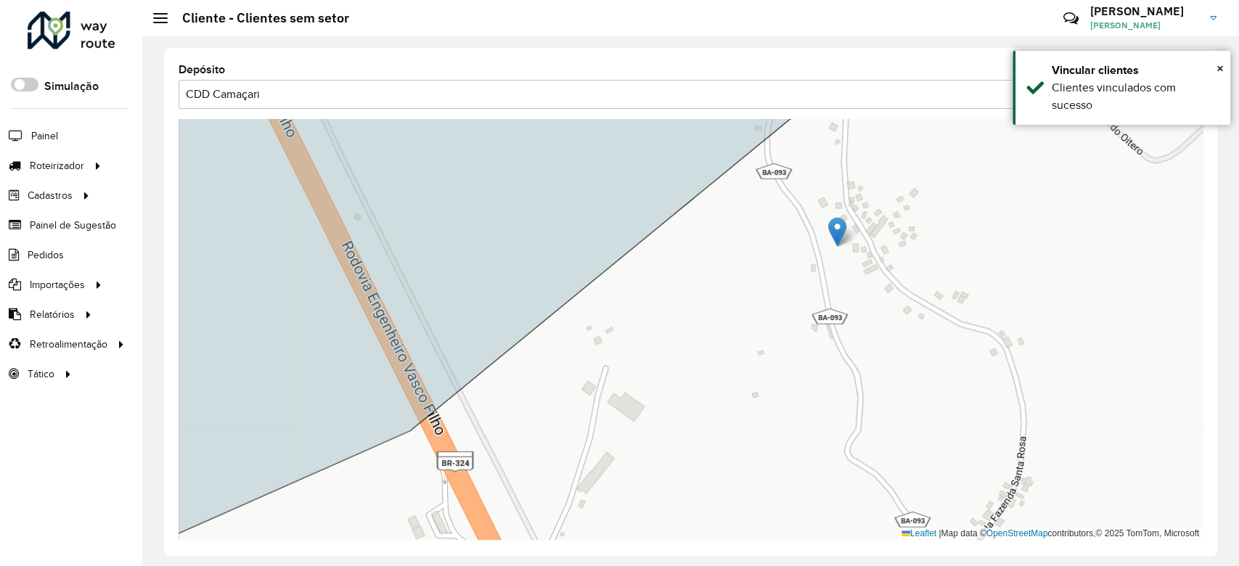
drag, startPoint x: 924, startPoint y: 269, endPoint x: 808, endPoint y: 227, distance: 122.9
click at [808, 227] on div "Leaflet | Map data © OpenStreetMap contributors,© 2025 TomTom, Microsoft" at bounding box center [691, 329] width 1024 height 421
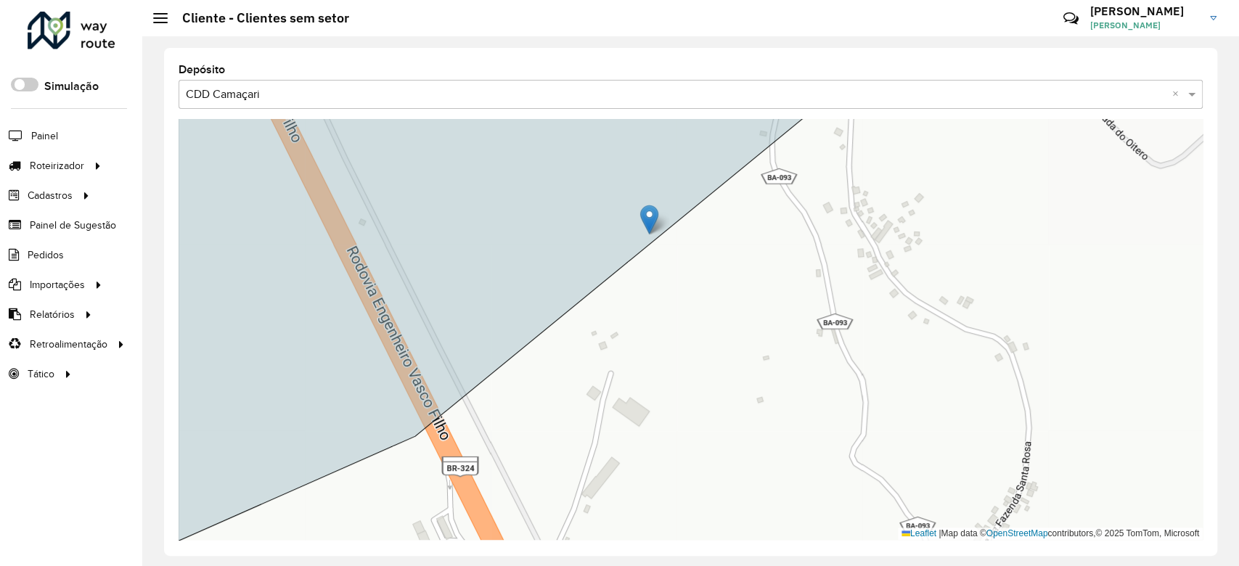
drag, startPoint x: 844, startPoint y: 235, endPoint x: 641, endPoint y: 212, distance: 203.9
click at [641, 212] on icon at bounding box center [465, 329] width 779 height 507
drag, startPoint x: 839, startPoint y: 241, endPoint x: 603, endPoint y: 193, distance: 240.8
click at [603, 193] on icon at bounding box center [465, 329] width 779 height 507
drag, startPoint x: 844, startPoint y: 237, endPoint x: 614, endPoint y: 180, distance: 237.7
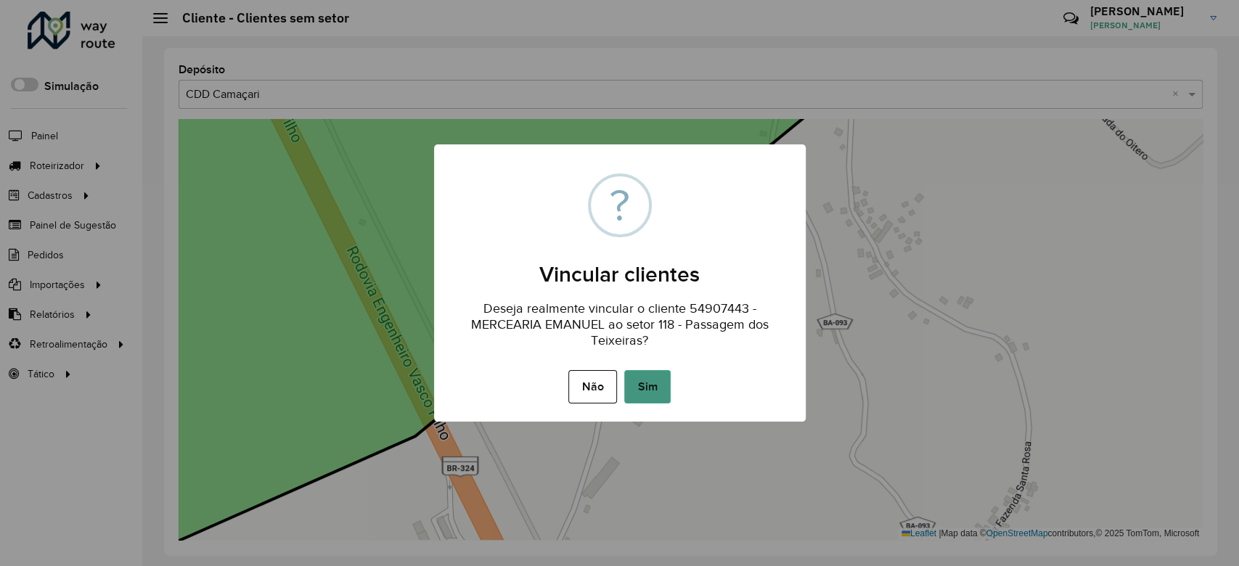
click at [645, 388] on button "Sim" at bounding box center [647, 386] width 46 height 33
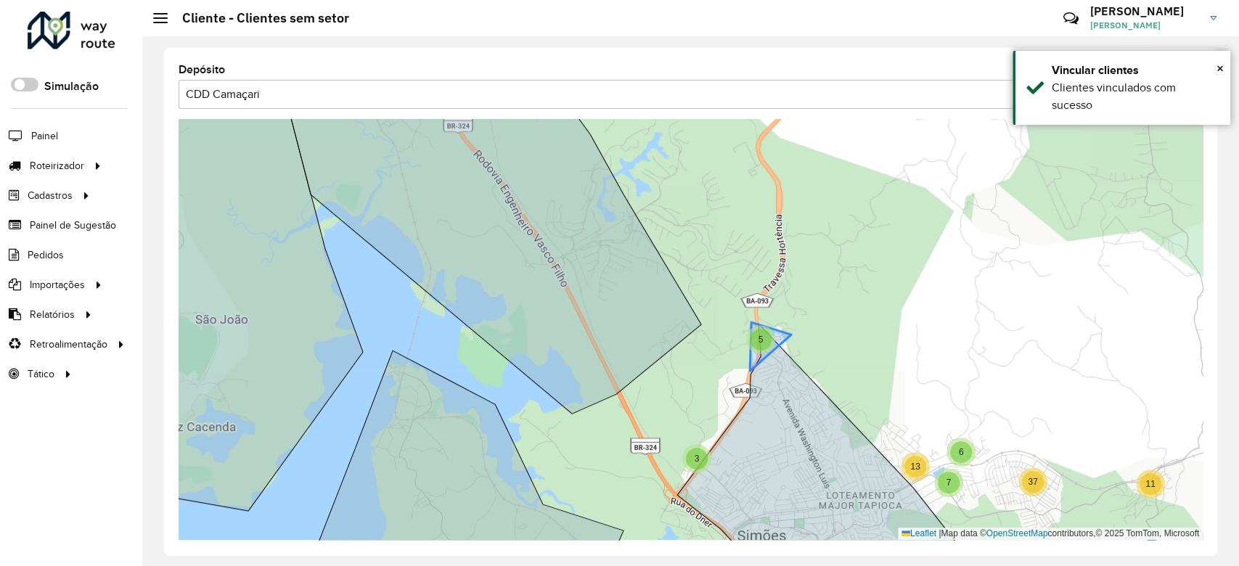
click at [763, 343] on div "5" at bounding box center [761, 340] width 22 height 22
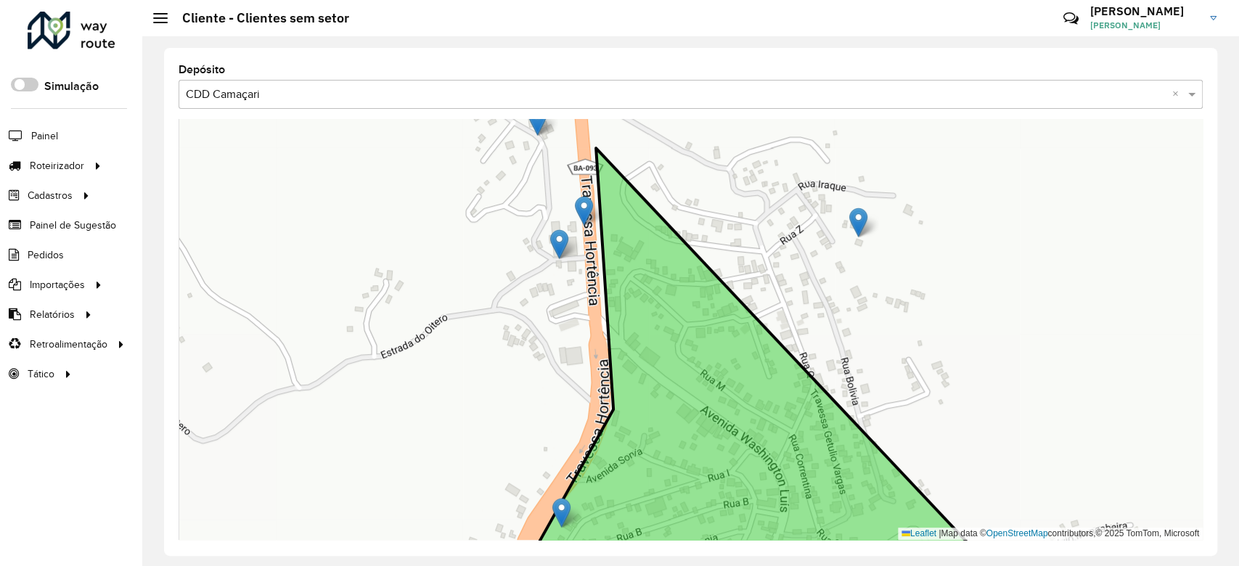
drag, startPoint x: 529, startPoint y: 507, endPoint x: 583, endPoint y: 511, distance: 54.6
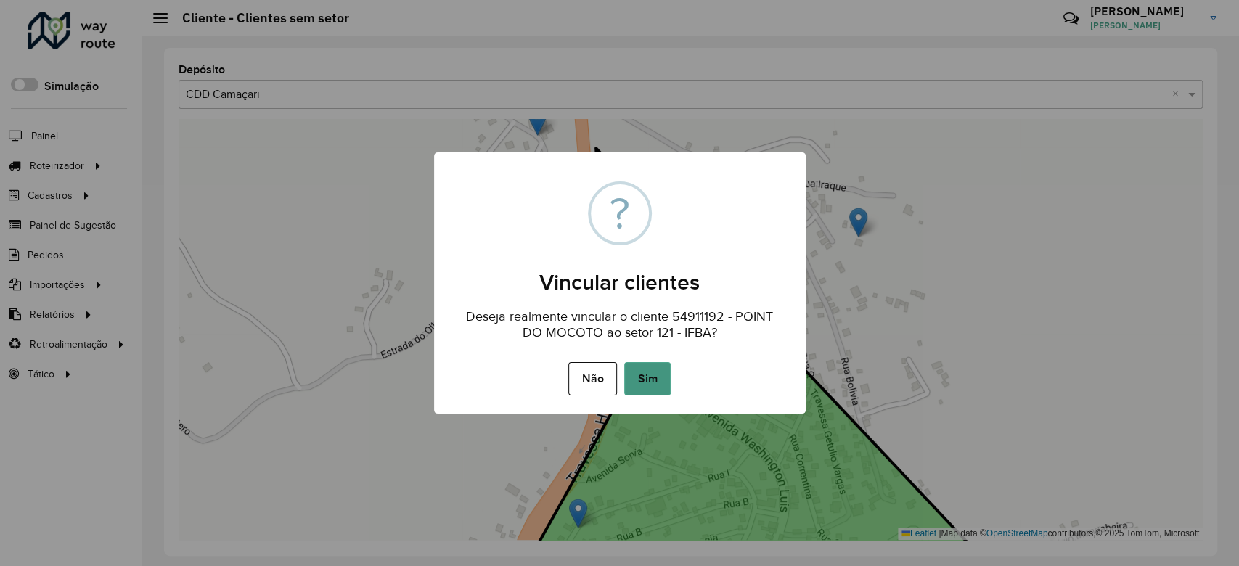
click at [647, 374] on button "Sim" at bounding box center [647, 378] width 46 height 33
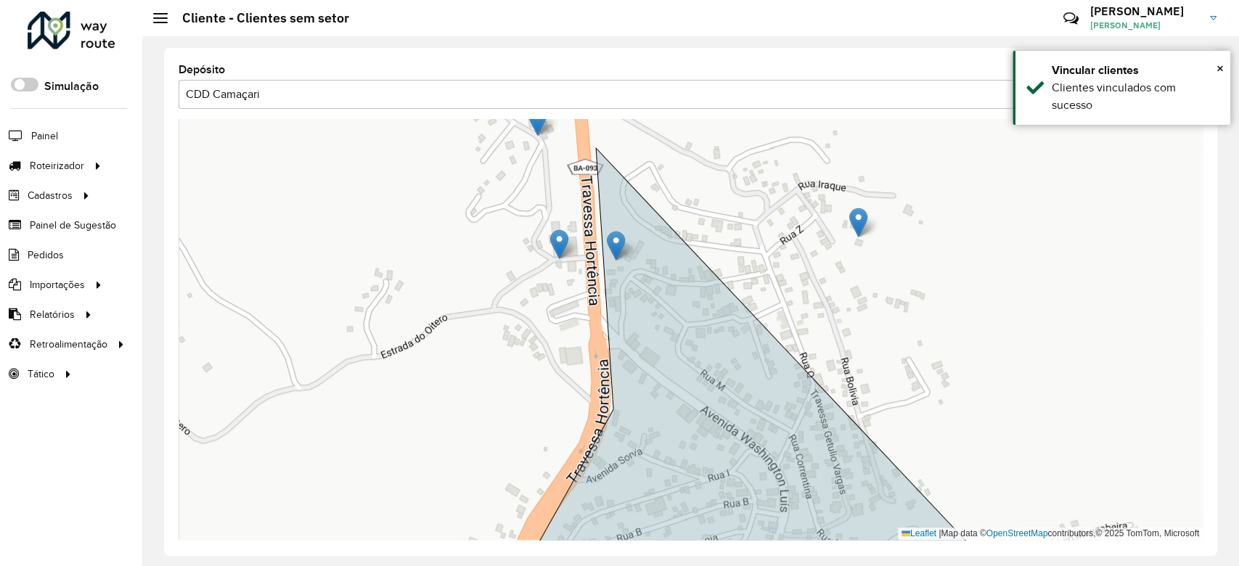
drag, startPoint x: 594, startPoint y: 219, endPoint x: 627, endPoint y: 258, distance: 51.6
click at [627, 258] on icon at bounding box center [768, 365] width 474 height 435
drag, startPoint x: 584, startPoint y: 205, endPoint x: 622, endPoint y: 258, distance: 65.7
click at [622, 258] on icon at bounding box center [768, 365] width 474 height 435
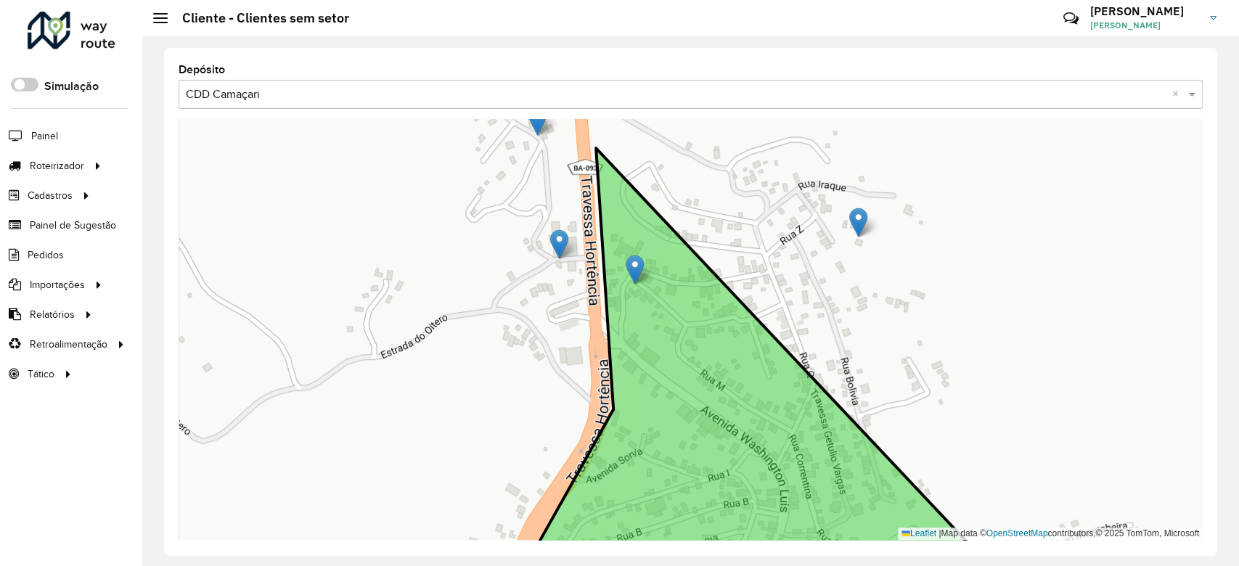
drag, startPoint x: 579, startPoint y: 203, endPoint x: 630, endPoint y: 262, distance: 77.3
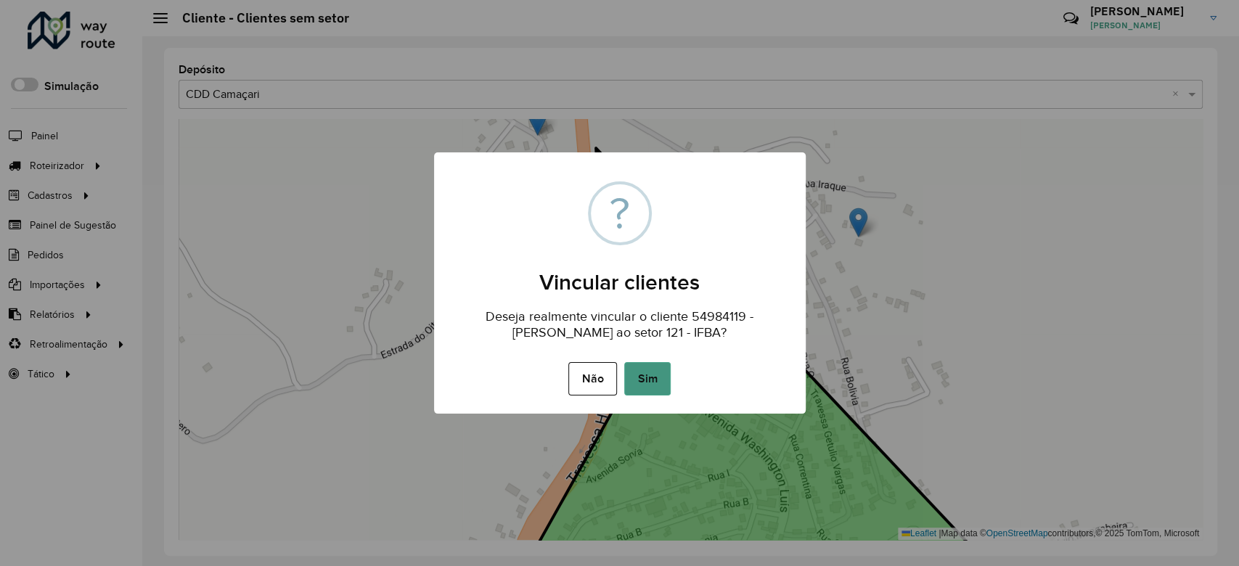
click at [639, 369] on button "Sim" at bounding box center [647, 378] width 46 height 33
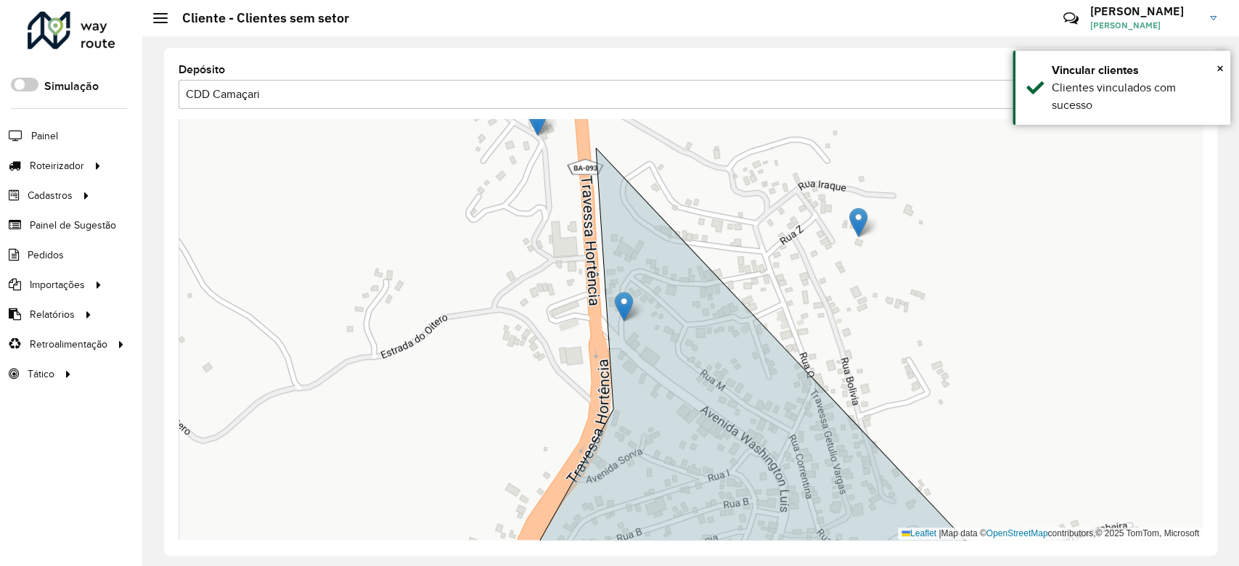
drag, startPoint x: 554, startPoint y: 240, endPoint x: 640, endPoint y: 316, distance: 114.2
drag, startPoint x: 559, startPoint y: 240, endPoint x: 635, endPoint y: 298, distance: 95.8
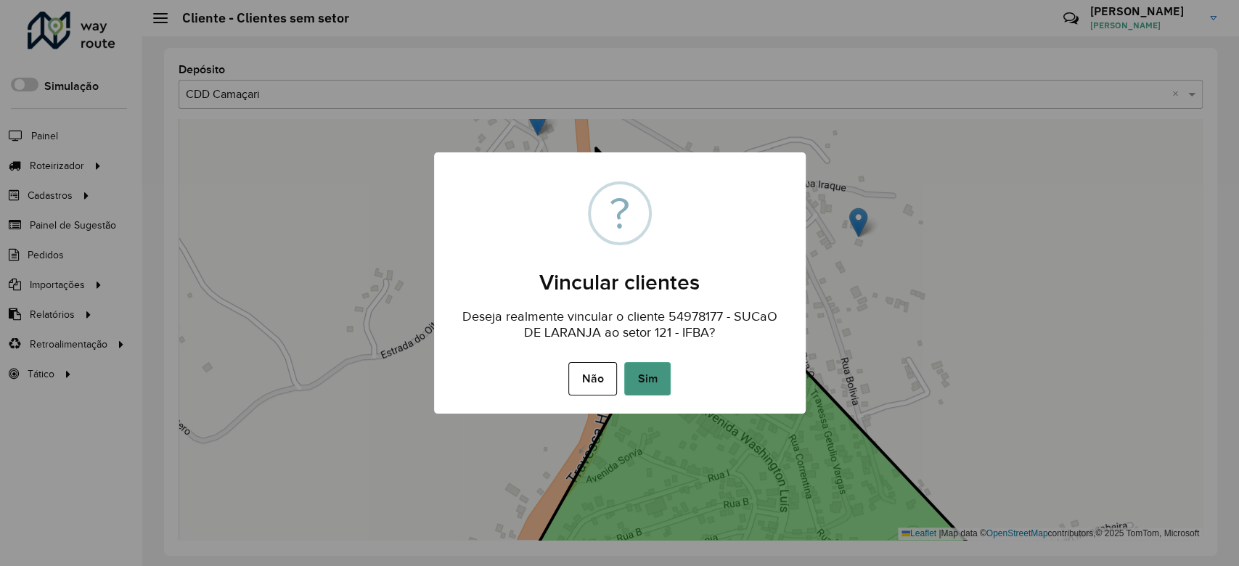
click at [631, 384] on button "Sim" at bounding box center [647, 378] width 46 height 33
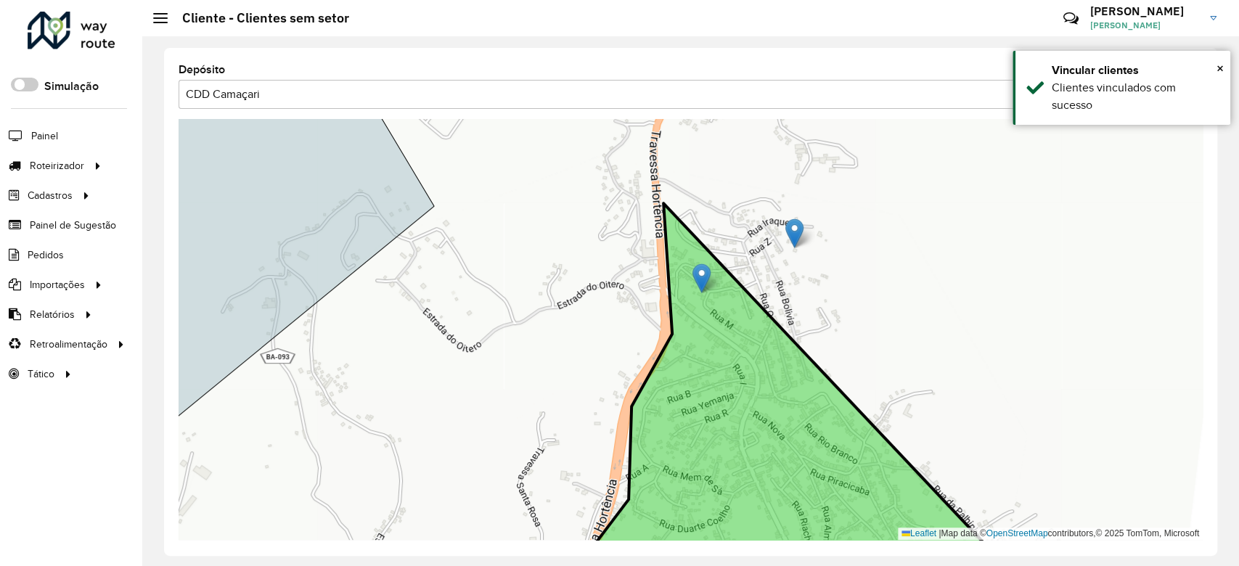
drag, startPoint x: 636, startPoint y: 178, endPoint x: 703, endPoint y: 274, distance: 116.8
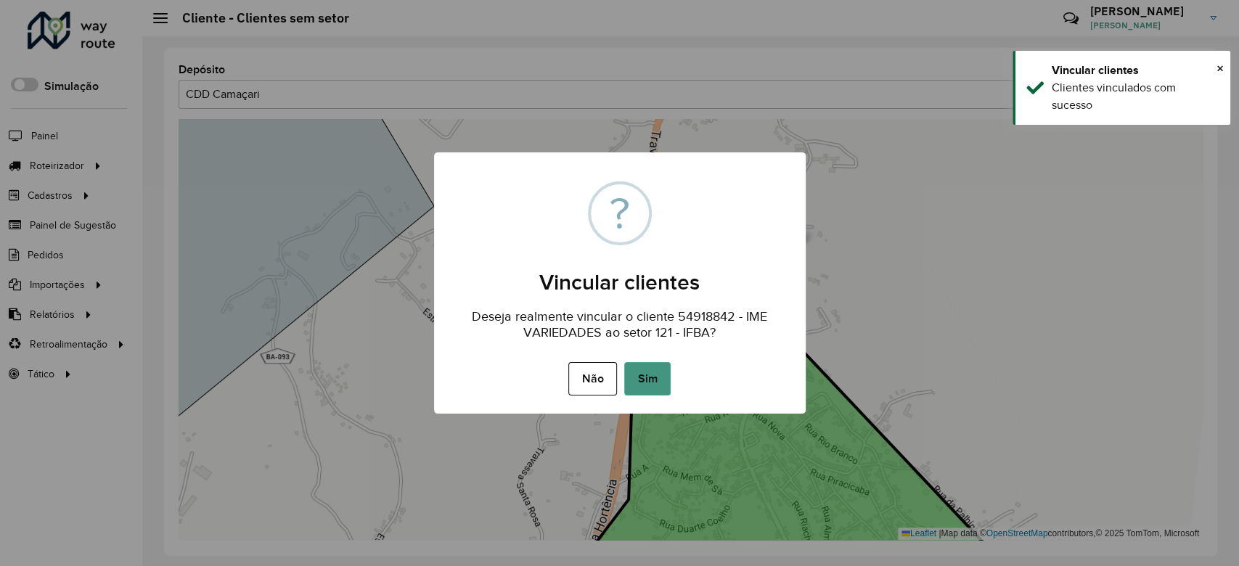
click at [651, 376] on button "Sim" at bounding box center [647, 378] width 46 height 33
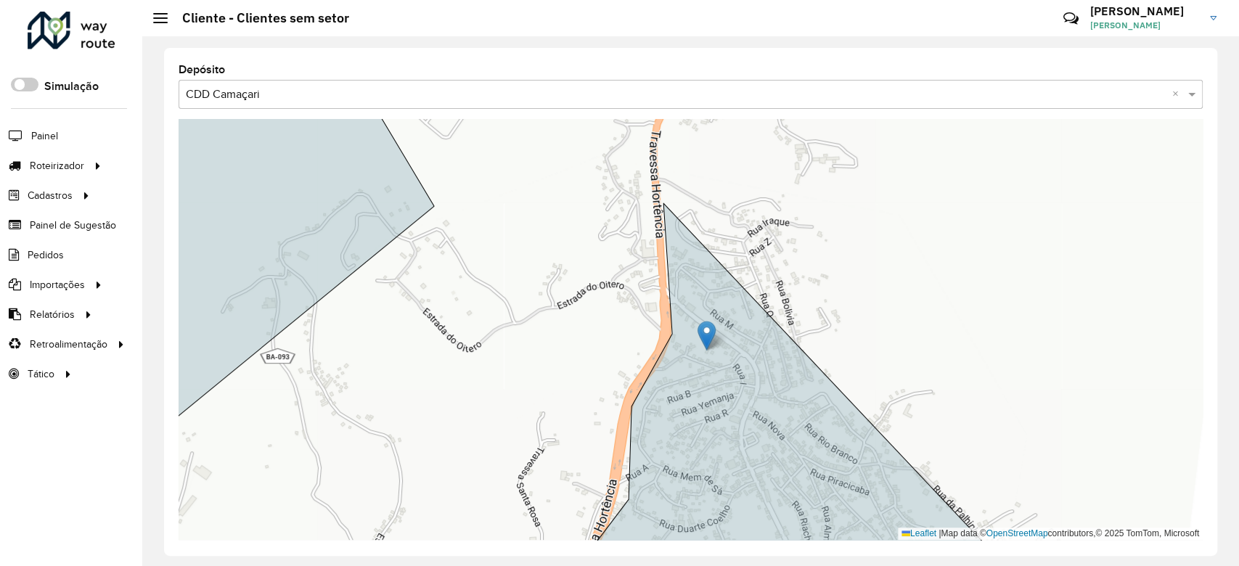
drag, startPoint x: 791, startPoint y: 233, endPoint x: 704, endPoint y: 338, distance: 136.7
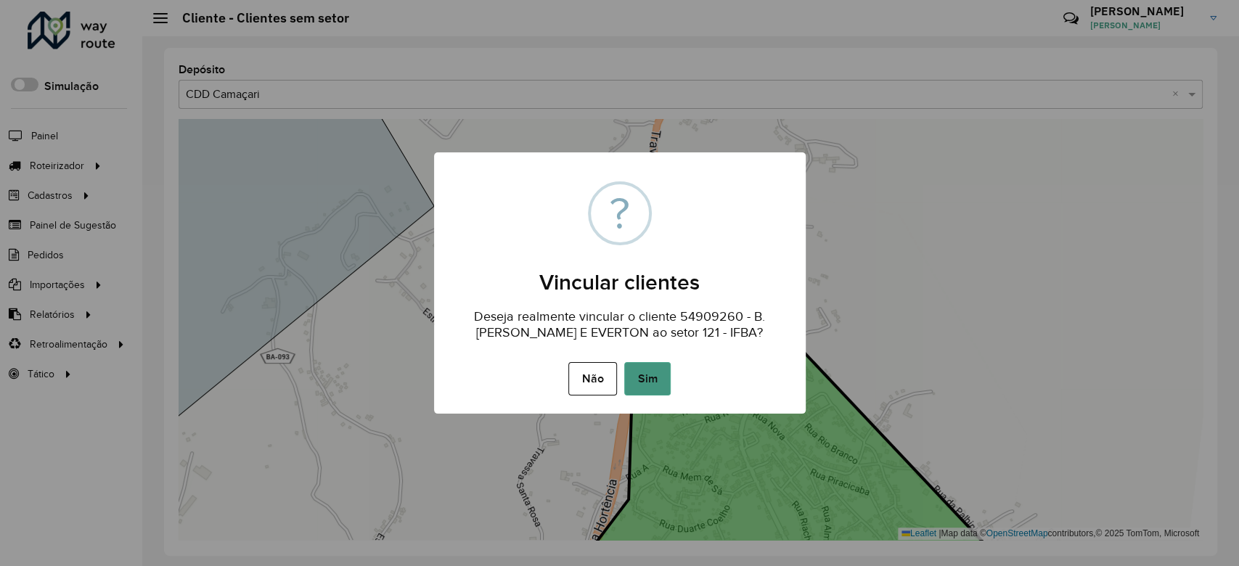
click at [655, 385] on button "Sim" at bounding box center [647, 378] width 46 height 33
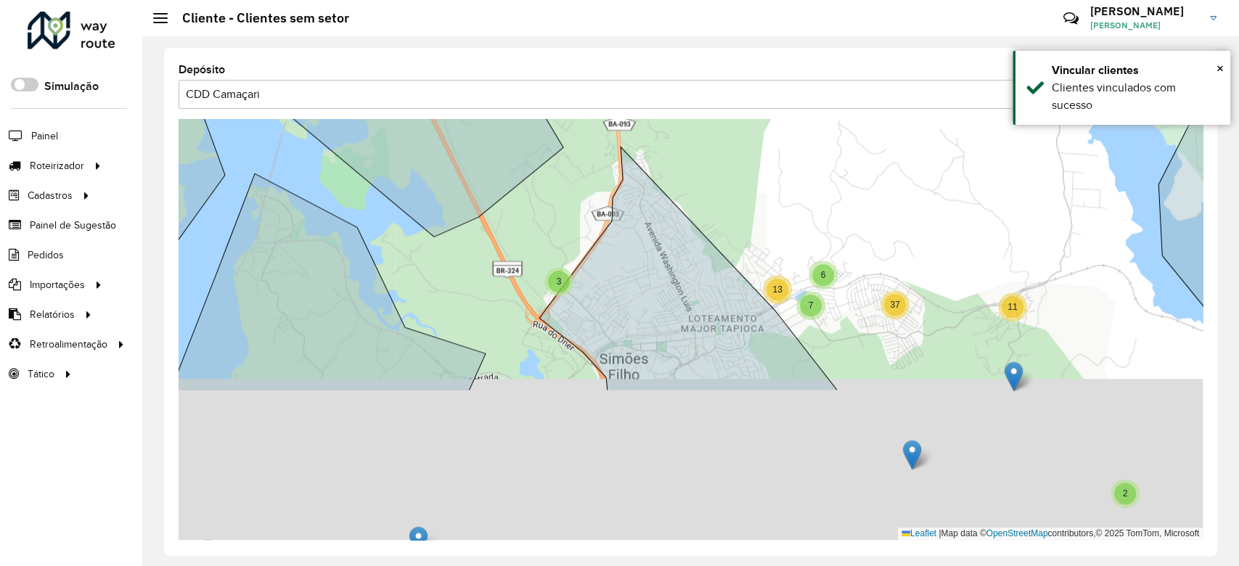
drag, startPoint x: 706, startPoint y: 371, endPoint x: 665, endPoint y: 164, distance: 211.0
click at [665, 164] on div "2 2 9 8 12 2 13 3 7 6 11 37 2 2 14 26 15 32 5 Leaflet | Map data © OpenStreetMa…" at bounding box center [691, 329] width 1024 height 421
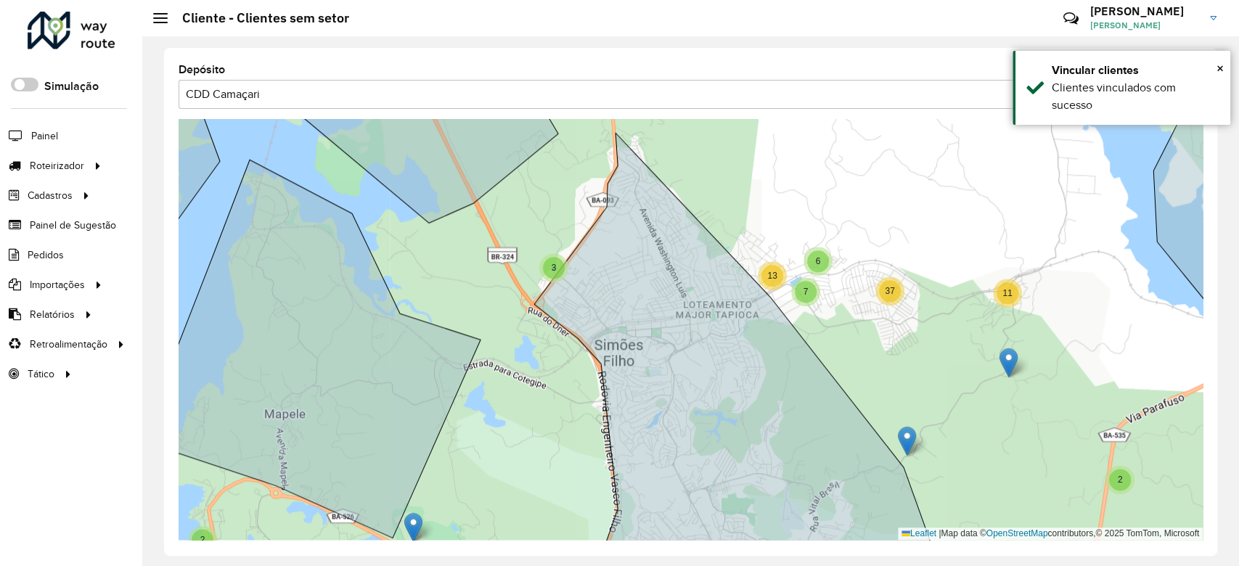
click at [562, 272] on div "3" at bounding box center [554, 268] width 22 height 22
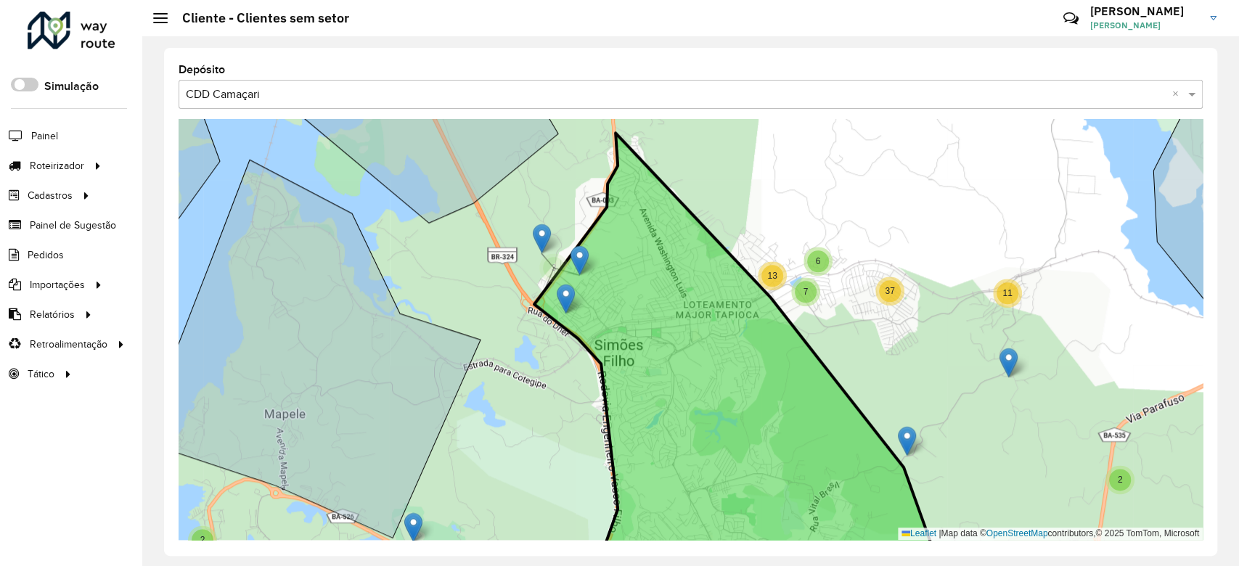
drag, startPoint x: 540, startPoint y: 276, endPoint x: 564, endPoint y: 293, distance: 29.2
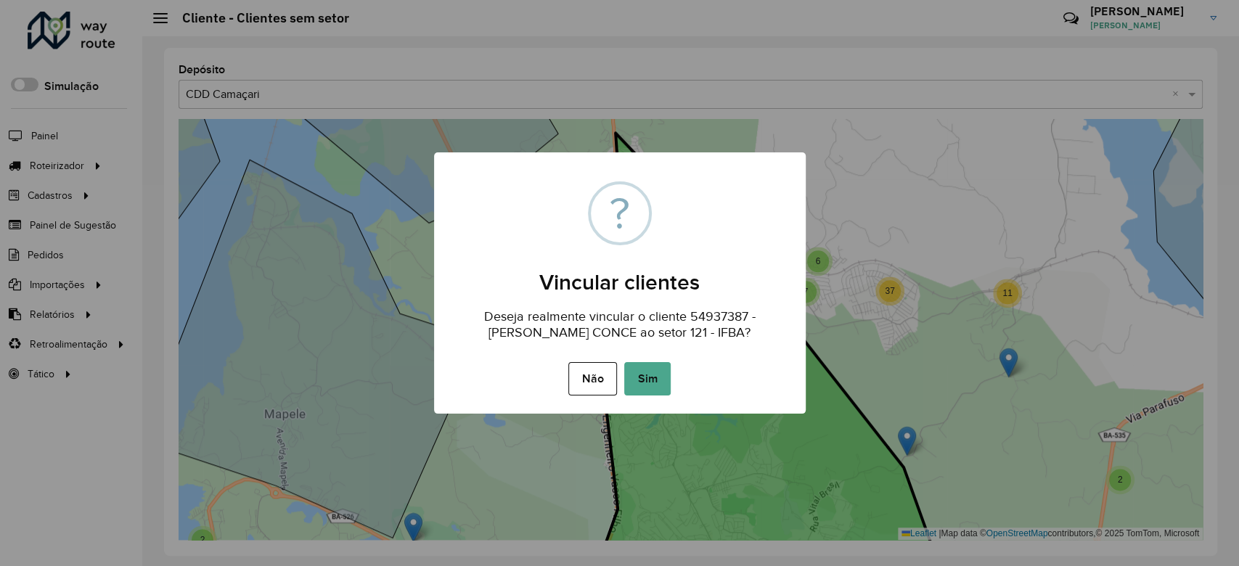
click at [644, 360] on div "Não No Sim" at bounding box center [620, 379] width 372 height 41
click at [645, 375] on button "Sim" at bounding box center [647, 378] width 46 height 33
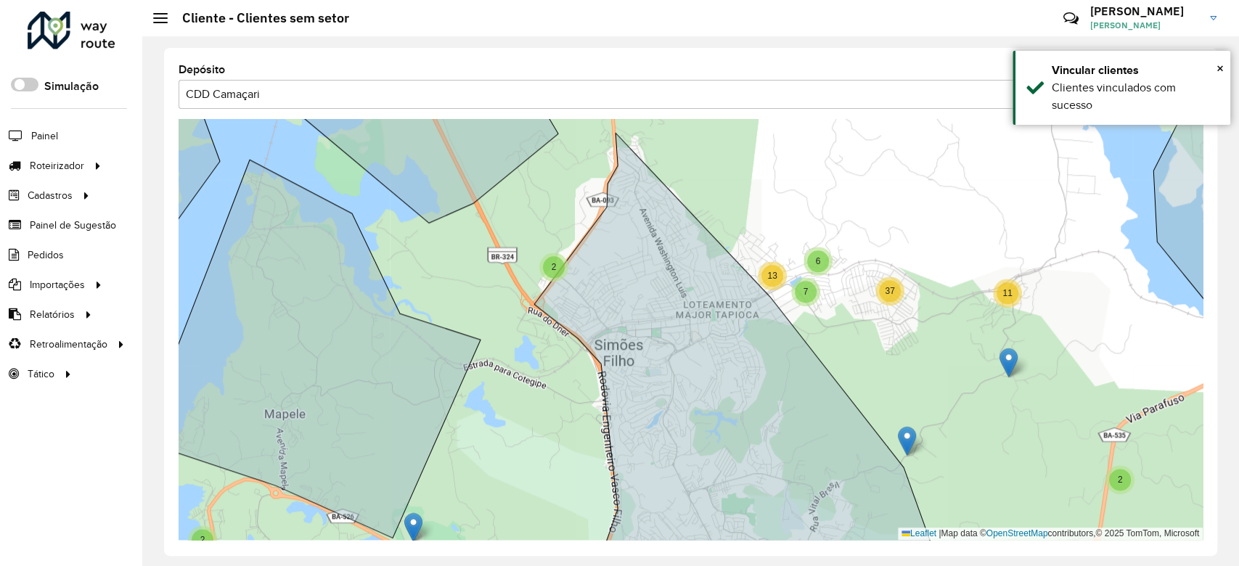
click at [558, 267] on div "2" at bounding box center [554, 267] width 22 height 22
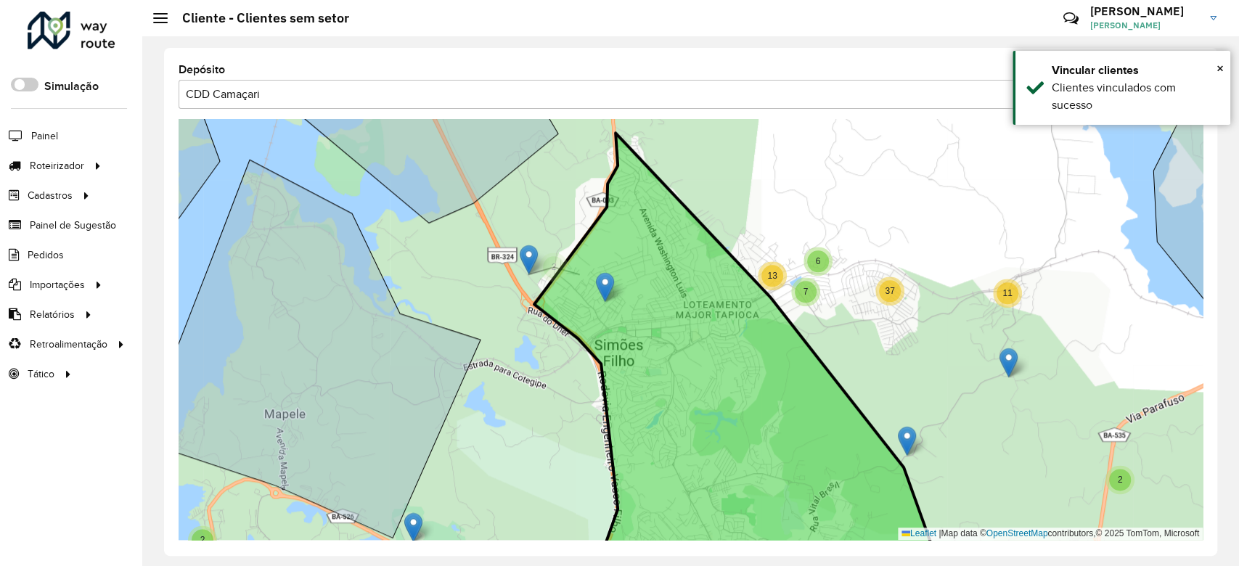
drag, startPoint x: 579, startPoint y: 256, endPoint x: 605, endPoint y: 284, distance: 37.5
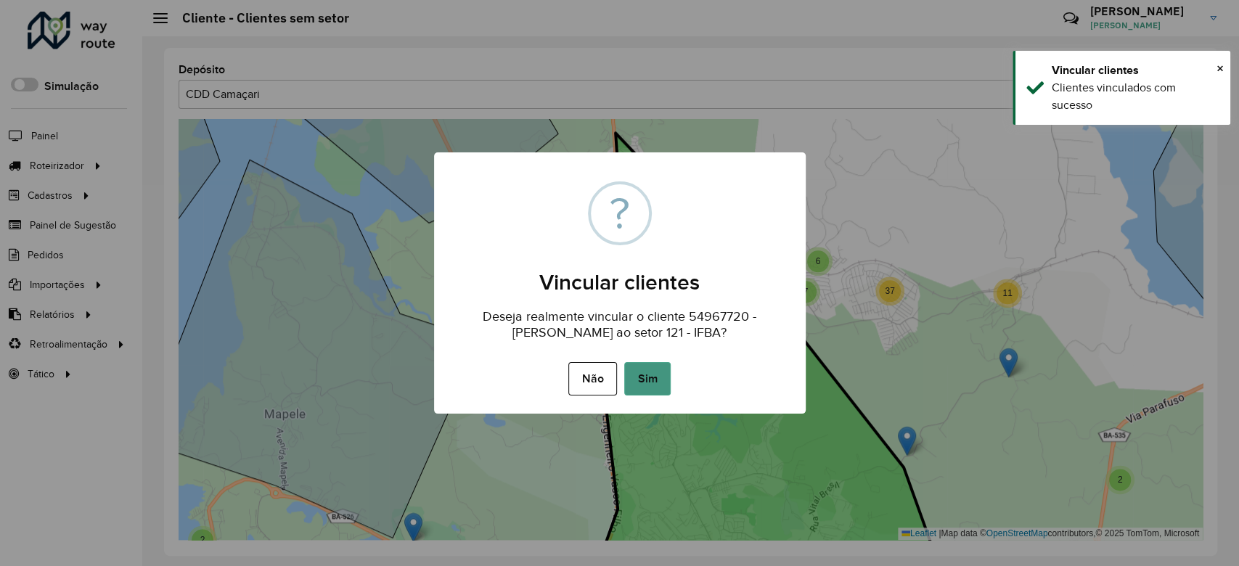
click at [651, 370] on button "Sim" at bounding box center [647, 378] width 46 height 33
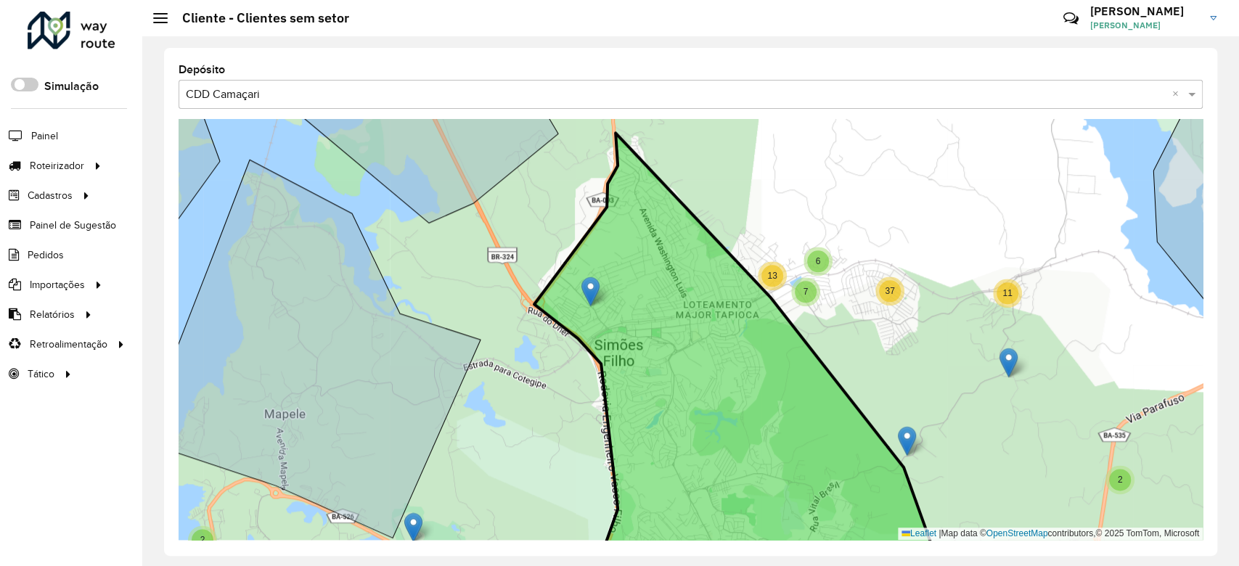
drag, startPoint x: 552, startPoint y: 252, endPoint x: 587, endPoint y: 290, distance: 51.9
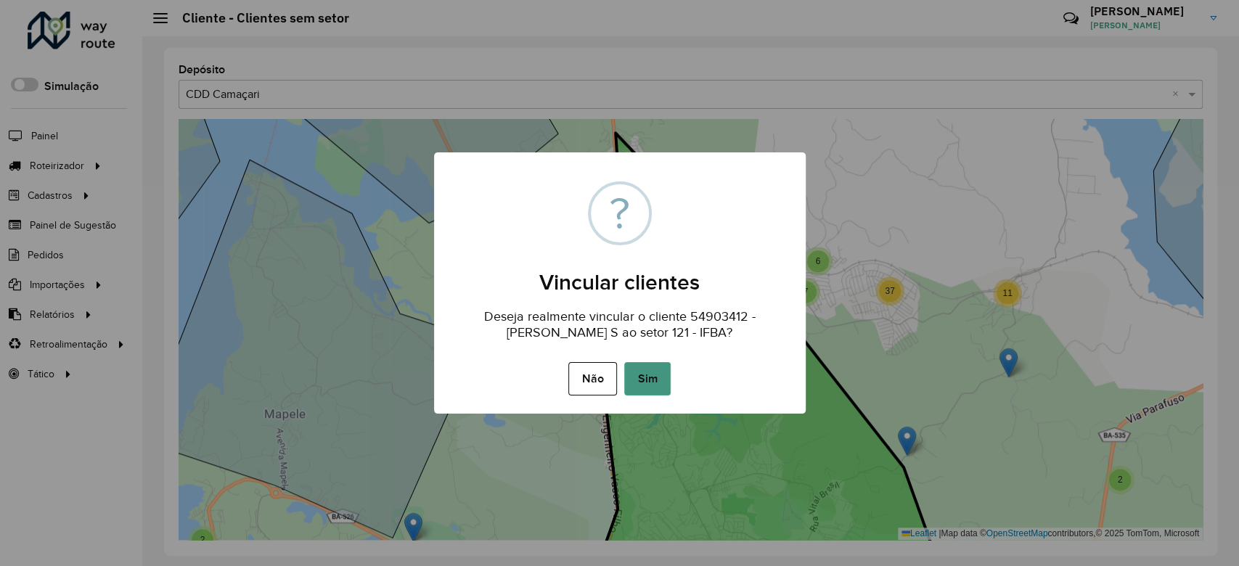
click at [642, 377] on button "Sim" at bounding box center [647, 378] width 46 height 33
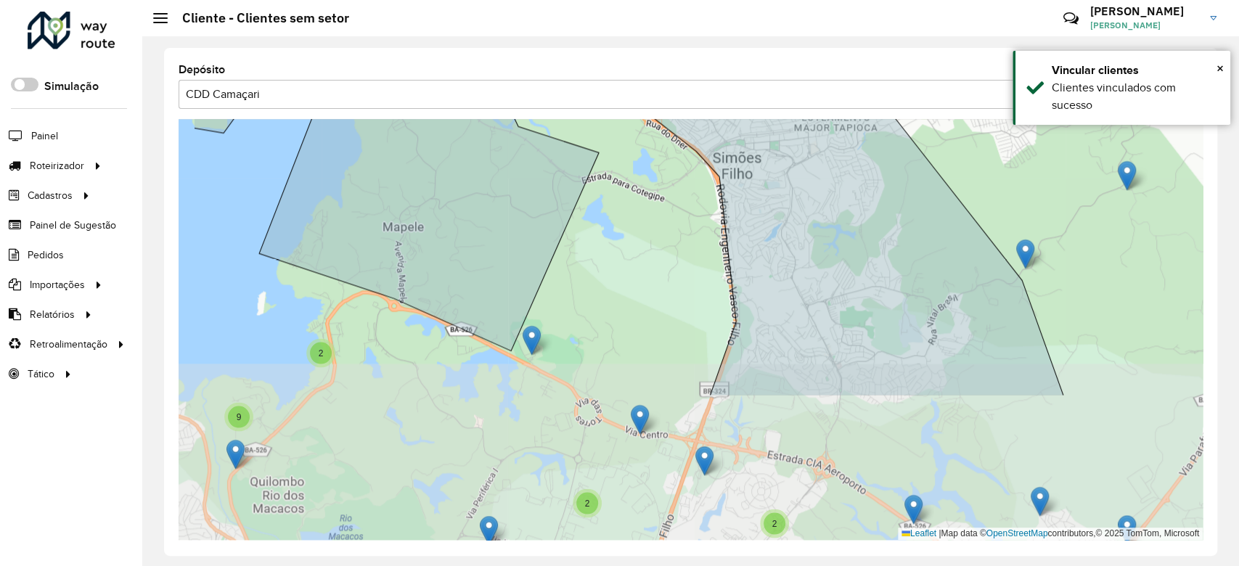
drag, startPoint x: 569, startPoint y: 448, endPoint x: 685, endPoint y: 258, distance: 222.3
click at [685, 258] on div "2 2 9 8 12 2 13 7 6 11 37 2 2 14 26 15 32 5 35 12 27 2 3 9 41 3 3 5 4 5 9 6 8 1…" at bounding box center [691, 329] width 1024 height 421
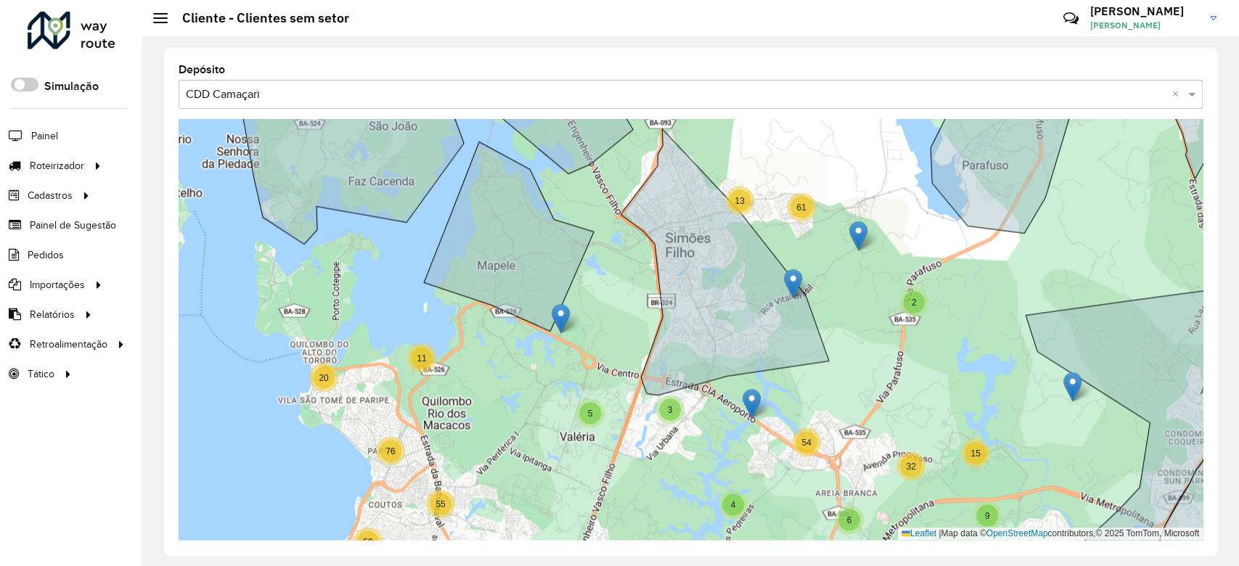
drag, startPoint x: 805, startPoint y: 273, endPoint x: 791, endPoint y: 281, distance: 16.6
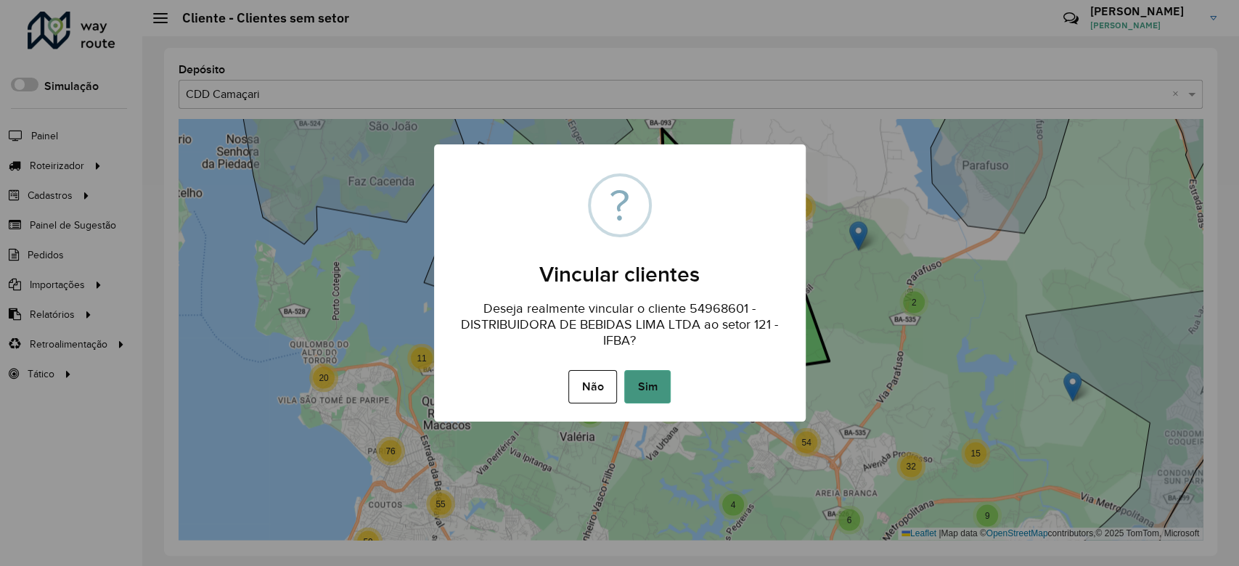
click at [664, 377] on button "Sim" at bounding box center [647, 386] width 46 height 33
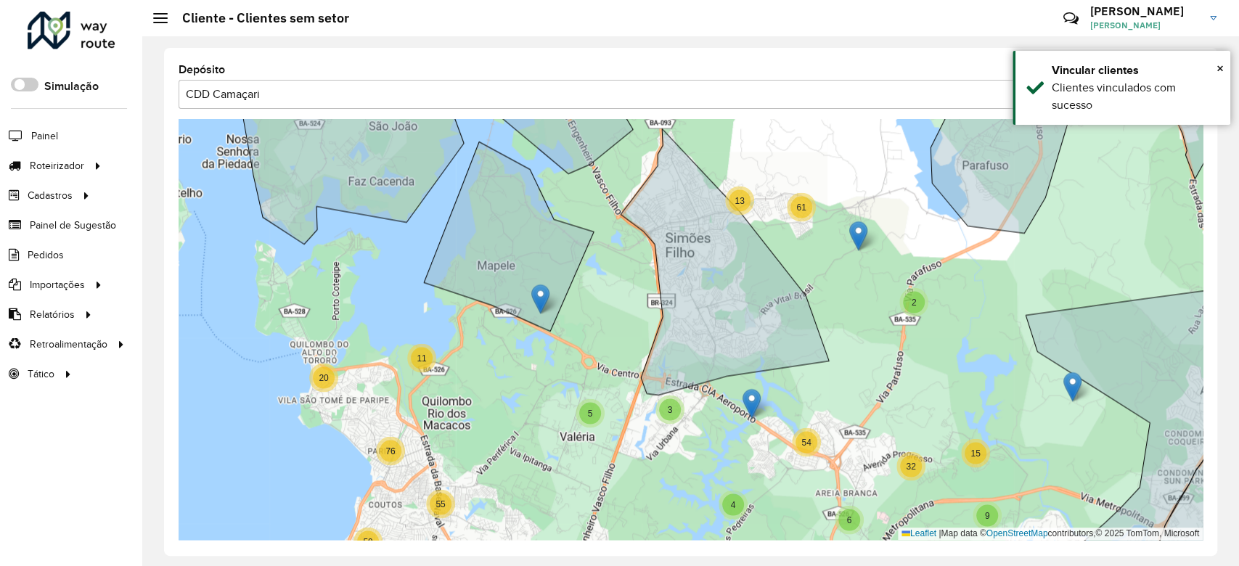
drag, startPoint x: 561, startPoint y: 317, endPoint x: 541, endPoint y: 294, distance: 30.3
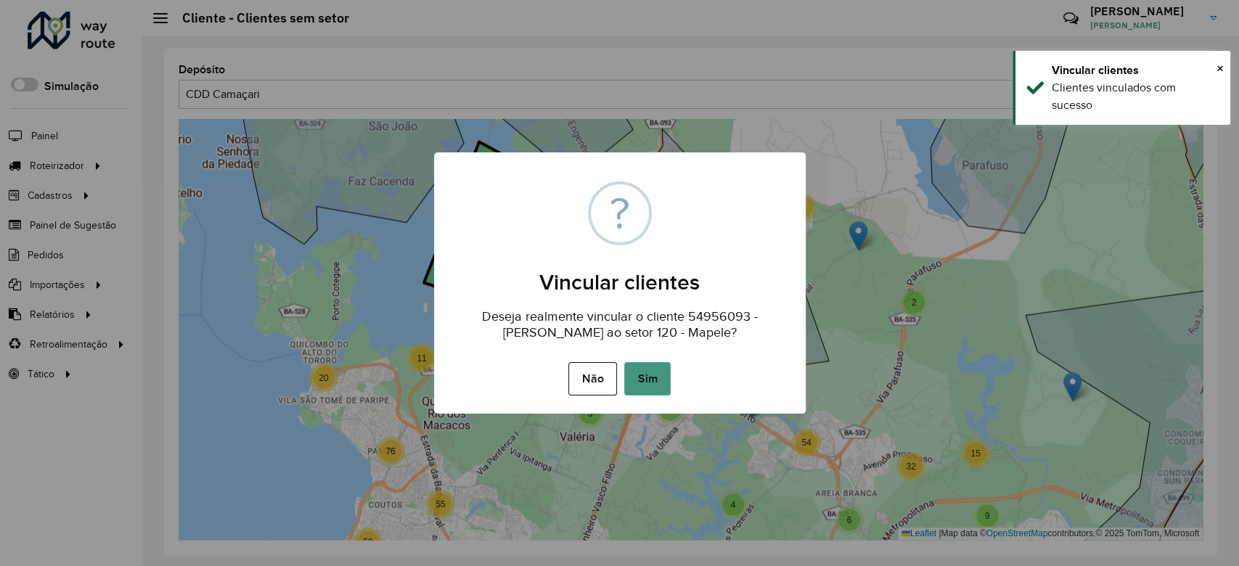
click at [627, 367] on button "Sim" at bounding box center [647, 378] width 46 height 33
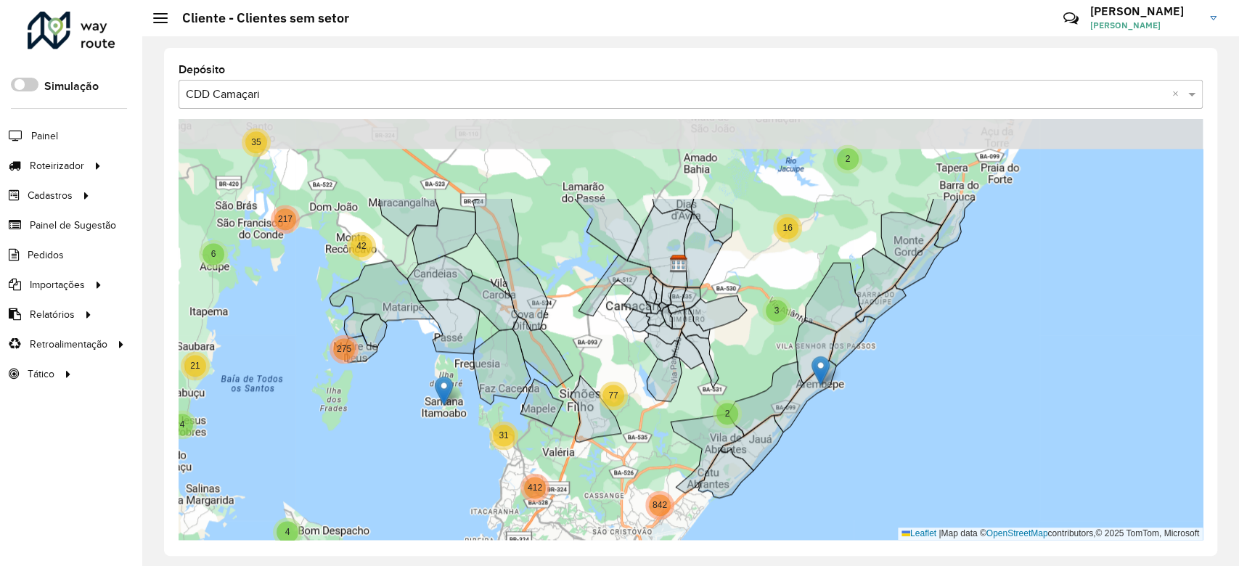
drag, startPoint x: 680, startPoint y: 225, endPoint x: 633, endPoint y: 348, distance: 131.2
click at [610, 346] on div "2 2 2 6 4 25 17 7 17 46 446 38 5 64 26 5 7 4 8 30 2 15 3 13 141 2 30 13 52 4 3 …" at bounding box center [691, 329] width 1024 height 421
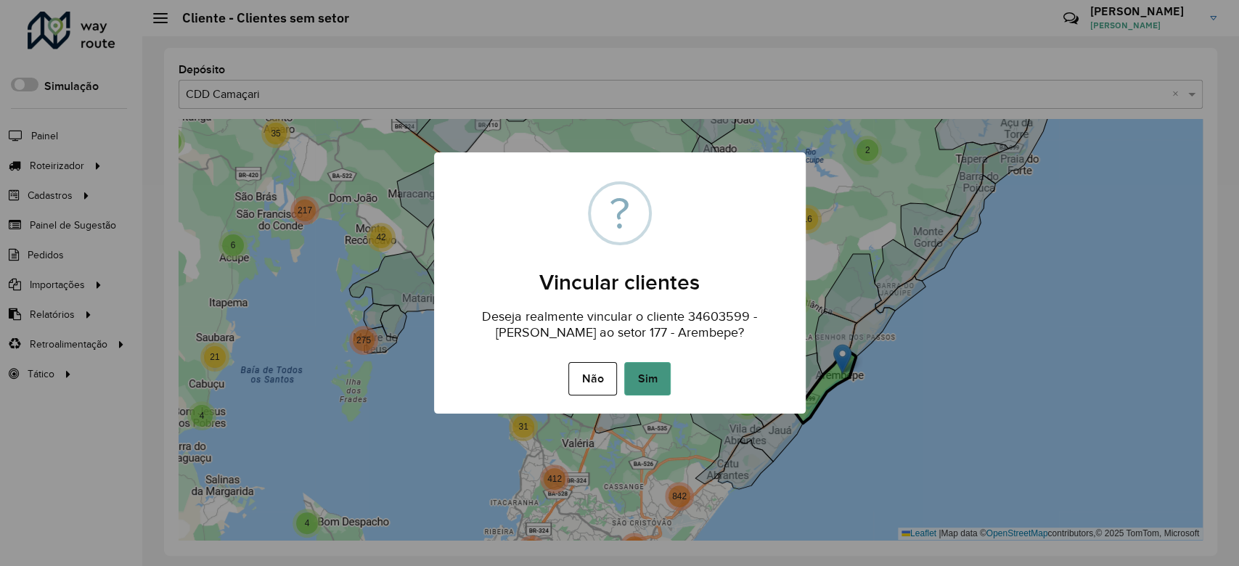
drag, startPoint x: 620, startPoint y: 377, endPoint x: 635, endPoint y: 378, distance: 14.5
click at [635, 378] on div "Não No Sim" at bounding box center [620, 379] width 372 height 41
click at [635, 378] on button "Sim" at bounding box center [647, 378] width 46 height 33
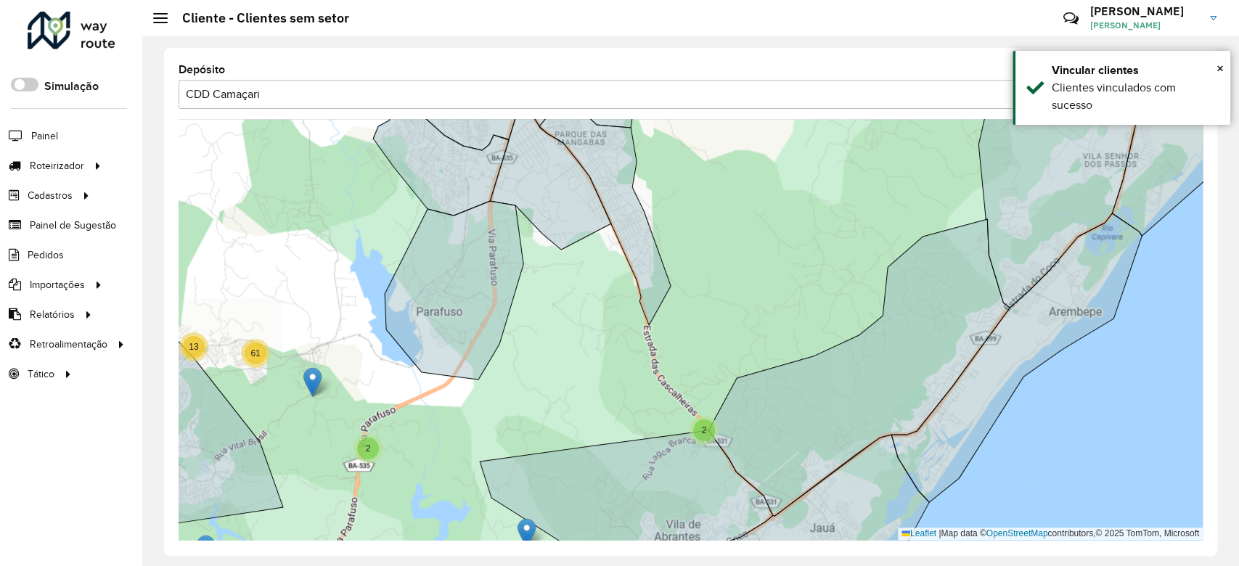
click at [702, 428] on span "2" at bounding box center [704, 430] width 5 height 10
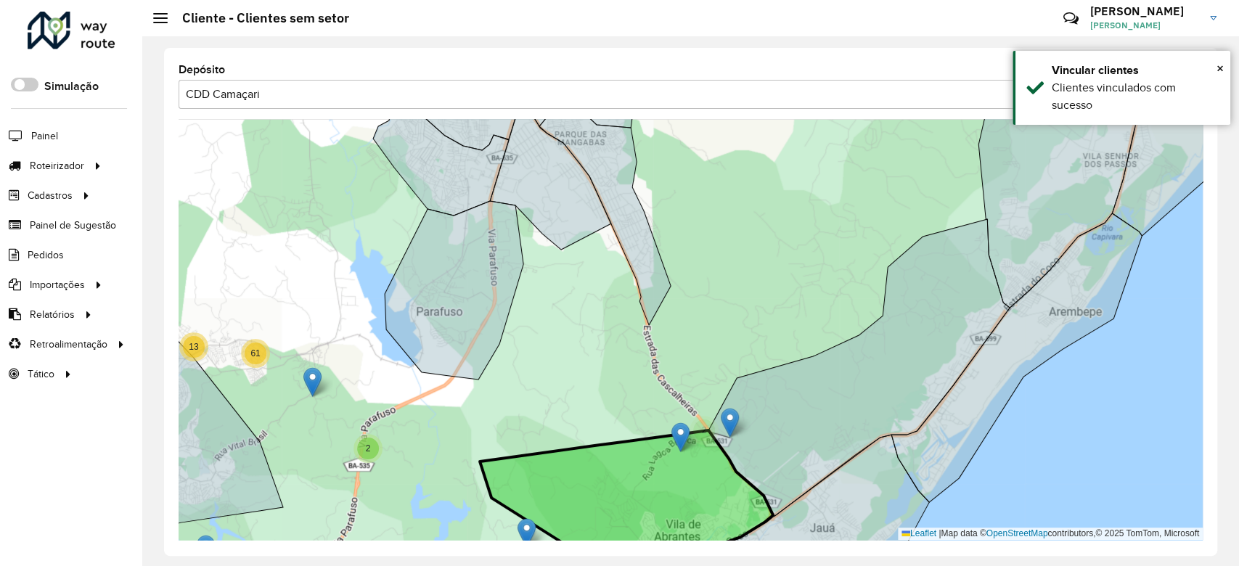
drag, startPoint x: 679, startPoint y: 424, endPoint x: 681, endPoint y: 443, distance: 19.0
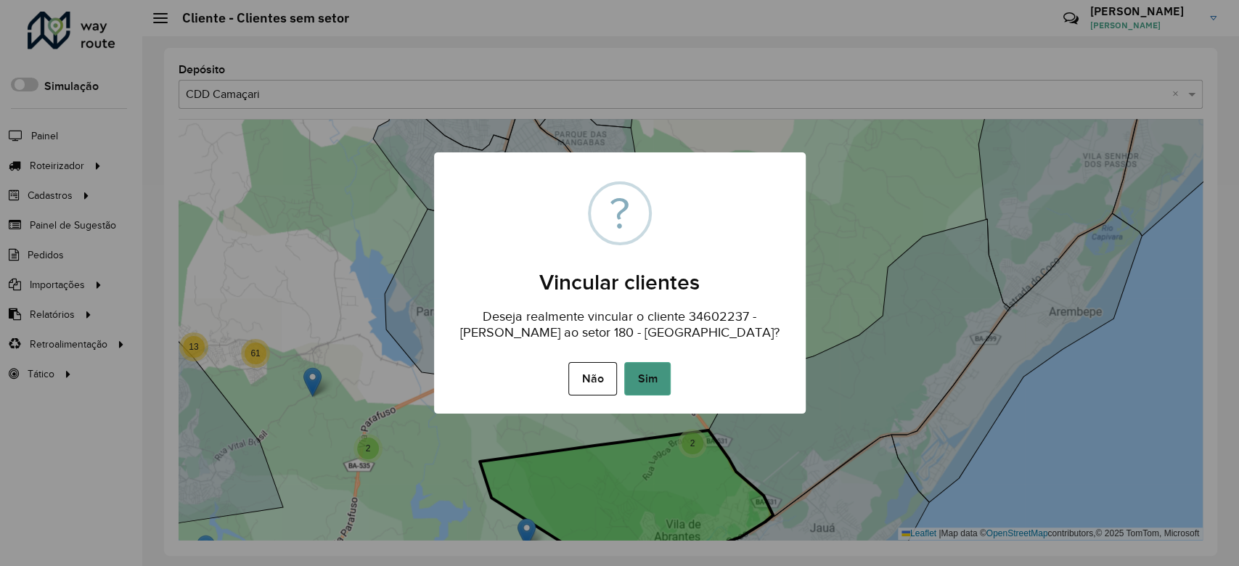
click at [648, 384] on button "Sim" at bounding box center [647, 378] width 46 height 33
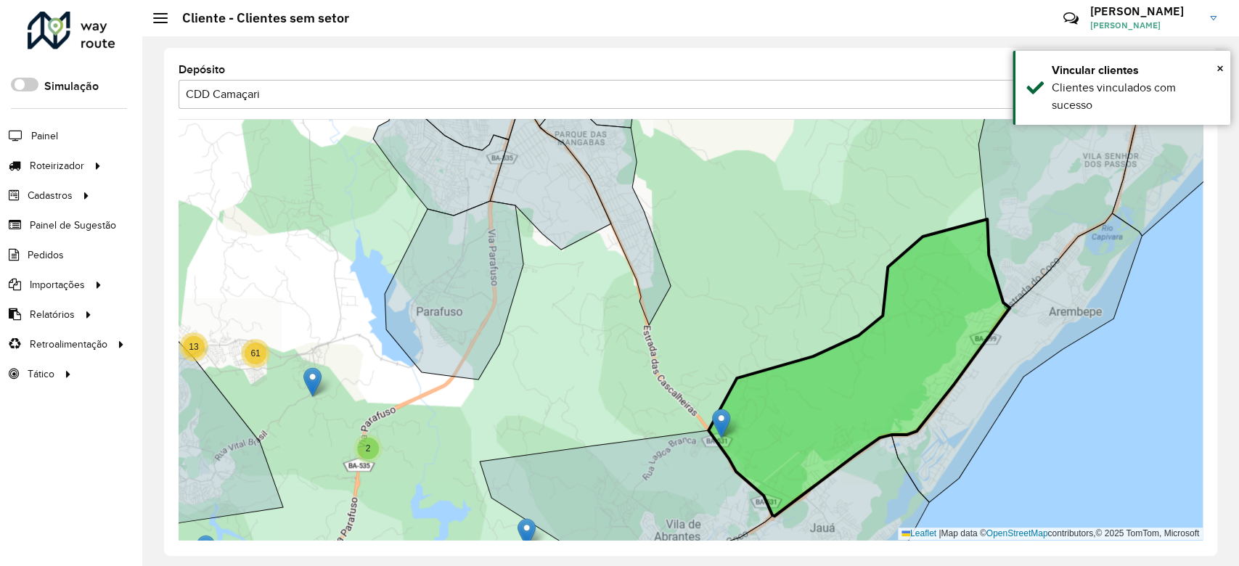
drag, startPoint x: 704, startPoint y: 409, endPoint x: 720, endPoint y: 417, distance: 18.5
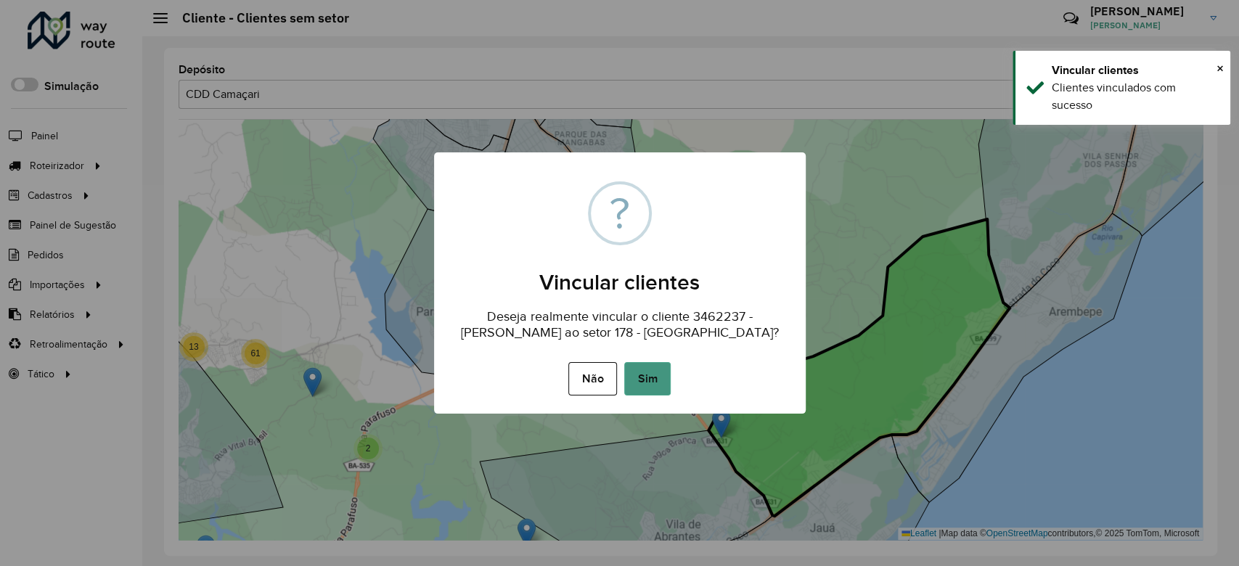
click at [640, 383] on button "Sim" at bounding box center [647, 378] width 46 height 33
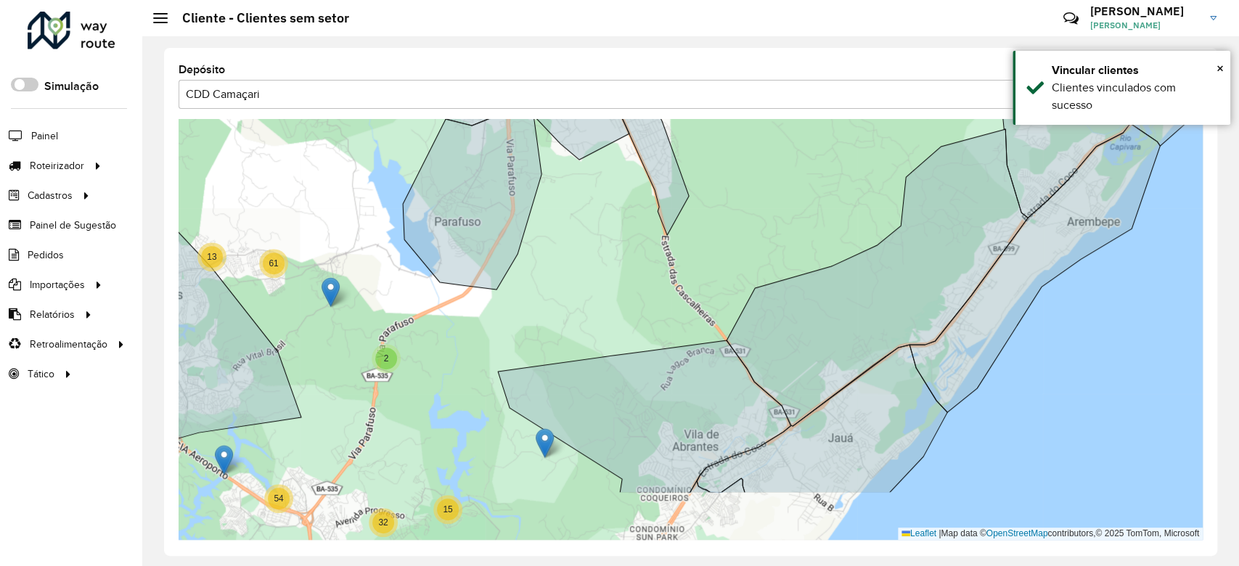
drag, startPoint x: 578, startPoint y: 378, endPoint x: 579, endPoint y: 327, distance: 51.6
click at [592, 294] on div "2 11 20 2 13 61 27 8 274 3 43 30 27 87 3 5 10 76 59 55 7 10 16 33 60 78 74 6 4 …" at bounding box center [691, 329] width 1024 height 421
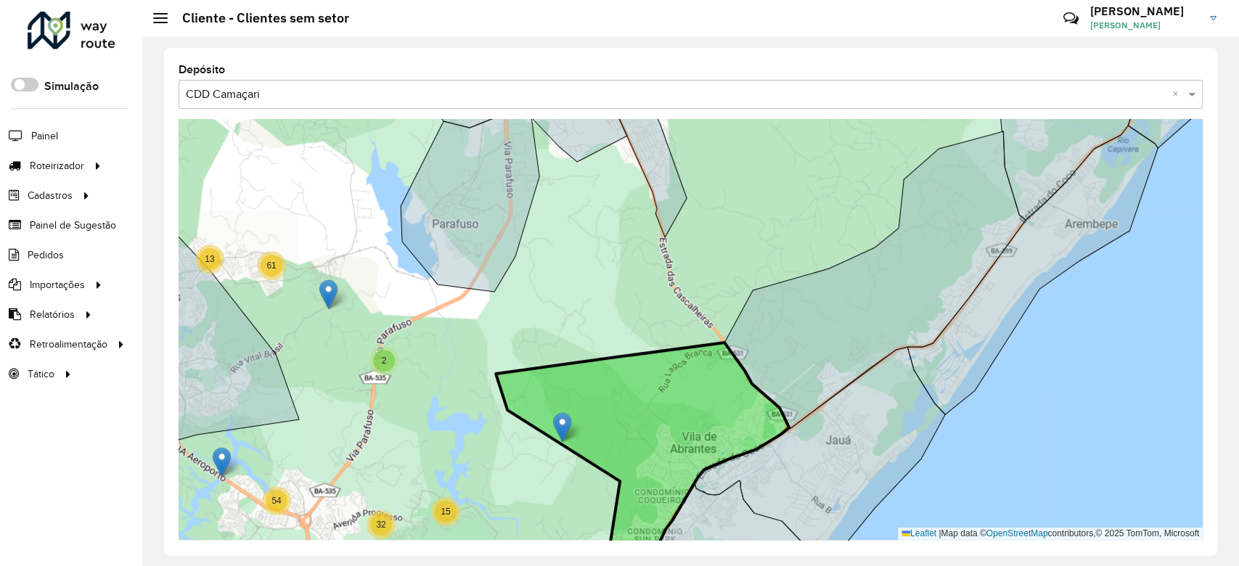
drag, startPoint x: 546, startPoint y: 449, endPoint x: 566, endPoint y: 428, distance: 28.8
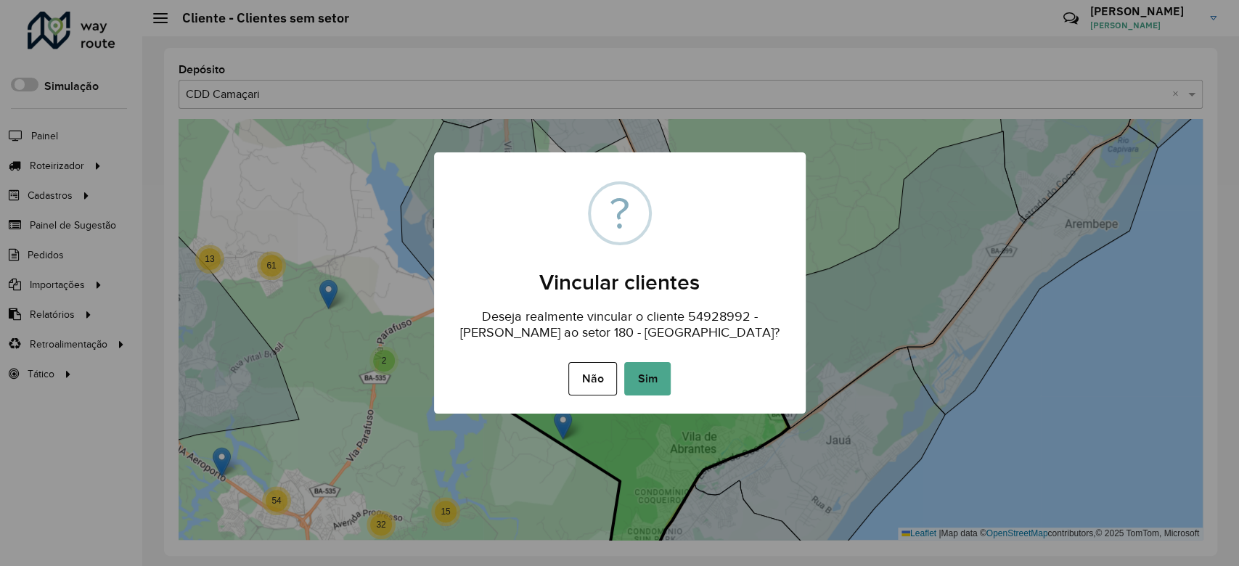
click at [566, 428] on div "× ? Vincular clientes Deseja realmente vincular o cliente 54928992 - ELANE FERR…" at bounding box center [619, 283] width 1239 height 566
click at [635, 391] on button "Sim" at bounding box center [647, 378] width 46 height 33
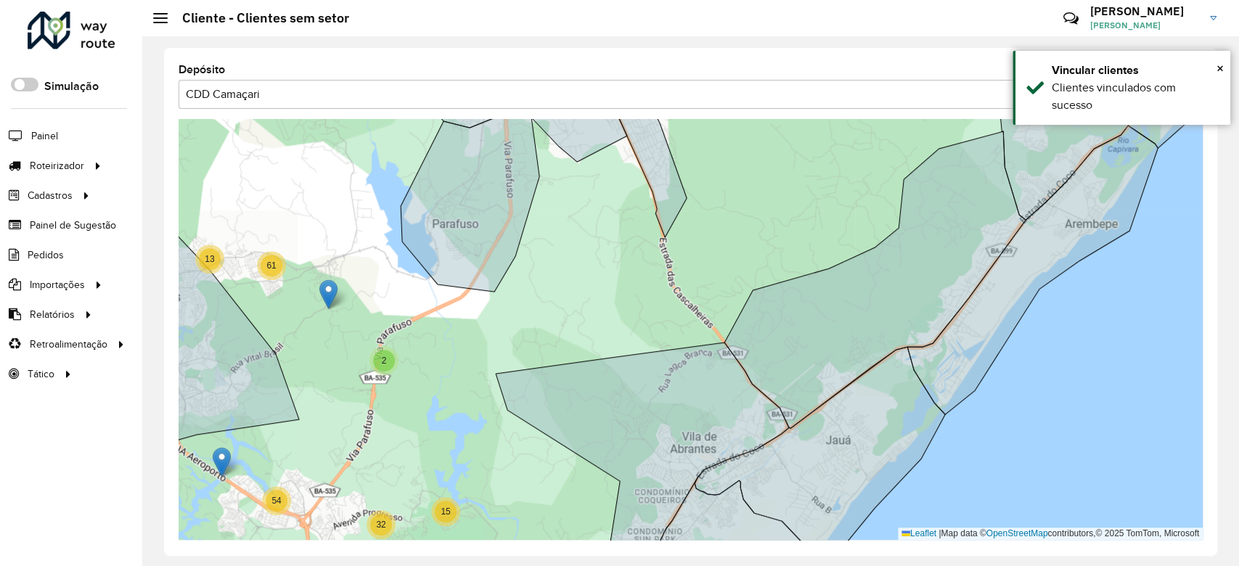
drag, startPoint x: 635, startPoint y: 391, endPoint x: 558, endPoint y: 293, distance: 124.2
click at [558, 293] on div "2 11 20 2 13 61 27 274 3 43 30 27 87 3 5 10 76 59 55 7 10 16 33 60 78 74 6 4 54…" at bounding box center [691, 329] width 1024 height 421
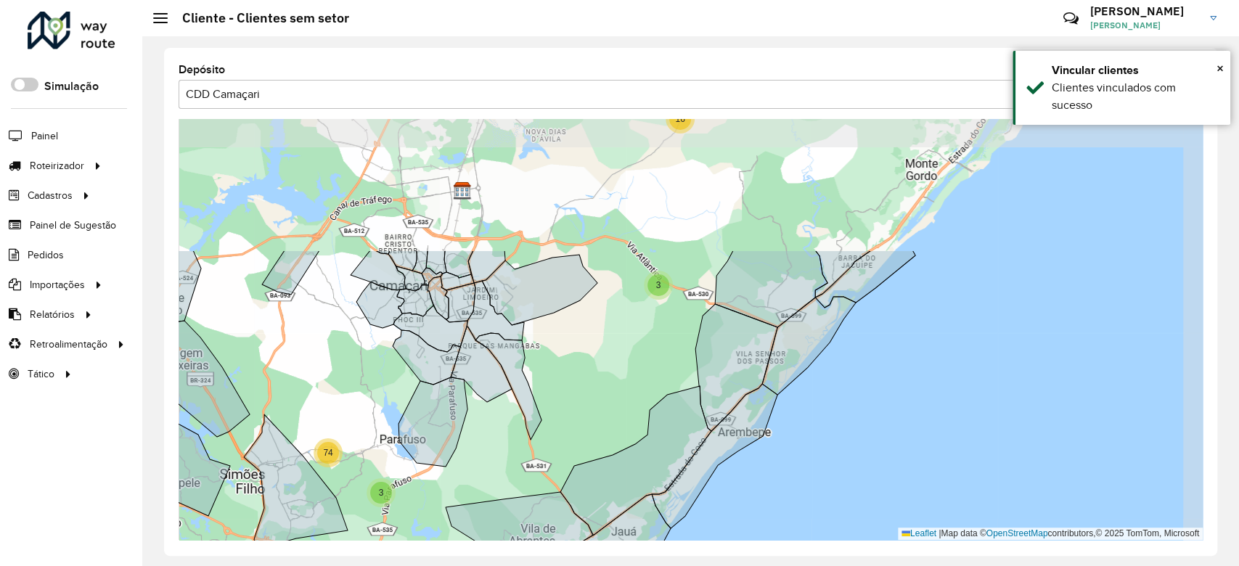
drag, startPoint x: 697, startPoint y: 235, endPoint x: 616, endPoint y: 410, distance: 192.3
click at [616, 410] on div "2 3 2 4 4 2 13 4 8 31 3 16 11 20 3 74 4 4 10 10 6 19 15 4 213 6 36 275 2 27 77 …" at bounding box center [691, 329] width 1024 height 421
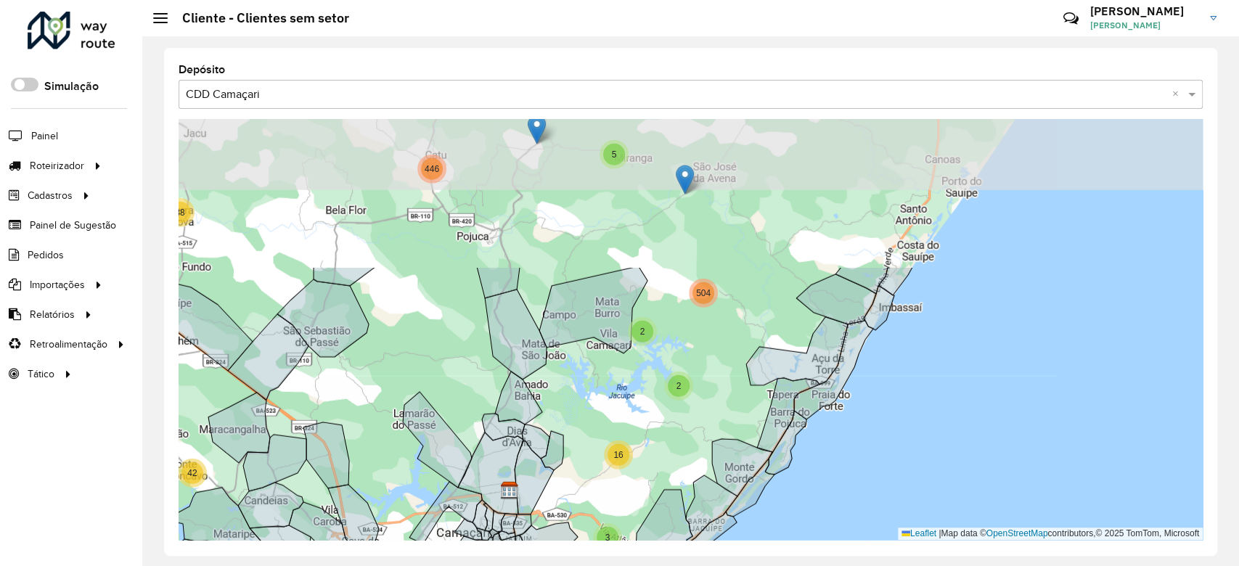
drag, startPoint x: 616, startPoint y: 364, endPoint x: 588, endPoint y: 550, distance: 188.7
click at [588, 550] on div "Depósito Selecione uma opção × CDD Camaçari × 2 4 2 2 9 2 28 5 11 6 4 5 25 26 5…" at bounding box center [691, 302] width 1054 height 508
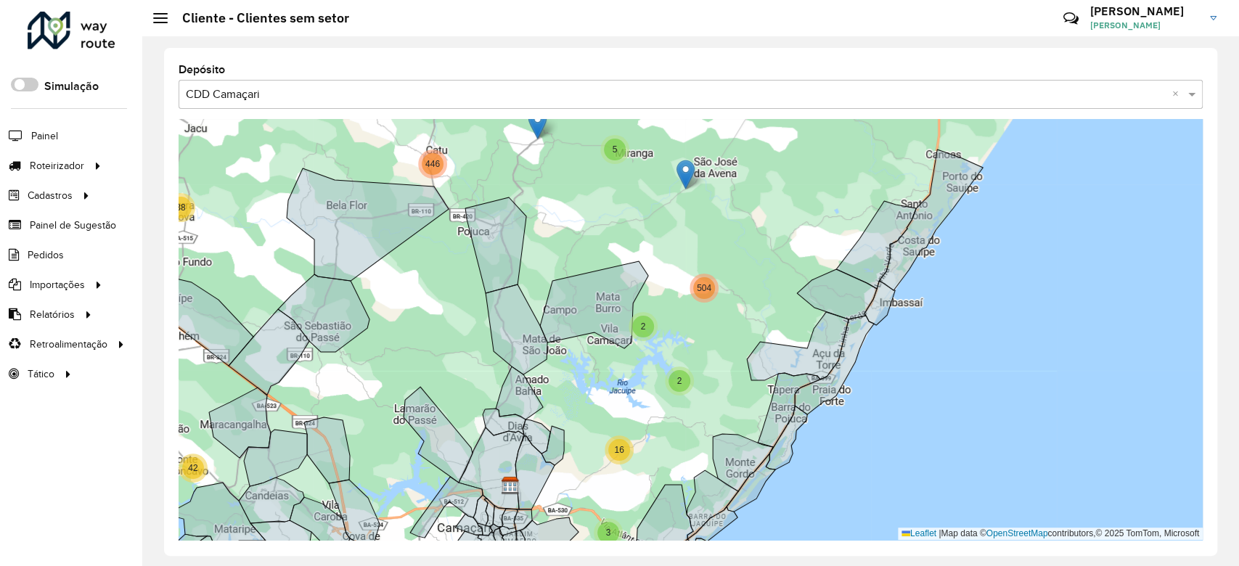
click at [641, 327] on span "2" at bounding box center [643, 327] width 5 height 10
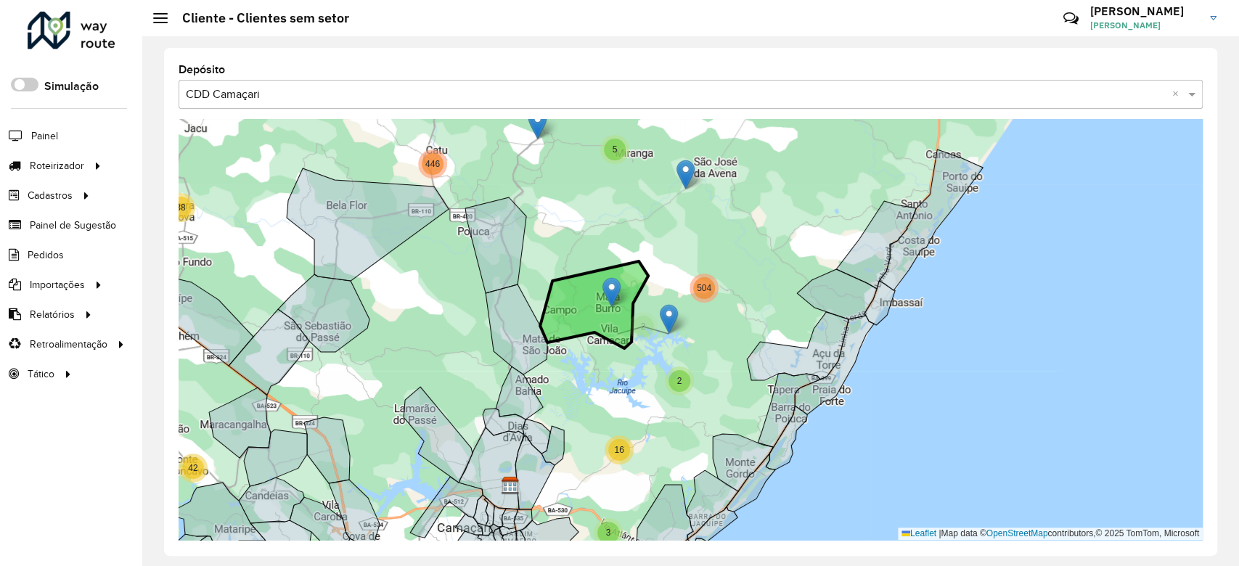
drag, startPoint x: 617, startPoint y: 309, endPoint x: 610, endPoint y: 289, distance: 20.9
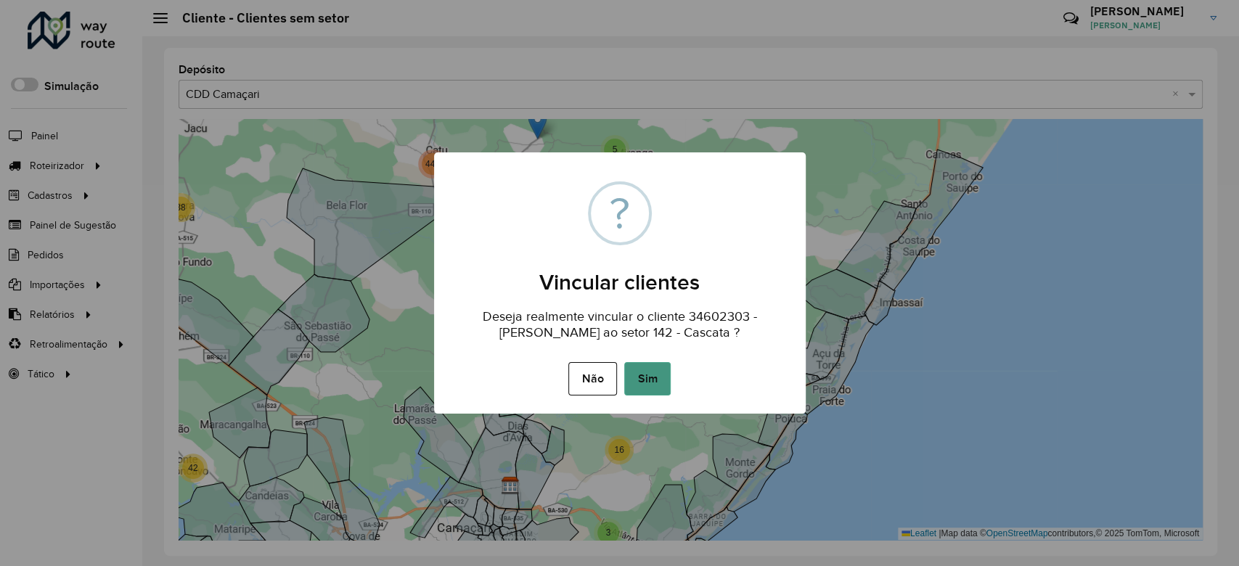
click at [653, 383] on button "Sim" at bounding box center [647, 378] width 46 height 33
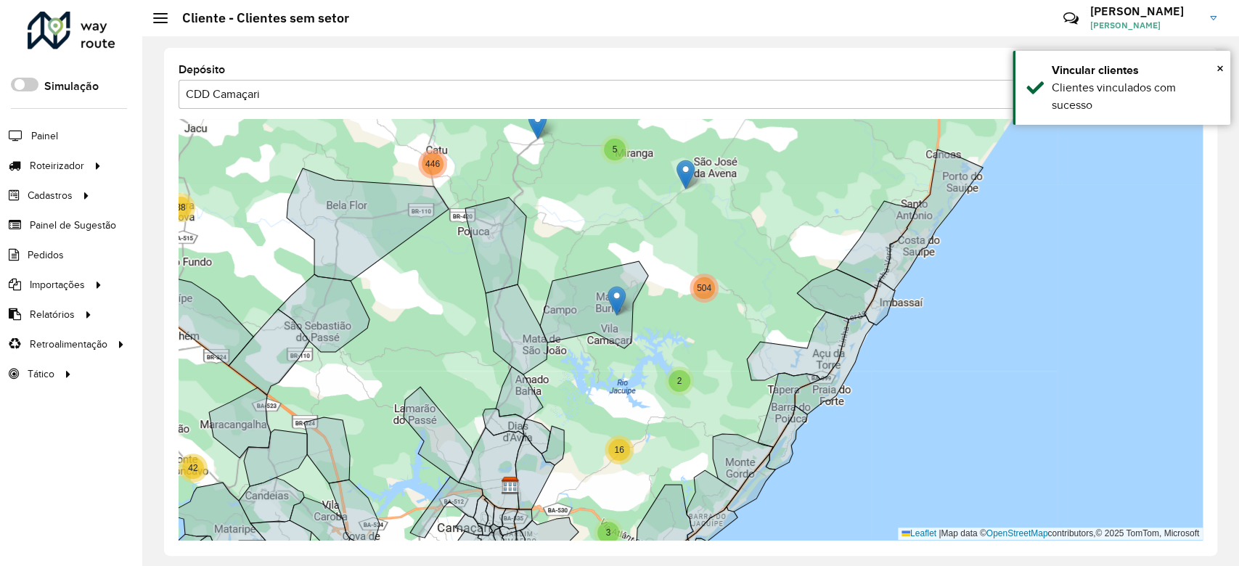
drag, startPoint x: 637, startPoint y: 304, endPoint x: 611, endPoint y: 293, distance: 28.3
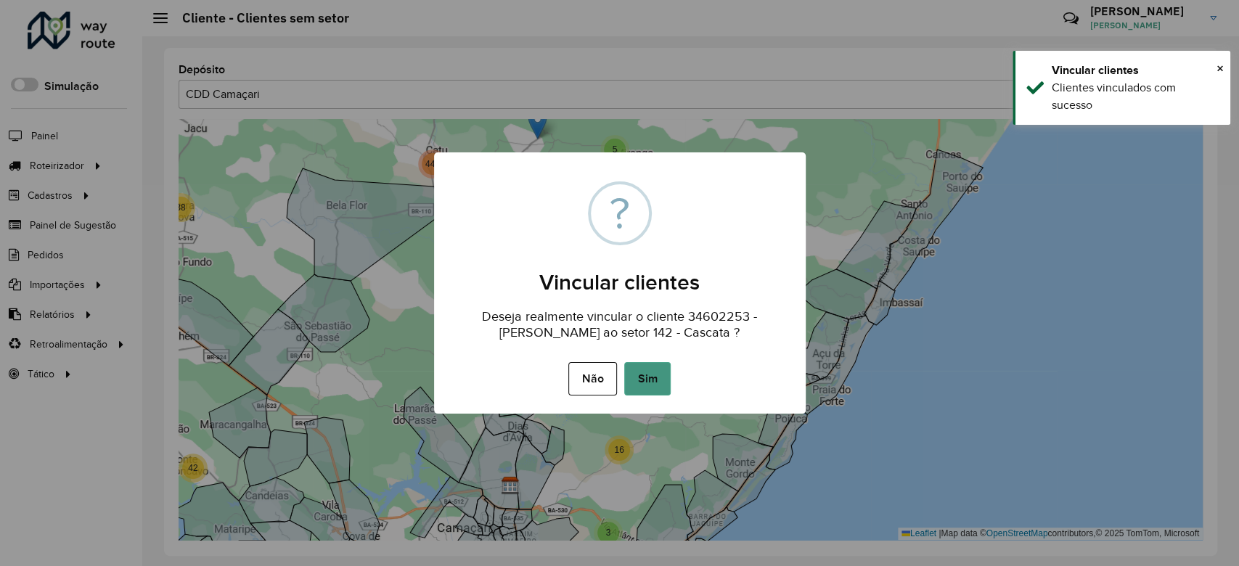
click at [643, 384] on button "Sim" at bounding box center [647, 378] width 46 height 33
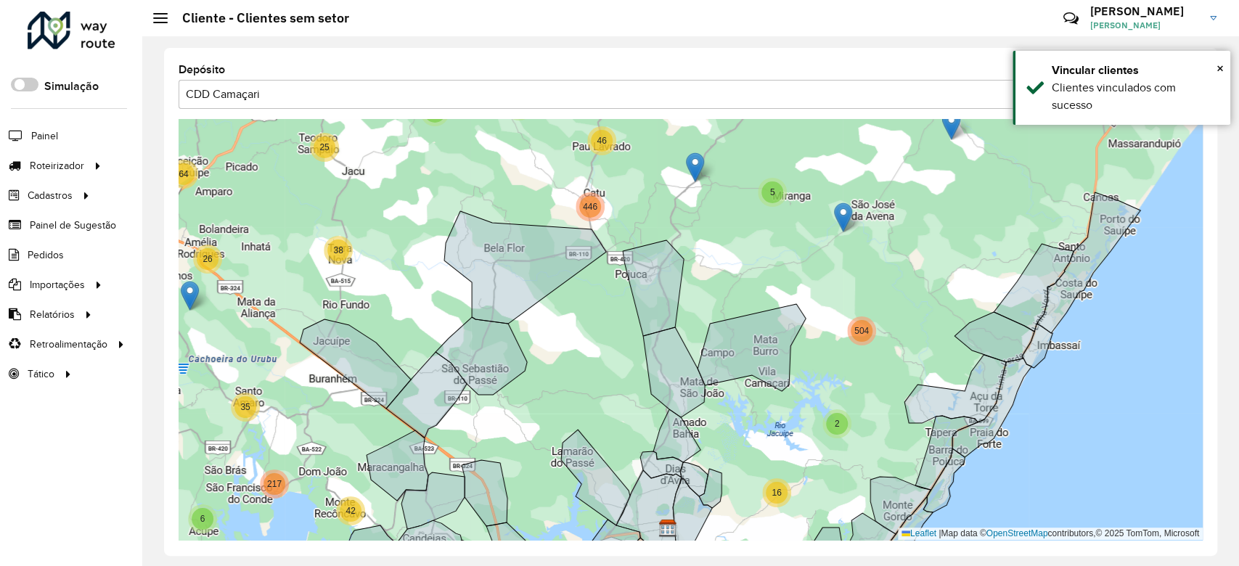
drag, startPoint x: 619, startPoint y: 390, endPoint x: 776, endPoint y: 433, distance: 163.3
click at [776, 433] on div "2 4 2 2 9 2 28 5 11 6 4 5 25 26 58 44 17 7 17 33 1061 46 446 38 5 64 26 5 7 4 8…" at bounding box center [691, 329] width 1024 height 421
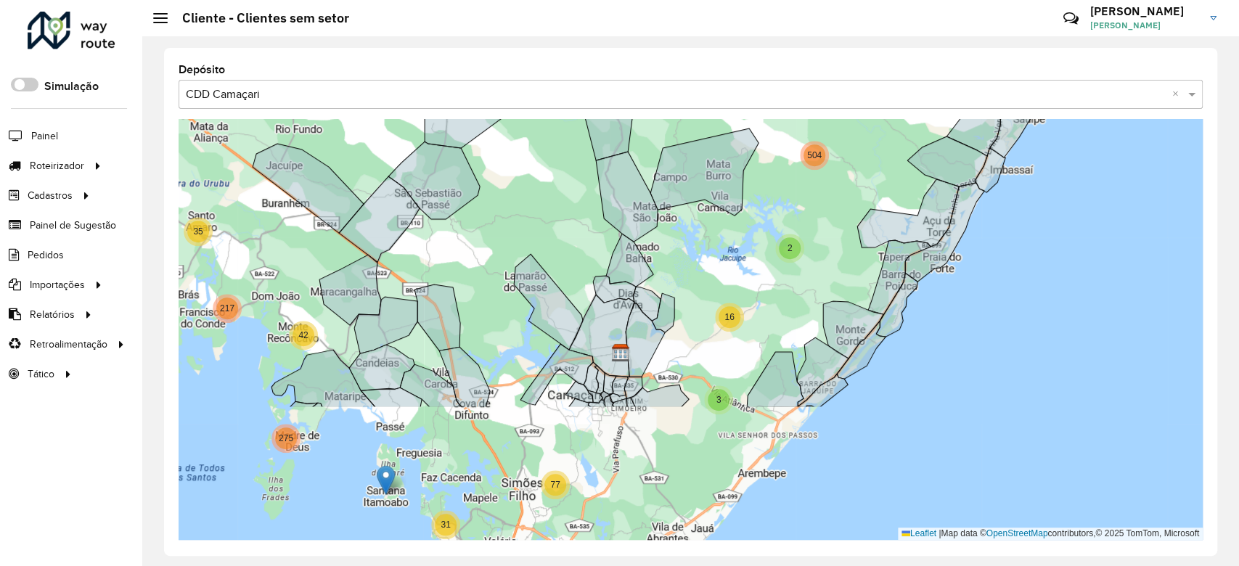
drag, startPoint x: 623, startPoint y: 367, endPoint x: 577, endPoint y: 191, distance: 181.8
click at [577, 191] on div "2 4 2 2 9 2 28 5 11 6 4 5 25 26 58 44 17 7 17 33 1061 46 446 38 5 64 26 5 7 4 8…" at bounding box center [691, 329] width 1024 height 421
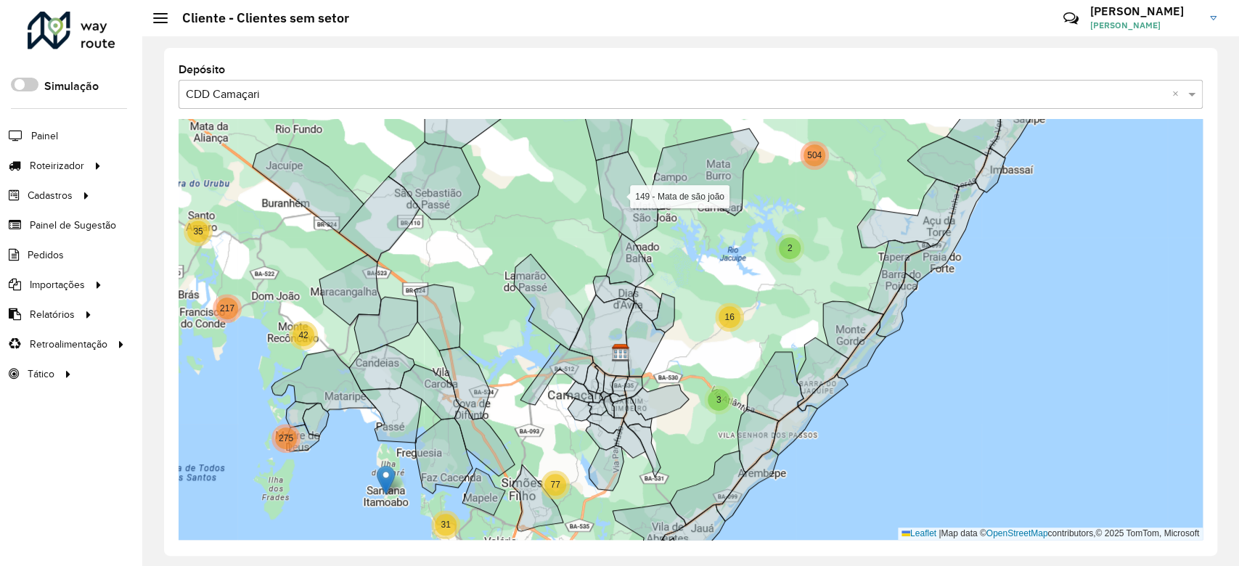
click at [577, 191] on div "2 4 2 2 9 2 28 5 11 6 4 5 25 26 58 44 17 7 17 33 1061 46 446 38 5 64 26 5 7 4 8…" at bounding box center [691, 329] width 1024 height 421
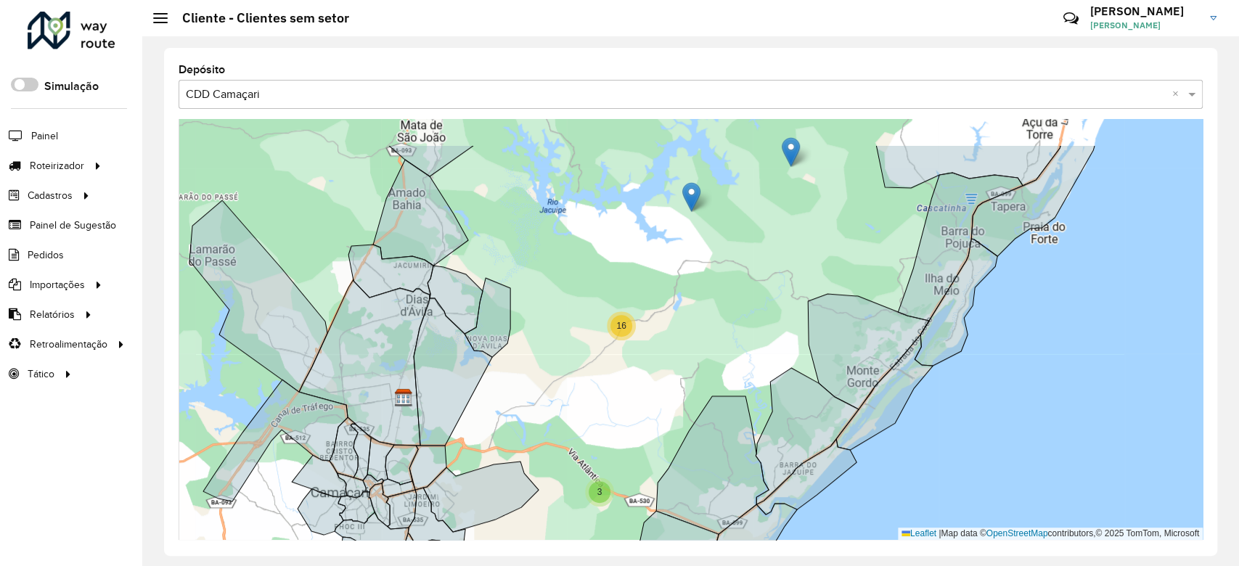
drag, startPoint x: 720, startPoint y: 357, endPoint x: 577, endPoint y: 426, distance: 159.5
click at [577, 426] on div "446 38 5 3 9 13 2 3 2 4 4 2 13 4 8 31 6 23 3 16 11 20 3 74 4 4 10 10 6 19 15 4 …" at bounding box center [691, 329] width 1024 height 421
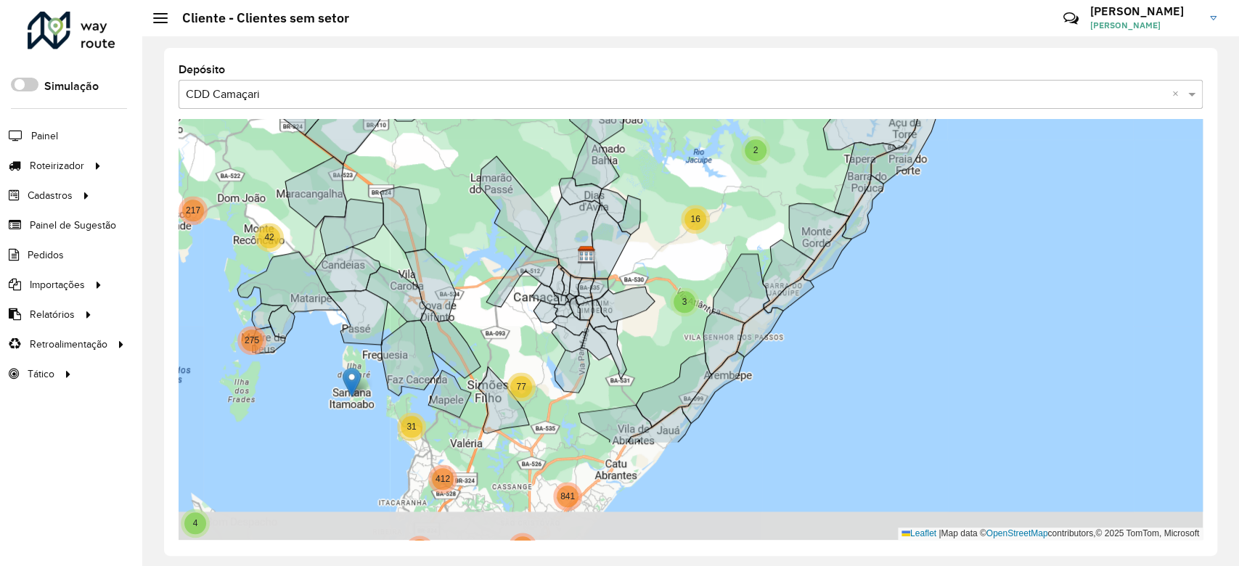
drag, startPoint x: 645, startPoint y: 393, endPoint x: 705, endPoint y: 250, distance: 154.5
click at [705, 250] on div "2 4 2 2 9 2 28 5 11 3 6 4 5 25 26 11 3 58 3 44 17 7 17 33 1061 46 446 38 5 64 2…" at bounding box center [691, 329] width 1024 height 421
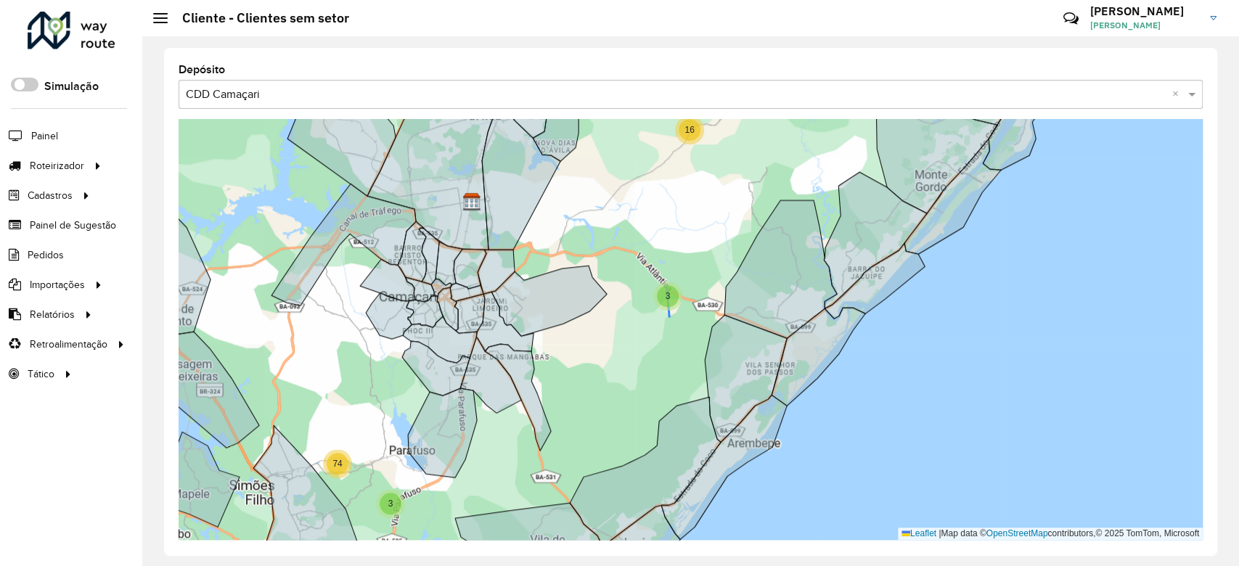
click at [668, 301] on div "3" at bounding box center [668, 296] width 22 height 22
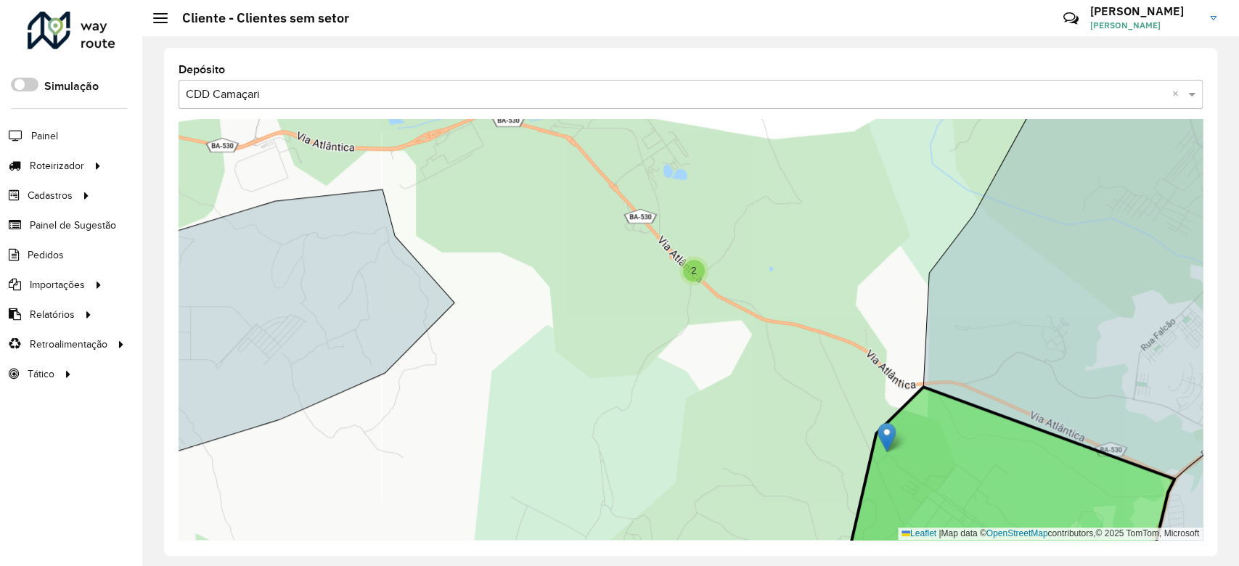
drag, startPoint x: 702, startPoint y: 372, endPoint x: 893, endPoint y: 435, distance: 201.1
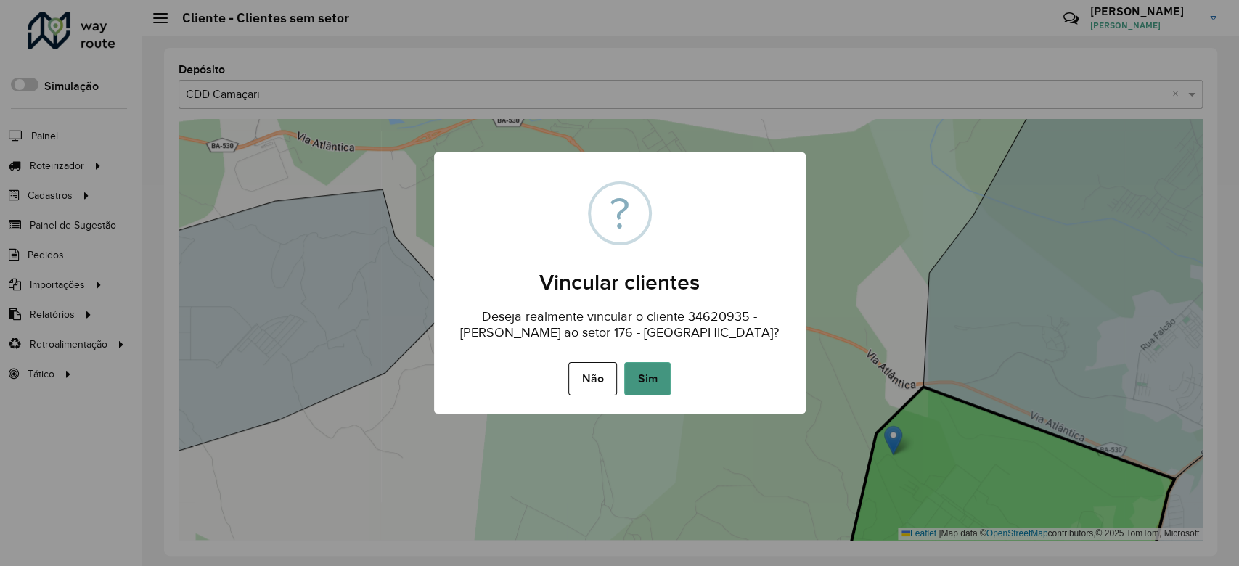
click at [640, 365] on button "Sim" at bounding box center [647, 378] width 46 height 33
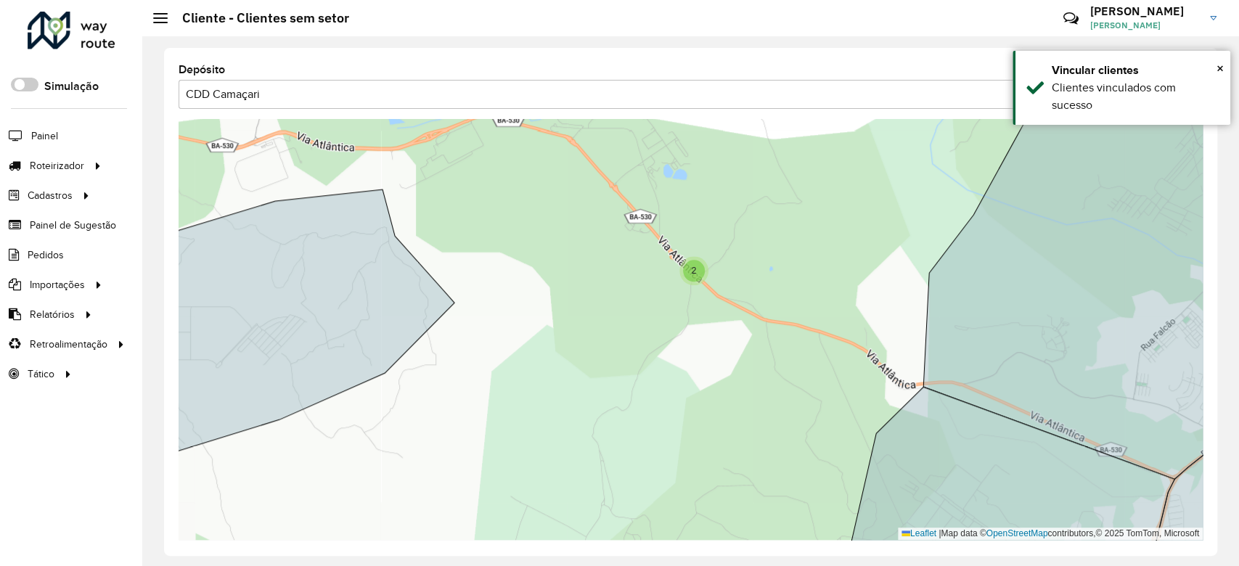
click at [697, 266] on div "2" at bounding box center [694, 271] width 22 height 22
drag, startPoint x: 720, startPoint y: 258, endPoint x: 995, endPoint y: 333, distance: 285.2
click at [995, 333] on icon at bounding box center [1115, 277] width 383 height 403
click at [690, 265] on div "2" at bounding box center [694, 271] width 22 height 22
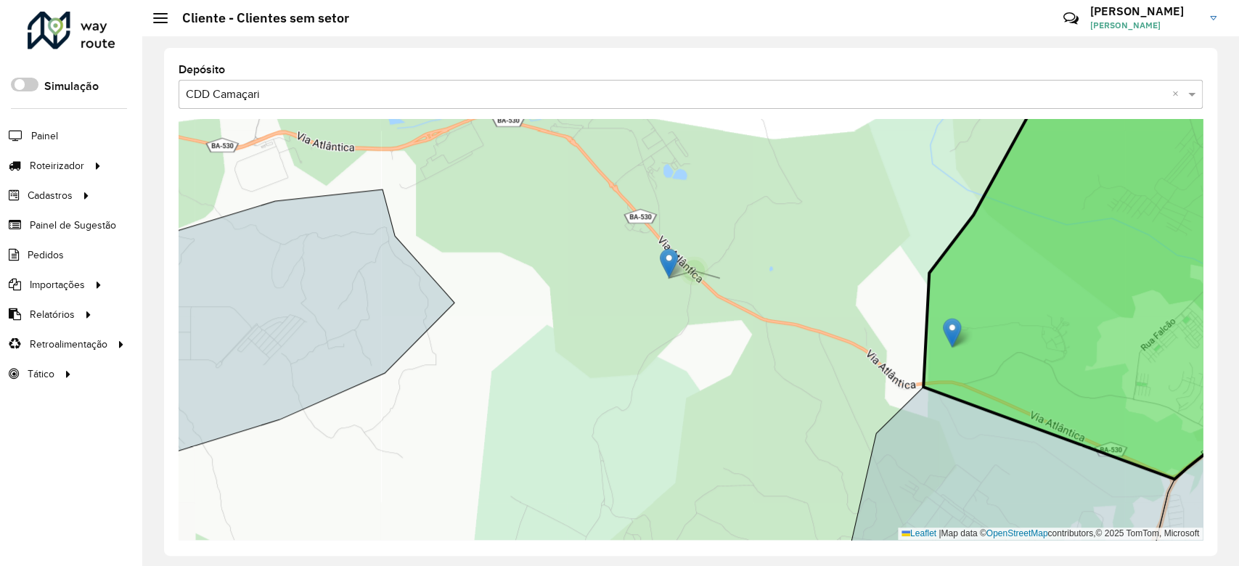
drag, startPoint x: 717, startPoint y: 258, endPoint x: 950, endPoint y: 328, distance: 242.6
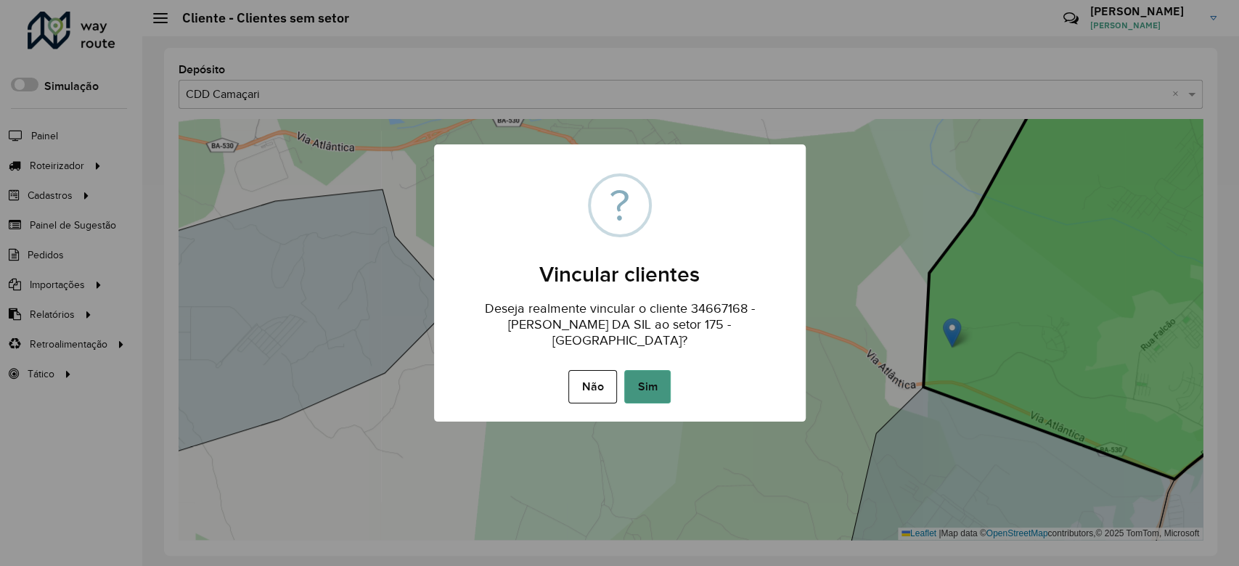
click at [633, 370] on button "Sim" at bounding box center [647, 386] width 46 height 33
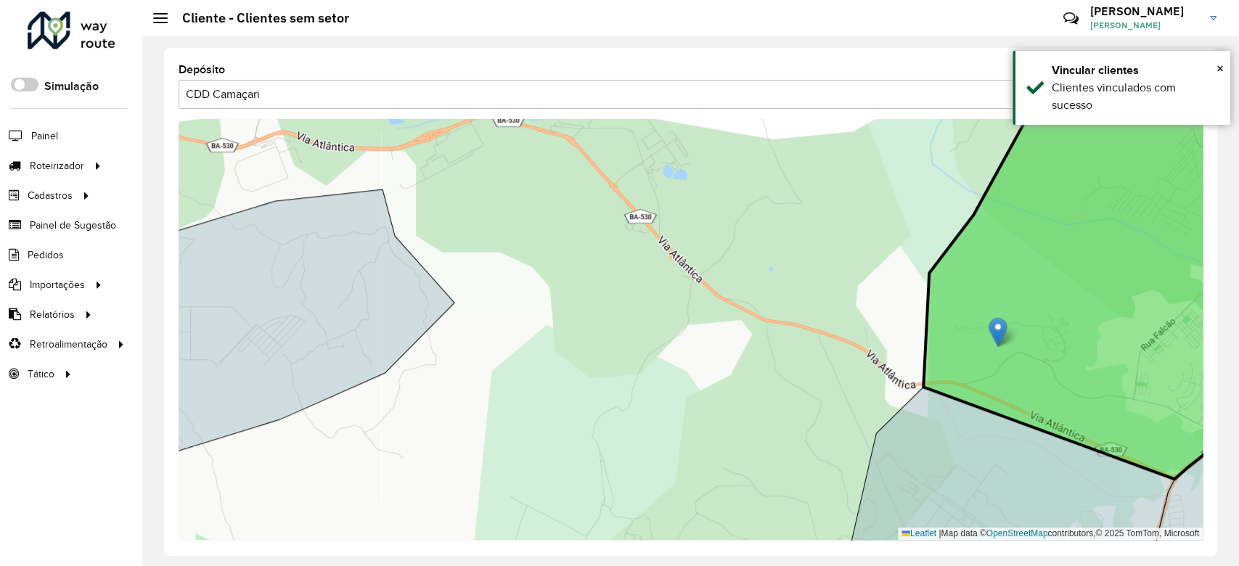
drag, startPoint x: 688, startPoint y: 241, endPoint x: 993, endPoint y: 318, distance: 314.5
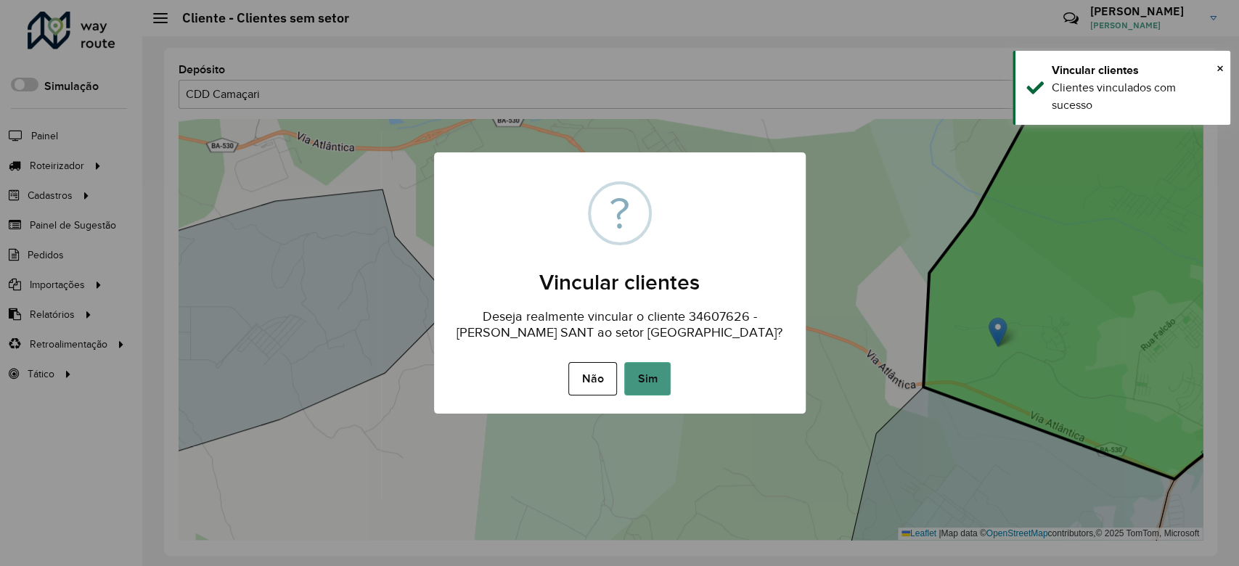
click at [632, 376] on button "Sim" at bounding box center [647, 378] width 46 height 33
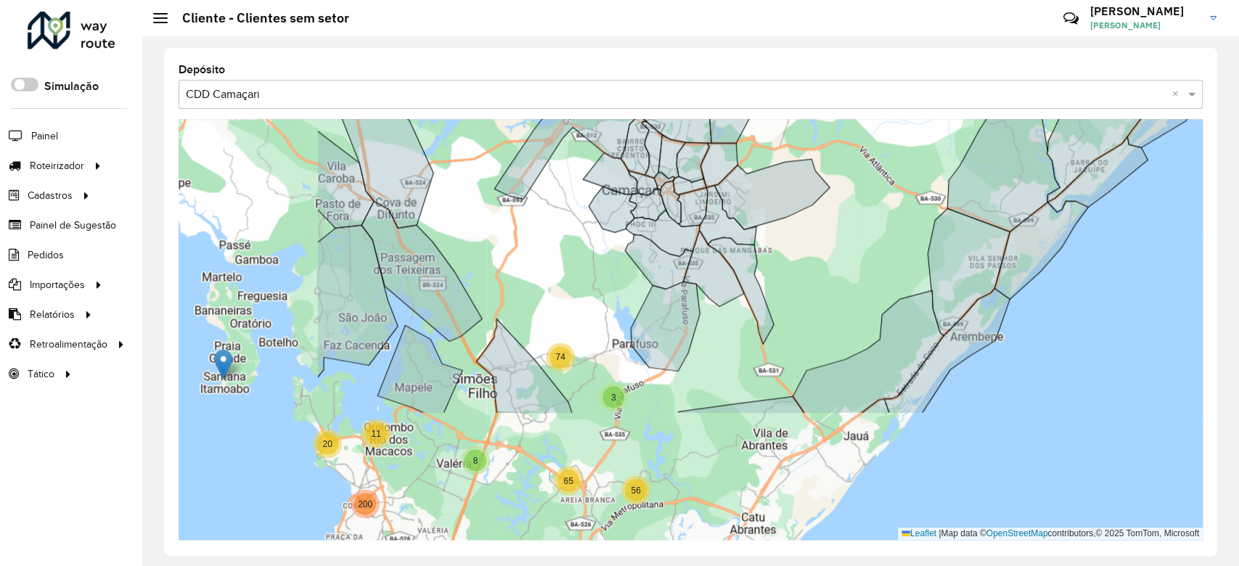
drag, startPoint x: 632, startPoint y: 376, endPoint x: 812, endPoint y: 236, distance: 228.2
click at [844, 226] on div "38 3 9 13 2 3 2 4 2 13 4 16 11 20 3 74 4 4 10 10 6 19 15 4 213 6 36 275 504 27 …" at bounding box center [691, 329] width 1024 height 421
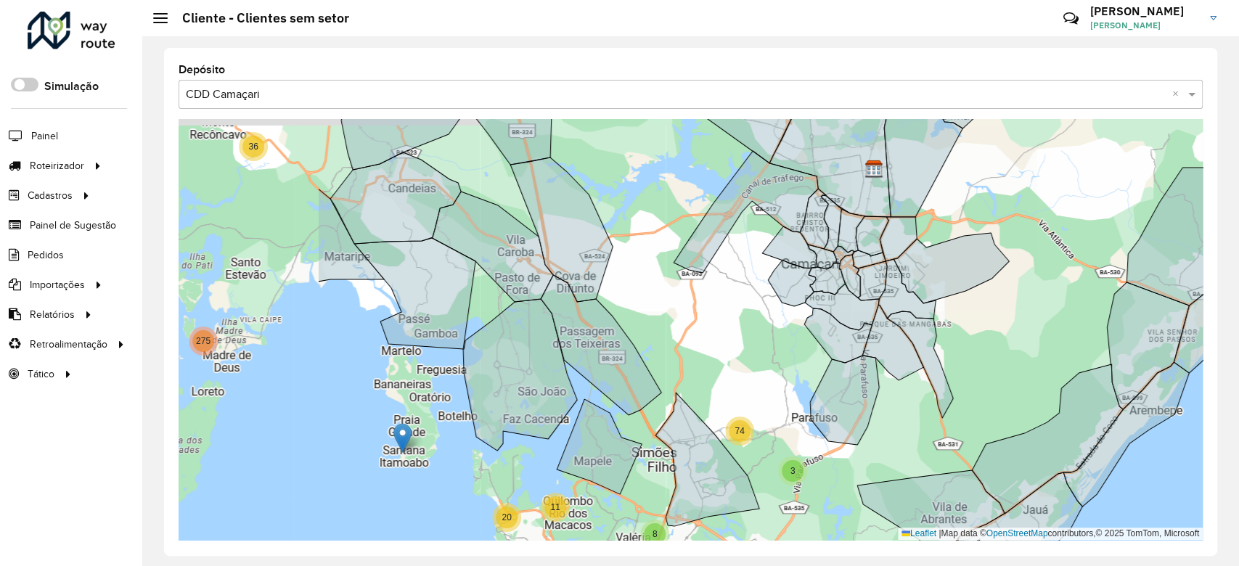
drag, startPoint x: 537, startPoint y: 324, endPoint x: 778, endPoint y: 367, distance: 244.8
click at [778, 367] on div "2 3 2 4 2 13 4 16 11 20 3 74 4 4 10 10 6 19 15 4 213 6 36 275 504 27 77 272 8 2…" at bounding box center [691, 329] width 1024 height 421
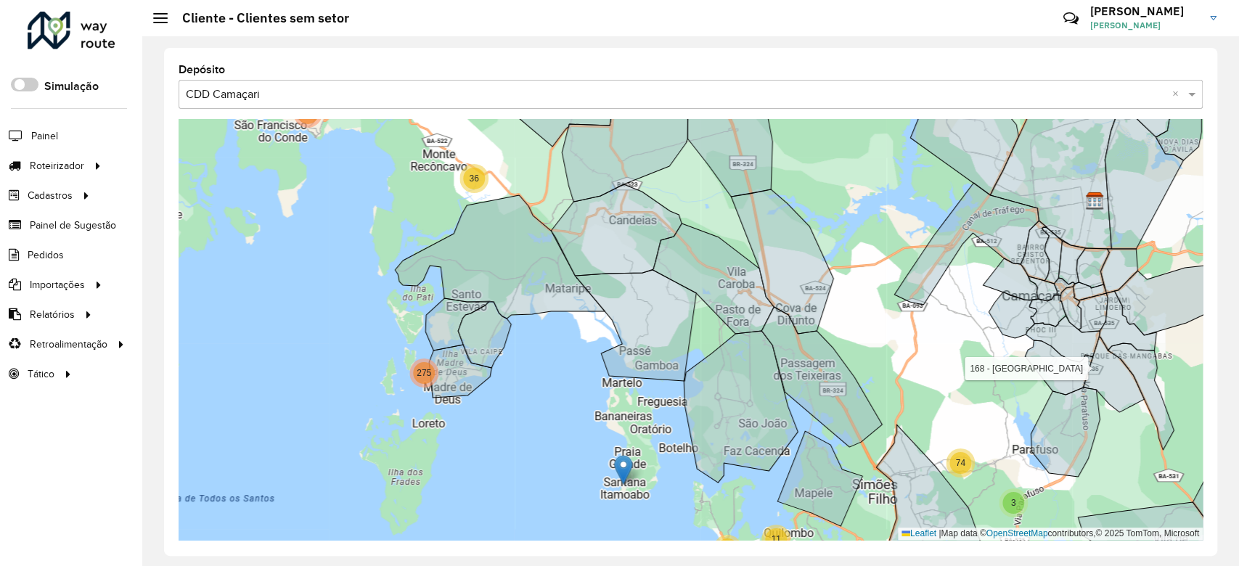
drag, startPoint x: 426, startPoint y: 437, endPoint x: 617, endPoint y: 462, distance: 192.5
click at [617, 462] on div "2 3 2 4 2 13 4 16 11 20 3 74 4 4 10 10 6 19 15 4 213 6 36 275 504 27 77 272 8 2…" at bounding box center [691, 329] width 1024 height 421
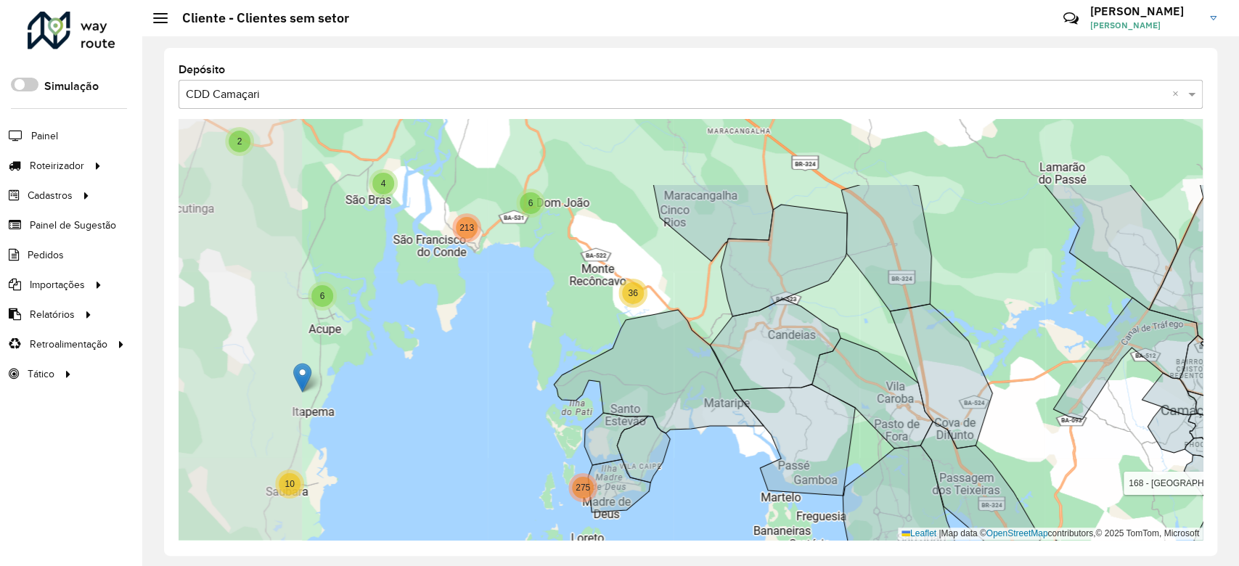
drag, startPoint x: 540, startPoint y: 439, endPoint x: 732, endPoint y: 568, distance: 231.2
click at [732, 566] on html "Aguarde... Pop-up bloqueado! Seu navegador bloqueou automáticamente a abertura …" at bounding box center [619, 283] width 1239 height 566
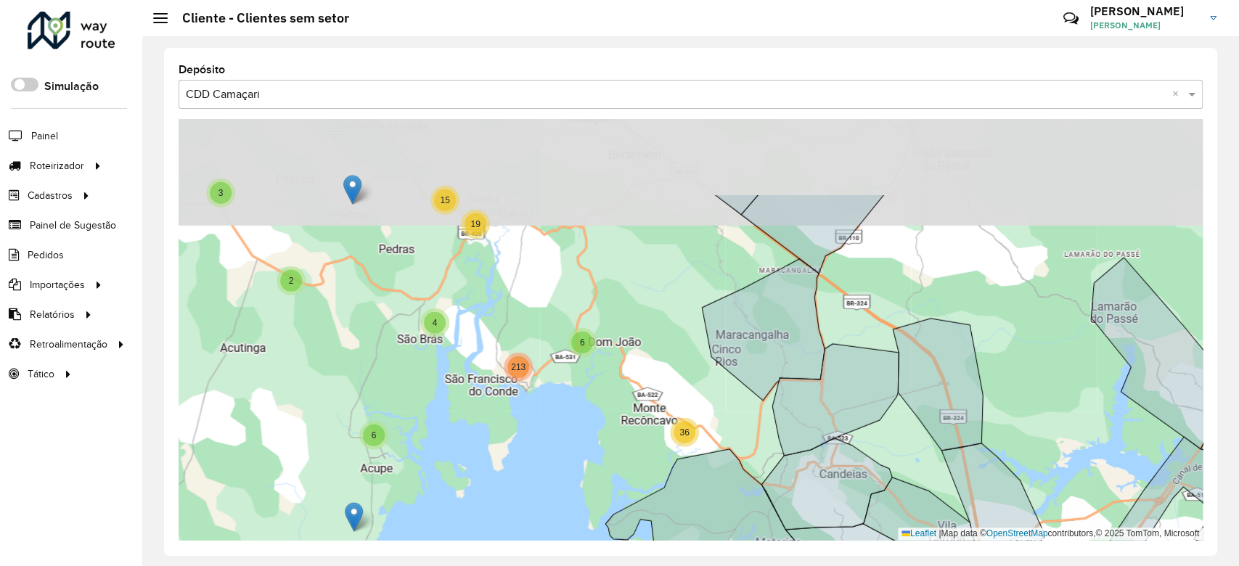
drag, startPoint x: 656, startPoint y: 293, endPoint x: 726, endPoint y: 447, distance: 168.3
click at [726, 447] on div "2 3 2 4 2 13 4 16 11 20 3 74 4 4 10 10 6 19 15 4 213 6 36 275 504 27 77 272 8 2…" at bounding box center [691, 329] width 1024 height 421
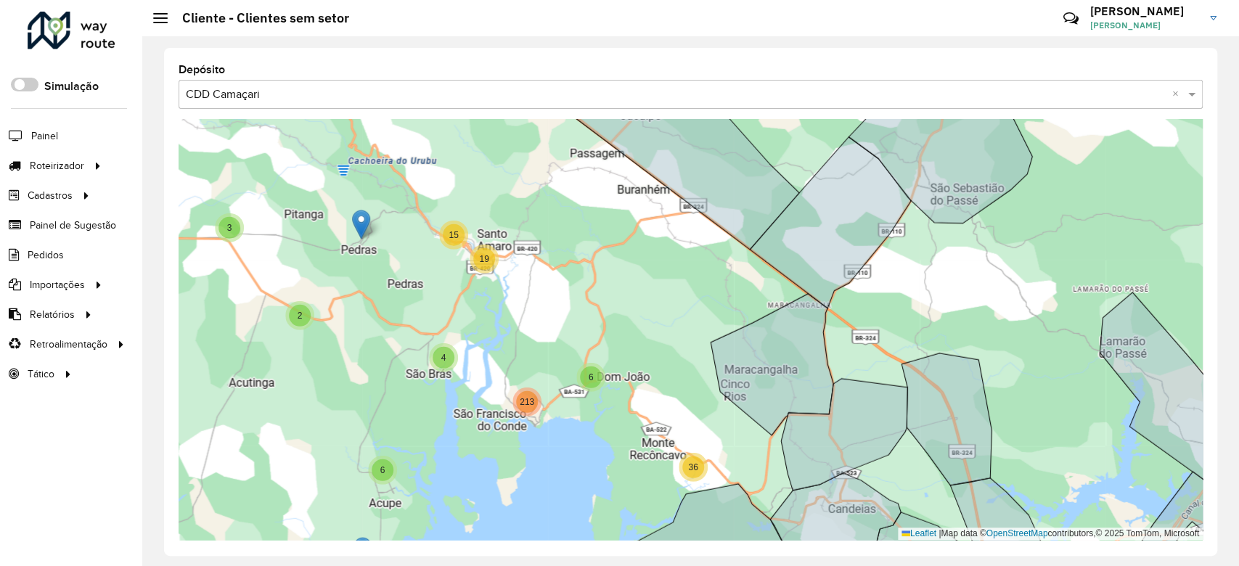
click at [726, 447] on div "2 3 2 4 2 13 4 16 11 20 3 74 4 10 10 6 19 15 4 213 6 36 275 504 8 200 65 56 4 2…" at bounding box center [691, 329] width 1024 height 421
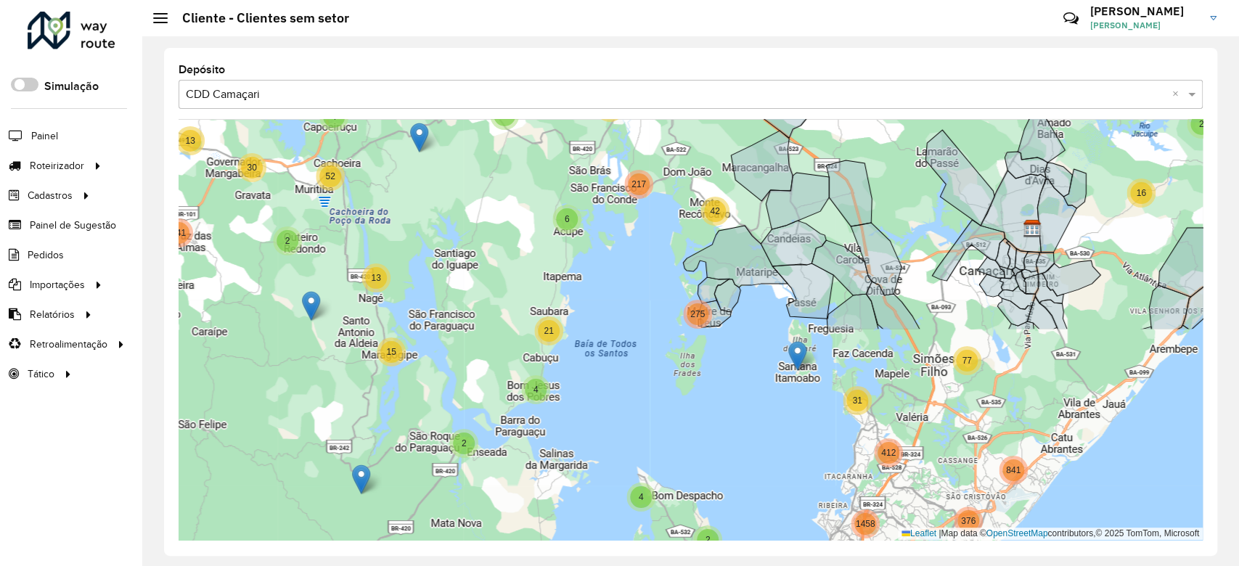
drag, startPoint x: 556, startPoint y: 494, endPoint x: 624, endPoint y: 241, distance: 262.2
click at [624, 241] on div "2 4 4 2 2 9 2 3 28 5 11 3 3 6 4 5 25 26 5 11 41 3 58 3 44 17 7 17 33 1061 46 44…" at bounding box center [691, 329] width 1024 height 421
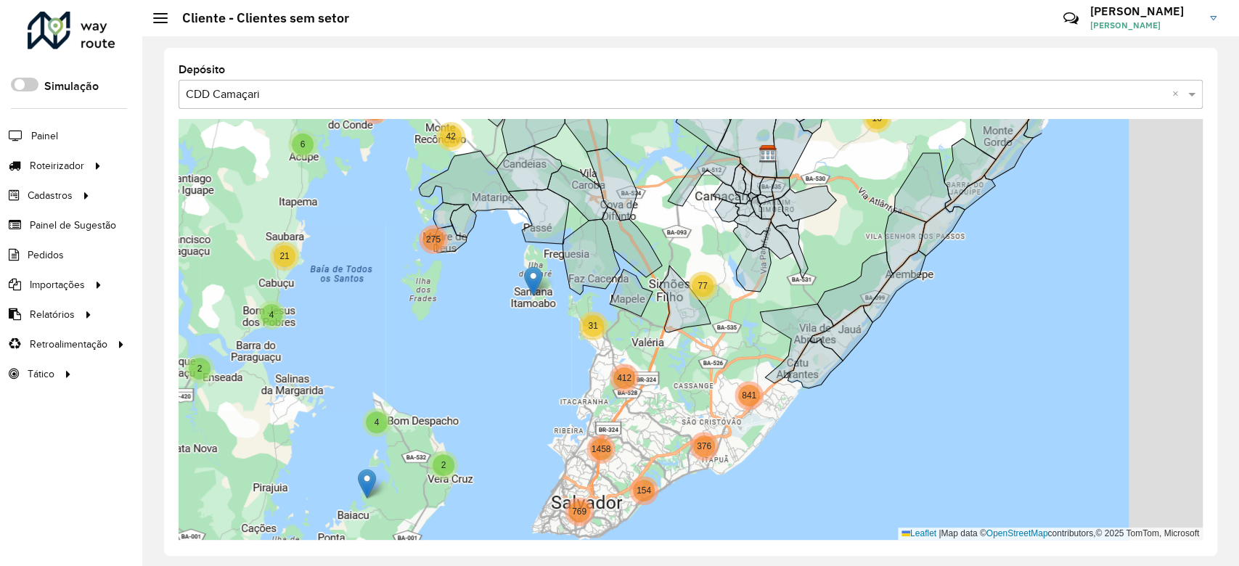
drag, startPoint x: 732, startPoint y: 415, endPoint x: 478, endPoint y: 339, distance: 264.6
click at [478, 339] on div "2 4 2 2 5 6 4 5 25 58 17 7 17 33 46 446 38 5 64 26 5 7 4 8 30 2 15 3 13 141 2 3…" at bounding box center [691, 329] width 1024 height 421
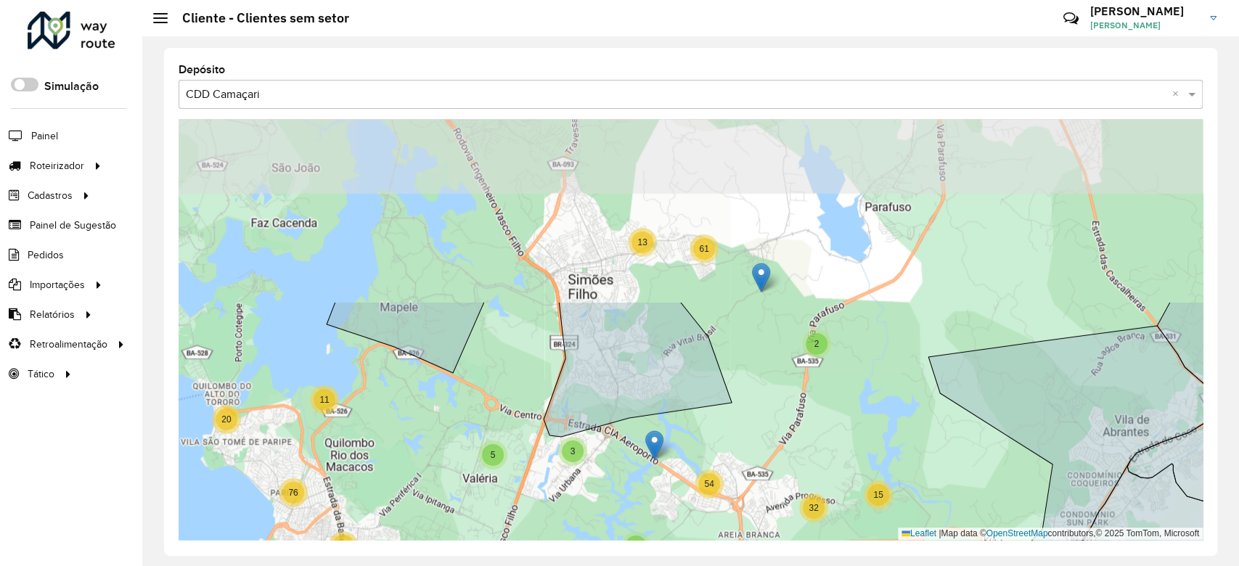
drag, startPoint x: 693, startPoint y: 306, endPoint x: 608, endPoint y: 527, distance: 237.5
click at [608, 527] on div "11 20 2 13 61 3 2 274 27 3 43 30 14 18 27 87 126 3 5 10 76 59 55 7 10 16 33 60 …" at bounding box center [691, 329] width 1024 height 421
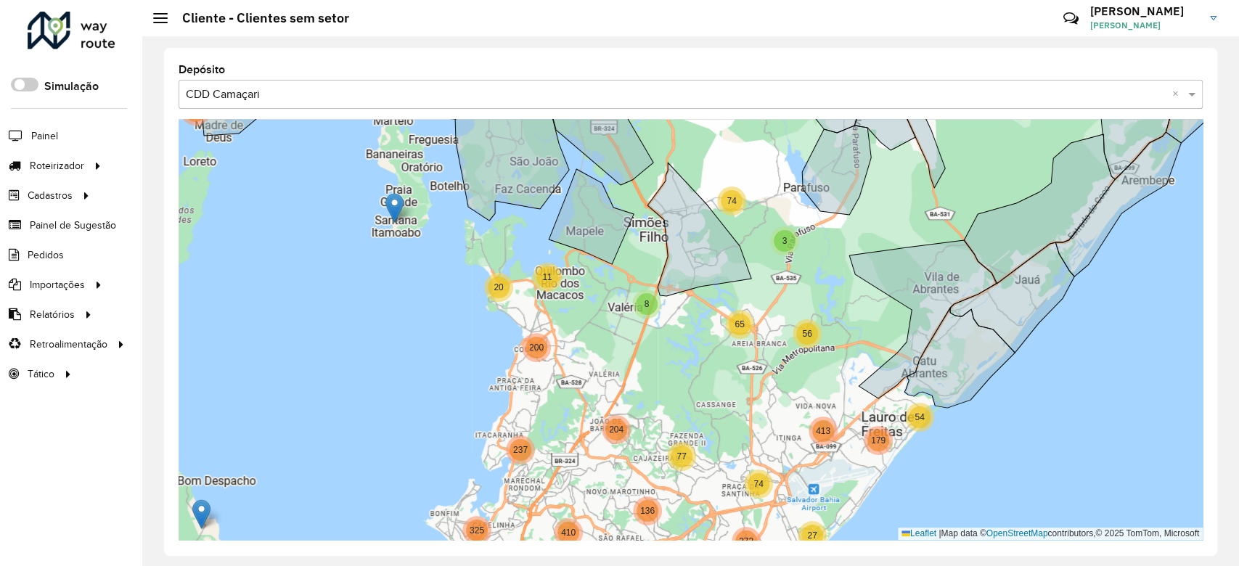
drag, startPoint x: 779, startPoint y: 438, endPoint x: 770, endPoint y: 292, distance: 146.2
click at [770, 292] on div "2 3 2 4 4 8 25 2 13 7 6 67 43 2 28 4 8 20 31 16 11 20 3 74 4 4 10 10 6 19 15 4 …" at bounding box center [691, 329] width 1024 height 421
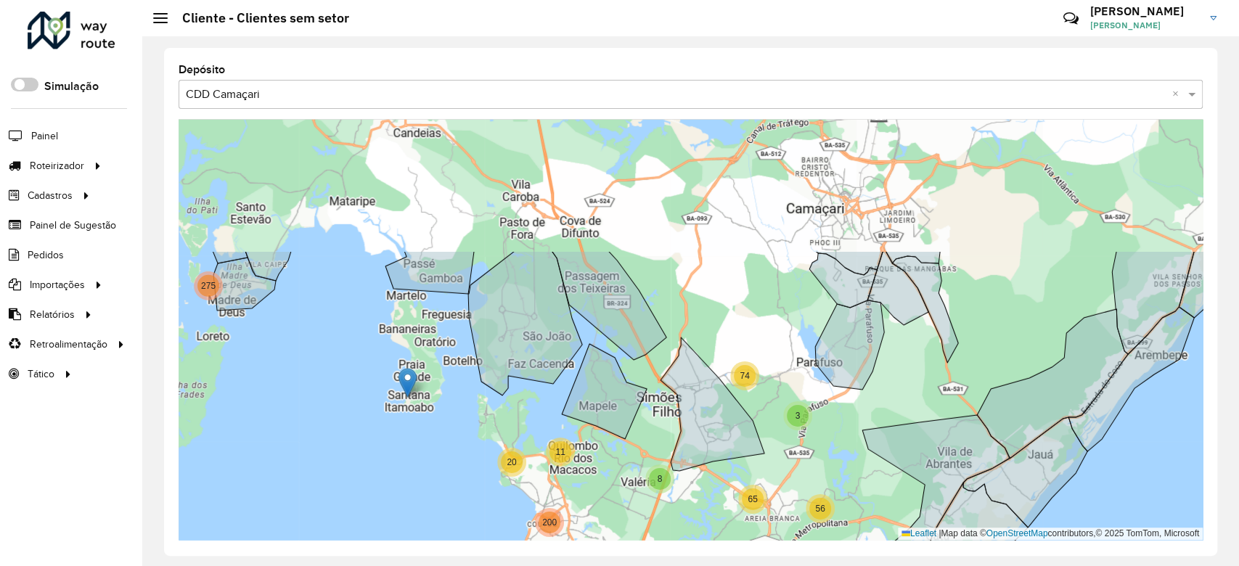
drag, startPoint x: 709, startPoint y: 318, endPoint x: 721, endPoint y: 493, distance: 175.4
click at [721, 493] on div "2 2 4 2 13 7 67 43 2 28 4 8 20 31 16 11 20 3 74 4 4 10 10 6 19 4 213 6 36 275 2…" at bounding box center [691, 329] width 1024 height 421
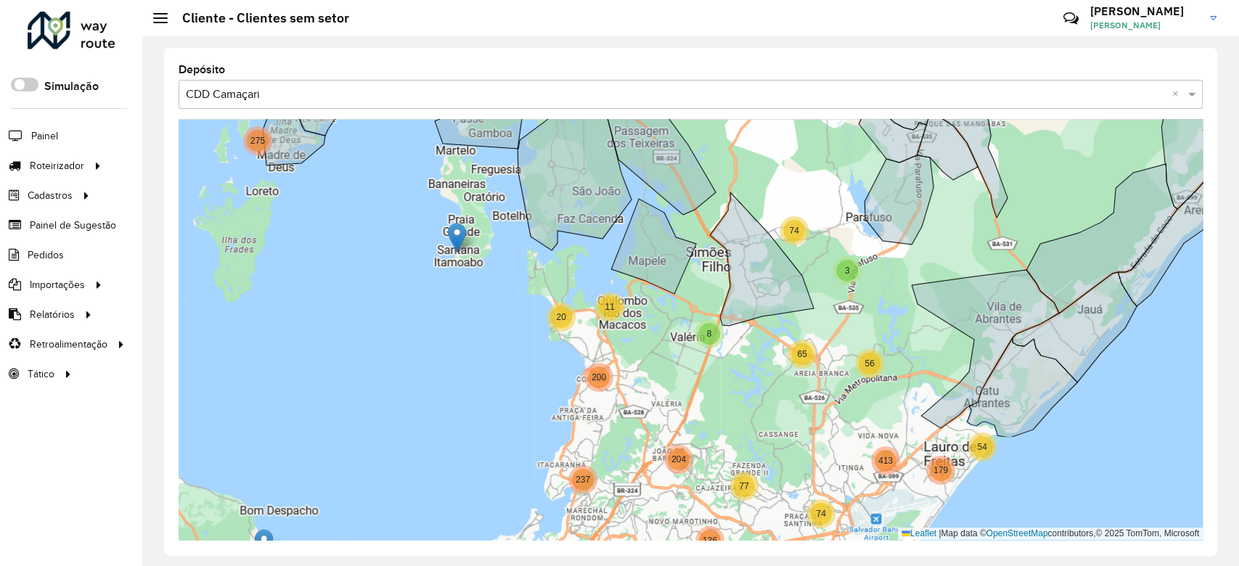
drag, startPoint x: 652, startPoint y: 433, endPoint x: 701, endPoint y: 313, distance: 129.3
click at [701, 313] on div "2 3 2 4 4 8 25 2 13 7 6 67 43 2 28 4 8 20 31 16 11 20 3 74 4 4 10 10 6 19 15 4 …" at bounding box center [691, 329] width 1024 height 421
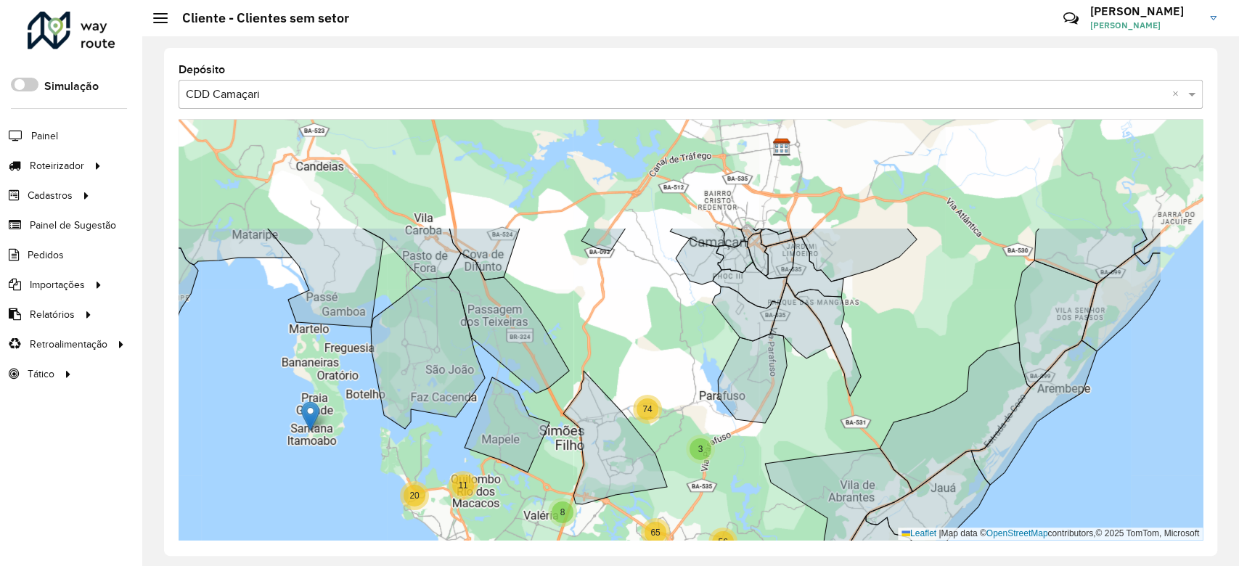
drag, startPoint x: 544, startPoint y: 404, endPoint x: 407, endPoint y: 582, distance: 224.8
click at [407, 566] on html "Aguarde... Pop-up bloqueado! Seu navegador bloqueou automáticamente a abertura …" at bounding box center [619, 283] width 1239 height 566
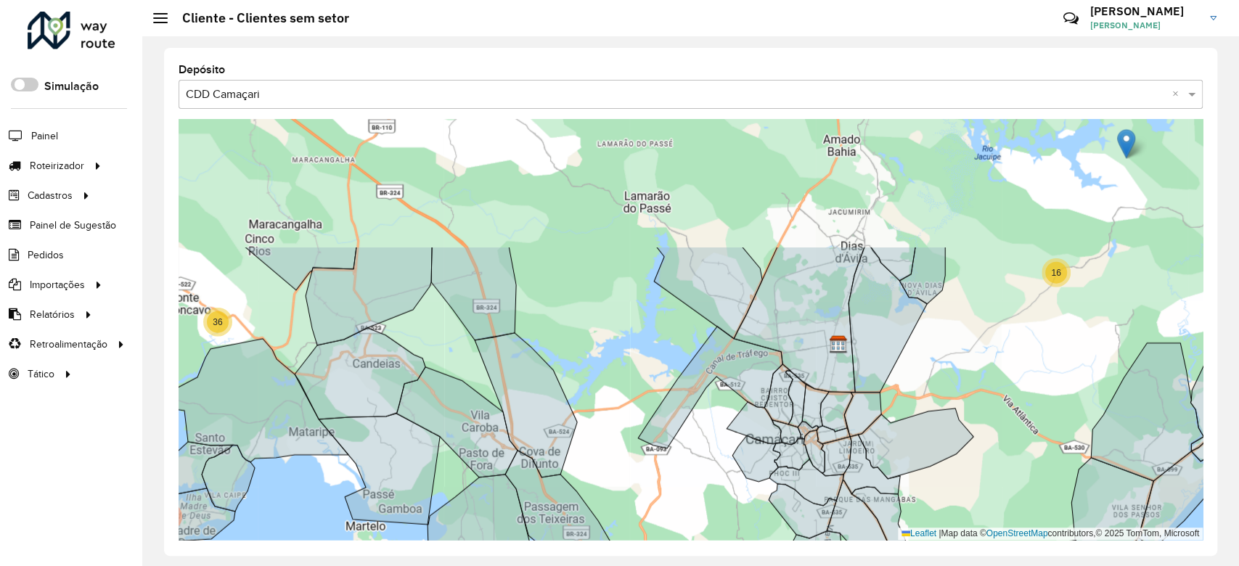
drag, startPoint x: 581, startPoint y: 351, endPoint x: 624, endPoint y: 497, distance: 152.1
click at [624, 497] on div "2 3 2 4 4 2 13 2 28 4 8 20 31 16 11 20 3 74 4 4 10 10 6 19 15 4 213 6 36 275 27…" at bounding box center [691, 329] width 1024 height 421
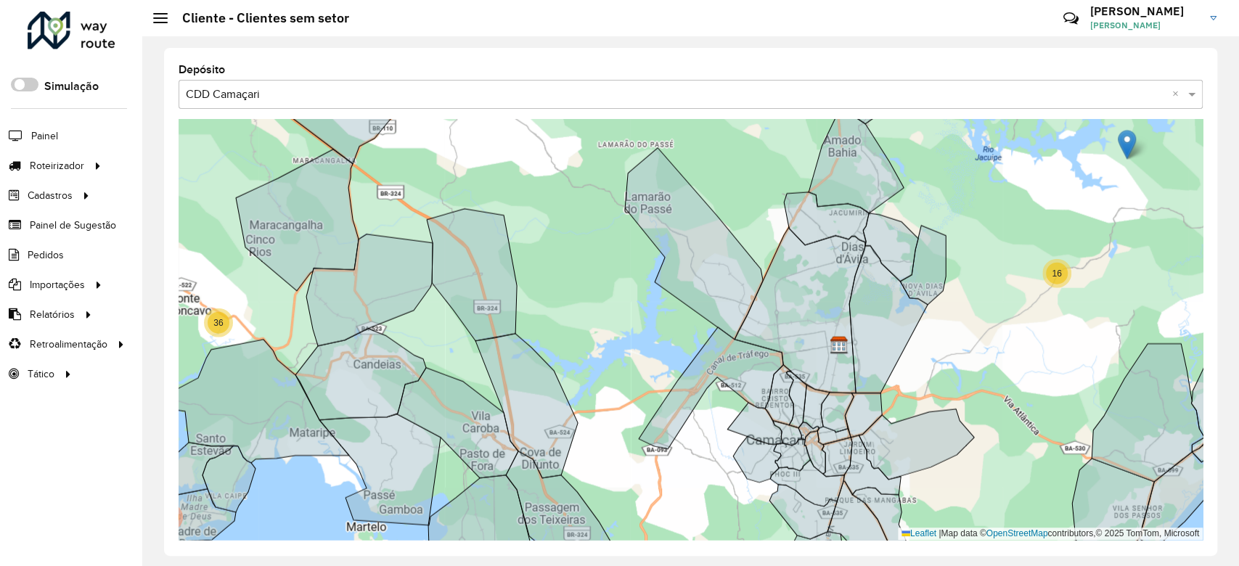
click at [619, 508] on div "2 3 2 4 4 2 13 2 28 4 8 20 31 16 11 20 3 74 4 4 10 10 6 19 15 4 213 6 36 275 27…" at bounding box center [691, 329] width 1024 height 421
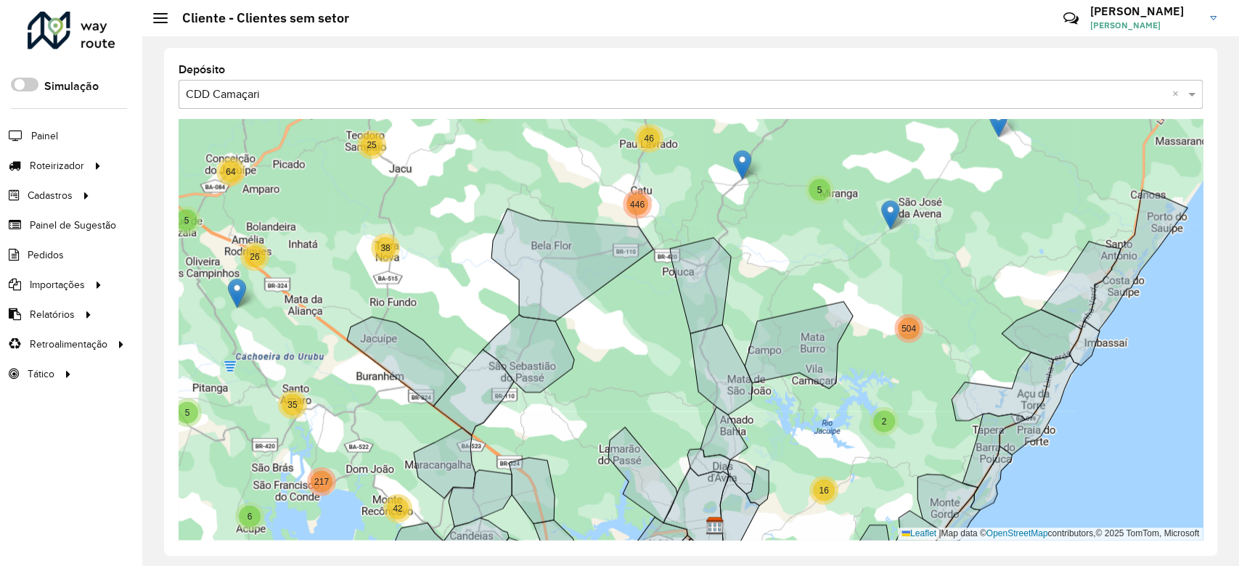
drag, startPoint x: 595, startPoint y: 351, endPoint x: 581, endPoint y: 452, distance: 101.1
click at [581, 452] on div "2 4 4 2 2 9 2 3 28 5 11 3 6 4 5 25 26 11 41 3 58 3 44 17 7 17 33 1061 46 446 87…" at bounding box center [691, 329] width 1024 height 421
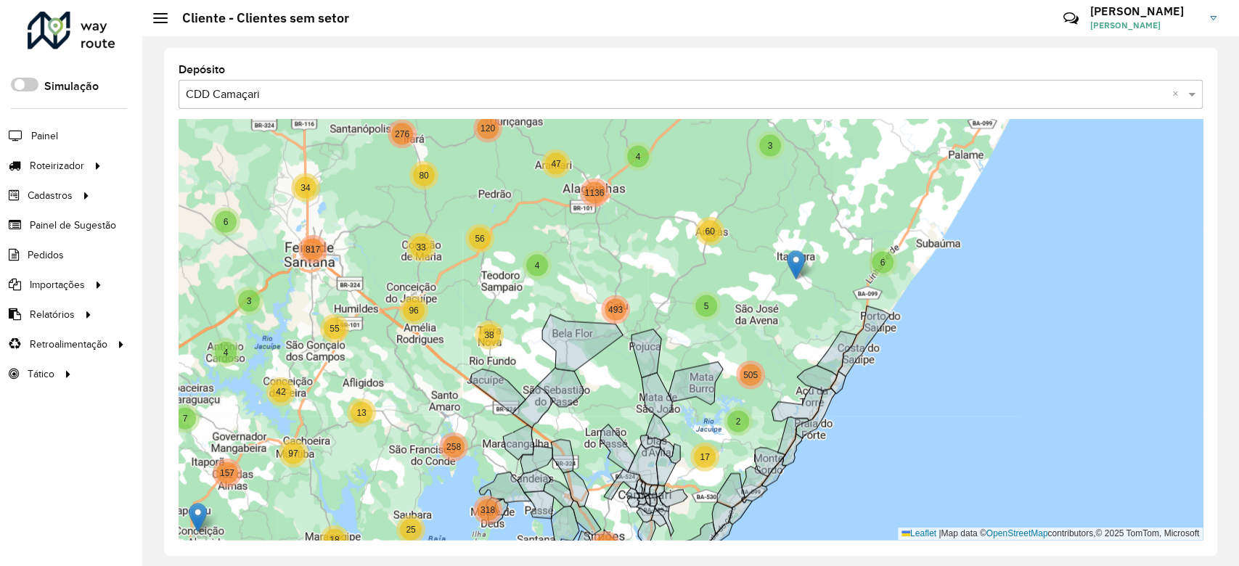
drag, startPoint x: 582, startPoint y: 439, endPoint x: 616, endPoint y: 347, distance: 97.6
click at [616, 347] on div "2 2 2 2 3 41 4 6 11 2 32 17 53 3 12 805 357 25 34 240 71 349 70 115 65 256 690 …" at bounding box center [691, 329] width 1024 height 421
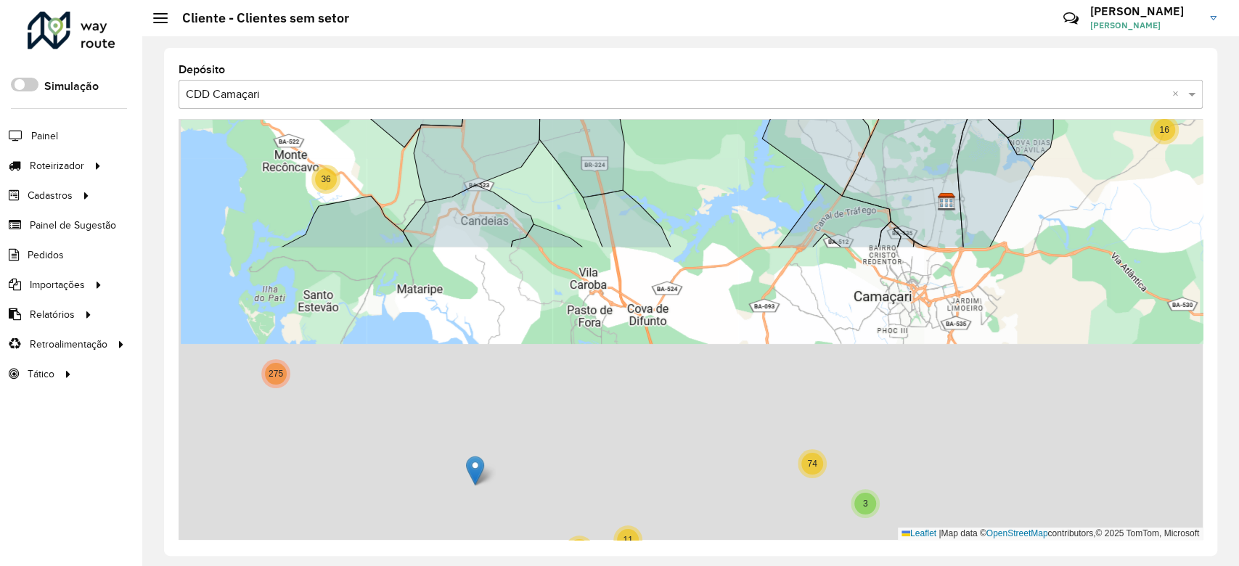
drag, startPoint x: 616, startPoint y: 351, endPoint x: 675, endPoint y: 4, distance: 352.7
click at [675, 4] on div "Cliente - Clientes sem setor Críticas? Dúvidas? Elogios? Sugestões? Entre em co…" at bounding box center [690, 283] width 1097 height 566
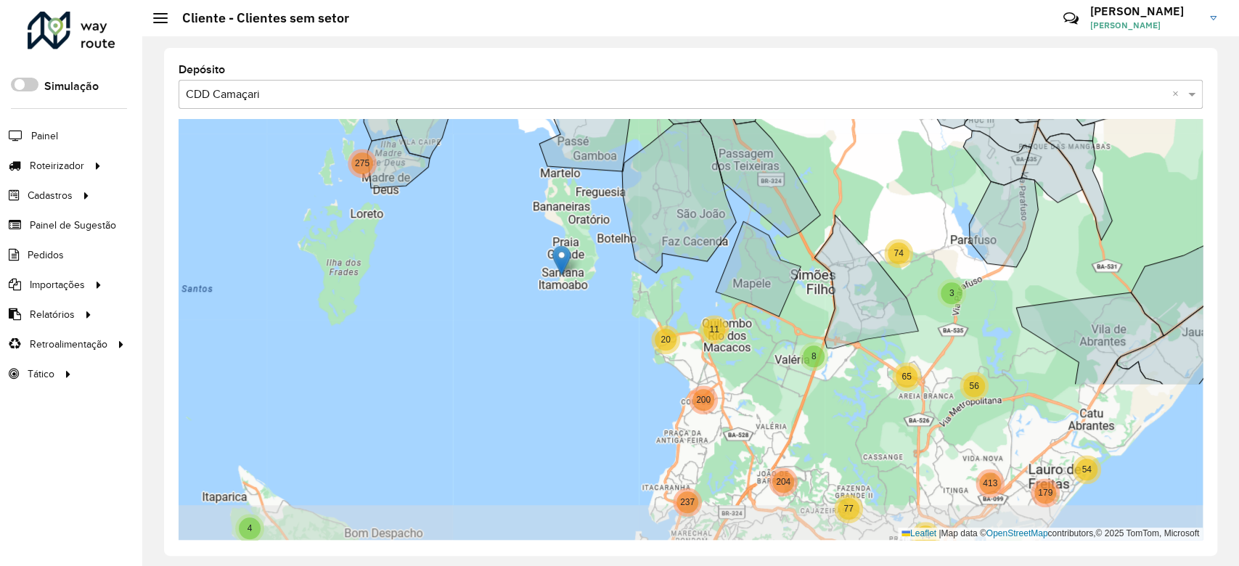
drag, startPoint x: 744, startPoint y: 312, endPoint x: 828, endPoint y: 125, distance: 205.1
click at [828, 125] on div "2 3 2 4 4 8 25 2 13 7 6 67 43 2 28 4 8 20 31 4 23 16 11 20 3 74 4 10 10 6 19 15…" at bounding box center [691, 329] width 1024 height 421
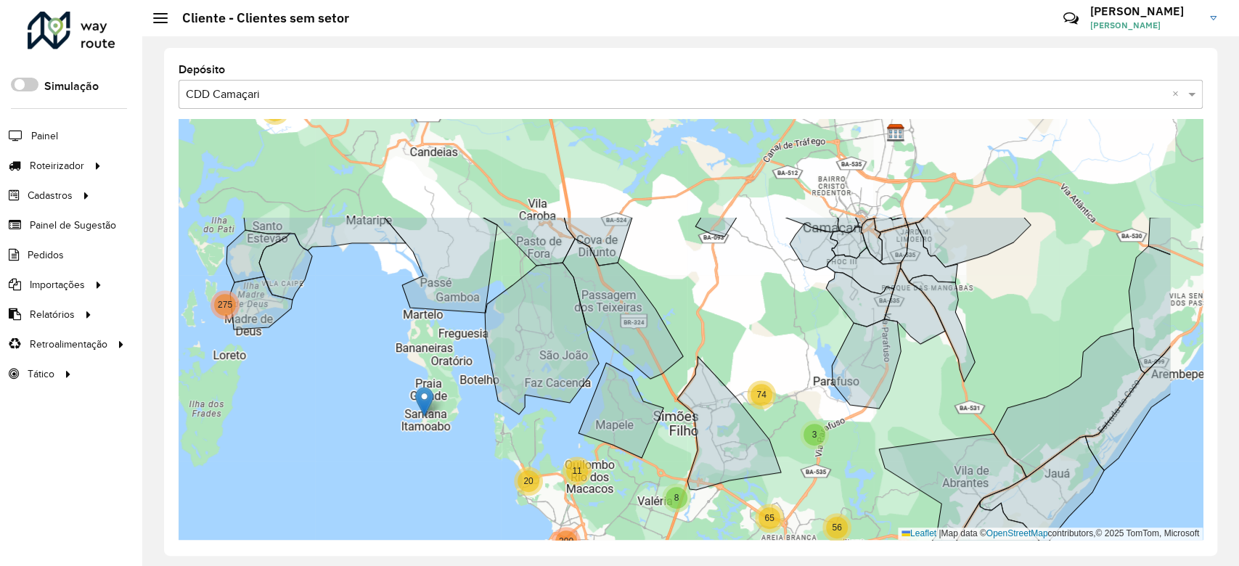
drag, startPoint x: 680, startPoint y: 288, endPoint x: 526, endPoint y: 457, distance: 229.3
click at [526, 457] on div "2 3 2 4 4 8 13 7 6 67 43 2 28 4 8 20 31 16 11 20 3 74 4 10 10 6 19 15 4 213 6 3…" at bounding box center [691, 329] width 1024 height 421
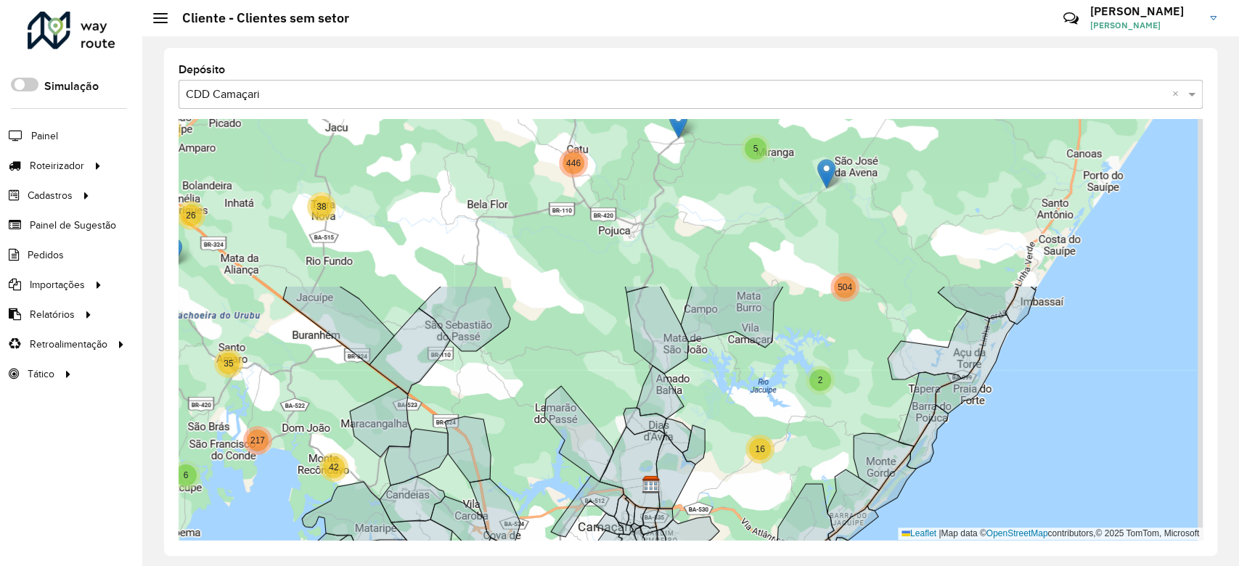
drag, startPoint x: 912, startPoint y: 217, endPoint x: 772, endPoint y: 427, distance: 252.3
click at [772, 427] on div "2 4 4 2 2 9 2 28 5 11 6 4 5 25 26 58 17 7 17 33 1061 46 446 38 5 64 26 5 7 4 8 …" at bounding box center [691, 329] width 1024 height 421
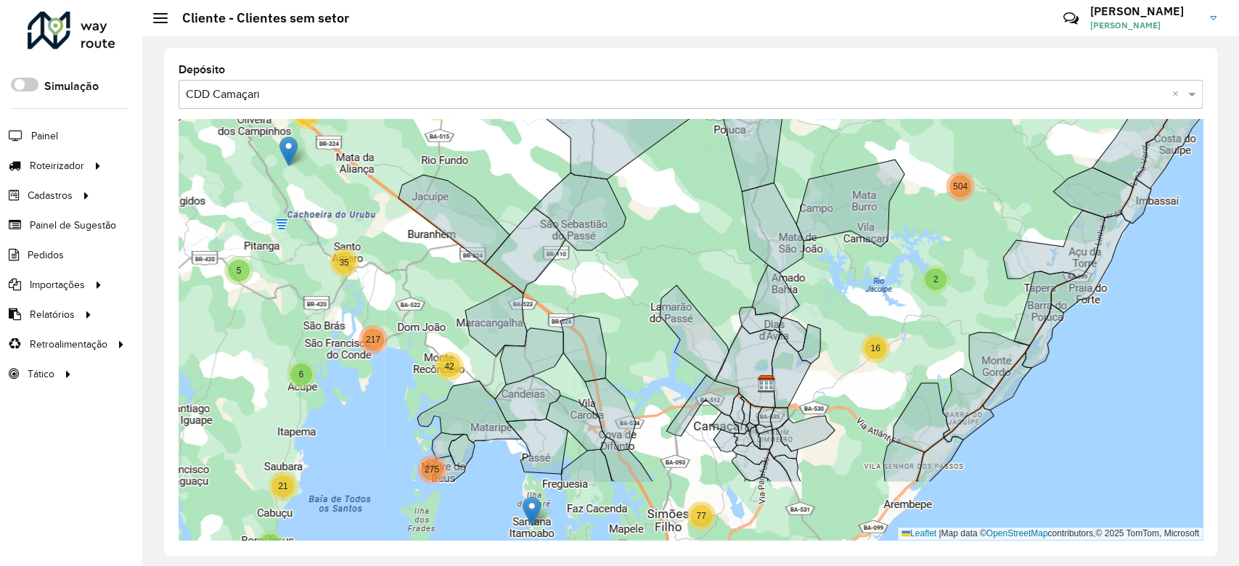
drag, startPoint x: 811, startPoint y: 280, endPoint x: 918, endPoint y: 184, distance: 143.4
click at [918, 184] on div "2 4 2 2 9 2 28 5 11 6 4 5 25 26 58 17 7 17 33 1061 46 446 38 5 64 26 5 7 4 8 30…" at bounding box center [691, 329] width 1024 height 421
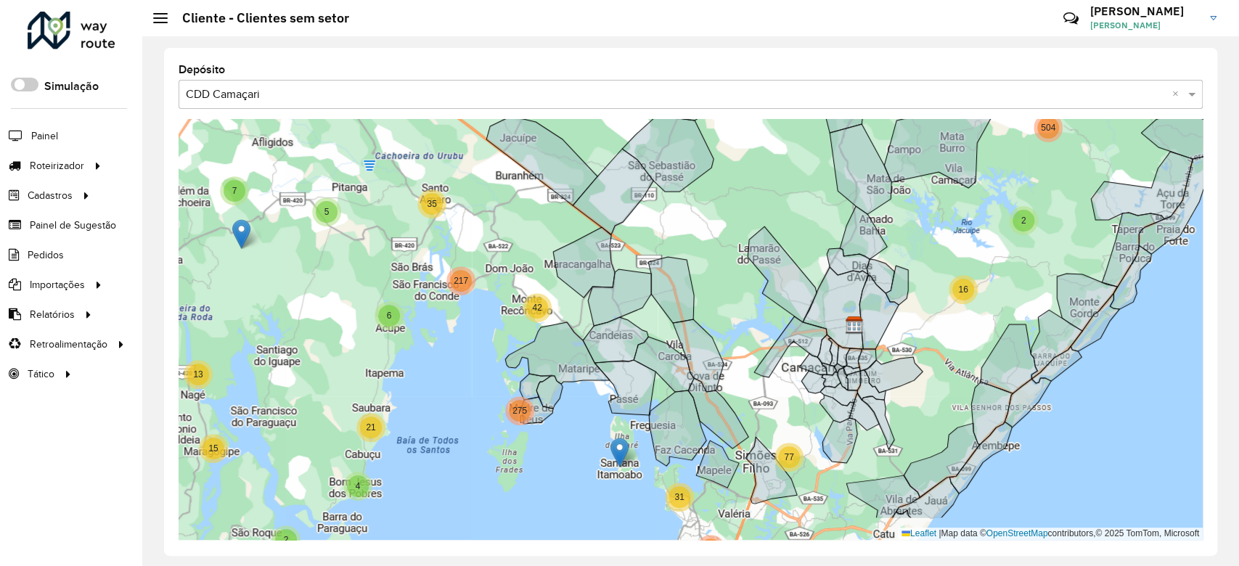
drag, startPoint x: 675, startPoint y: 274, endPoint x: 773, endPoint y: 212, distance: 115.6
click at [773, 212] on div "2 4 2 2 9 2 28 5 11 6 4 5 25 26 58 17 7 17 33 1061 46 446 38 5 64 26 5 7 4 8 30…" at bounding box center [691, 329] width 1024 height 421
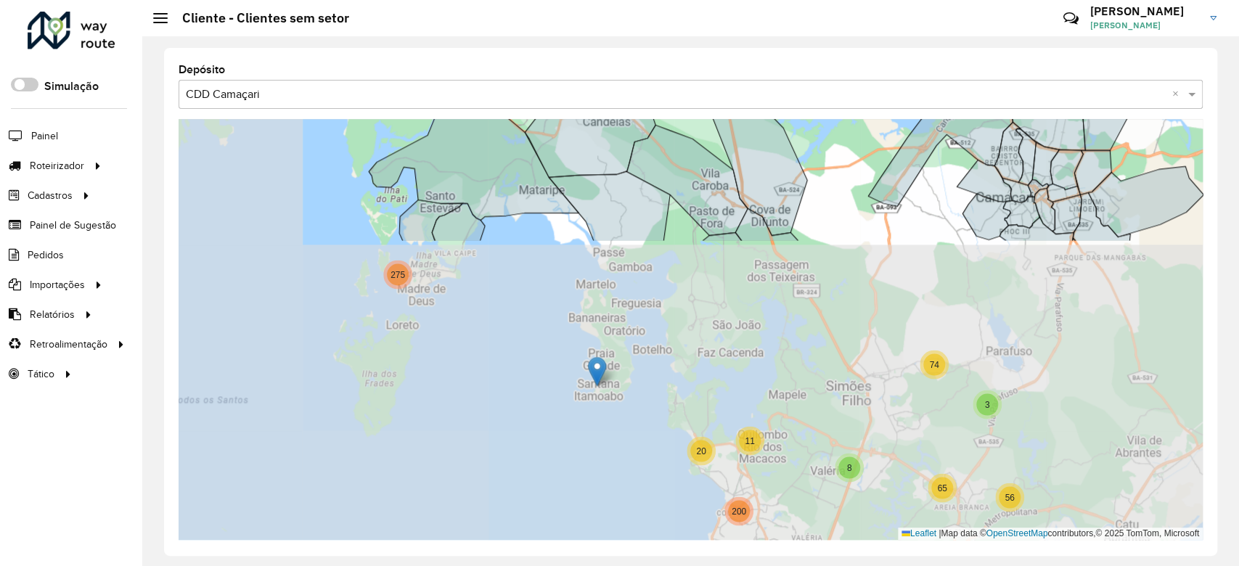
drag, startPoint x: 719, startPoint y: 213, endPoint x: 815, endPoint y: -58, distance: 288.0
click at [815, 0] on html "Aguarde... Pop-up bloqueado! Seu navegador bloqueou automáticamente a abertura …" at bounding box center [619, 283] width 1239 height 566
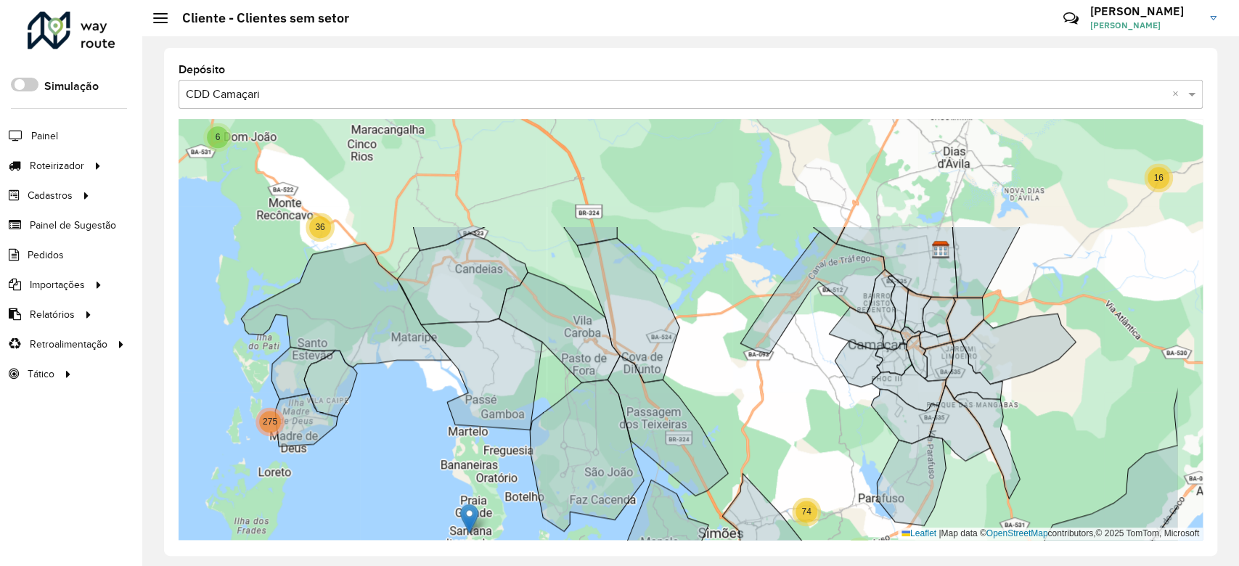
drag, startPoint x: 639, startPoint y: 330, endPoint x: 511, endPoint y: 481, distance: 197.3
click at [511, 481] on div "2 3 2 4 4 8 25 2 13 7 6 7 5 18 67 43 2 28 4 8 20 31 16 11 20 3 74 4 10 10 6 19 …" at bounding box center [691, 329] width 1024 height 421
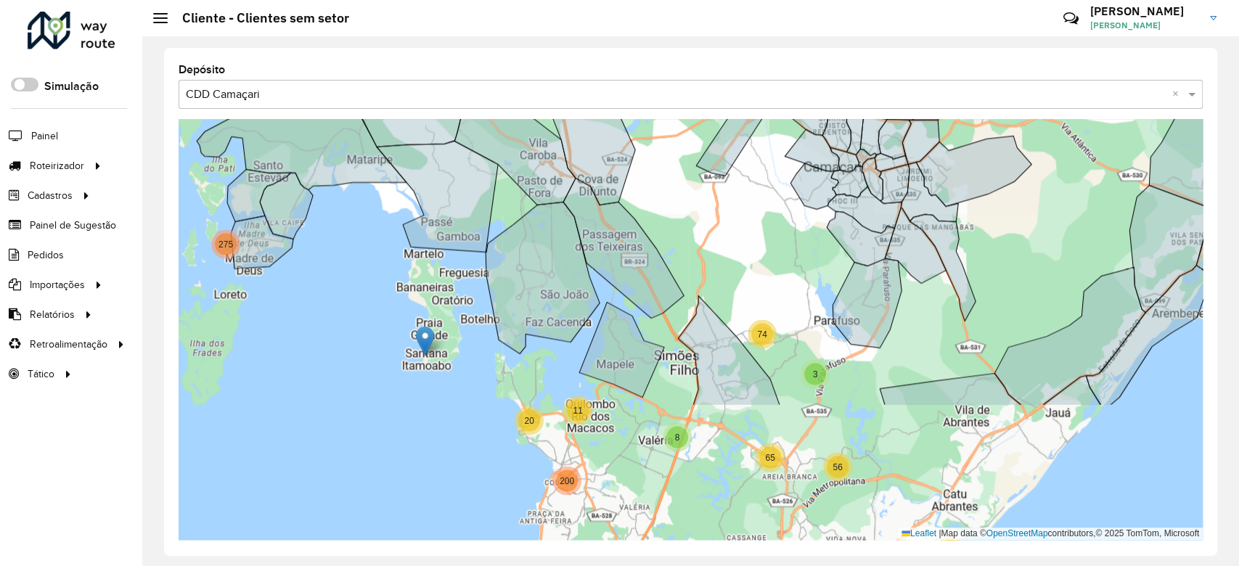
drag, startPoint x: 818, startPoint y: 389, endPoint x: 773, endPoint y: 212, distance: 182.6
click at [773, 212] on div "2 3 2 4 4 8 25 2 13 7 6 5 67 43 2 28 4 8 20 31 16 11 20 3 74 4 10 10 6 19 15 4 …" at bounding box center [691, 329] width 1024 height 421
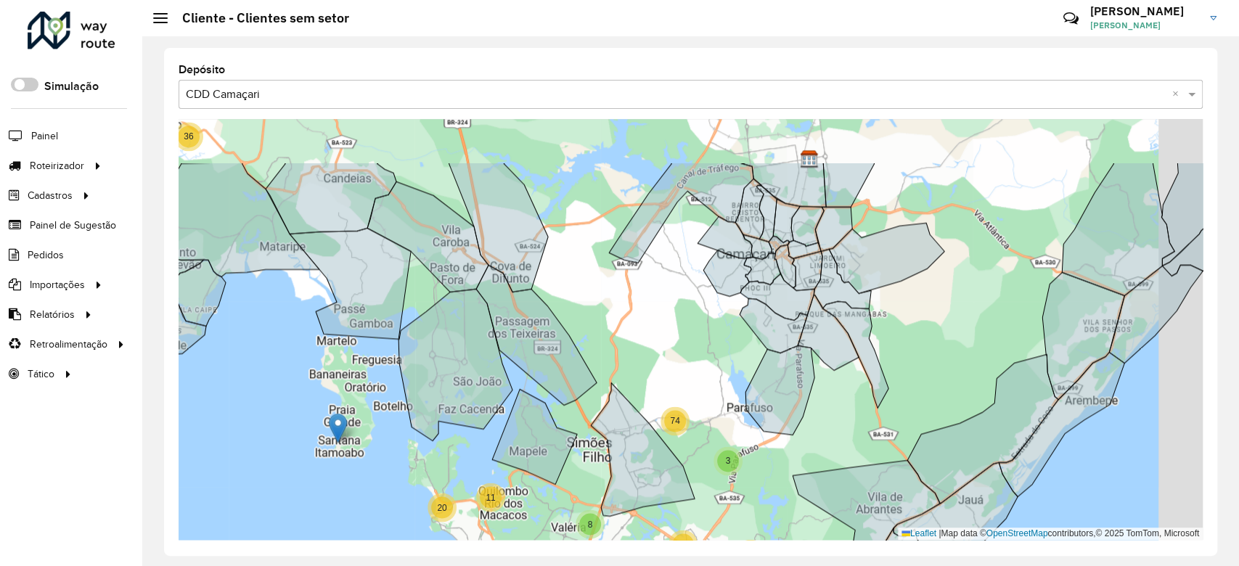
drag, startPoint x: 731, startPoint y: 296, endPoint x: 644, endPoint y: 382, distance: 122.7
click at [644, 382] on div "2 3 2 4 4 8 25 2 13 7 6 67 43 2 28 4 8 20 31 16 11 20 3 74 4 10 10 6 19 15 4 21…" at bounding box center [691, 329] width 1024 height 421
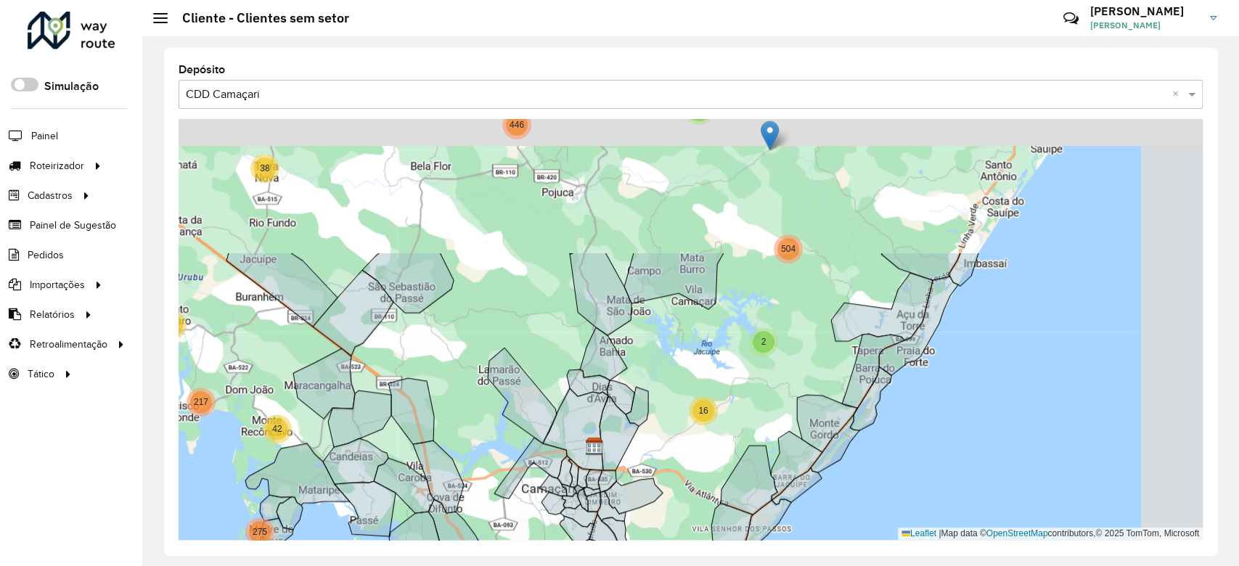
drag, startPoint x: 871, startPoint y: 246, endPoint x: 714, endPoint y: 457, distance: 263.1
click at [714, 457] on div "2 4 4 2 2 9 2 28 5 11 6 4 5 25 26 58 17 7 17 33 1061 46 446 38 5 64 26 5 7 4 8 …" at bounding box center [691, 329] width 1024 height 421
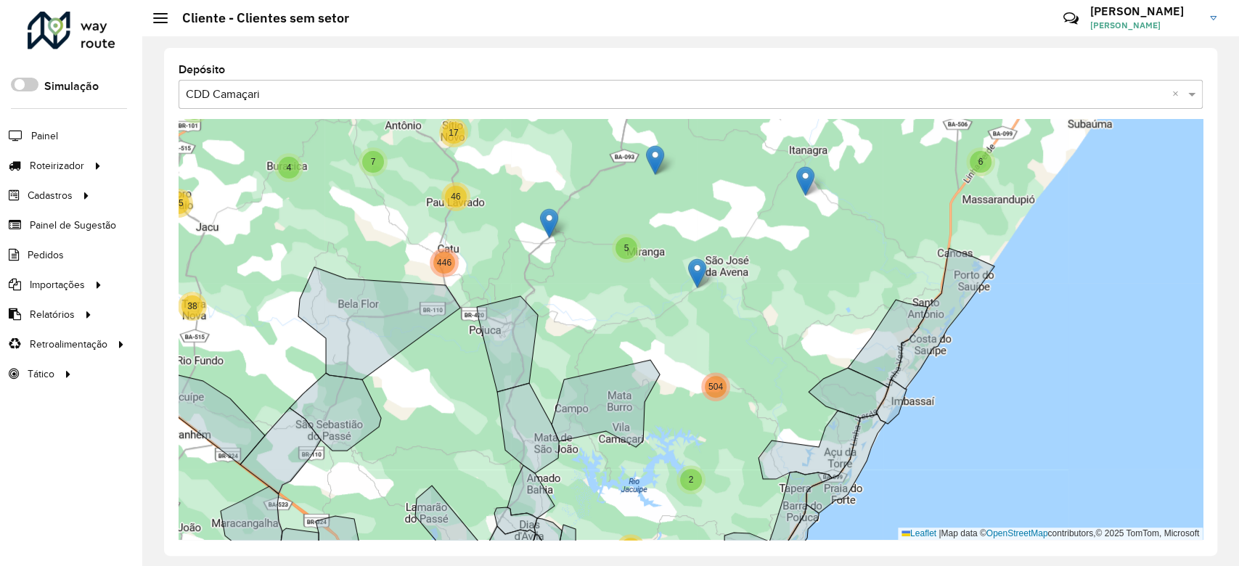
drag, startPoint x: 683, startPoint y: 216, endPoint x: 633, endPoint y: 322, distance: 117.9
click at [633, 322] on div "2 4 2 2 9 2 28 5 11 6 4 5 25 26 58 17 7 17 33 1061 46 446 38 5 64 26 5 7 4 8 30…" at bounding box center [691, 329] width 1024 height 421
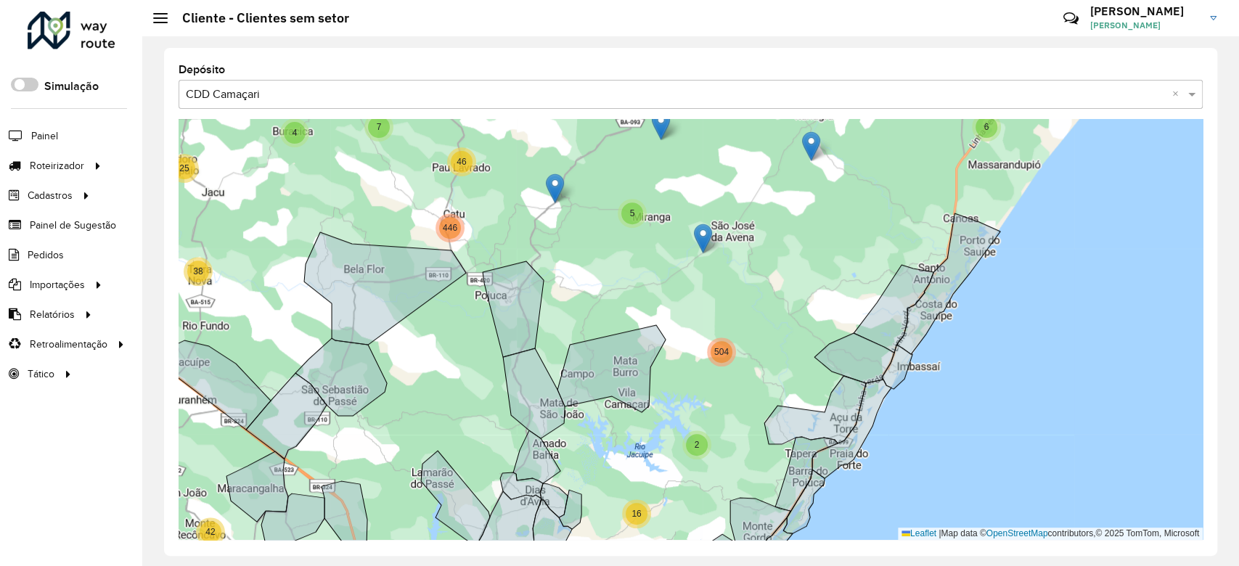
drag, startPoint x: 656, startPoint y: 314, endPoint x: 664, endPoint y: 277, distance: 38.6
click at [664, 277] on div "2 4 2 2 9 2 28 5 11 6 4 5 25 26 58 17 7 17 33 1061 46 446 38 5 64 26 5 7 4 8 30…" at bounding box center [691, 329] width 1024 height 421
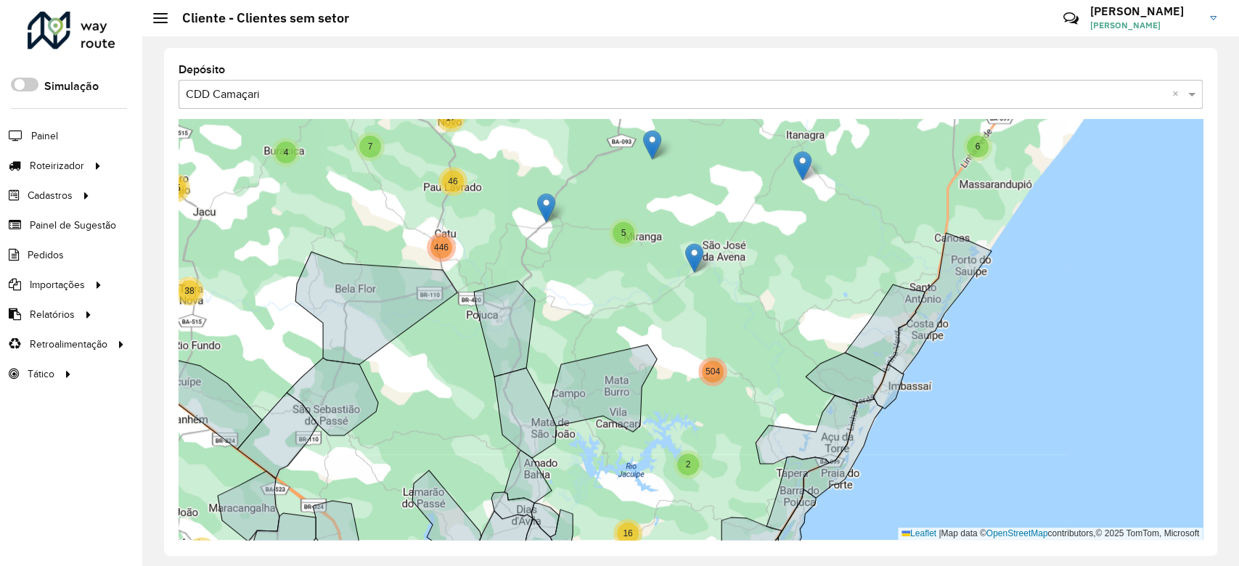
drag, startPoint x: 674, startPoint y: 269, endPoint x: 665, endPoint y: 288, distance: 21.5
click at [665, 288] on div "2 4 2 2 9 2 28 5 11 6 4 5 25 26 58 17 7 17 33 1061 46 446 38 5 64 26 5 7 4 8 30…" at bounding box center [691, 329] width 1024 height 421
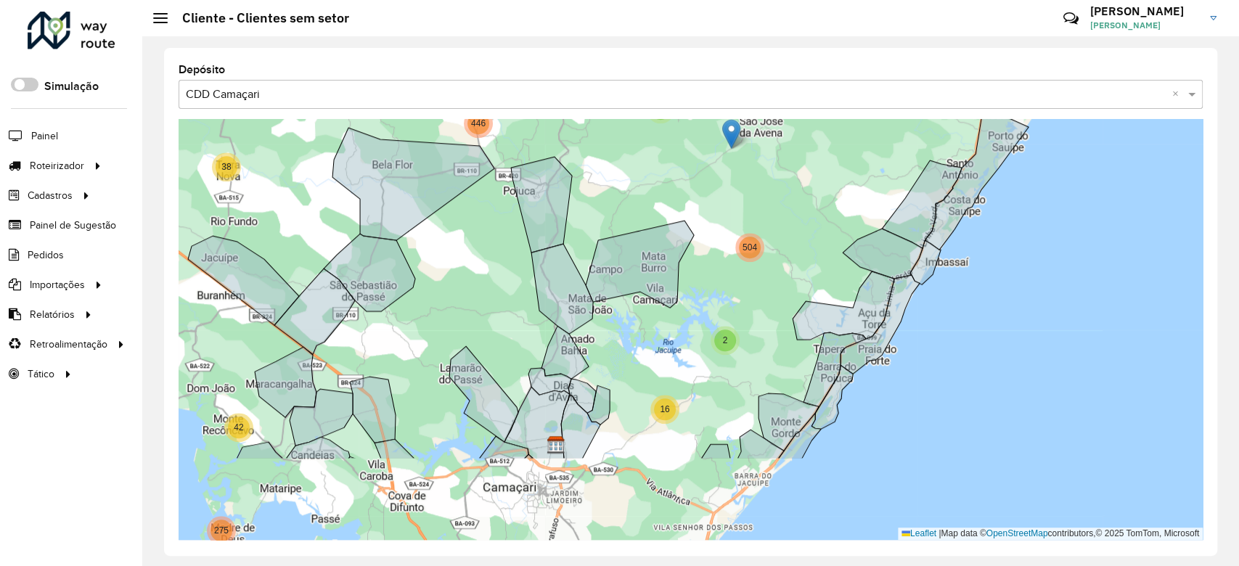
drag, startPoint x: 651, startPoint y: 300, endPoint x: 685, endPoint y: 177, distance: 127.6
click at [685, 177] on div "2 4 2 2 9 2 28 5 11 6 4 5 25 26 58 17 7 17 33 1061 46 446 38 5 64 26 5 7 4 8 30…" at bounding box center [691, 329] width 1024 height 421
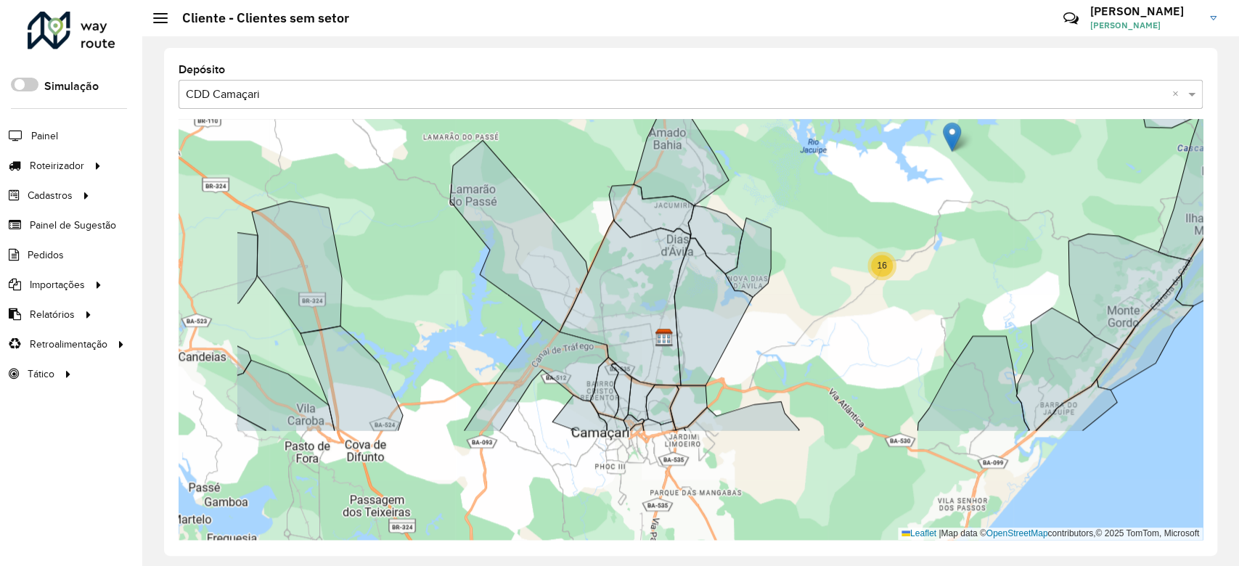
drag, startPoint x: 577, startPoint y: 357, endPoint x: 738, endPoint y: 204, distance: 221.9
click at [738, 204] on div "5 20 46 446 38 5 3 3 57 3 9 13 2 3 2 4 2 13 4 8 24 6 23 4 4 11 173 51 16 11 20 …" at bounding box center [691, 329] width 1024 height 421
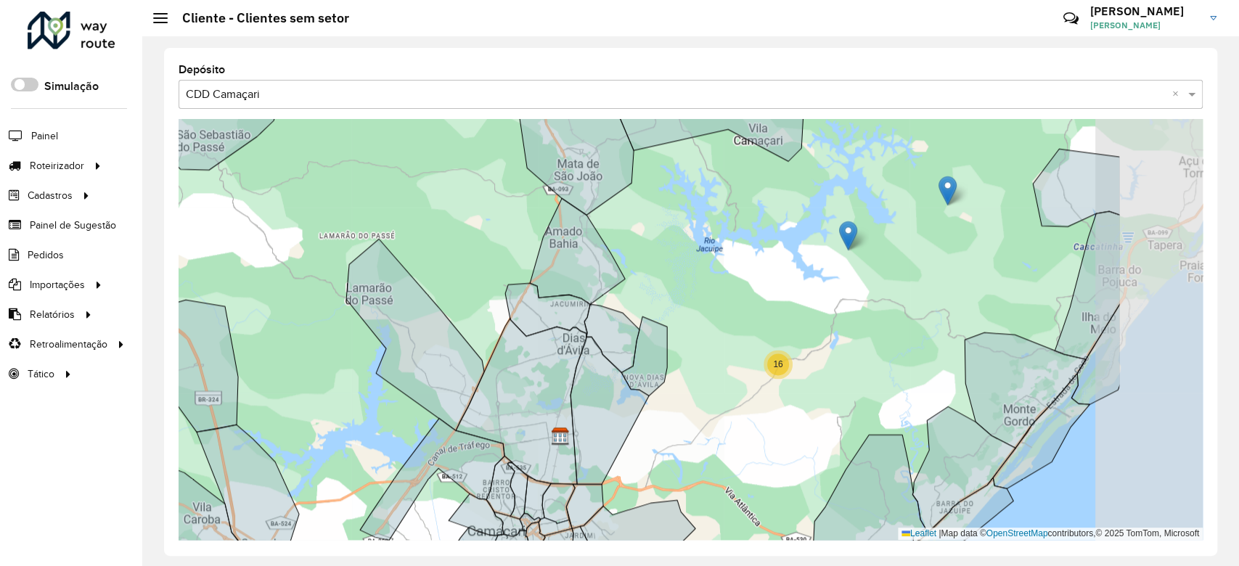
drag, startPoint x: 971, startPoint y: 300, endPoint x: 784, endPoint y: 332, distance: 190.0
click at [784, 332] on div "446 38 5 3 57 3 9 13 2 3 2 4 4 25 2 2 13 2 28 4 8 20 31 24 6 23 4 16 11 20 3 74…" at bounding box center [691, 329] width 1024 height 421
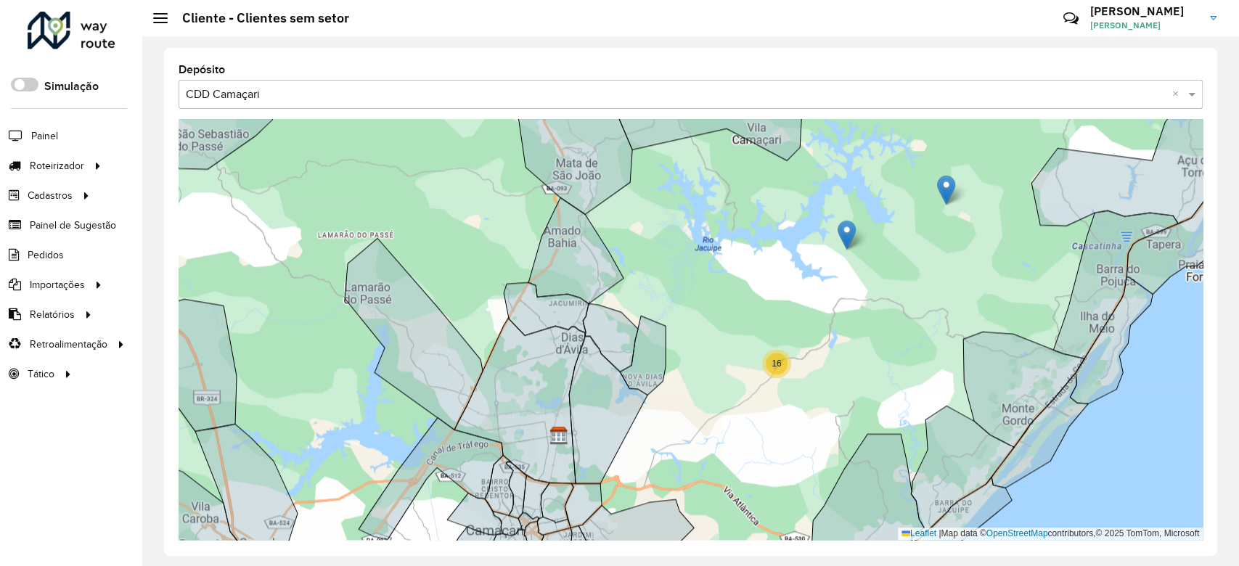
click at [780, 359] on span "16" at bounding box center [776, 364] width 9 height 10
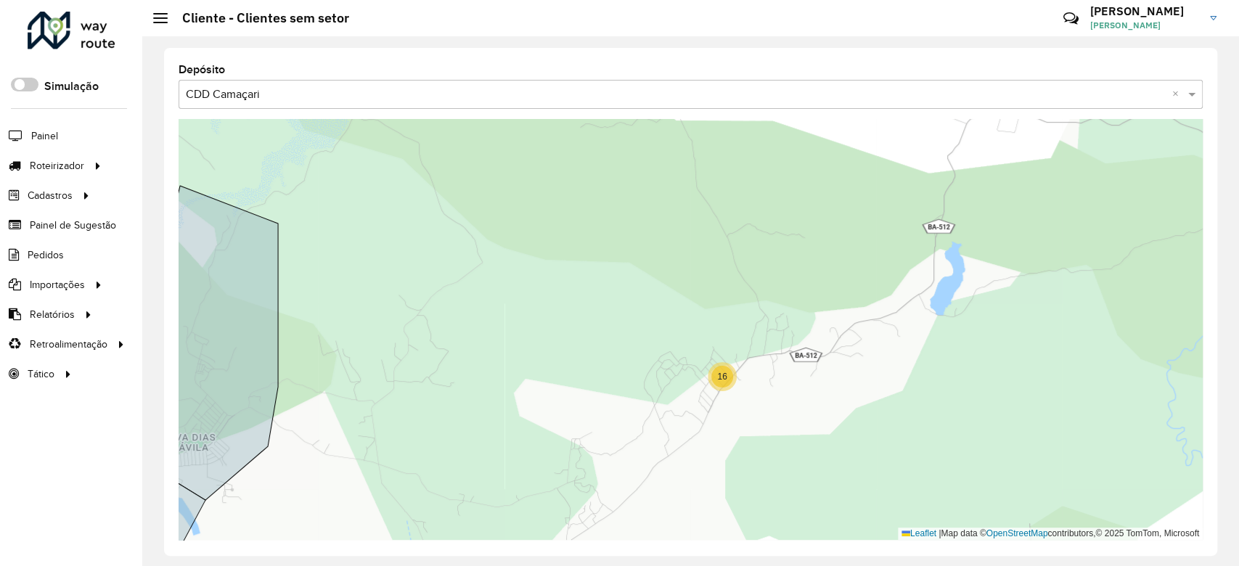
click at [722, 378] on span "16" at bounding box center [721, 377] width 9 height 10
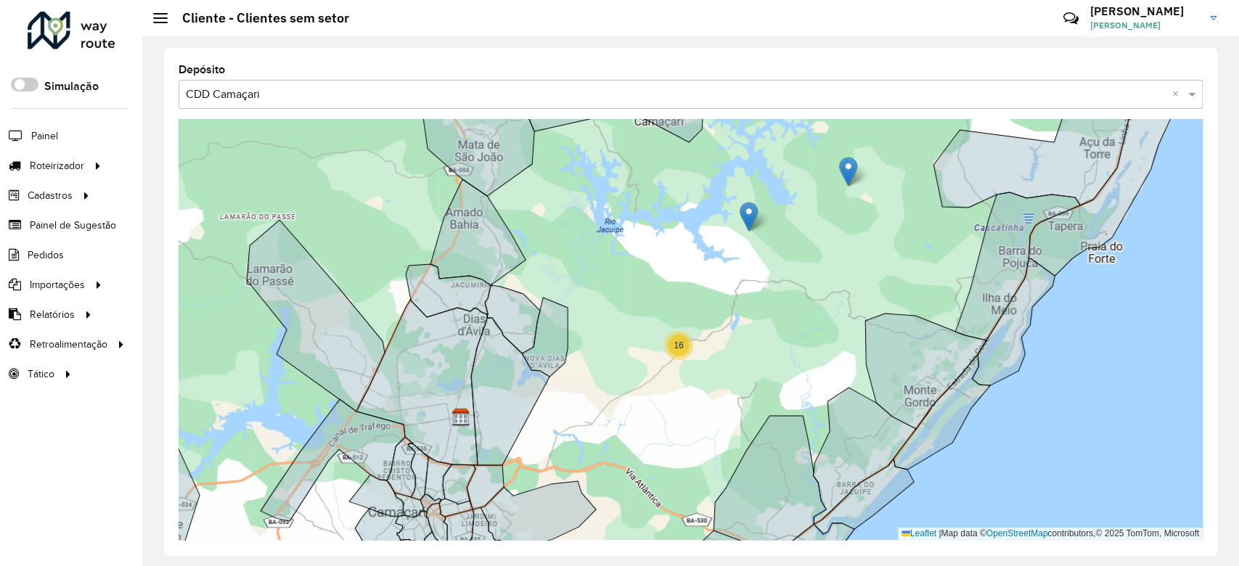
drag, startPoint x: 534, startPoint y: 384, endPoint x: 624, endPoint y: 368, distance: 91.4
click at [624, 368] on div "5 46 446 38 5 3 57 3 9 13 2 3 4 2 24 4 16 11 20 3 74 4 10 10 6 19 15 4 213 6 36…" at bounding box center [691, 329] width 1024 height 421
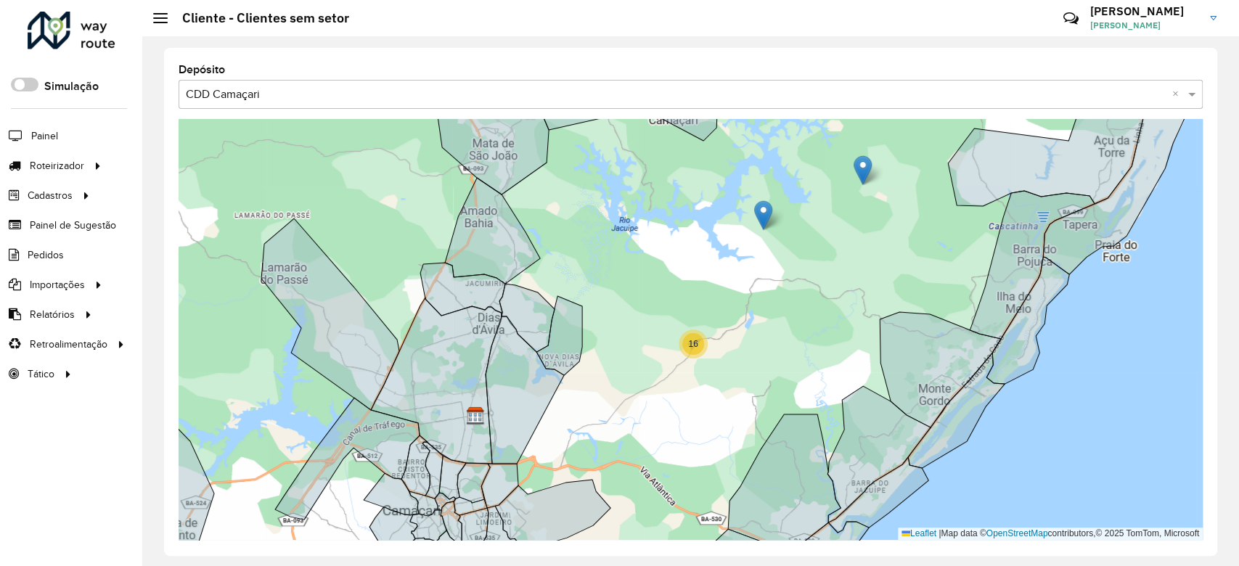
click at [687, 353] on div "16" at bounding box center [693, 344] width 29 height 29
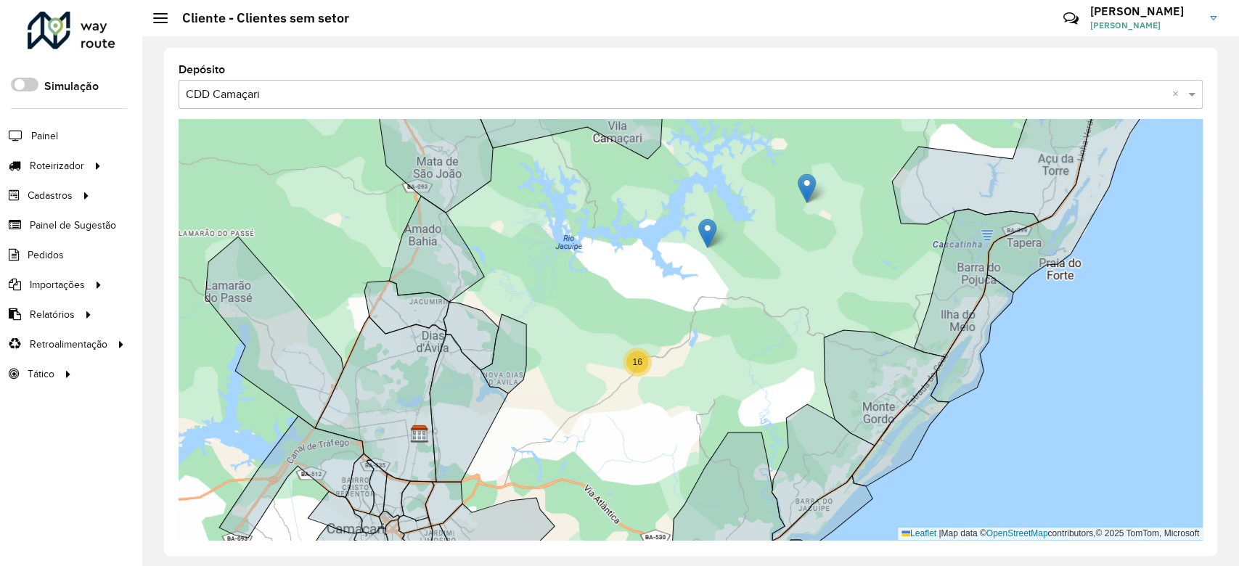
click at [642, 359] on span "16" at bounding box center [636, 362] width 9 height 10
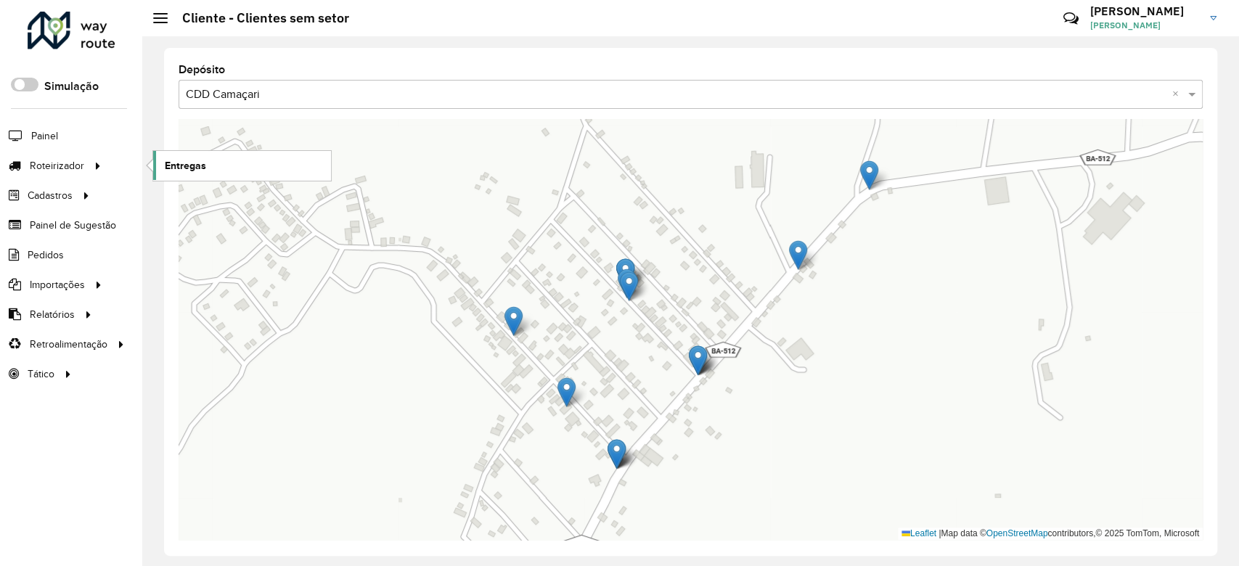
click at [174, 174] on link "Entregas" at bounding box center [242, 165] width 178 height 29
